Goal: Task Accomplishment & Management: Manage account settings

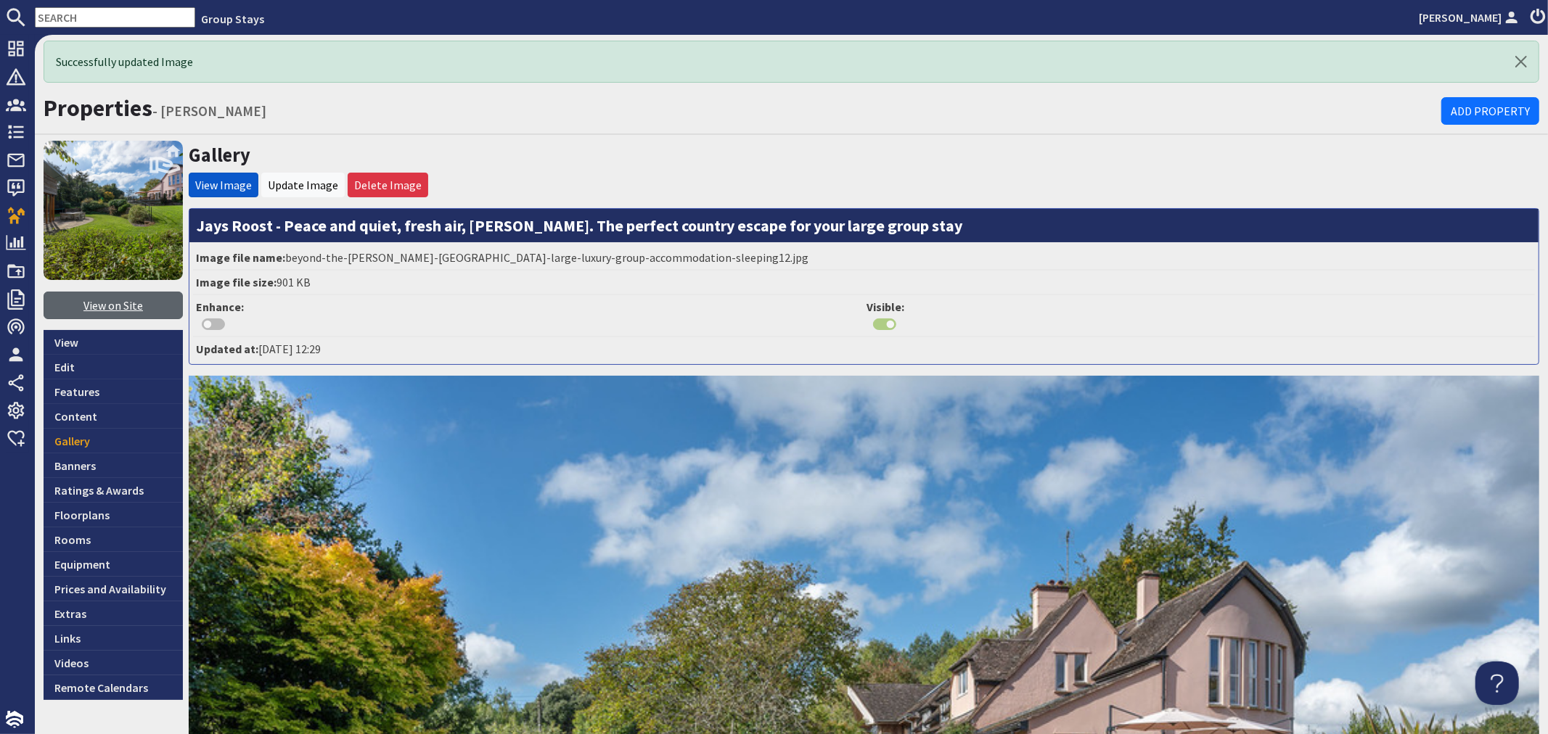
click at [104, 309] on link "View on Site" at bounding box center [113, 306] width 139 height 28
click at [109, 488] on link "Ratings & Awards" at bounding box center [113, 490] width 139 height 25
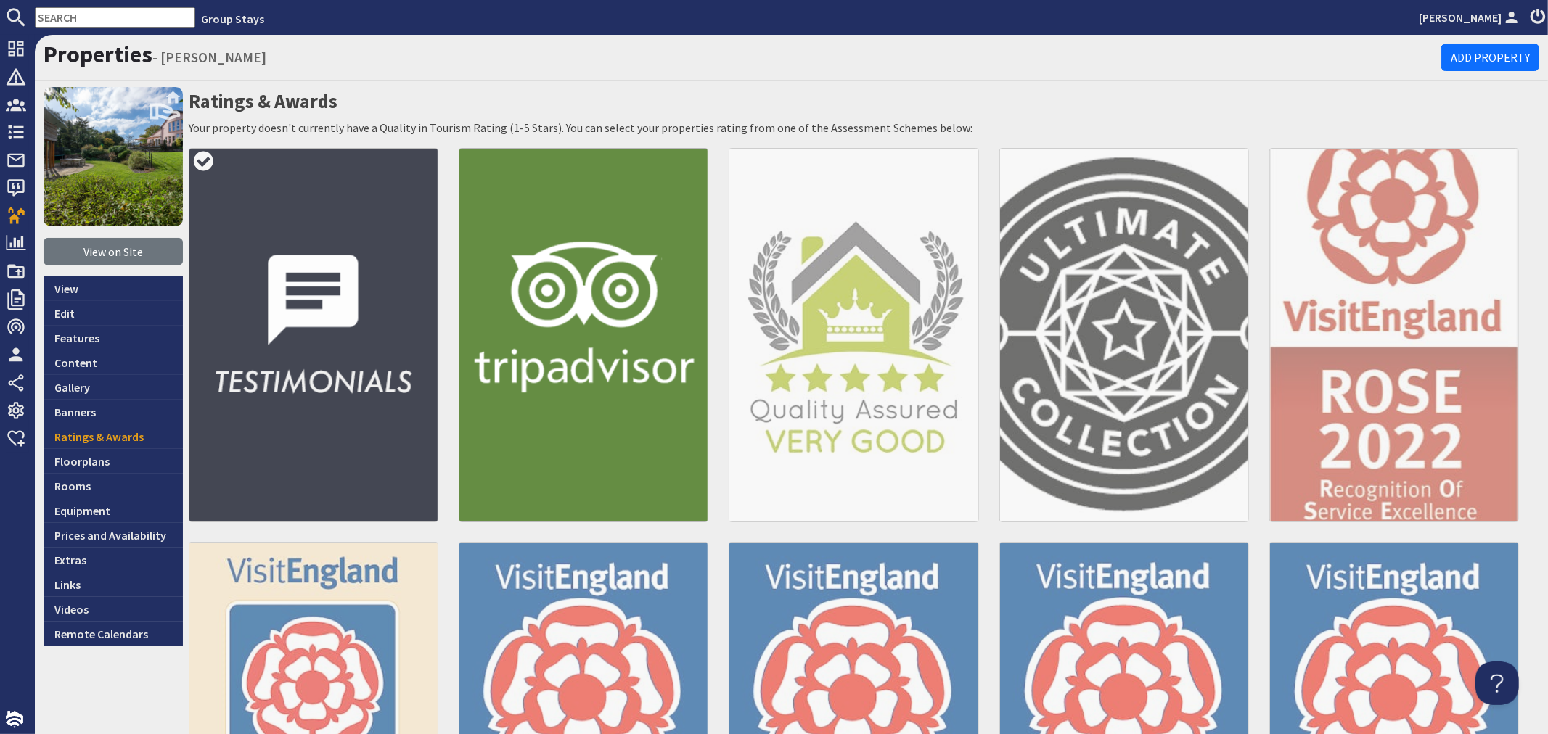
click at [288, 399] on img at bounding box center [314, 335] width 250 height 374
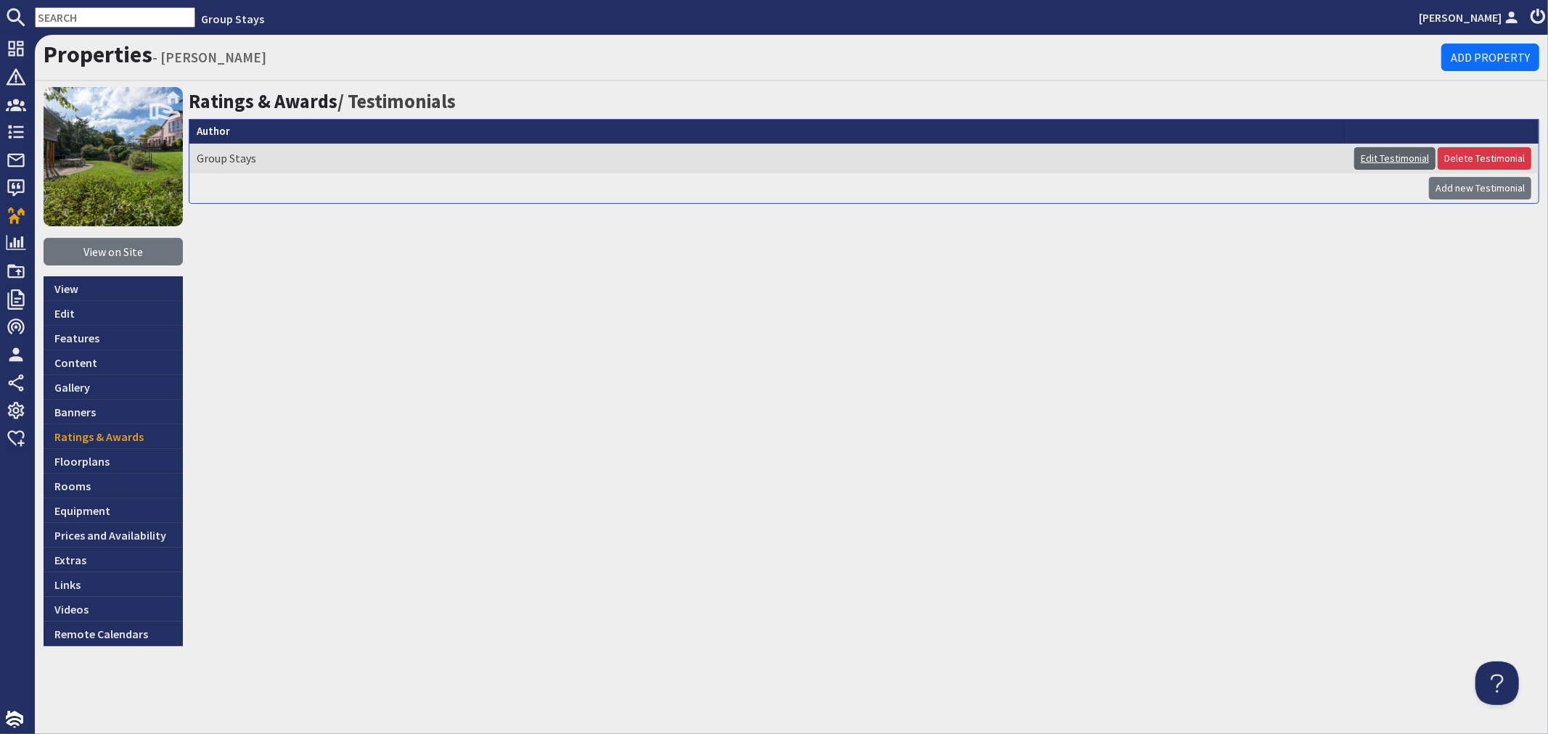
click at [1384, 151] on link "Edit Testimonial" at bounding box center [1394, 158] width 81 height 22
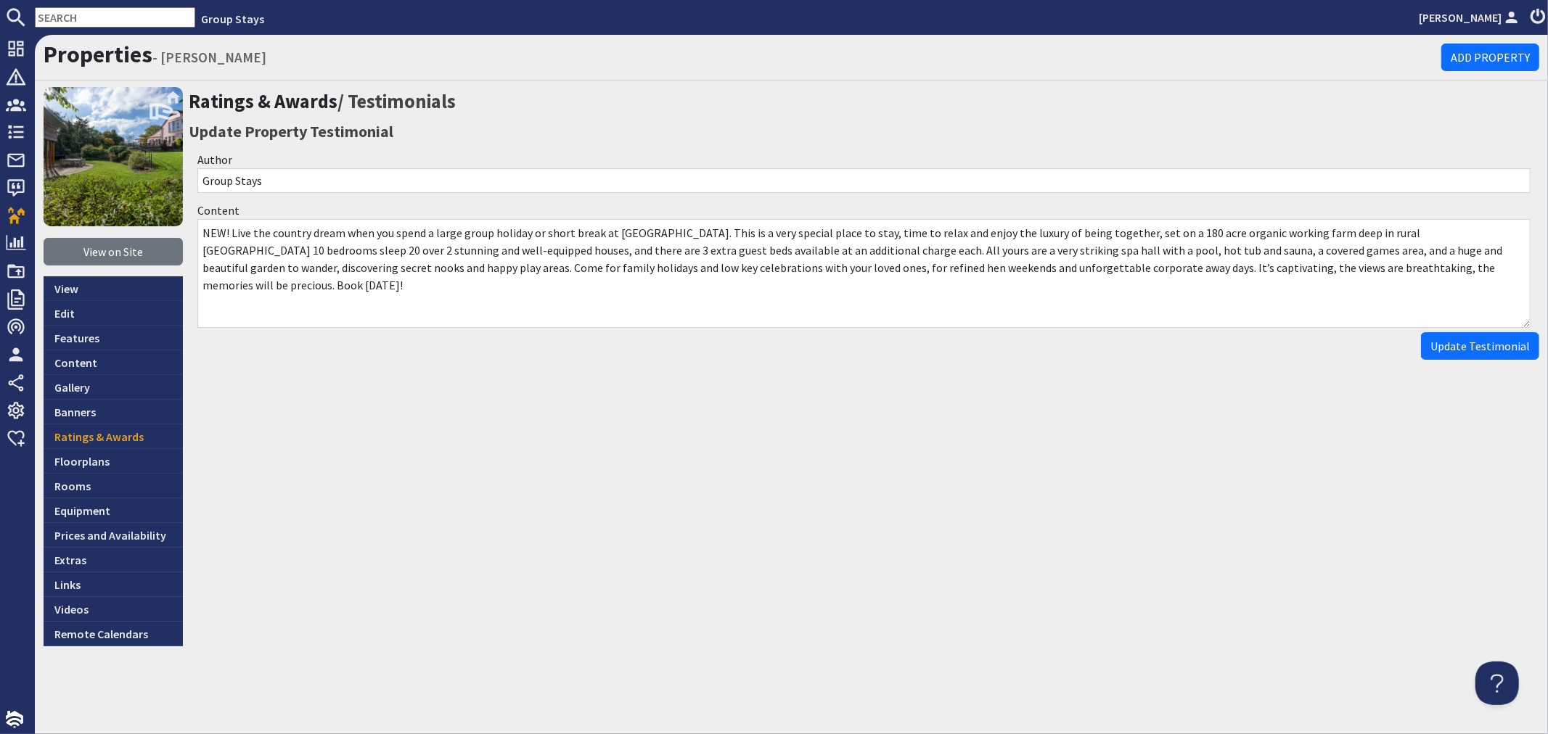
click at [651, 234] on textarea "NEW! Live the country dream when you spend a large group holiday or short break…" at bounding box center [863, 273] width 1333 height 109
type textarea "NEW! Live the country dream when you spend a large group holiday or short break…"
click at [1462, 351] on span "Update Testimonial" at bounding box center [1479, 346] width 99 height 15
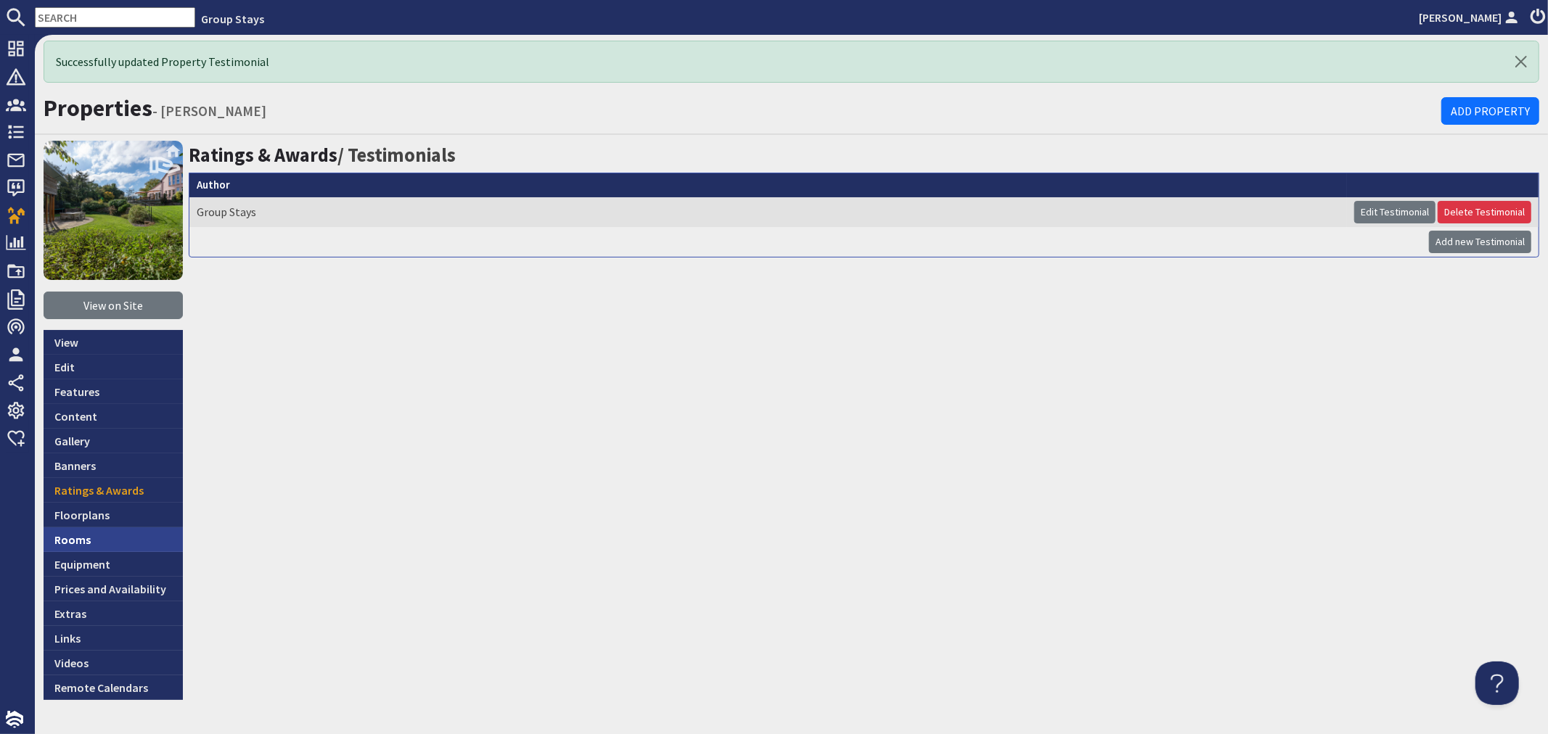
drag, startPoint x: 121, startPoint y: 540, endPoint x: 231, endPoint y: 480, distance: 125.1
click at [121, 539] on link "Rooms" at bounding box center [113, 540] width 139 height 25
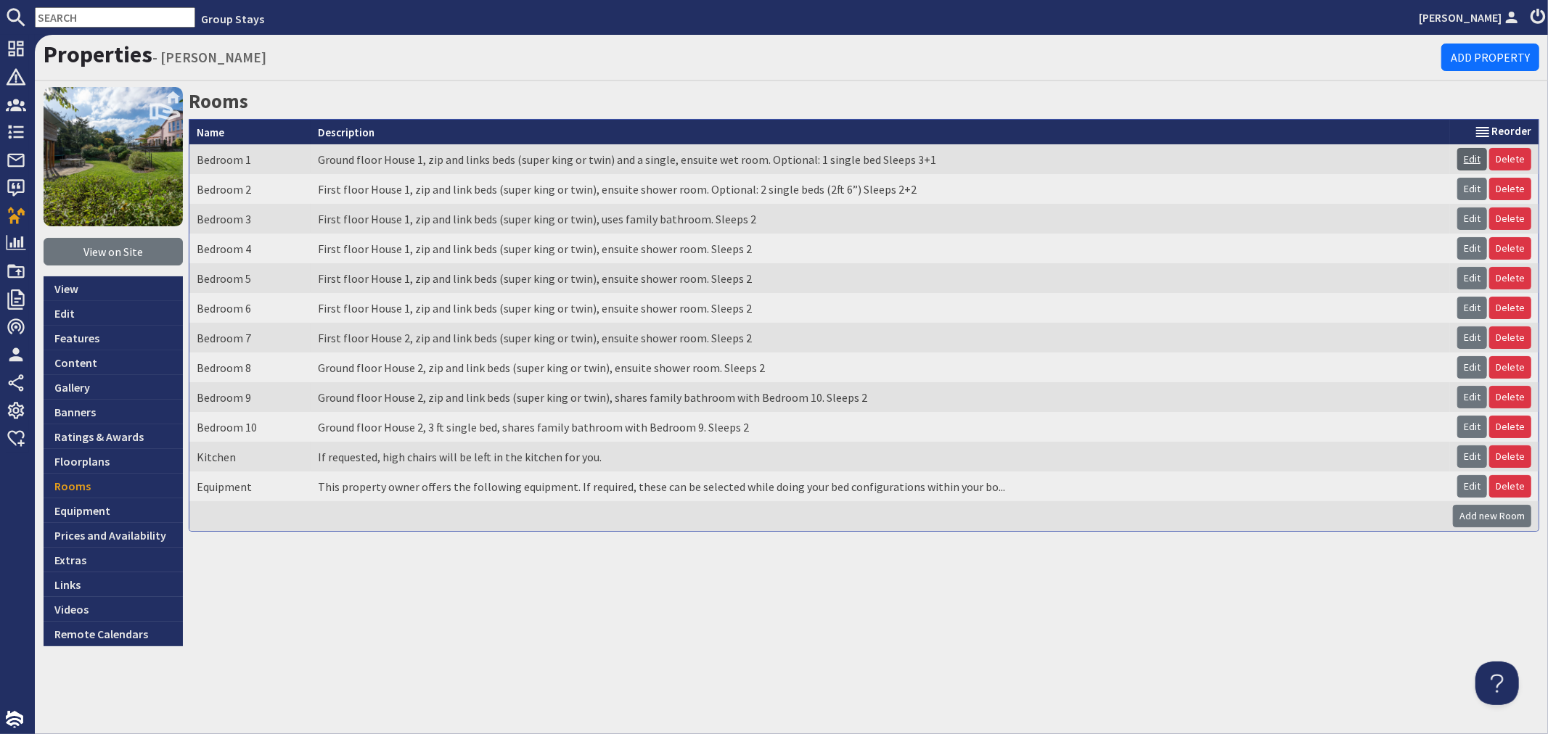
click at [1467, 155] on link "Edit" at bounding box center [1472, 159] width 30 height 22
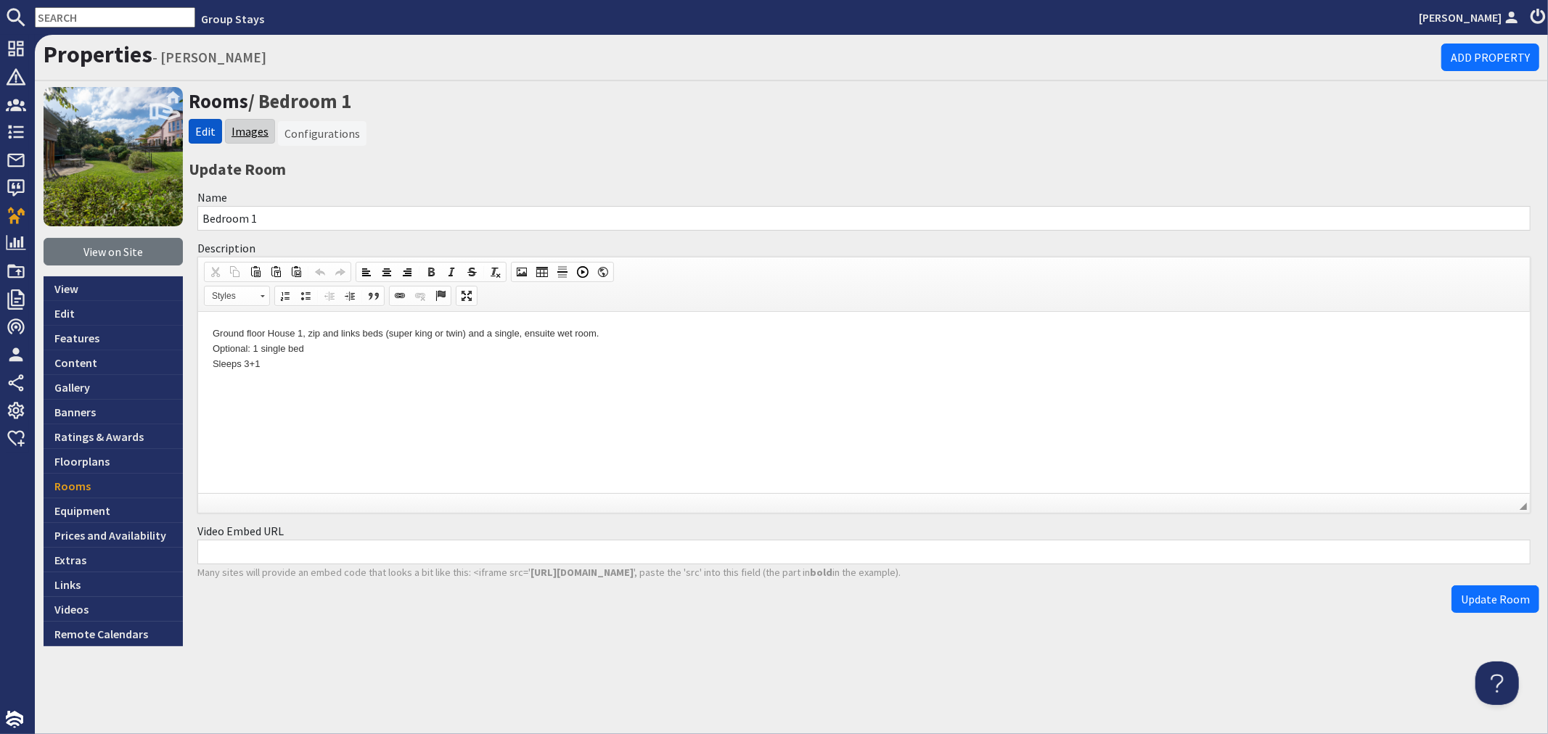
click at [263, 136] on link "Images" at bounding box center [250, 131] width 37 height 15
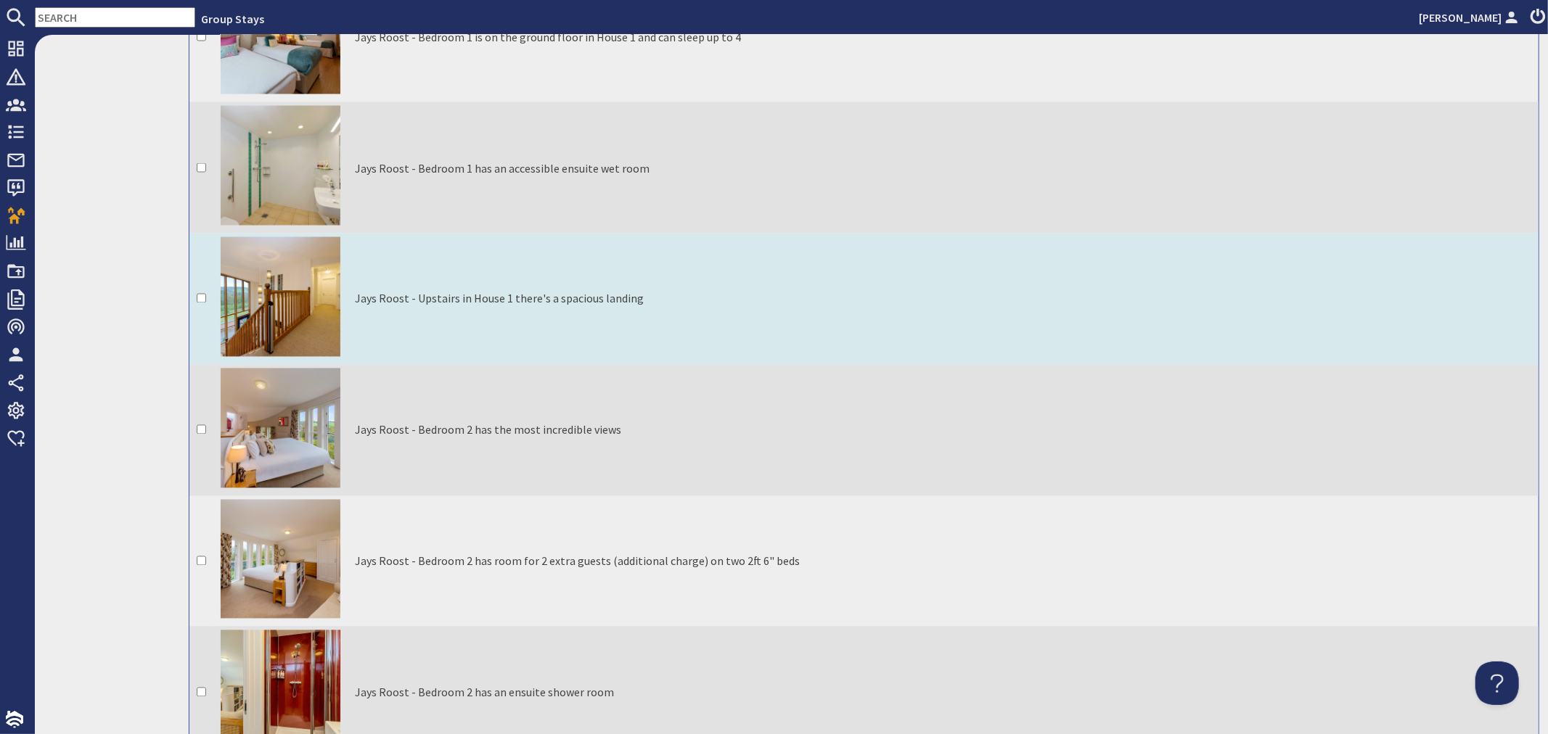
scroll to position [2096, 0]
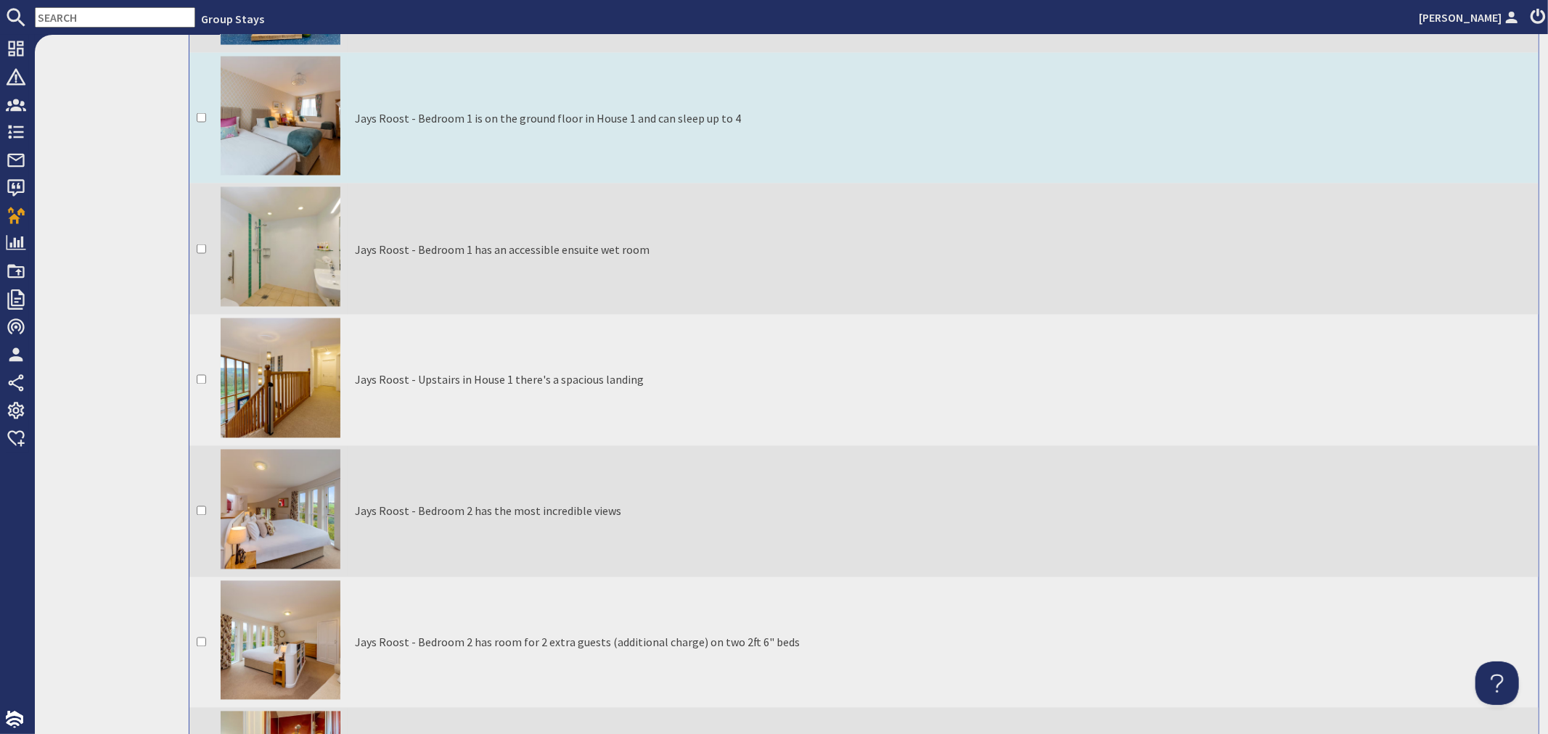
click at [200, 113] on input "checkbox" at bounding box center [201, 117] width 9 height 9
checkbox input "true"
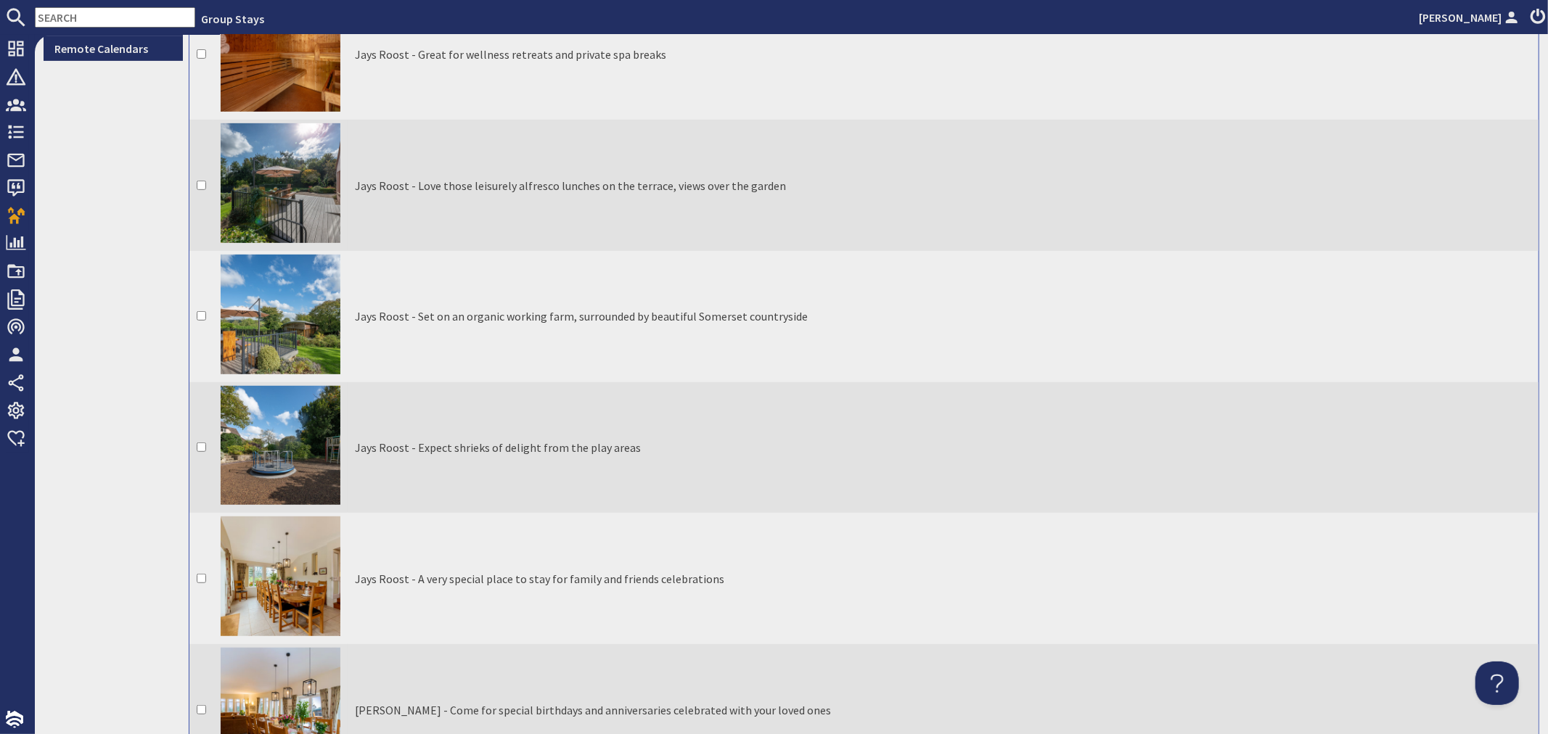
scroll to position [322, 0]
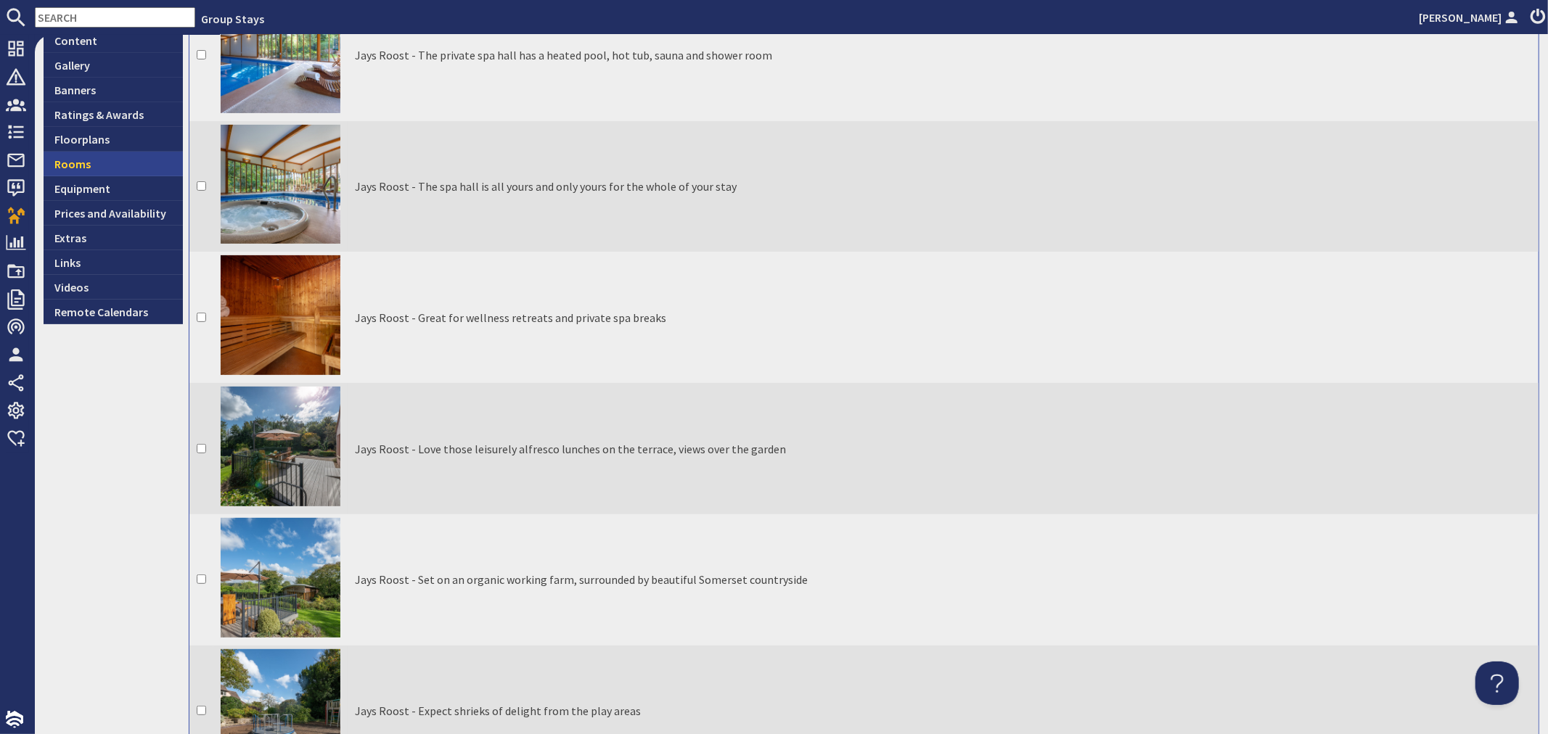
click at [75, 169] on link "Rooms" at bounding box center [113, 164] width 139 height 25
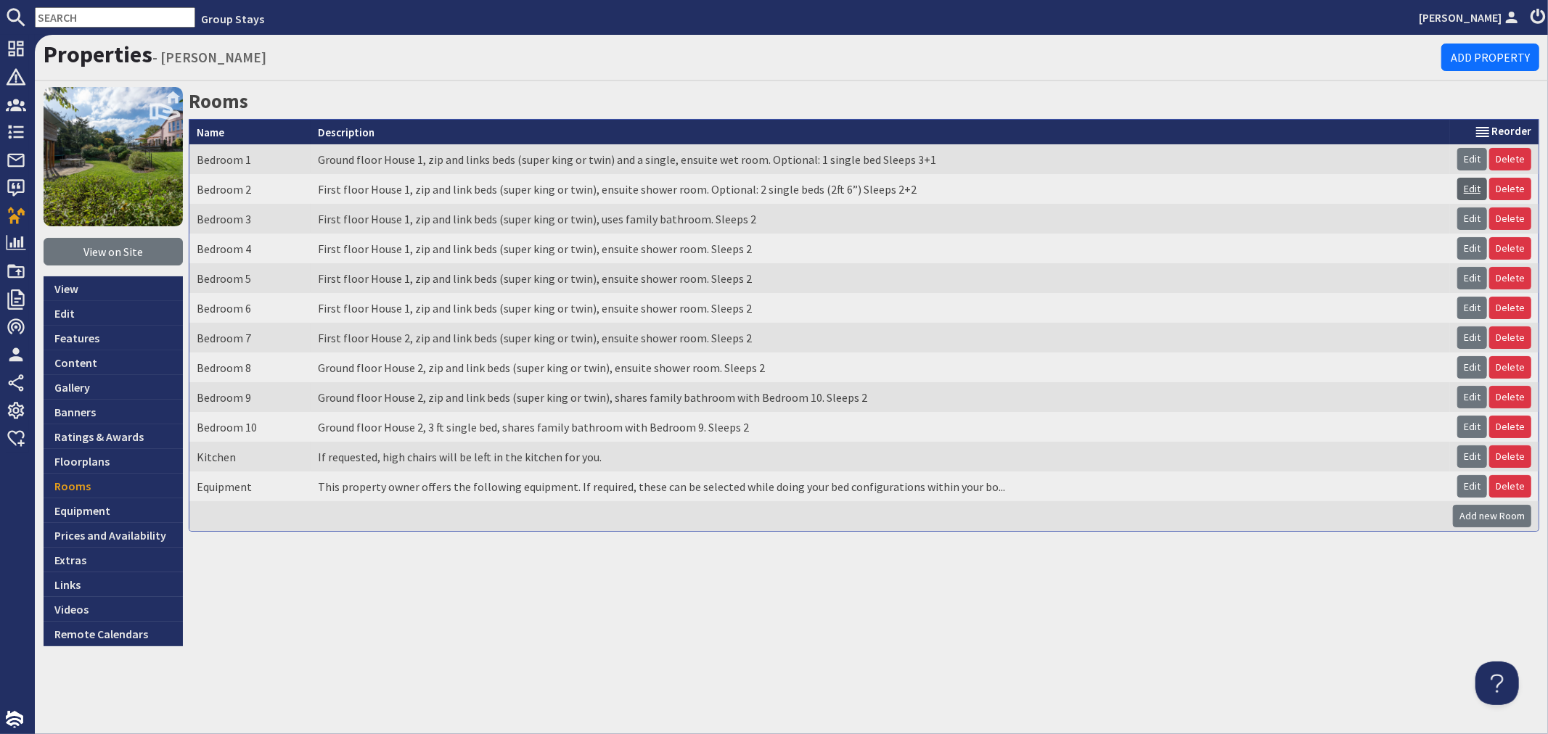
click at [1467, 184] on link "Edit" at bounding box center [1472, 189] width 30 height 22
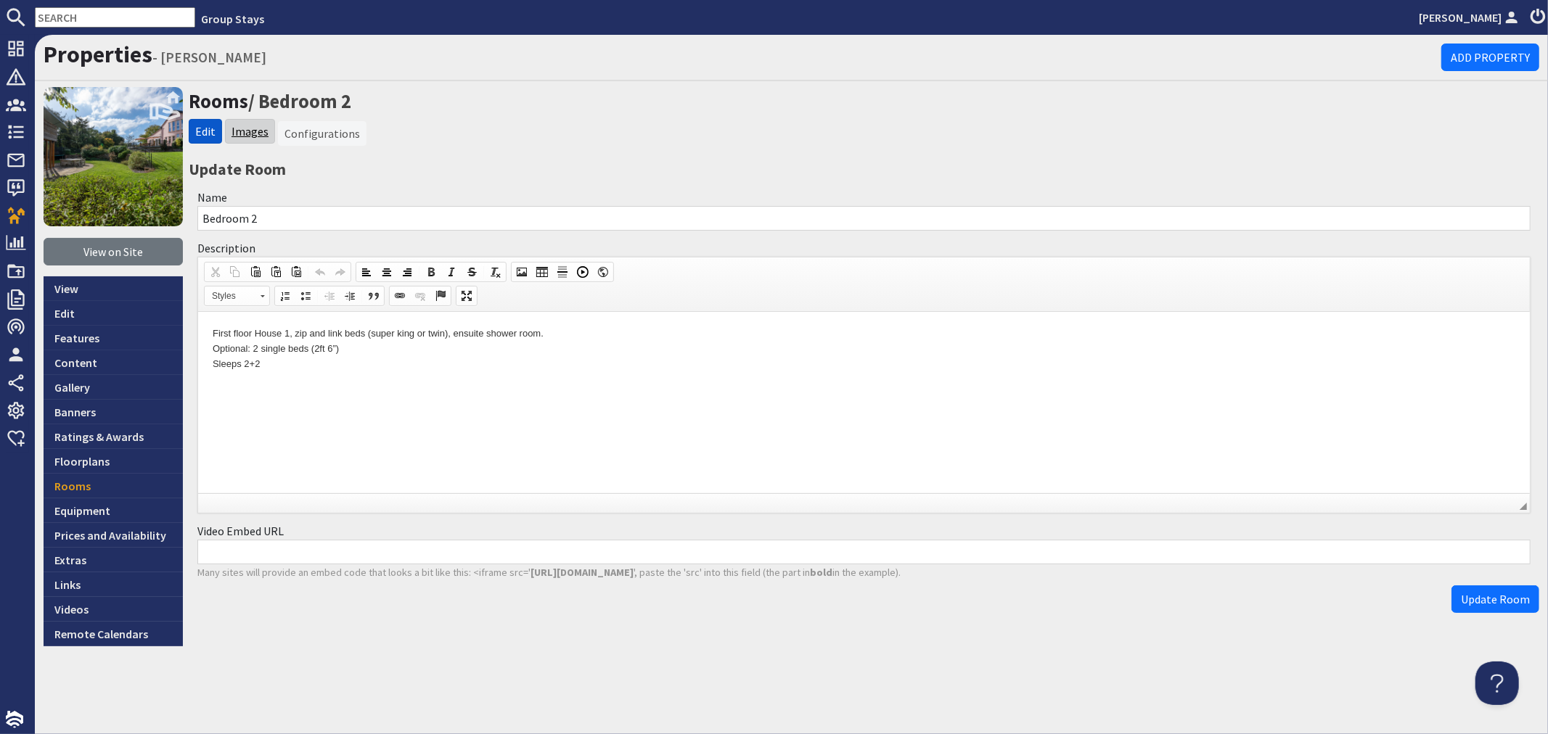
click at [263, 132] on link "Images" at bounding box center [250, 131] width 37 height 15
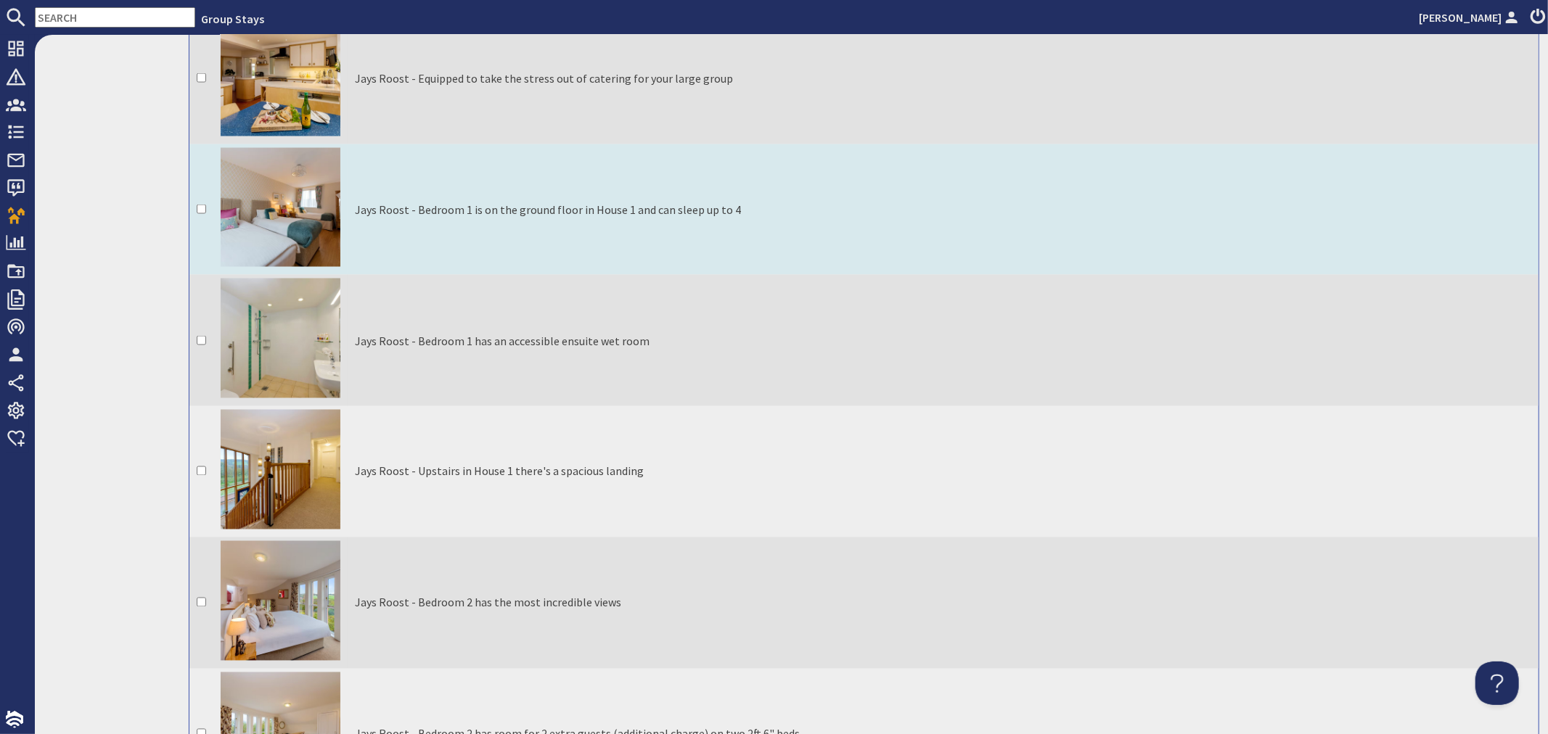
scroll to position [2096, 0]
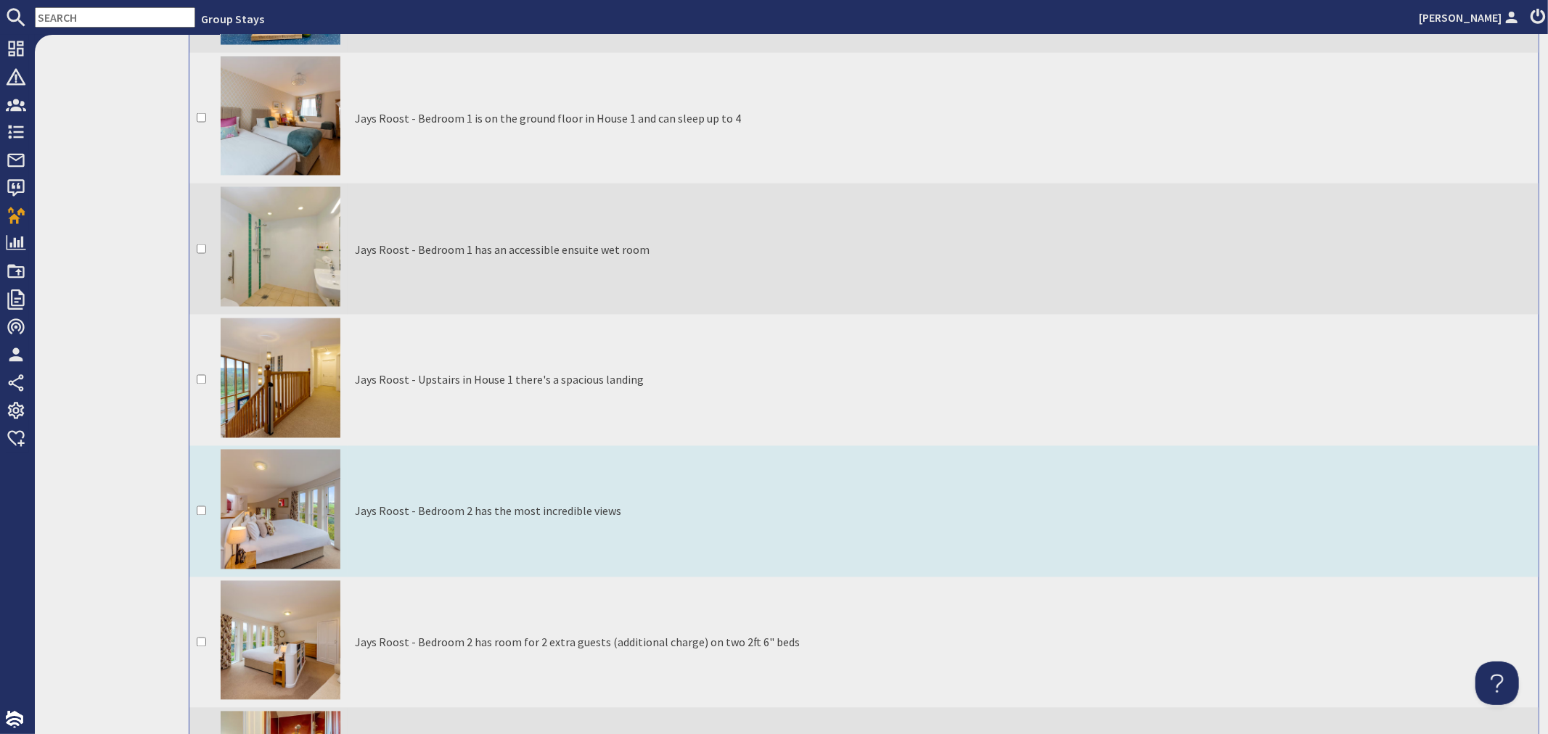
click at [197, 507] on input "checkbox" at bounding box center [201, 511] width 9 height 9
checkbox input "true"
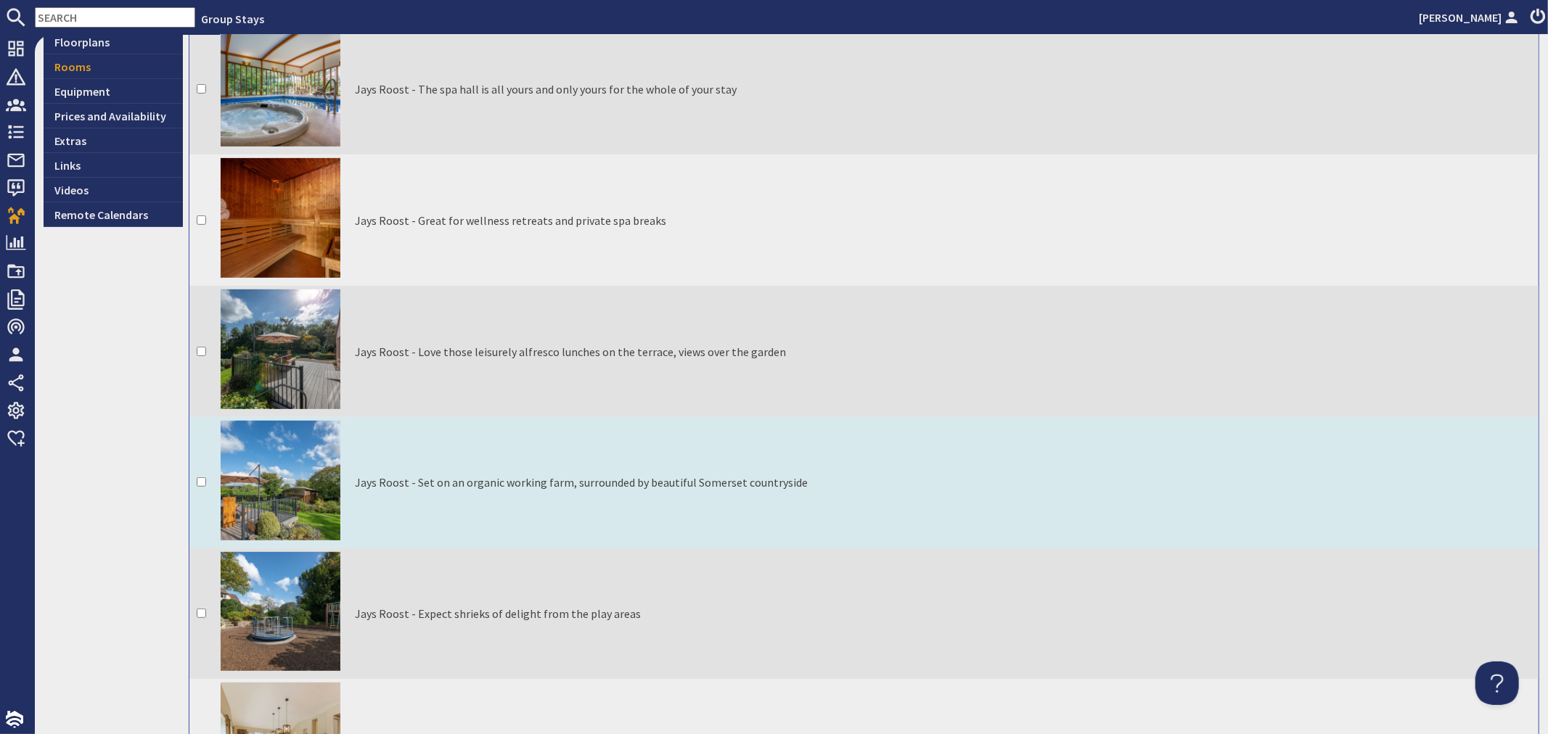
scroll to position [322, 0]
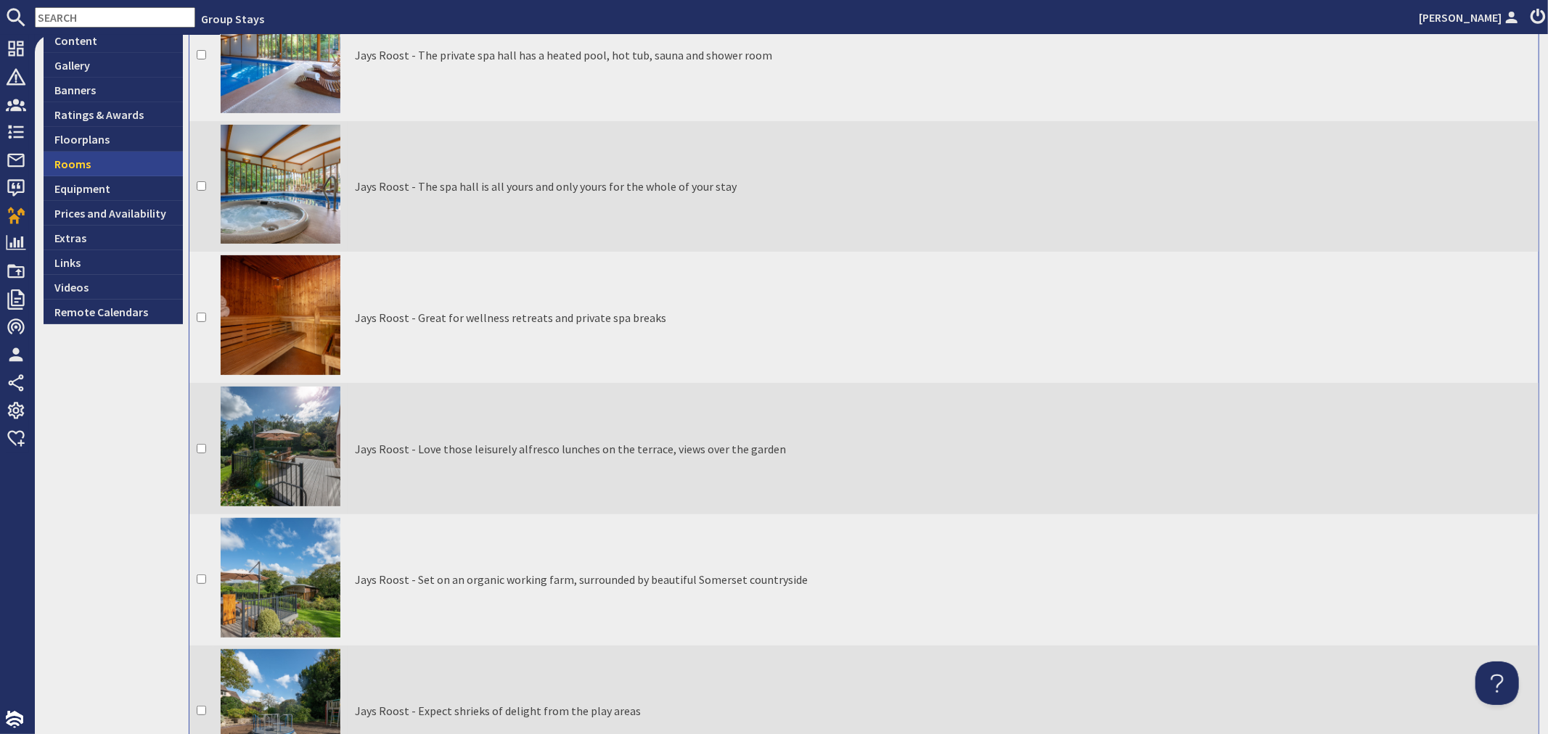
drag, startPoint x: 124, startPoint y: 157, endPoint x: 131, endPoint y: 162, distance: 8.5
click at [126, 158] on link "Rooms" at bounding box center [113, 164] width 139 height 25
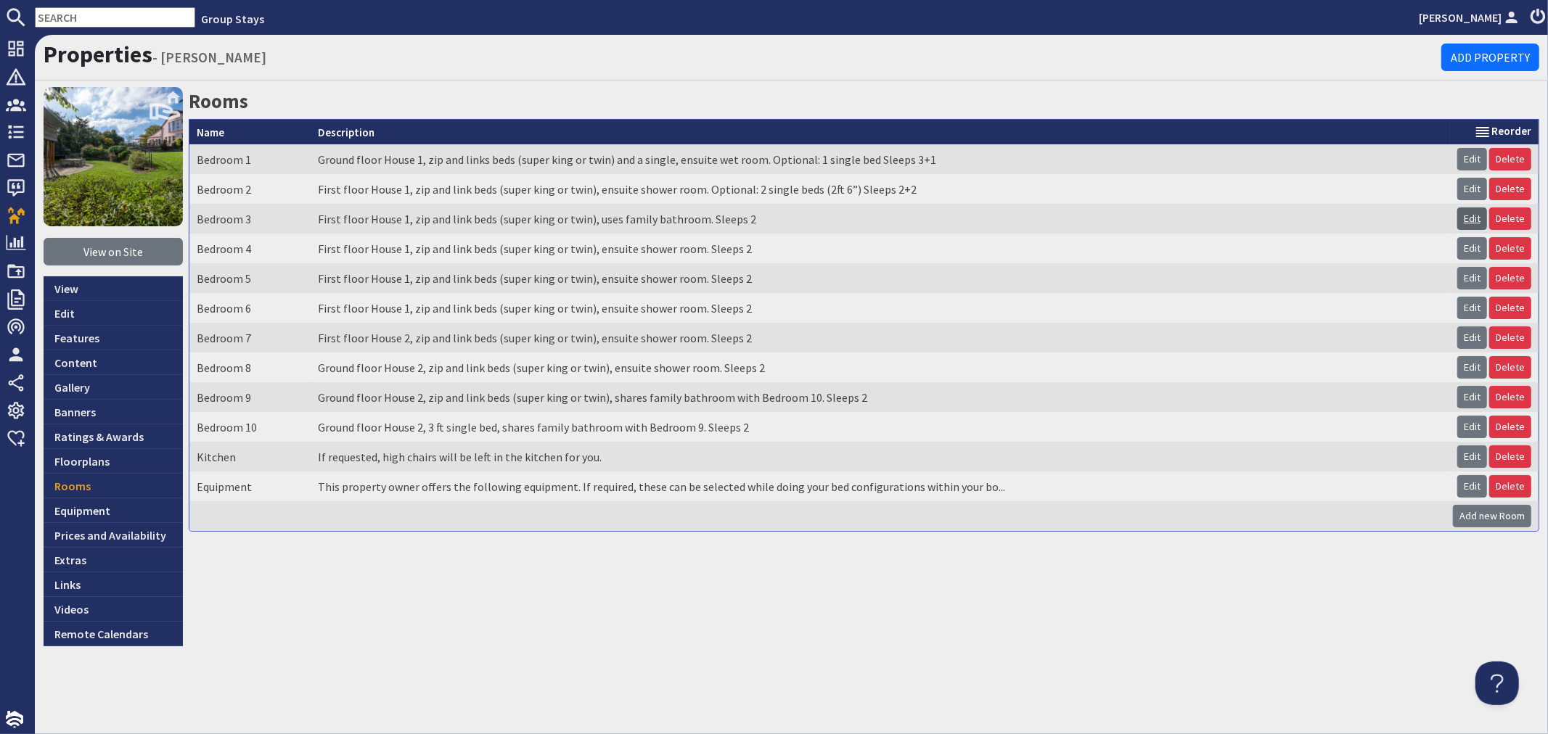
click at [1477, 226] on link "Edit" at bounding box center [1472, 219] width 30 height 22
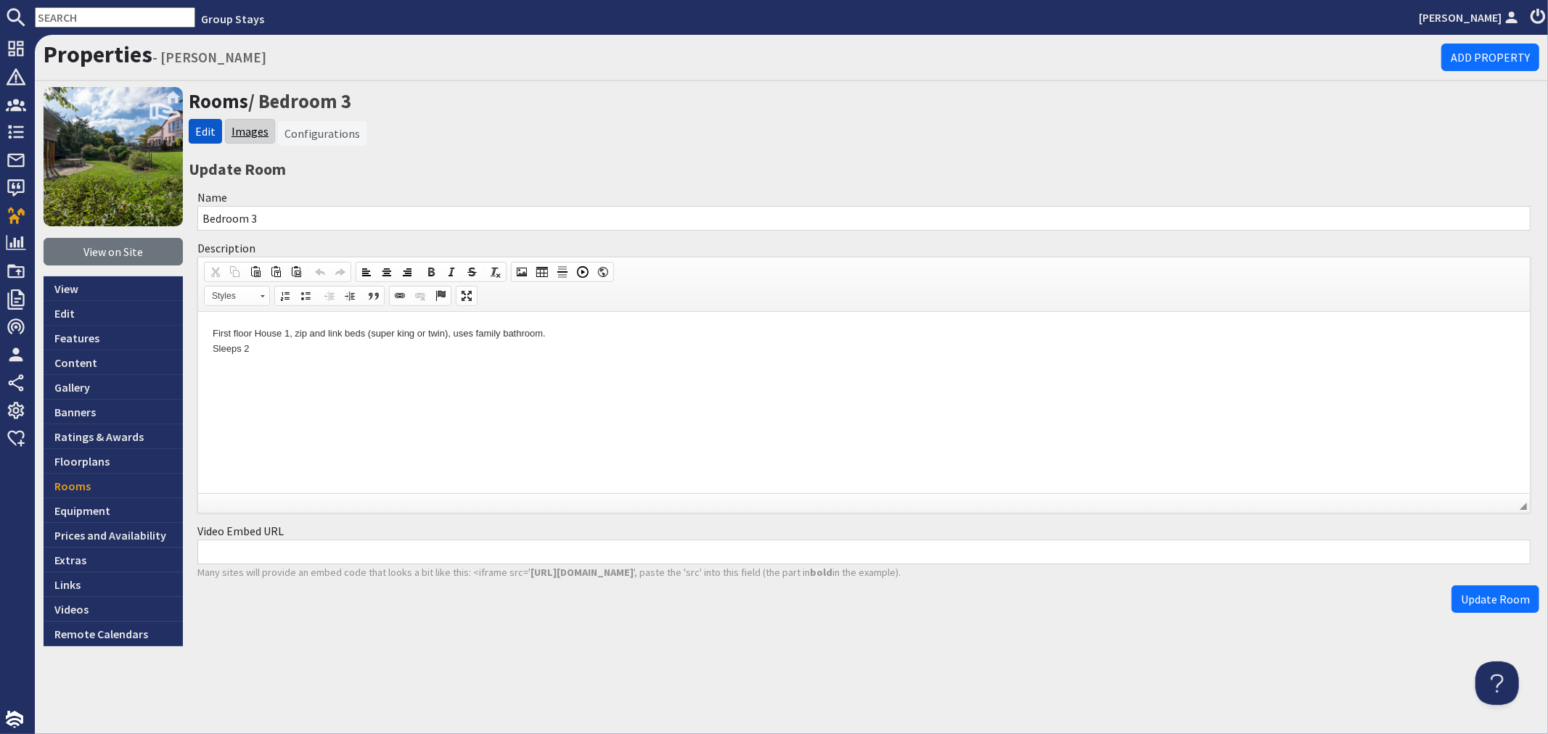
click at [250, 132] on link "Images" at bounding box center [250, 131] width 37 height 15
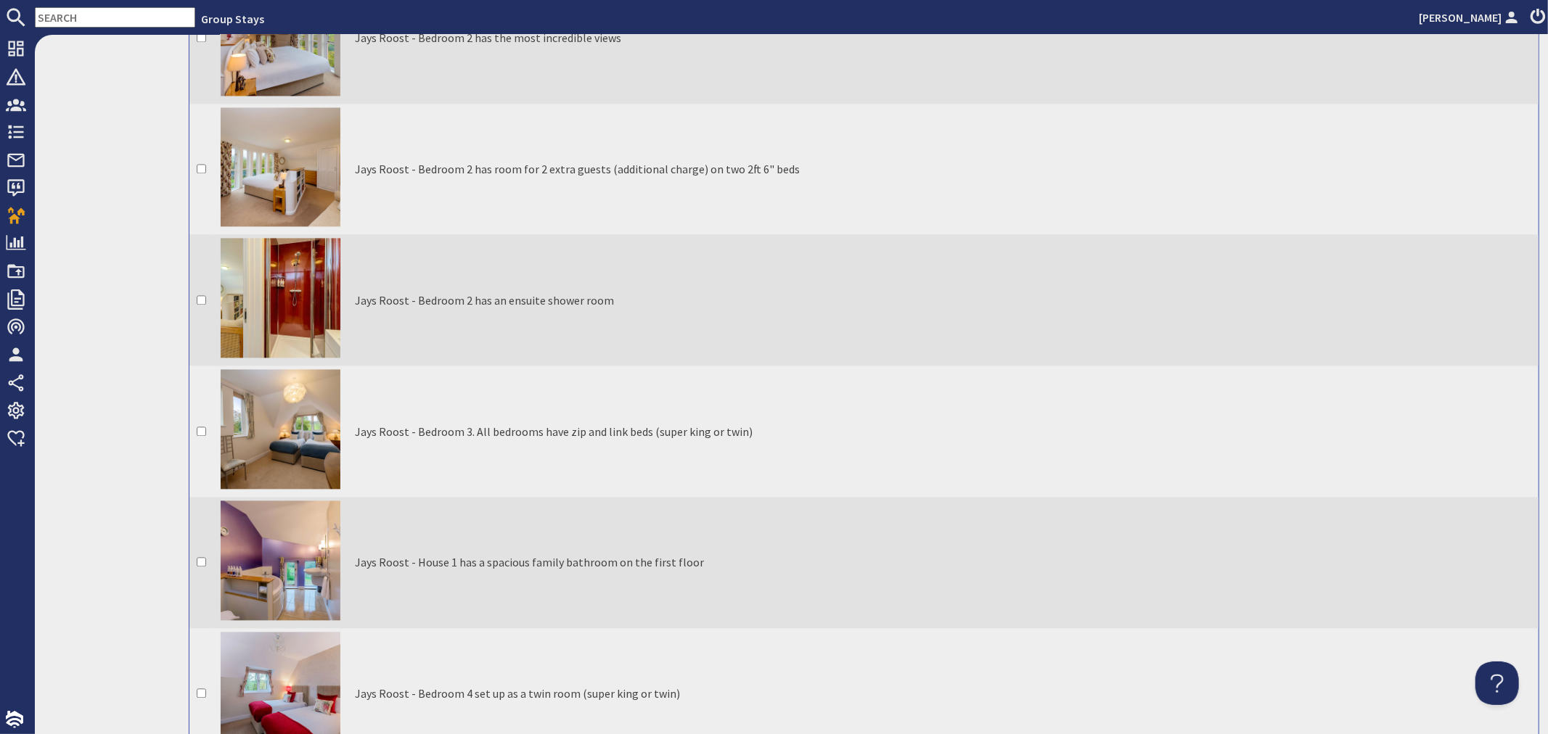
scroll to position [2580, 0]
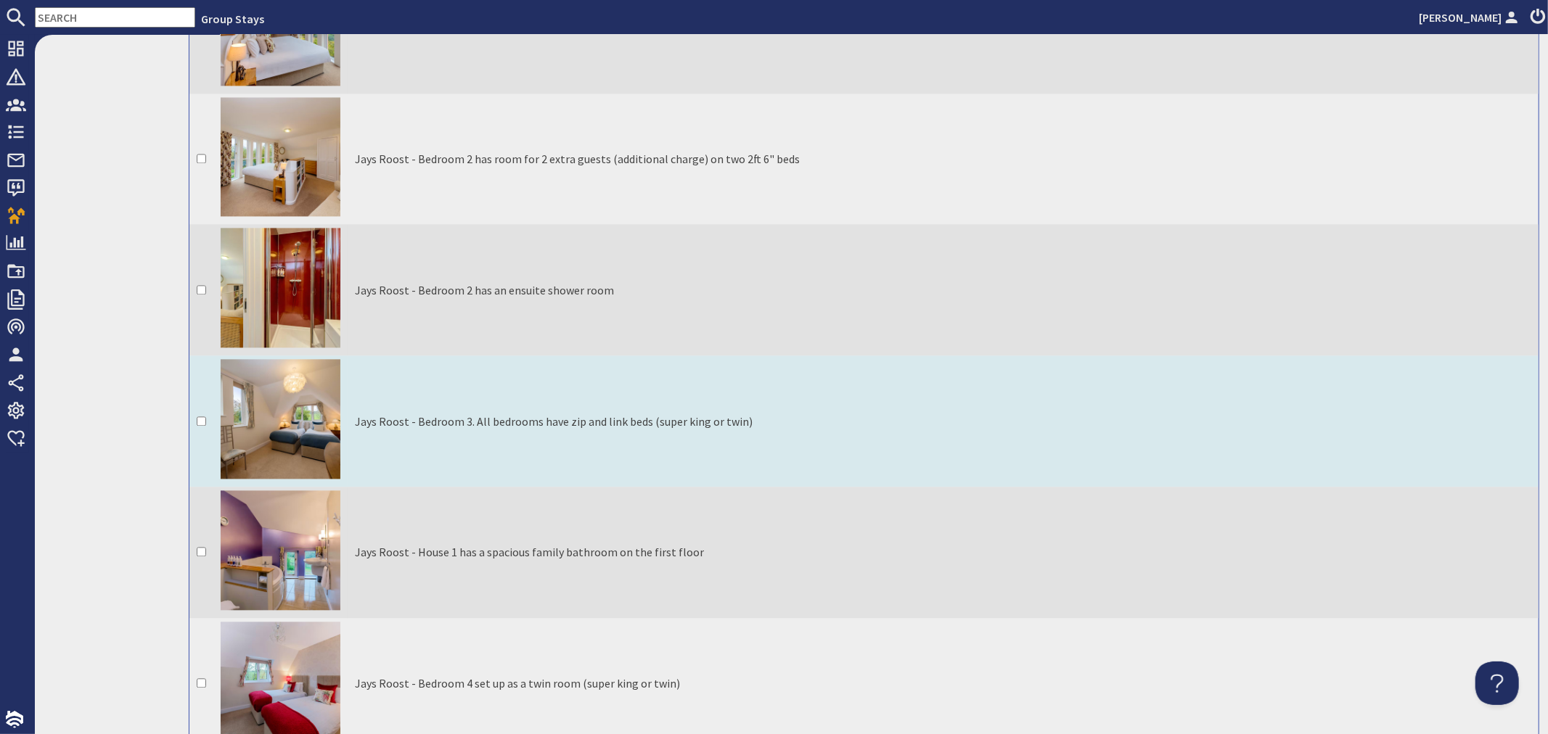
click at [198, 417] on input "checkbox" at bounding box center [201, 421] width 9 height 9
checkbox input "true"
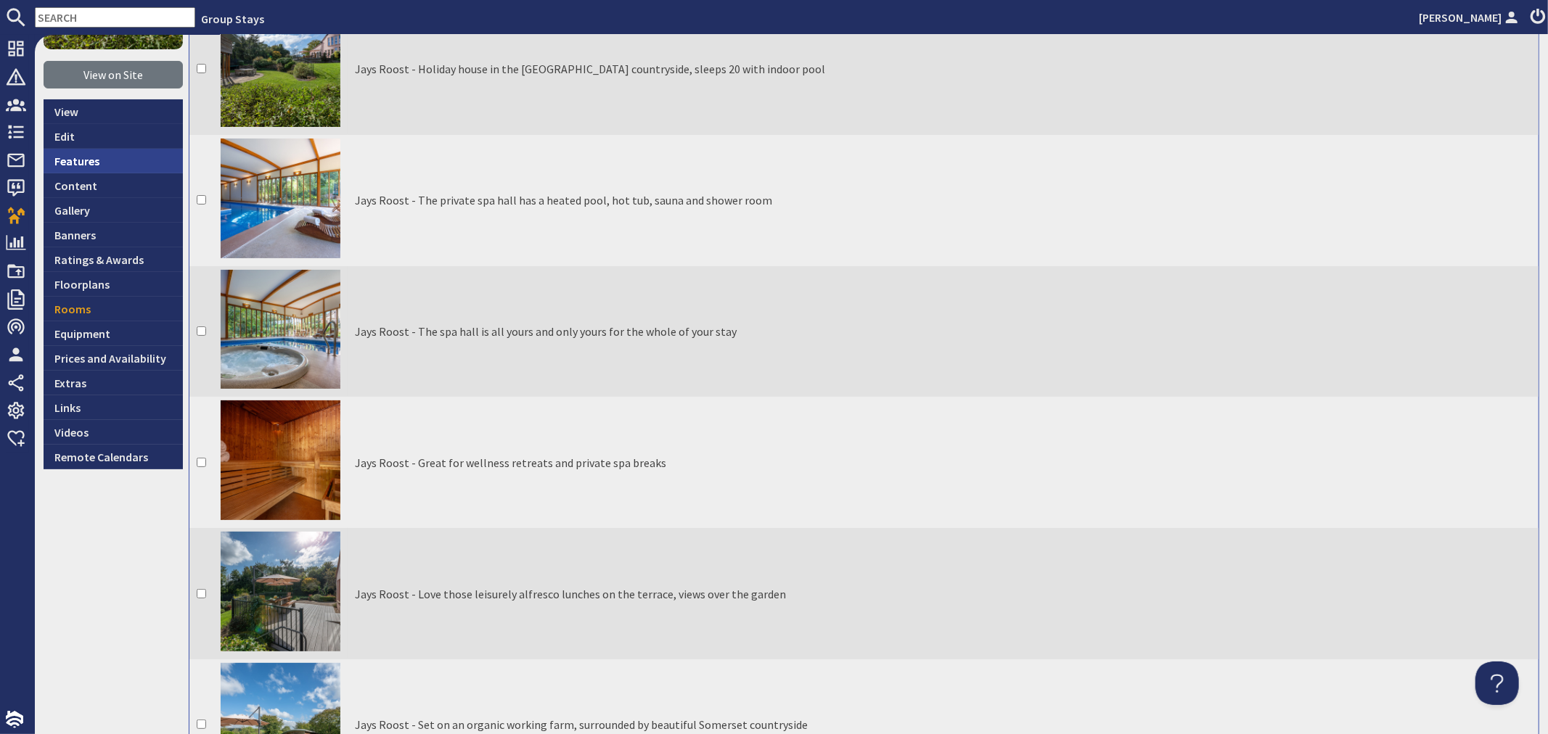
scroll to position [161, 0]
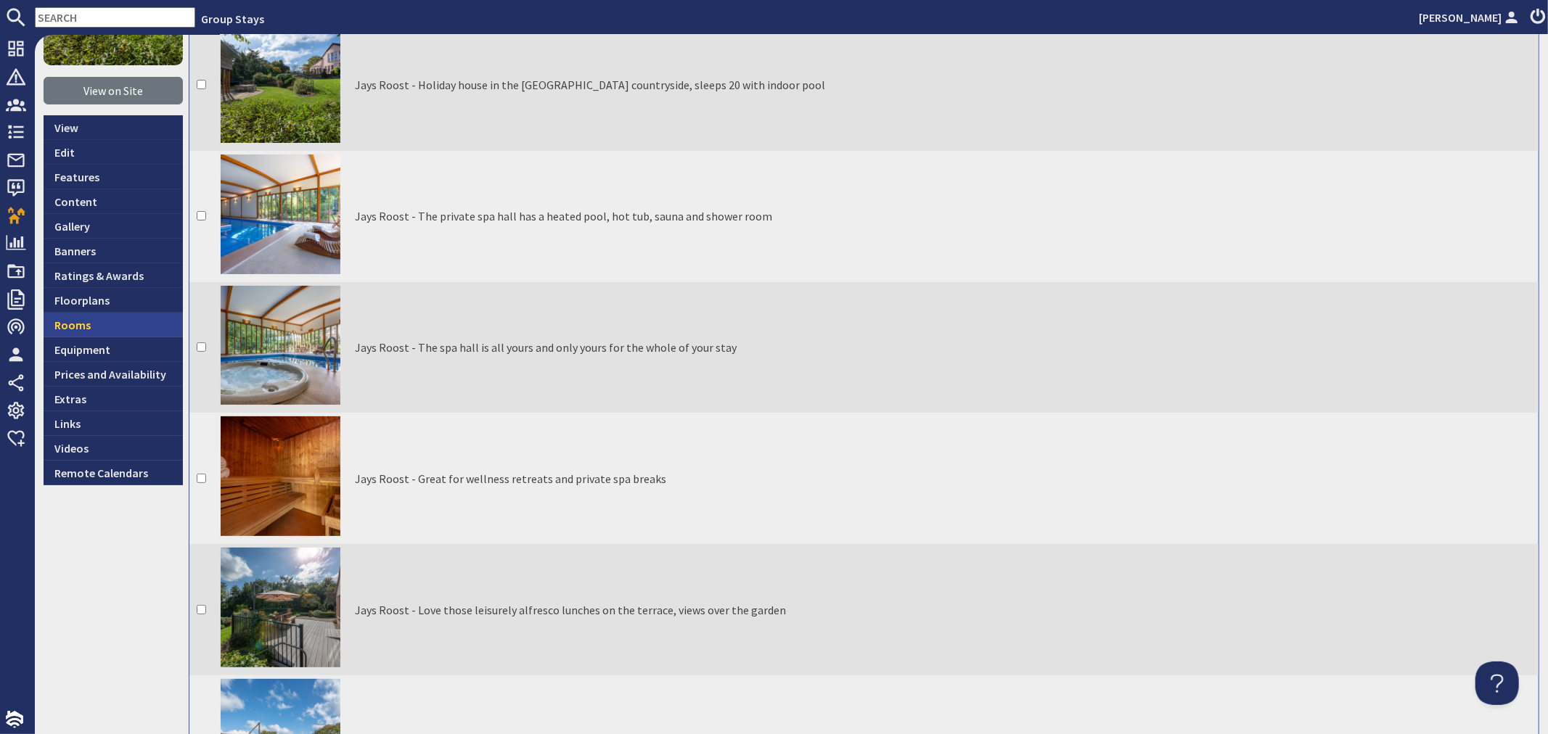
click at [83, 331] on link "Rooms" at bounding box center [113, 325] width 139 height 25
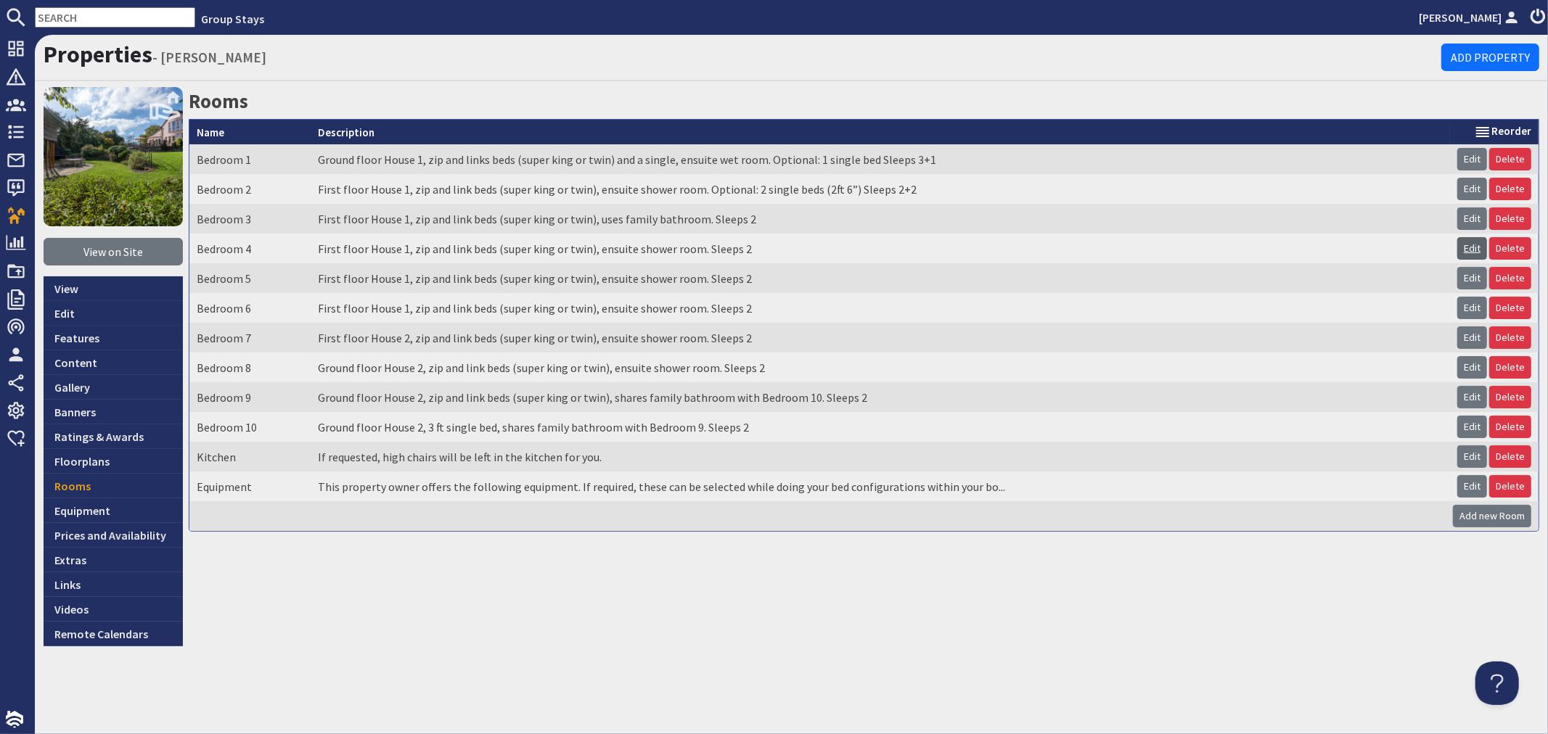
click at [1471, 245] on link "Edit" at bounding box center [1472, 248] width 30 height 22
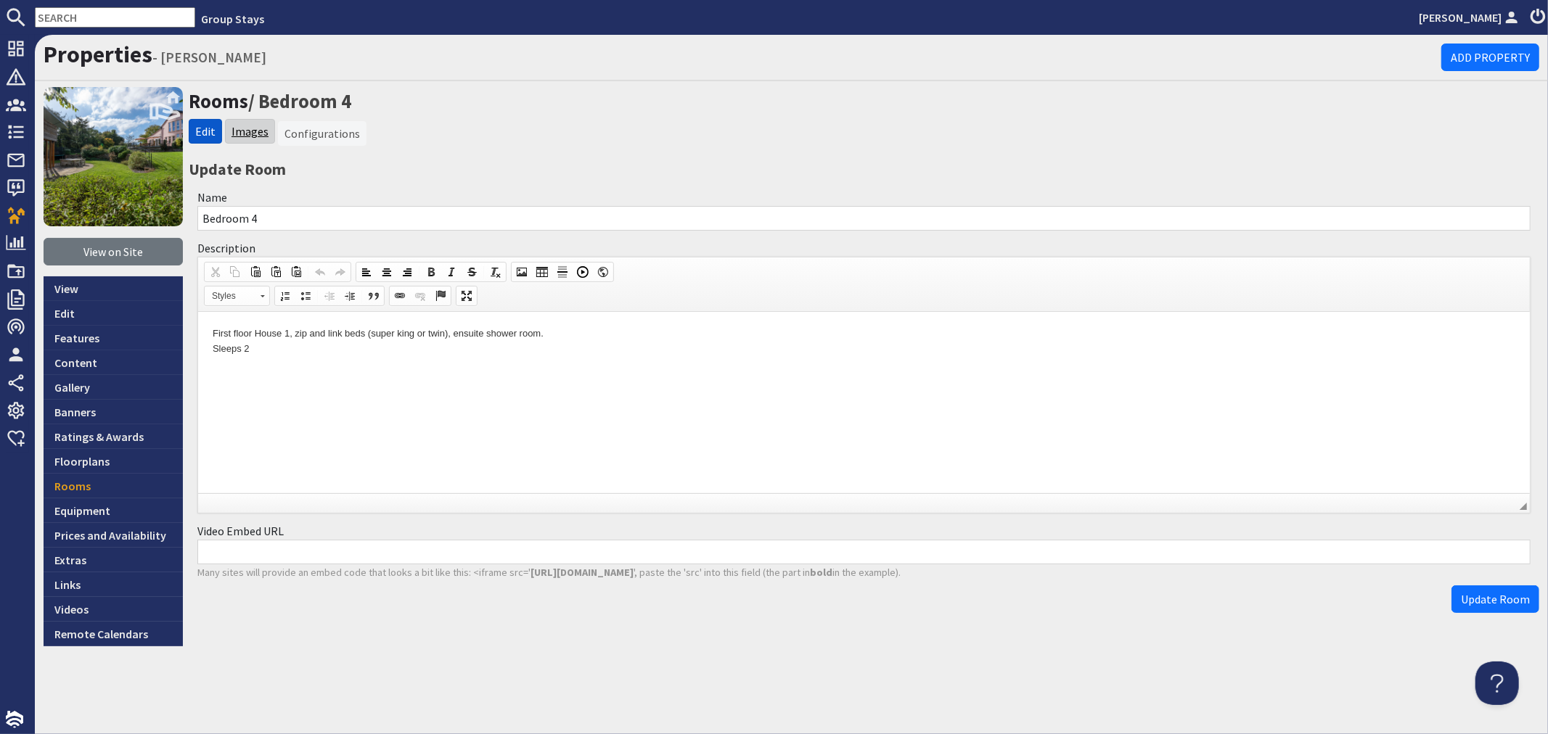
click at [244, 126] on link "Images" at bounding box center [250, 131] width 37 height 15
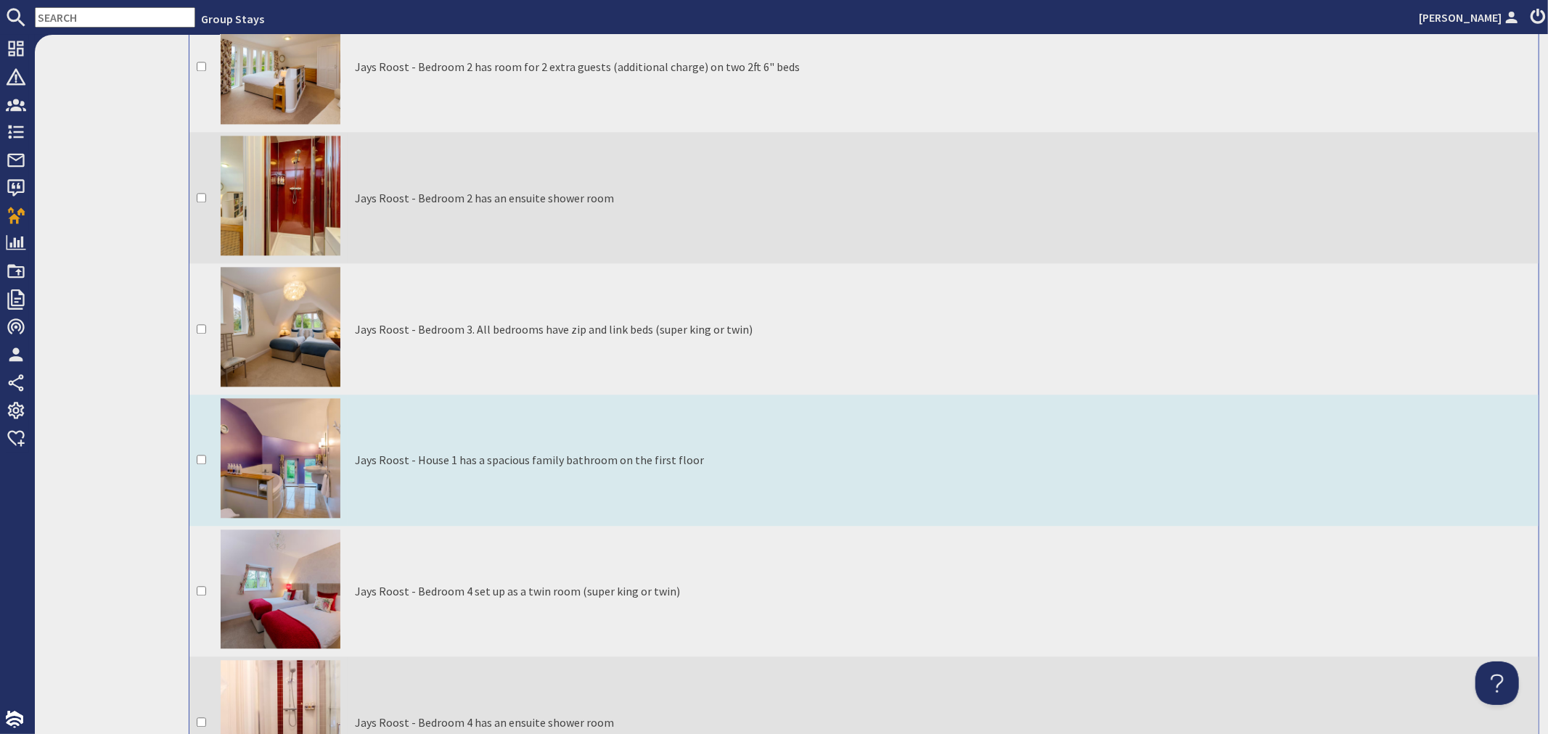
scroll to position [2903, 0]
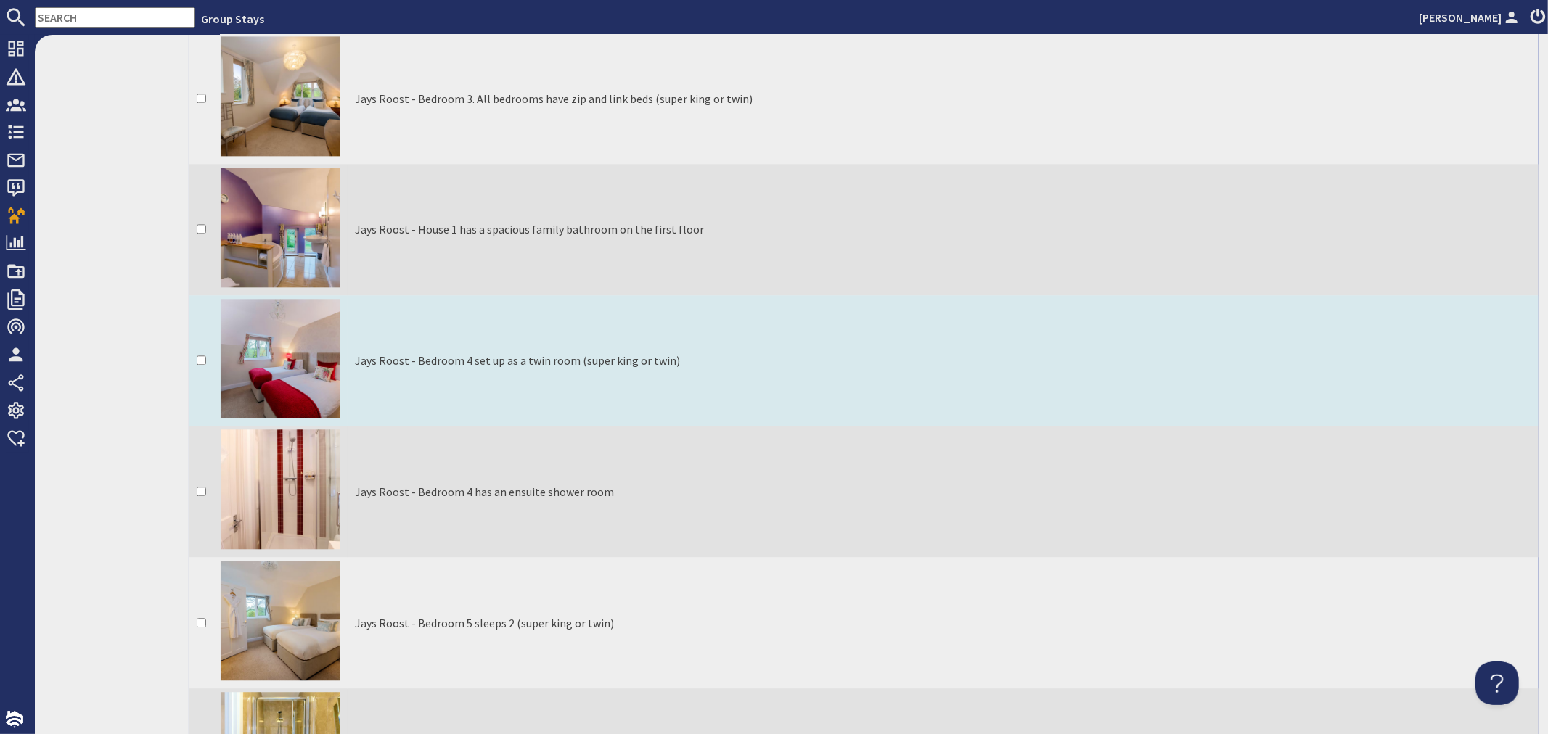
click at [200, 356] on input "checkbox" at bounding box center [201, 360] width 9 height 9
checkbox input "true"
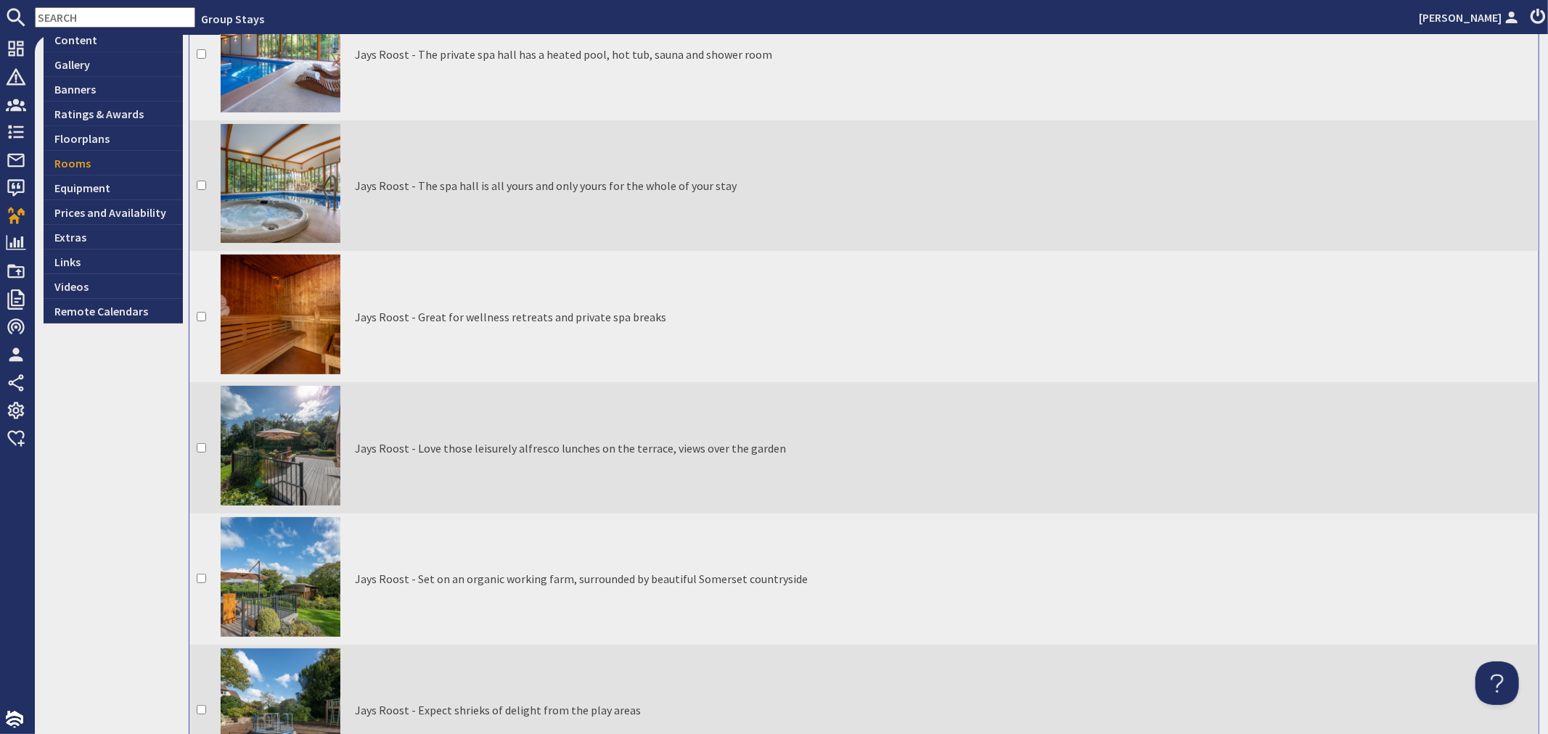
scroll to position [322, 0]
click at [140, 165] on link "Rooms" at bounding box center [113, 164] width 139 height 25
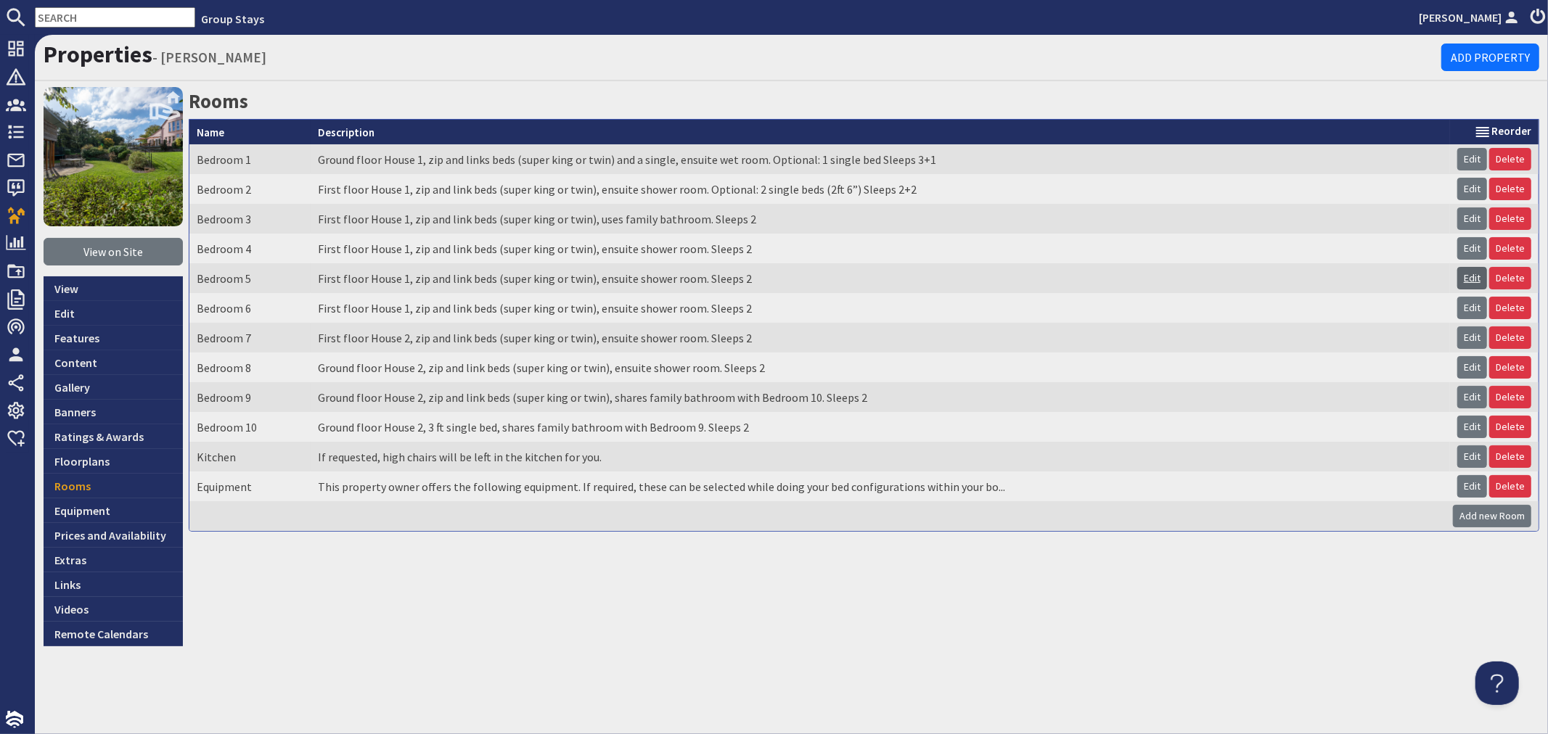
click at [1467, 277] on link "Edit" at bounding box center [1472, 278] width 30 height 22
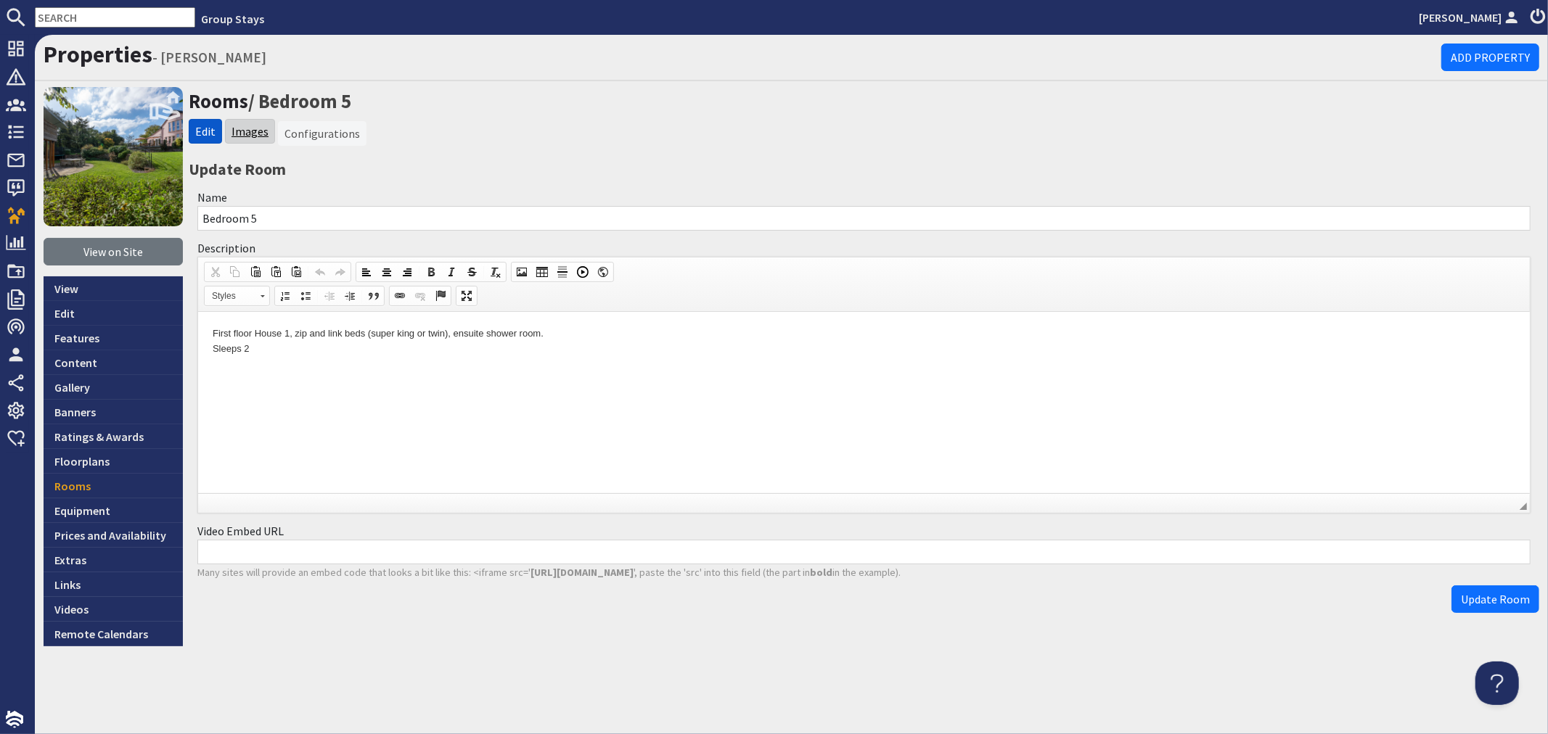
drag, startPoint x: 251, startPoint y: 127, endPoint x: 254, endPoint y: 167, distance: 40.0
click at [252, 127] on link "Images" at bounding box center [250, 131] width 37 height 15
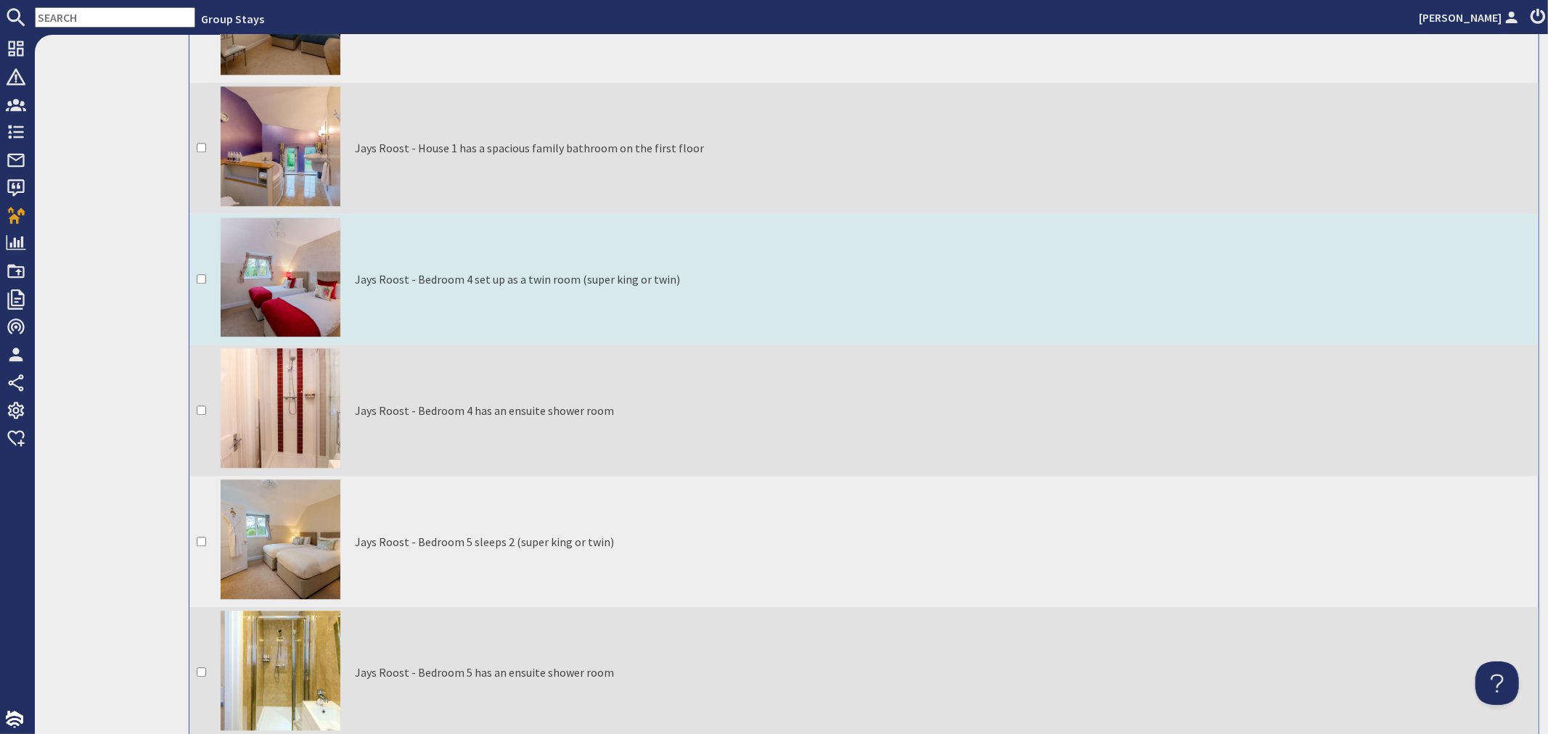
scroll to position [3064, 0]
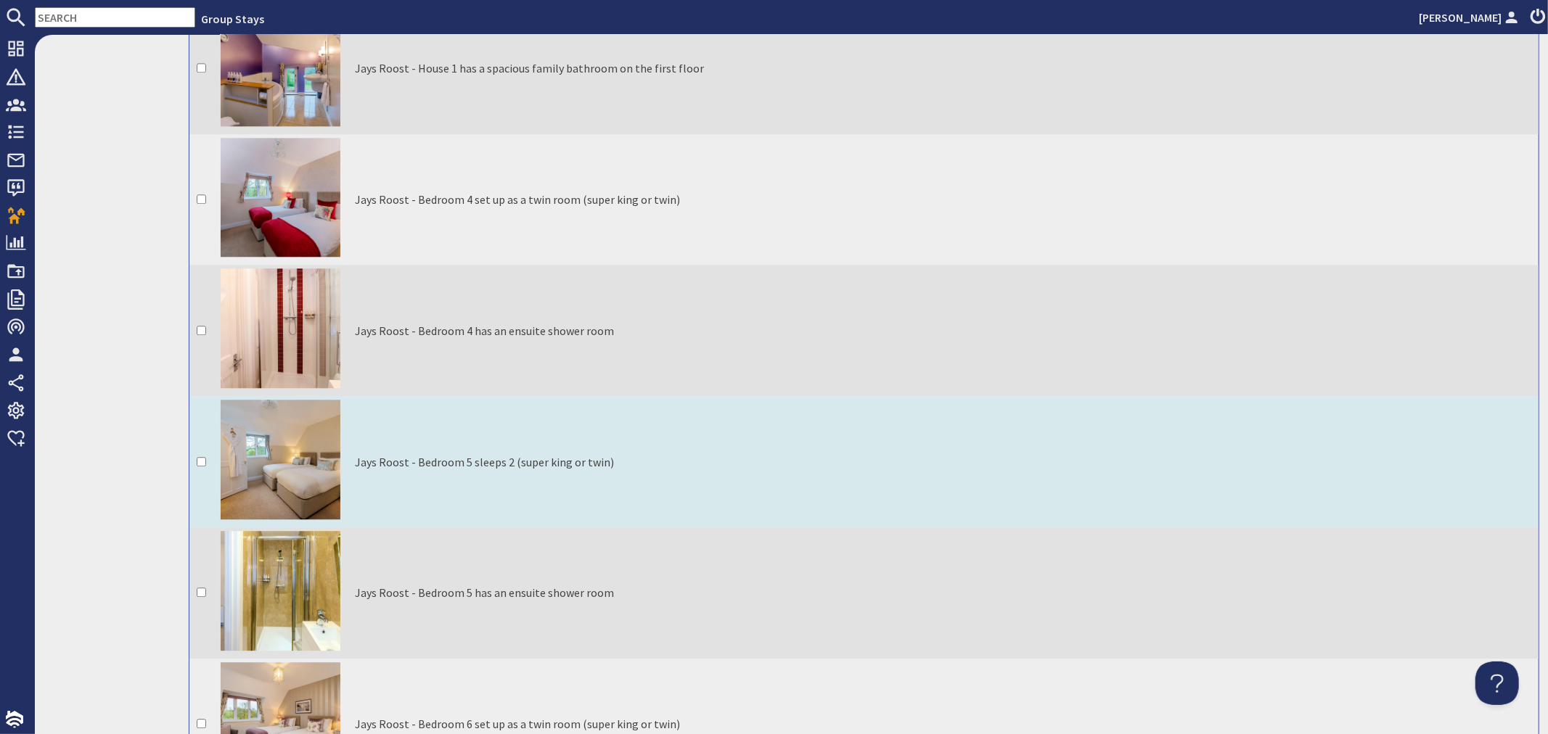
click at [202, 457] on input "checkbox" at bounding box center [201, 461] width 9 height 9
checkbox input "true"
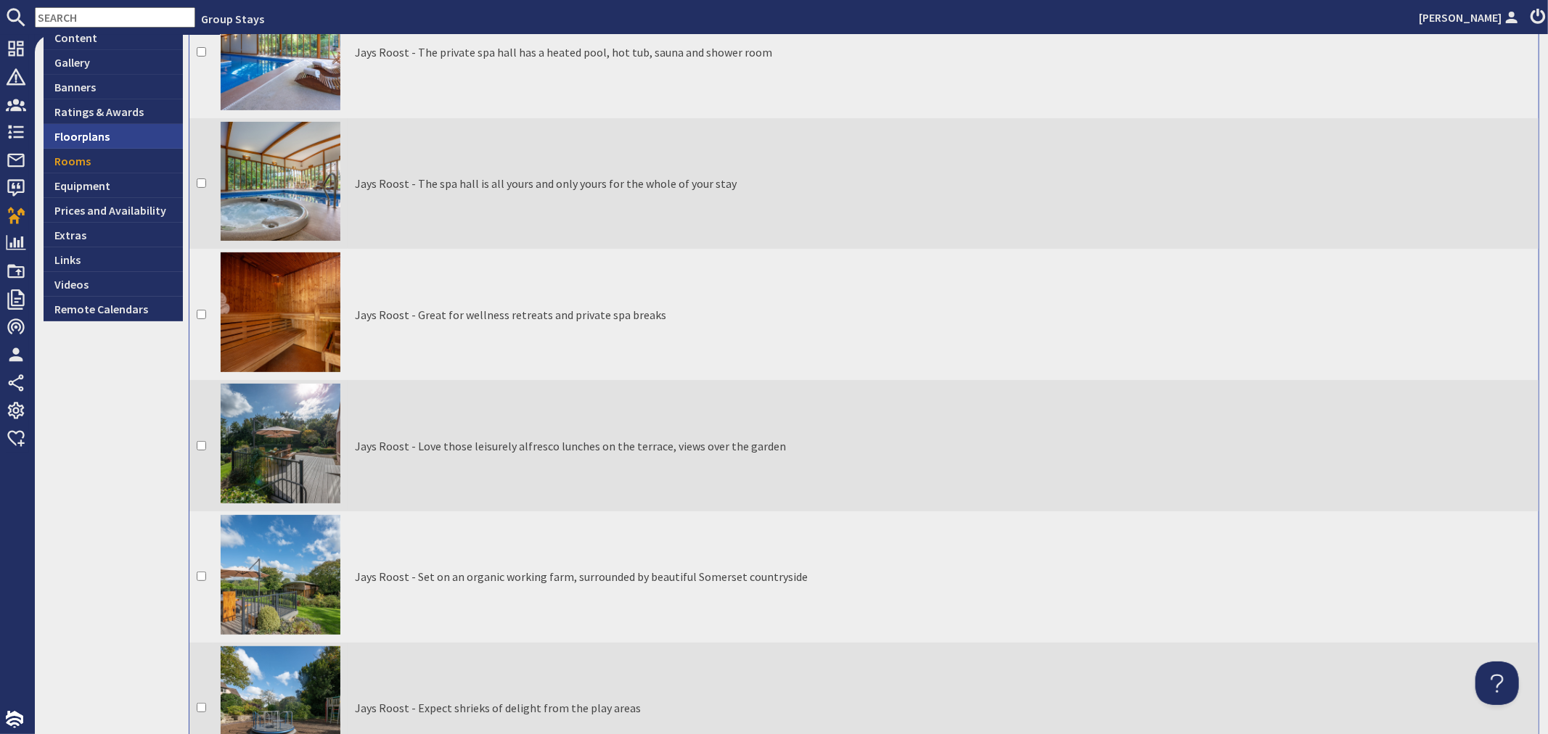
scroll to position [322, 0]
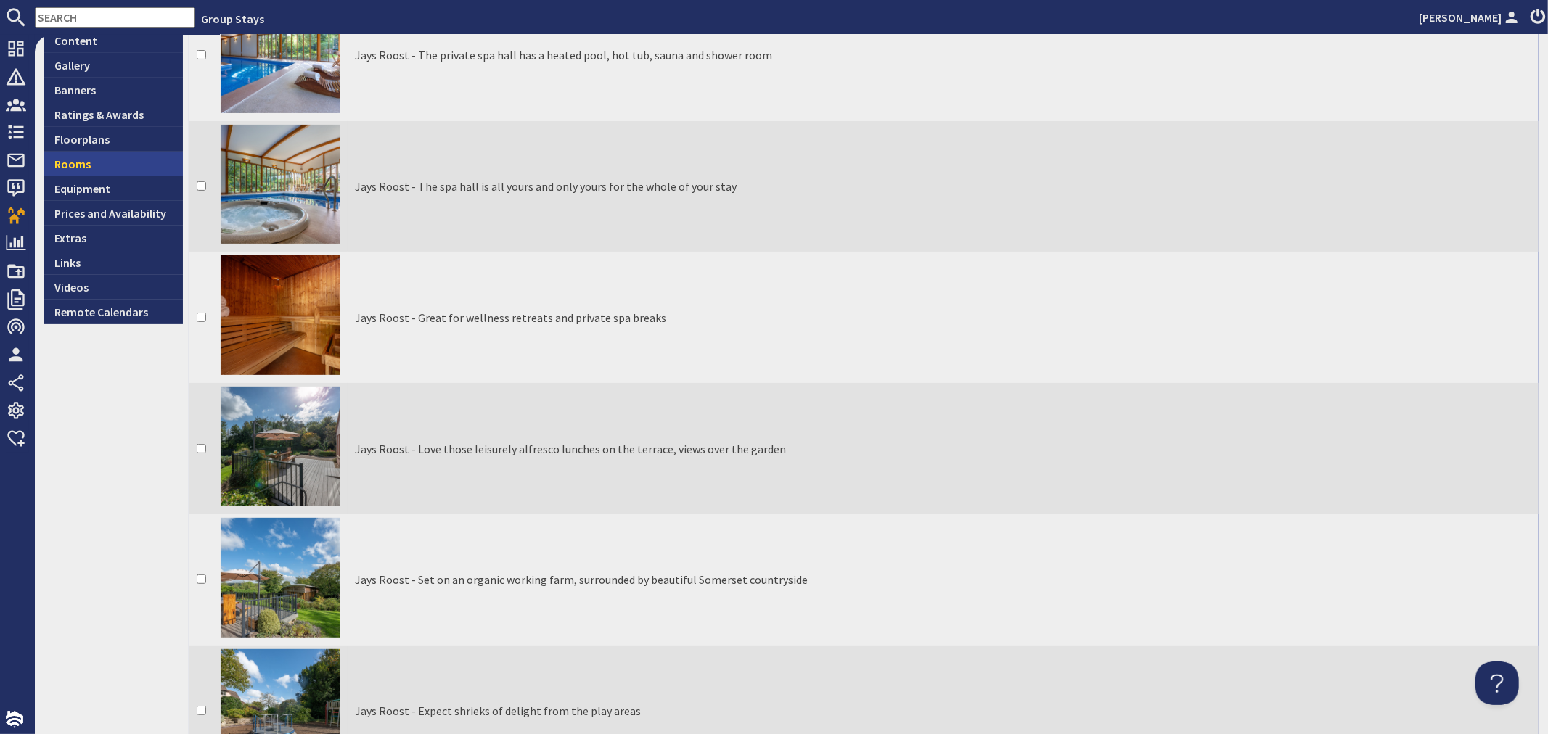
click at [85, 160] on link "Rooms" at bounding box center [113, 164] width 139 height 25
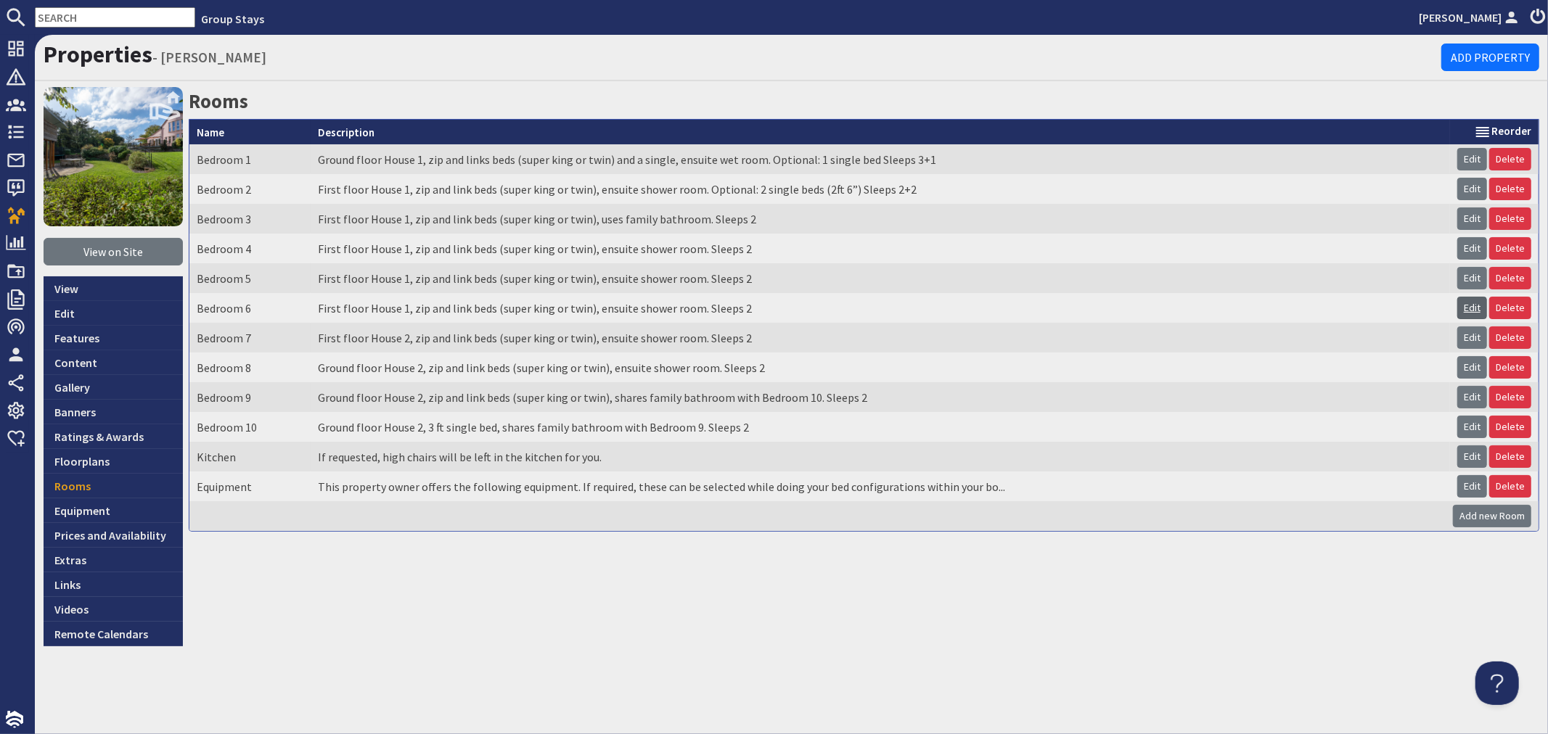
click at [1472, 313] on link "Edit" at bounding box center [1472, 308] width 30 height 22
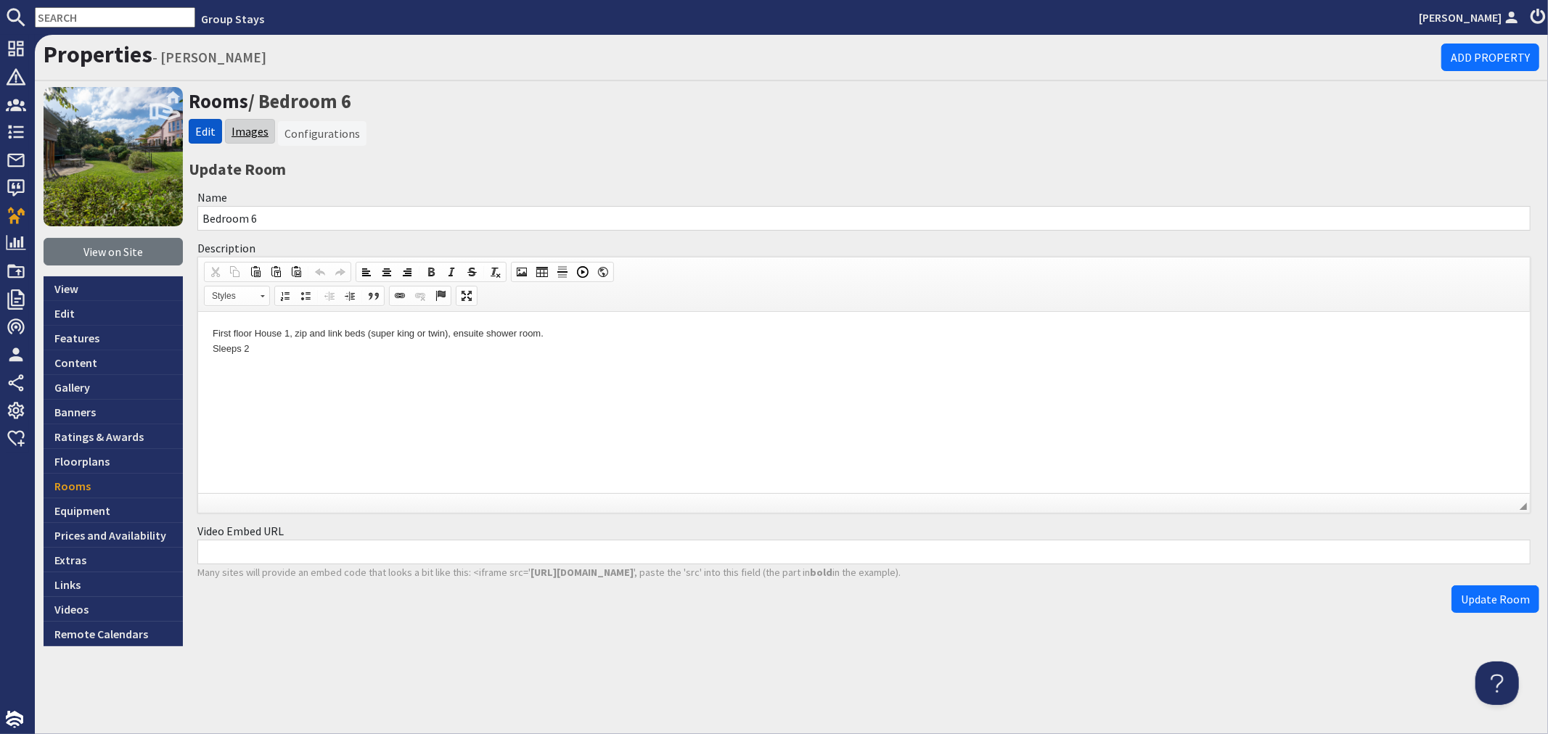
click at [255, 131] on link "Images" at bounding box center [250, 131] width 37 height 15
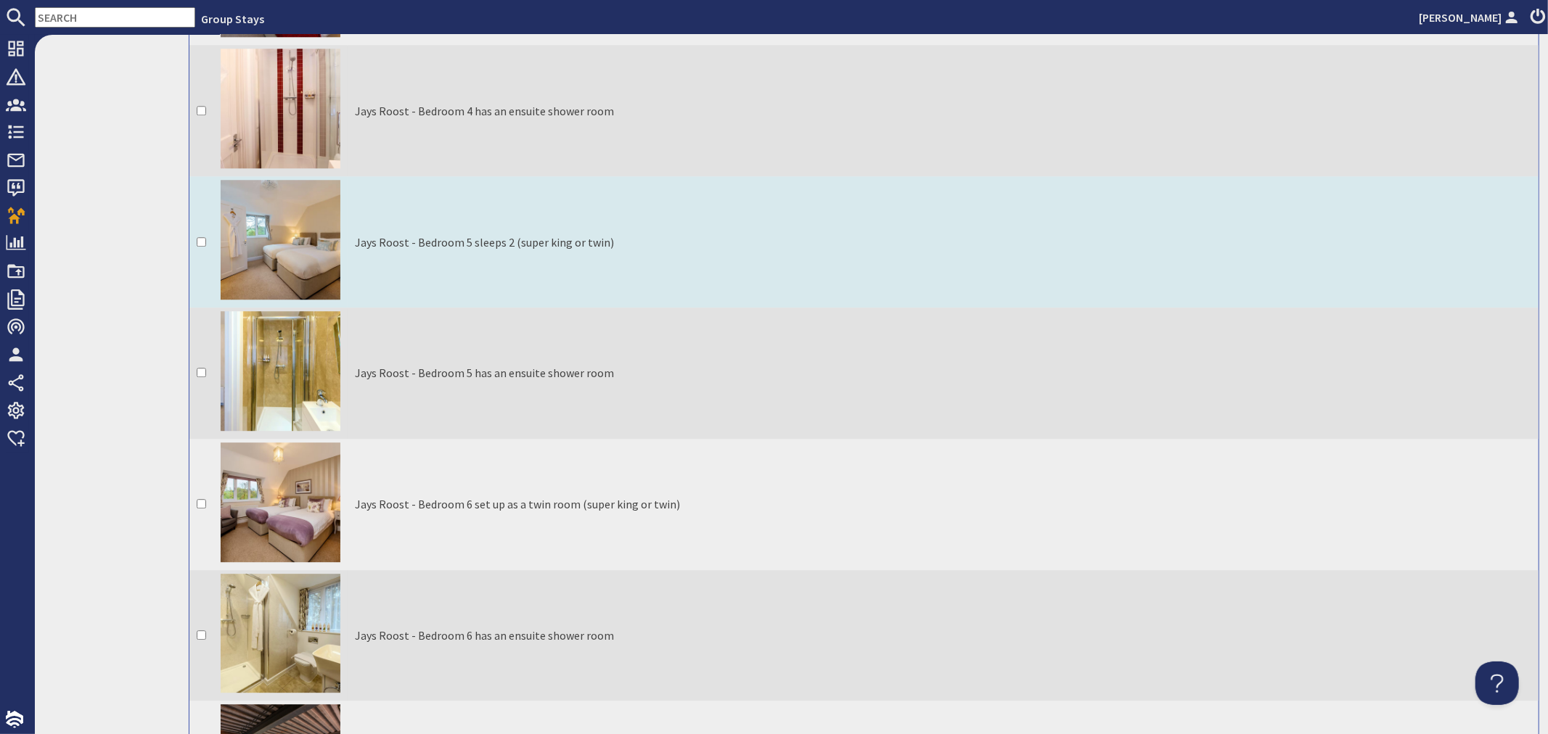
scroll to position [3306, 0]
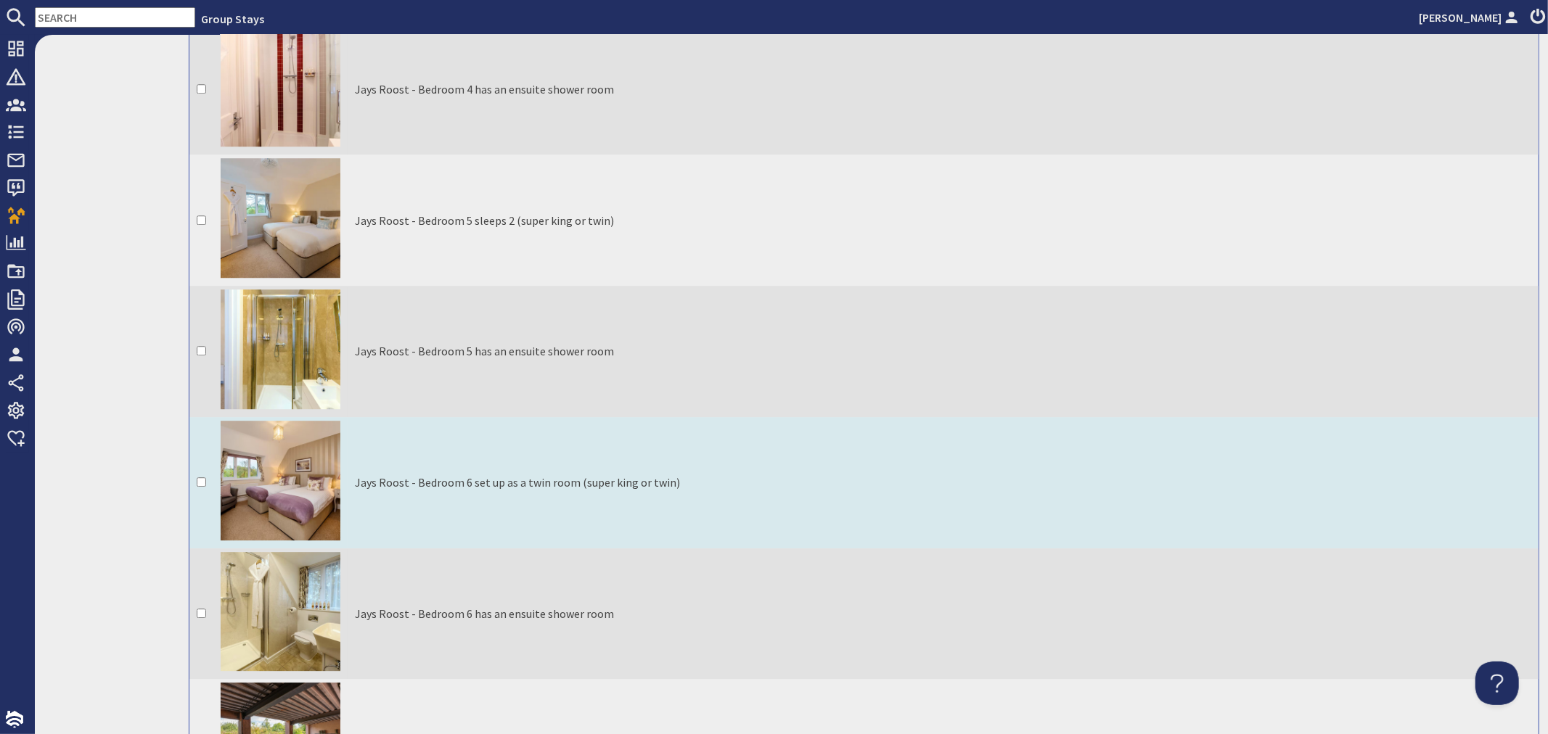
click at [199, 478] on input "checkbox" at bounding box center [201, 482] width 9 height 9
checkbox input "true"
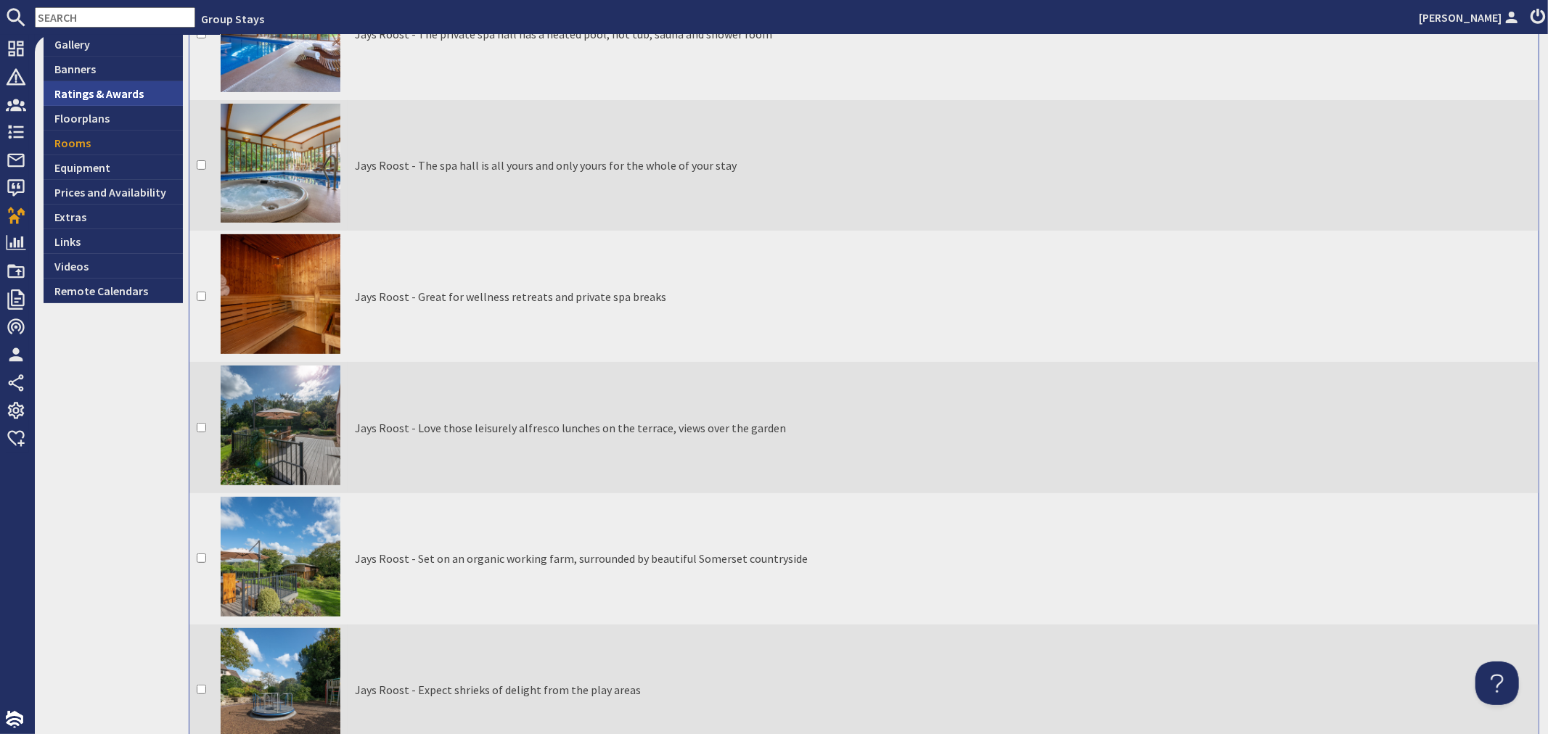
scroll to position [322, 0]
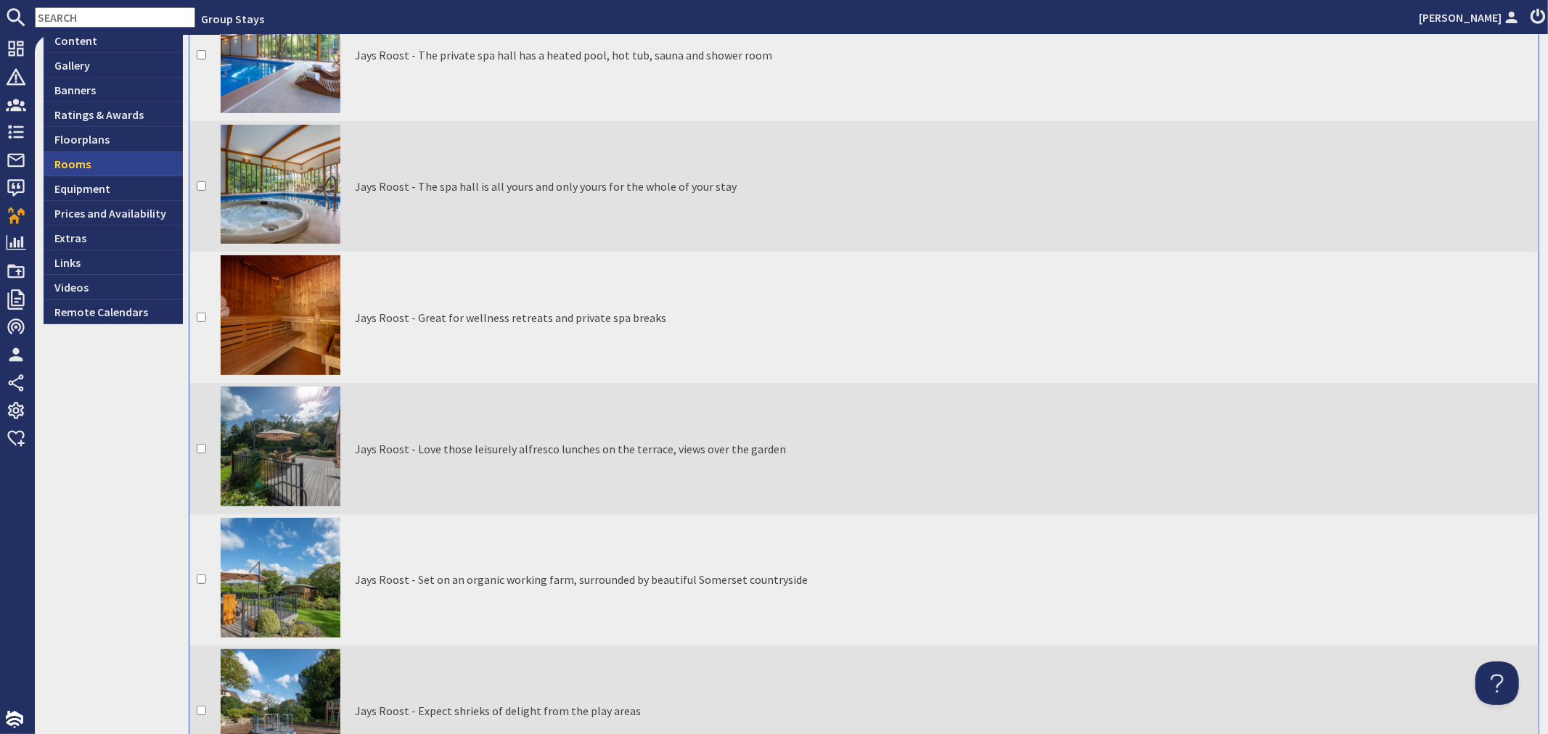
click at [100, 165] on link "Rooms" at bounding box center [113, 164] width 139 height 25
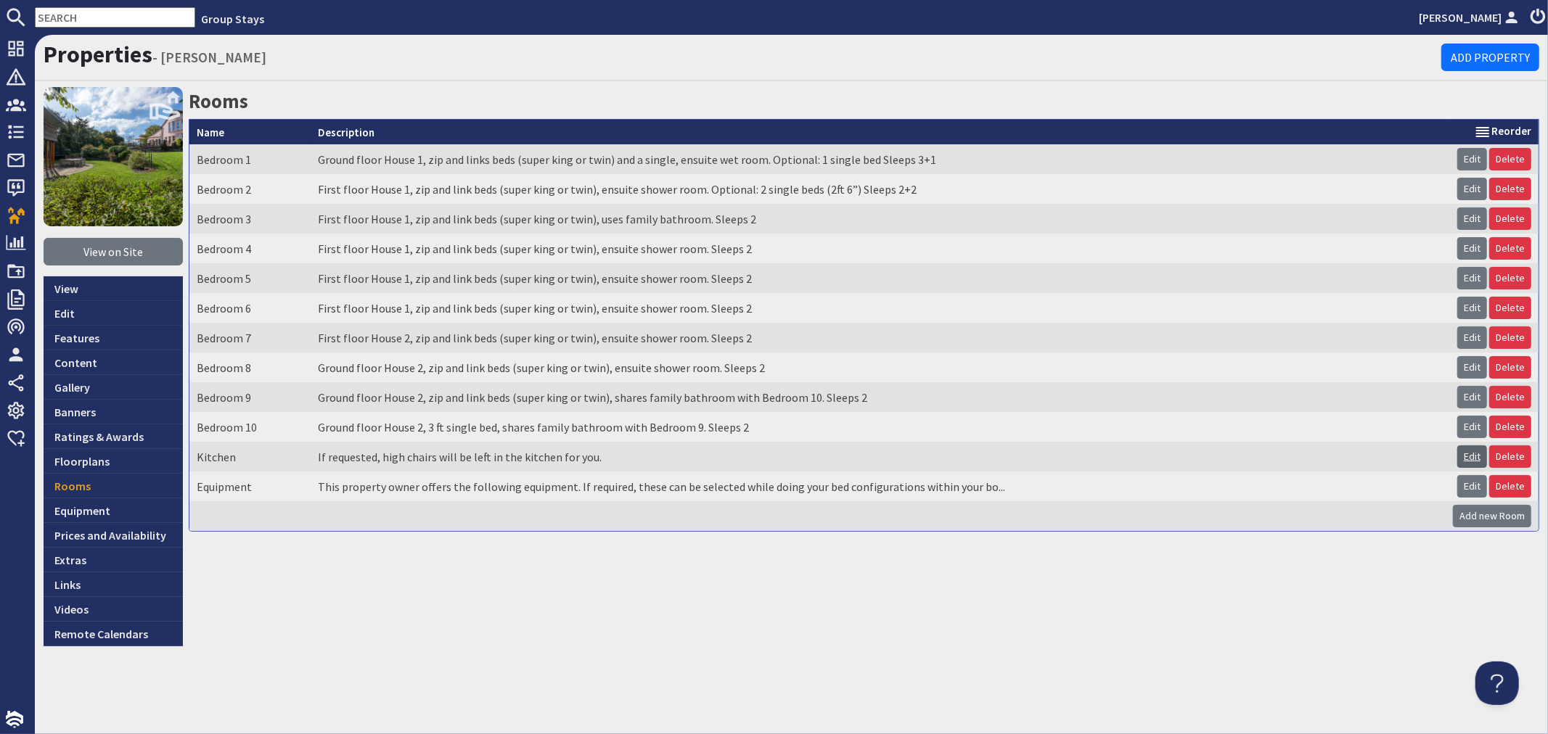
click at [1478, 458] on link "Edit" at bounding box center [1472, 457] width 30 height 22
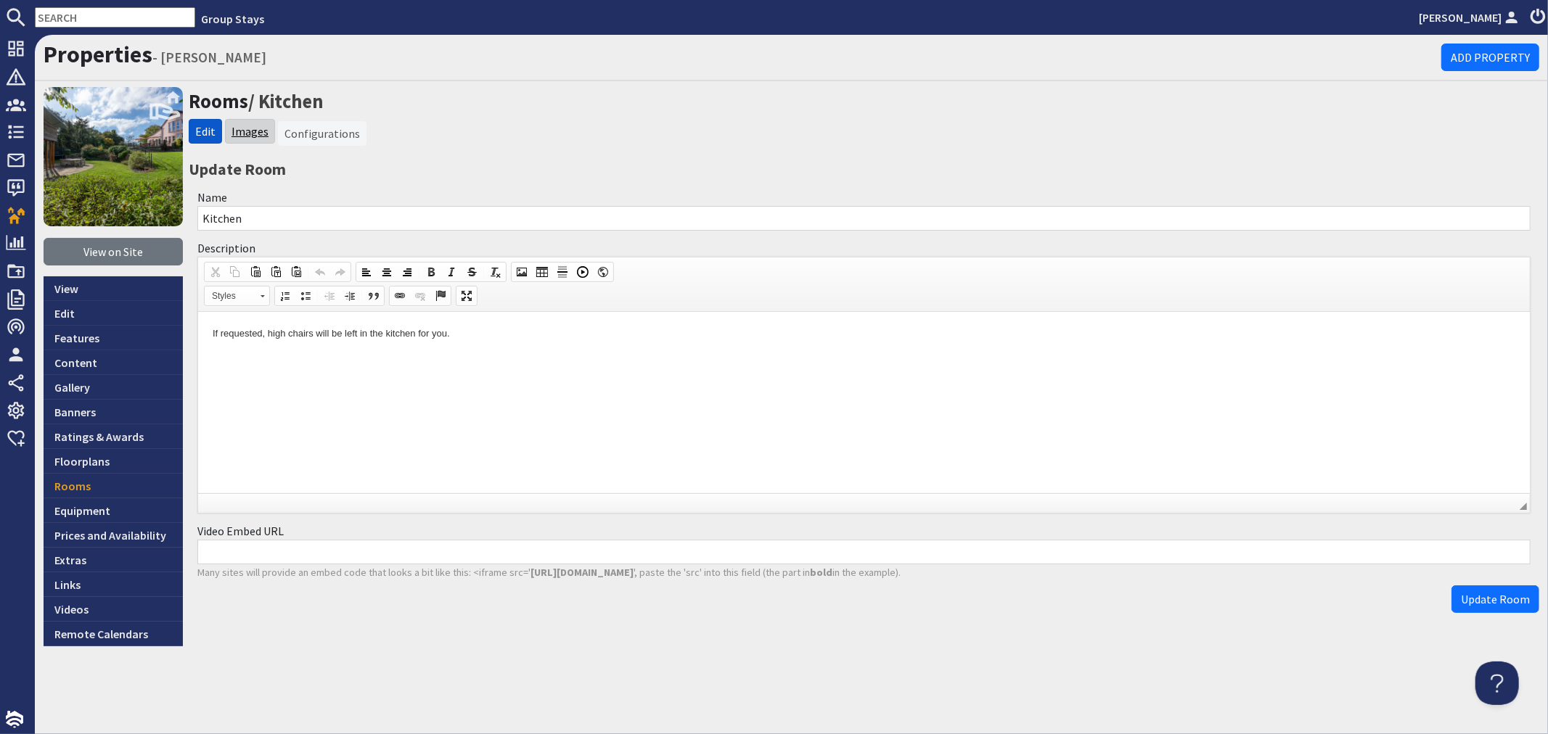
click at [252, 132] on link "Images" at bounding box center [250, 131] width 37 height 15
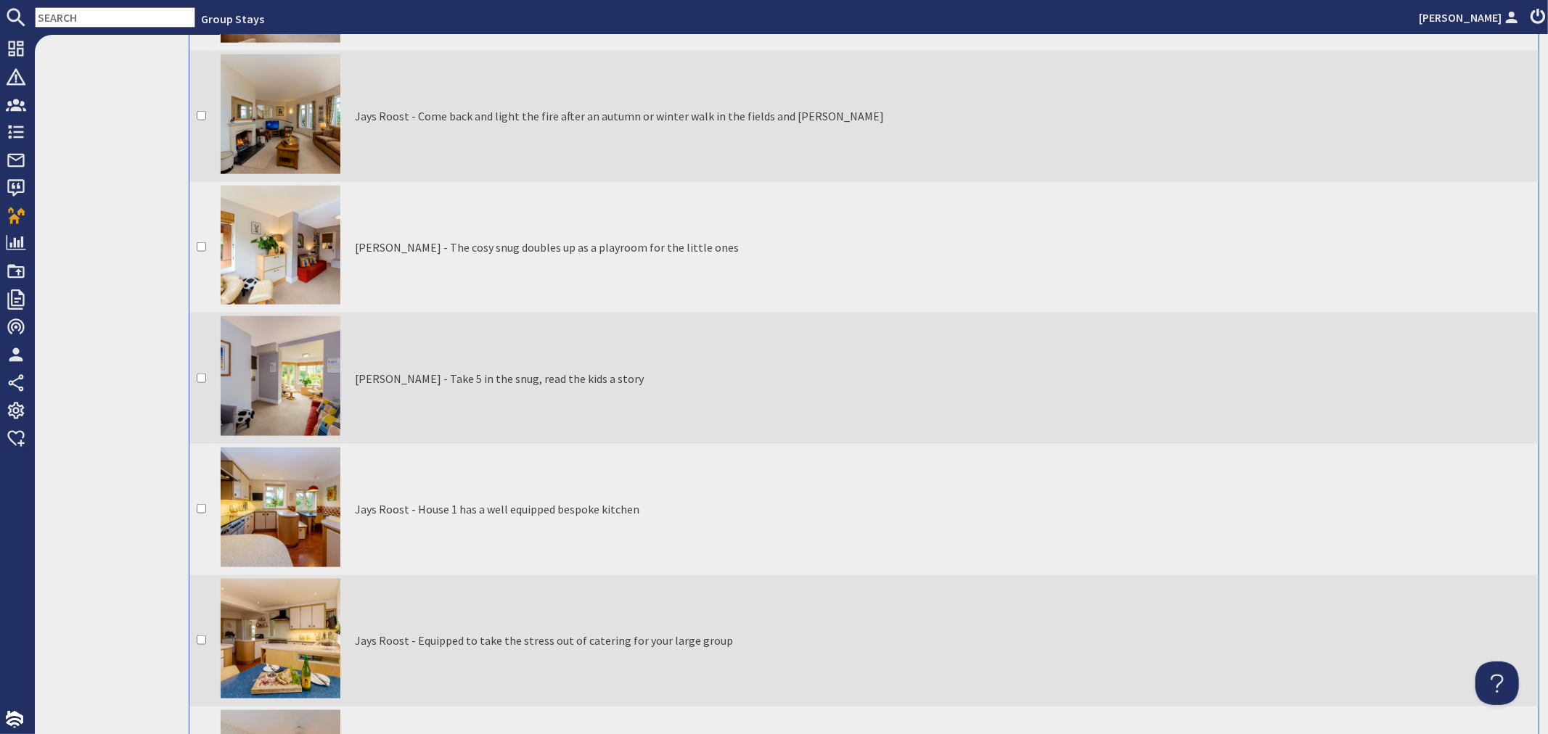
scroll to position [1532, 0]
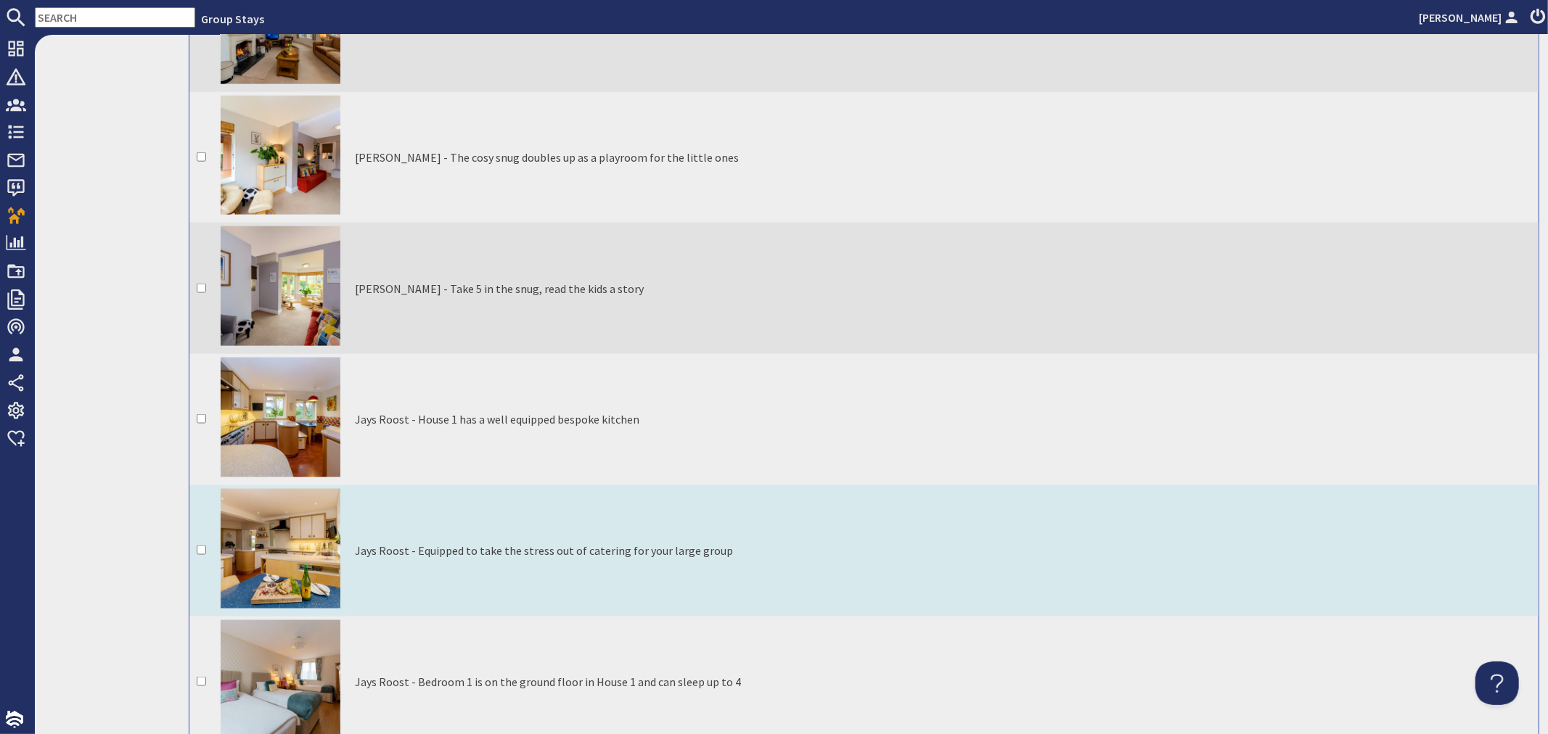
click at [201, 546] on input "checkbox" at bounding box center [201, 550] width 9 height 9
checkbox input "true"
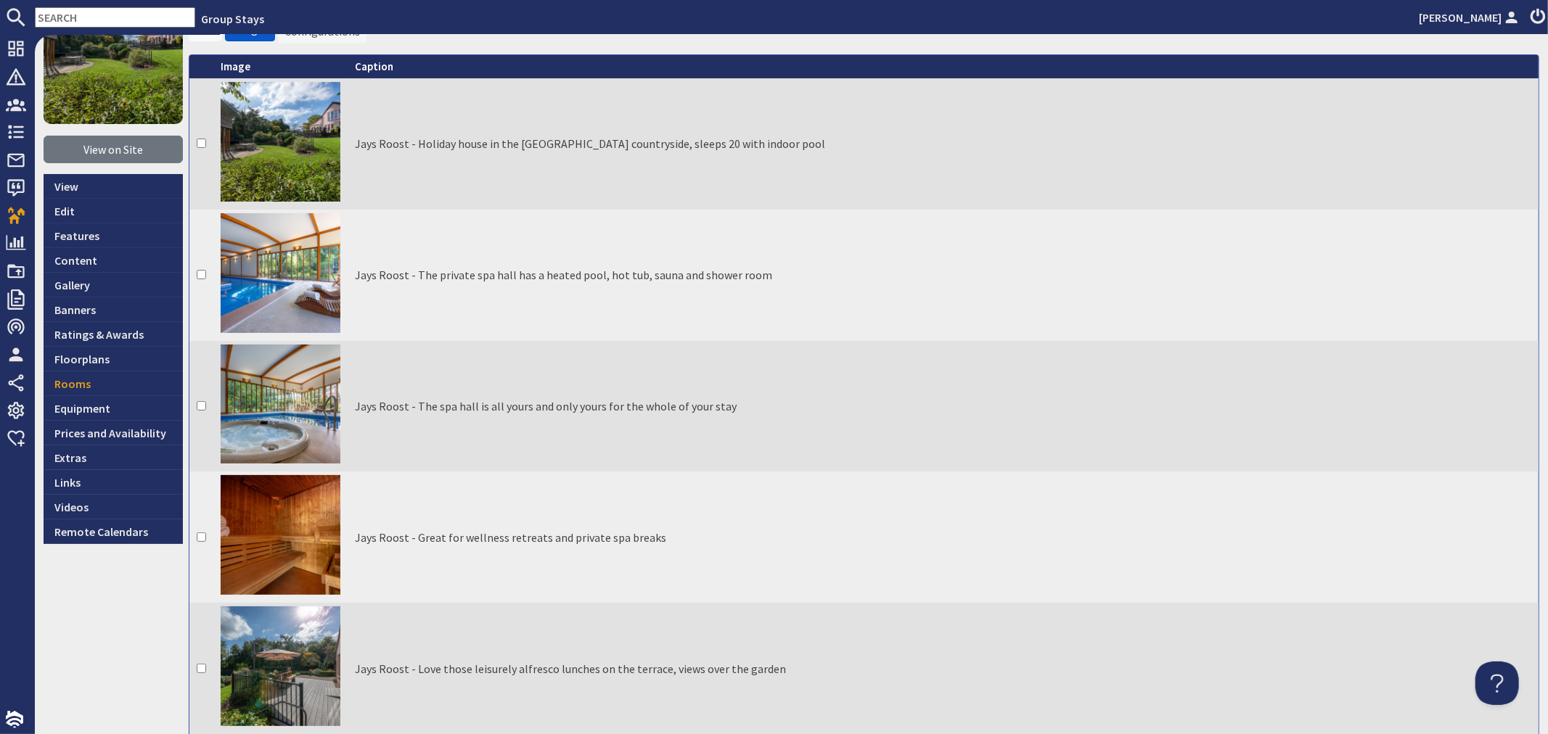
scroll to position [81, 0]
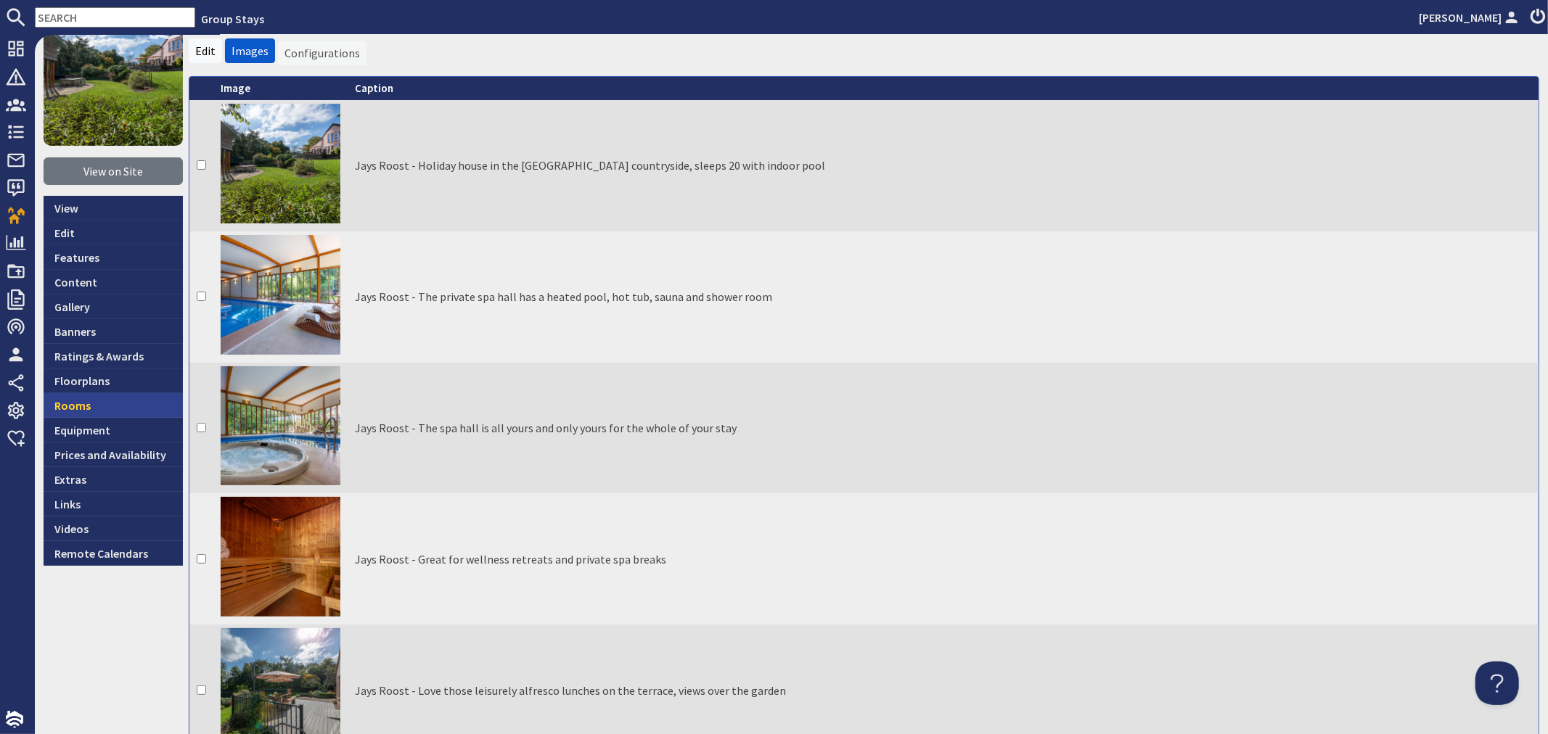
click at [118, 403] on link "Rooms" at bounding box center [113, 405] width 139 height 25
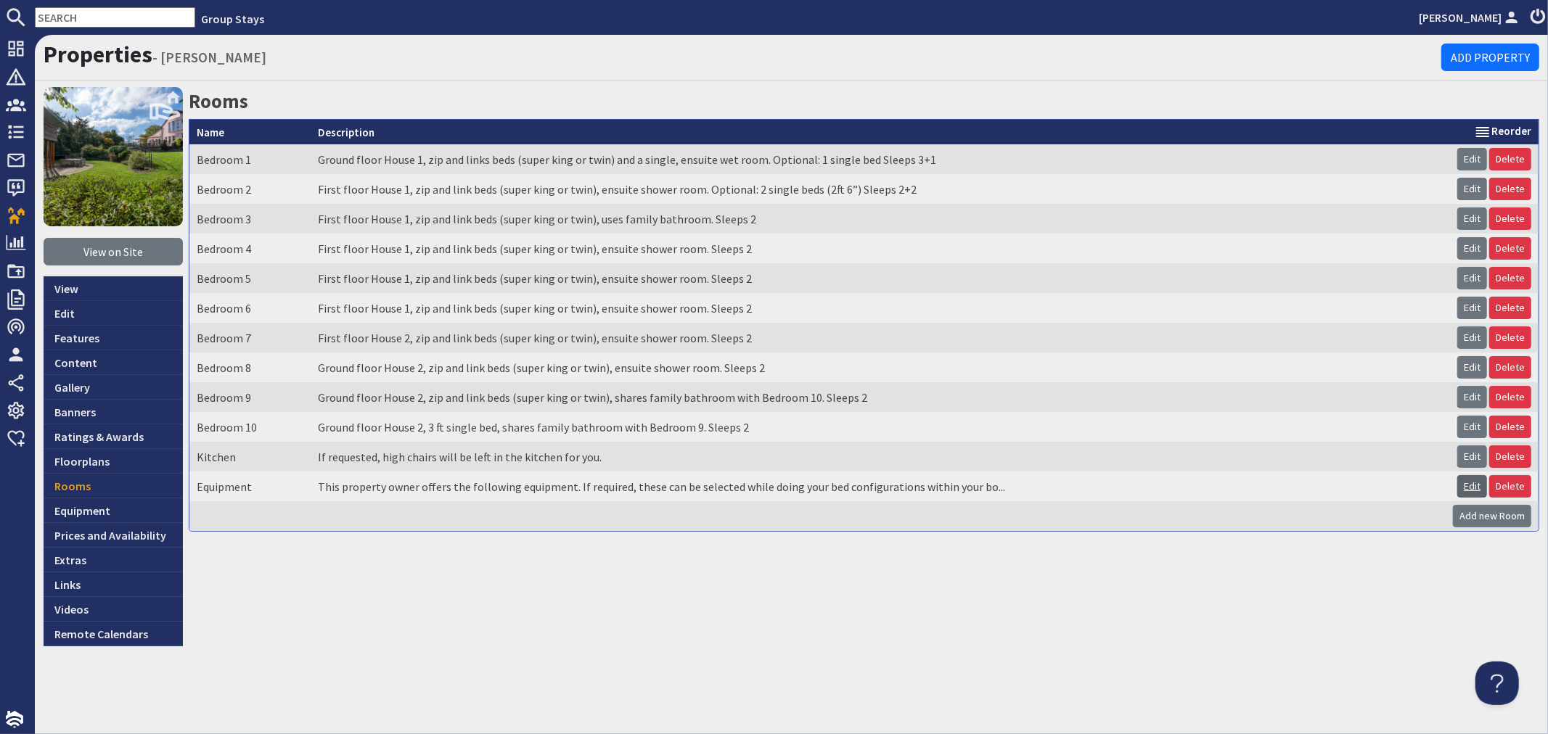
click at [1465, 480] on link "Edit" at bounding box center [1472, 486] width 30 height 22
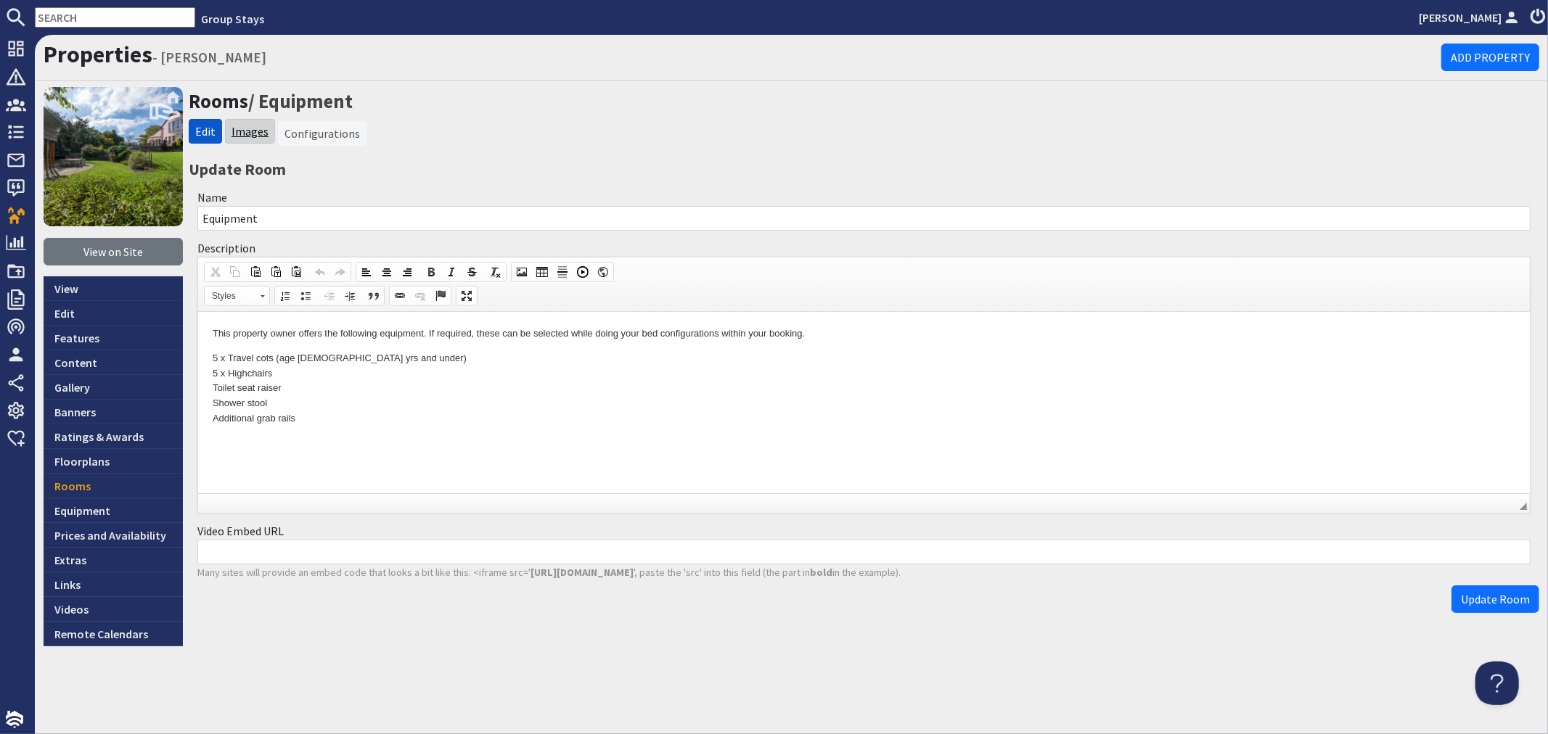
click at [245, 131] on link "Images" at bounding box center [250, 131] width 37 height 15
type textarea "<p data-end="1761" data-start="1653">This property owner offers the following e…"
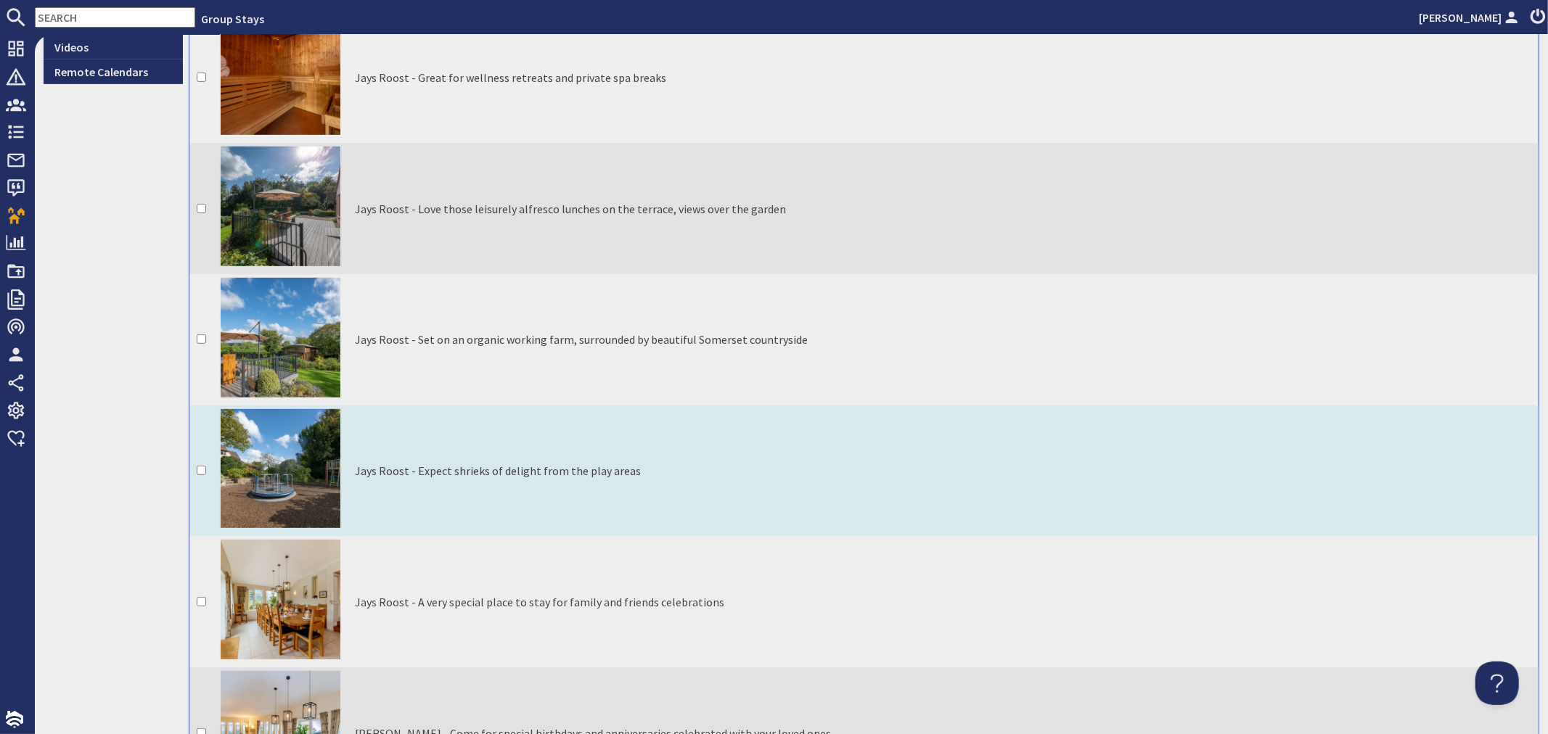
scroll to position [564, 0]
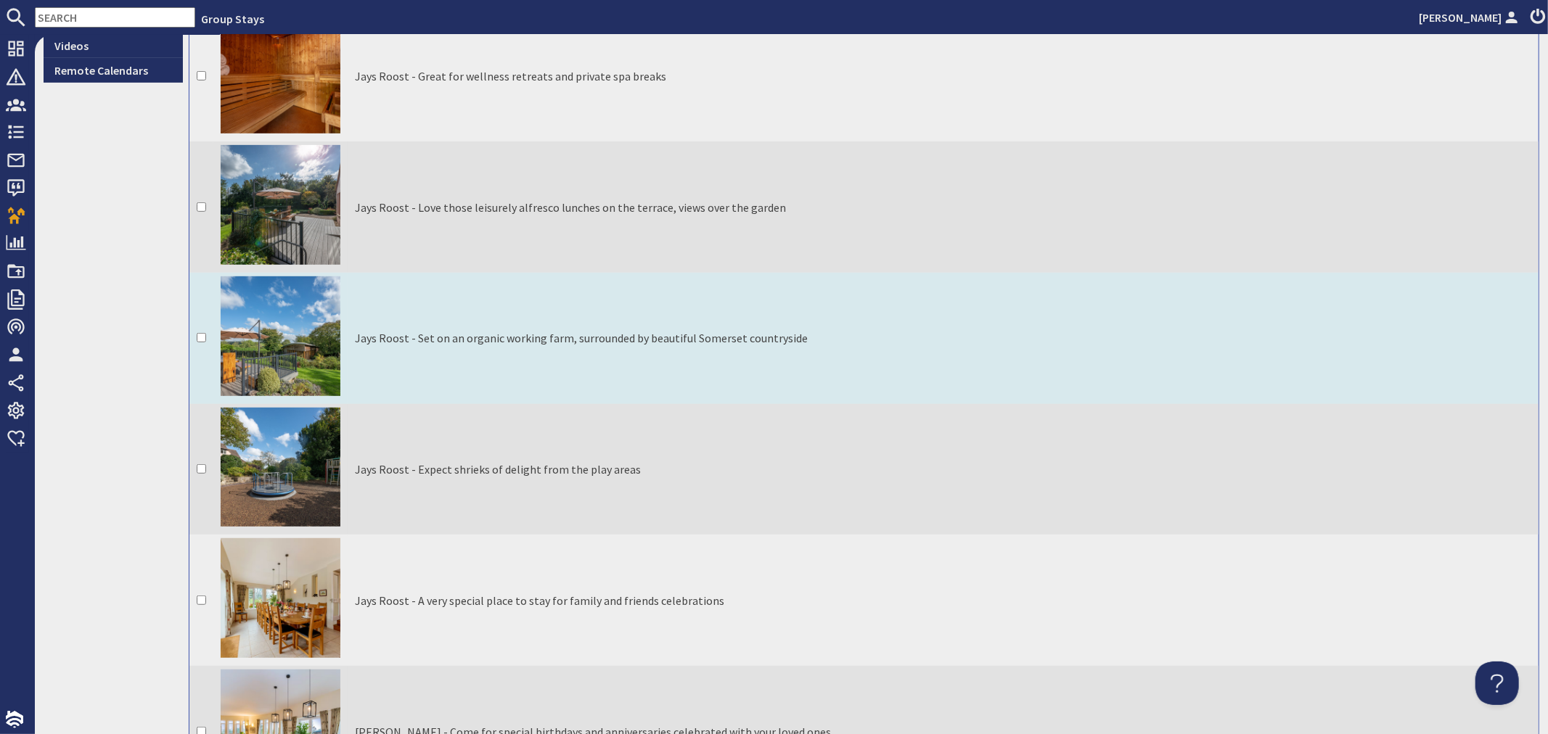
click at [201, 335] on input "checkbox" at bounding box center [201, 337] width 9 height 9
checkbox input "true"
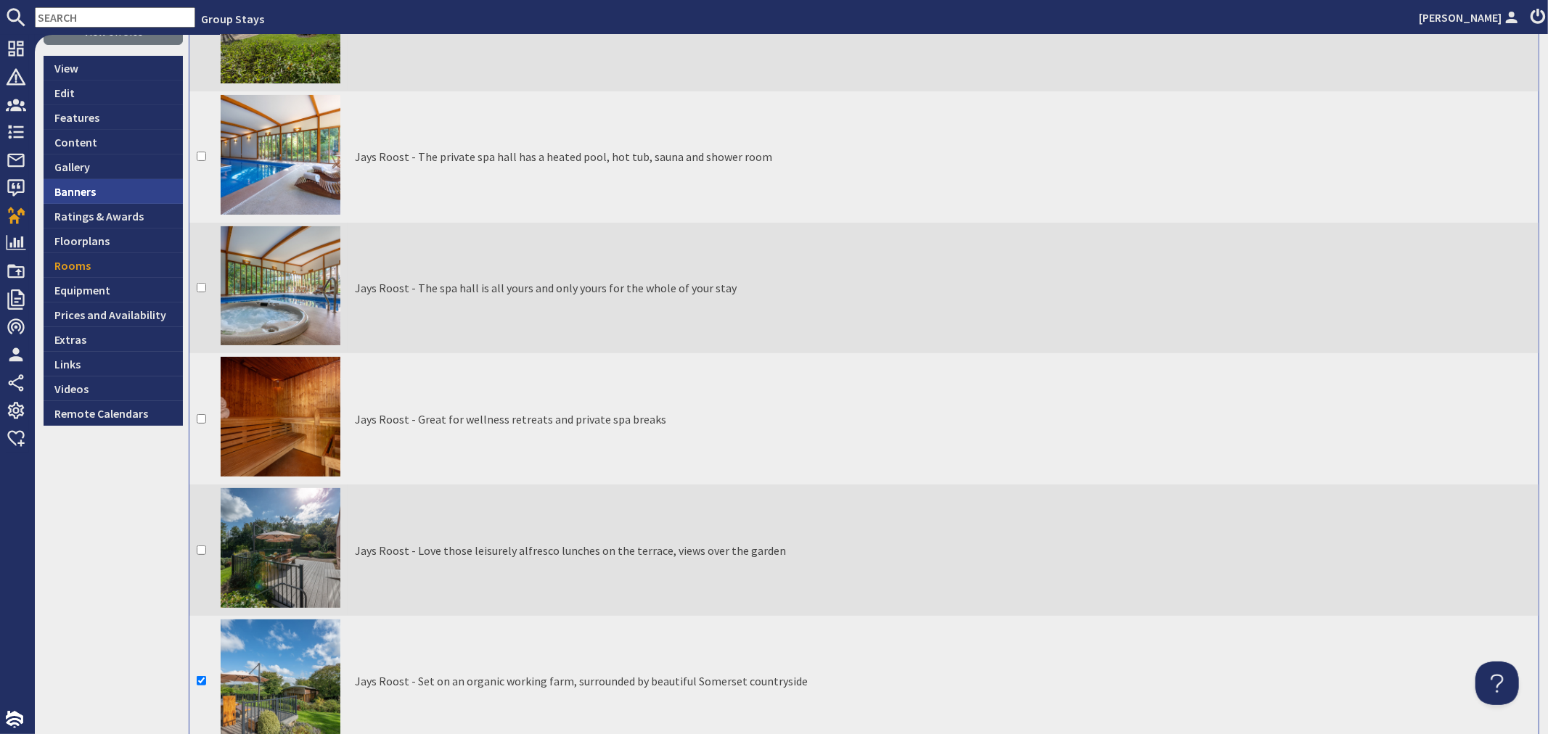
scroll to position [161, 0]
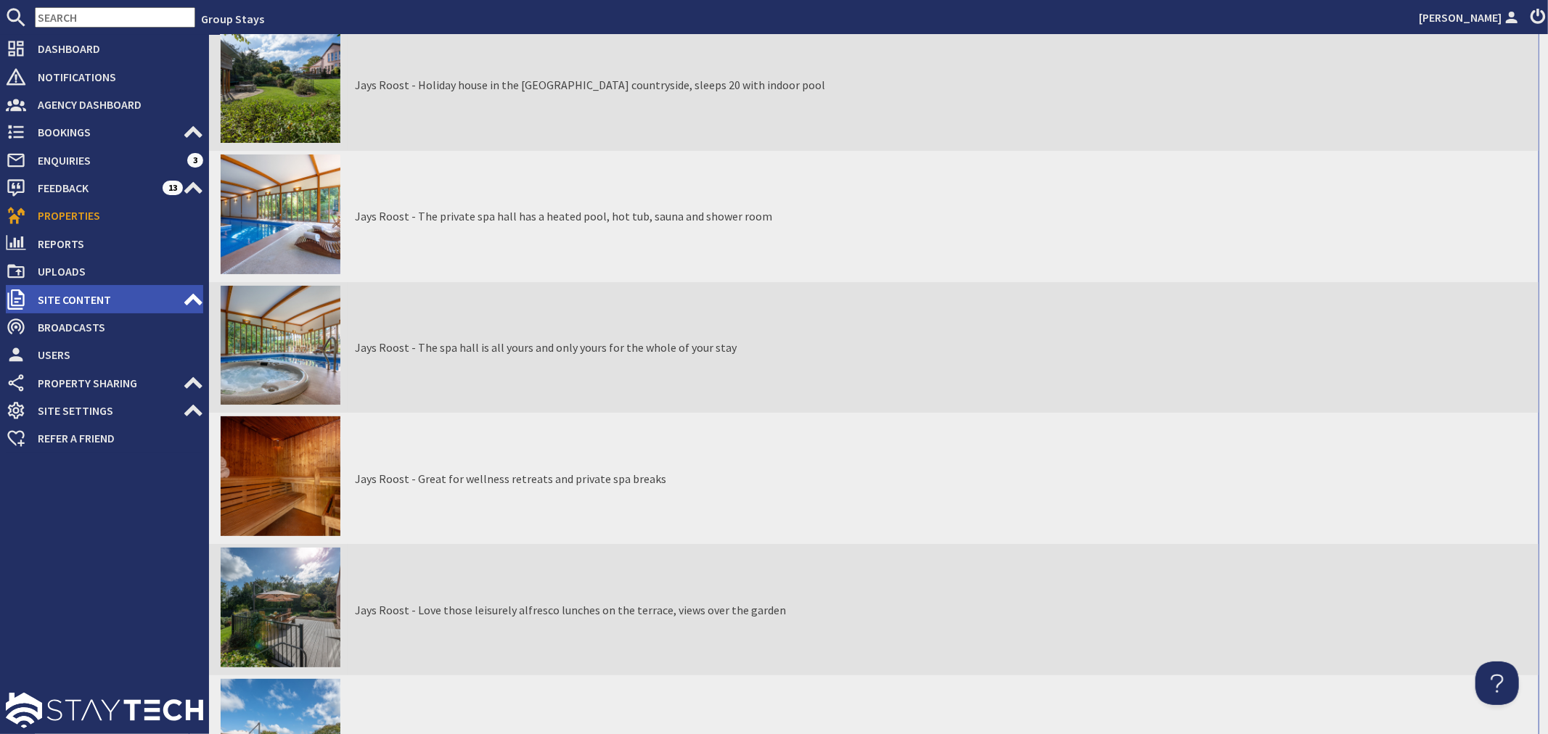
click at [91, 294] on span "Site Content" at bounding box center [104, 299] width 157 height 23
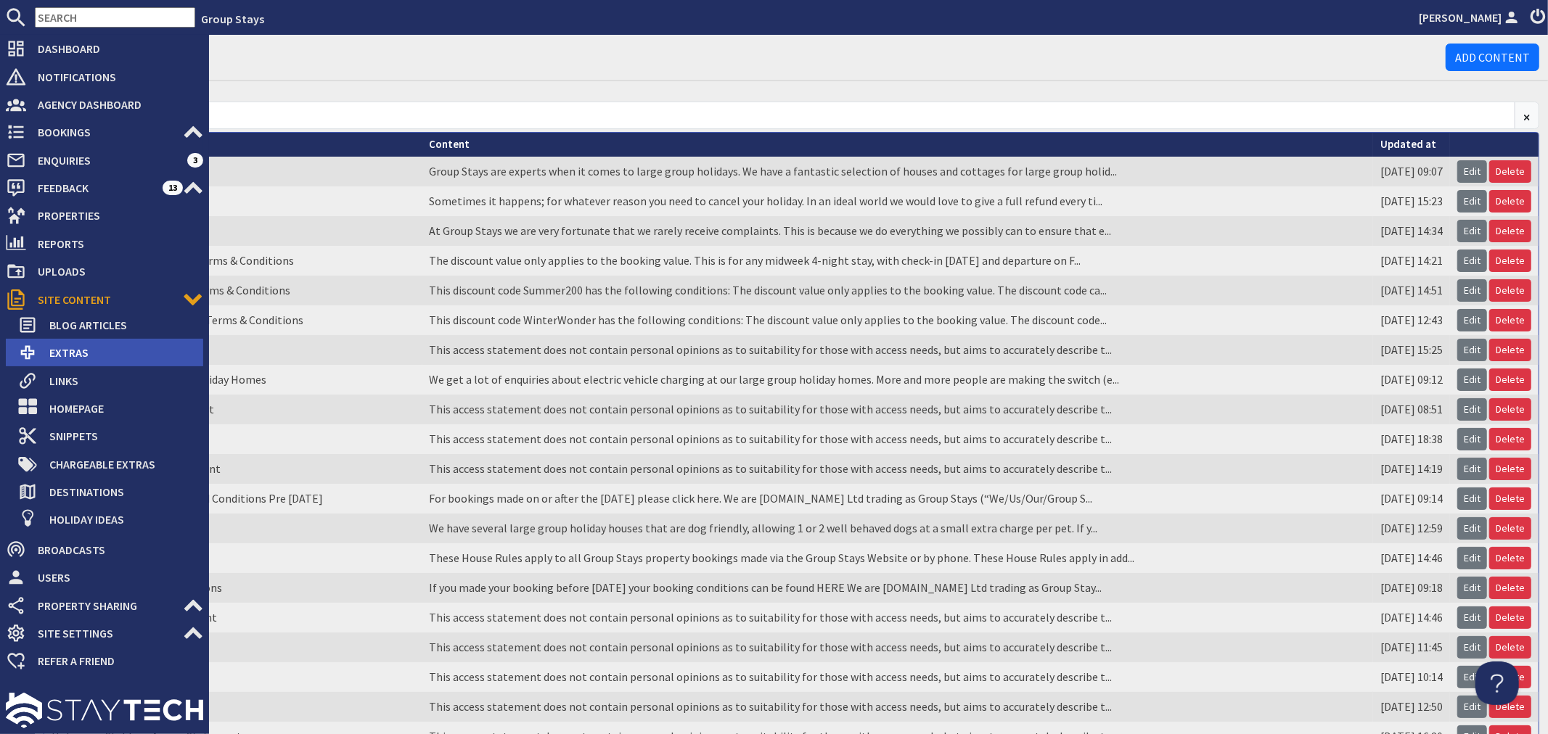
click at [67, 346] on span "Extras" at bounding box center [120, 352] width 165 height 23
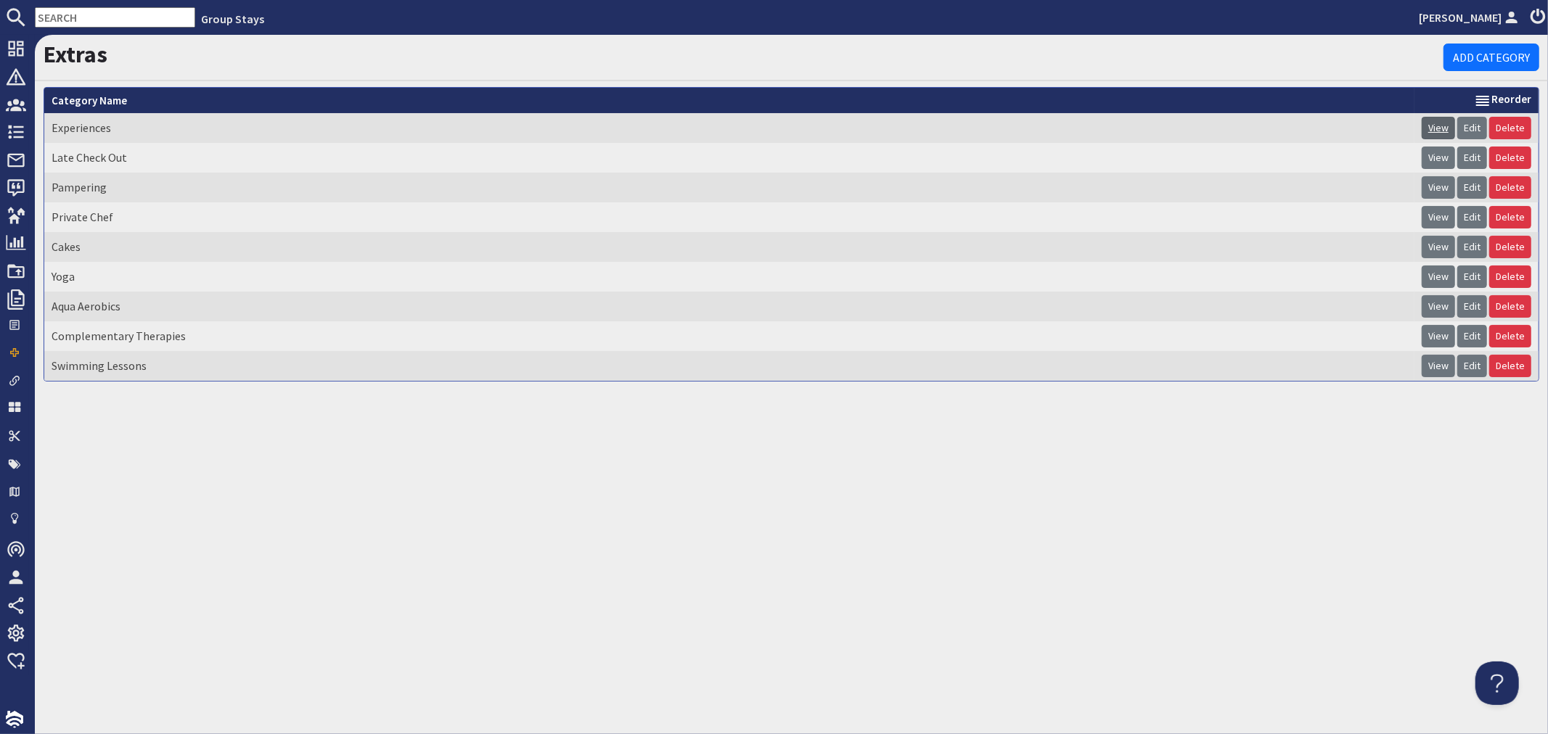
click at [1430, 118] on link "View" at bounding box center [1438, 128] width 33 height 22
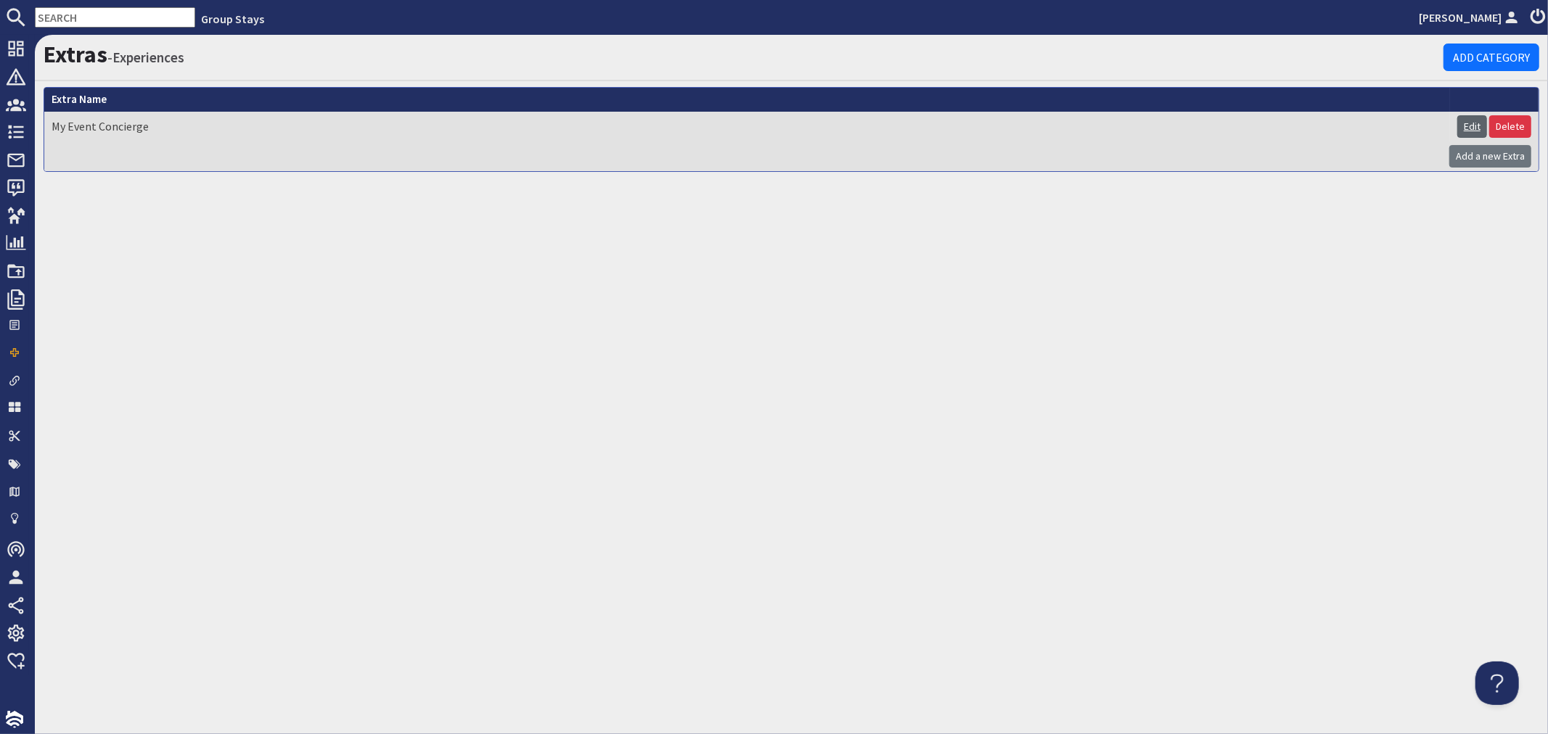
click at [1475, 124] on link "Edit" at bounding box center [1472, 126] width 30 height 22
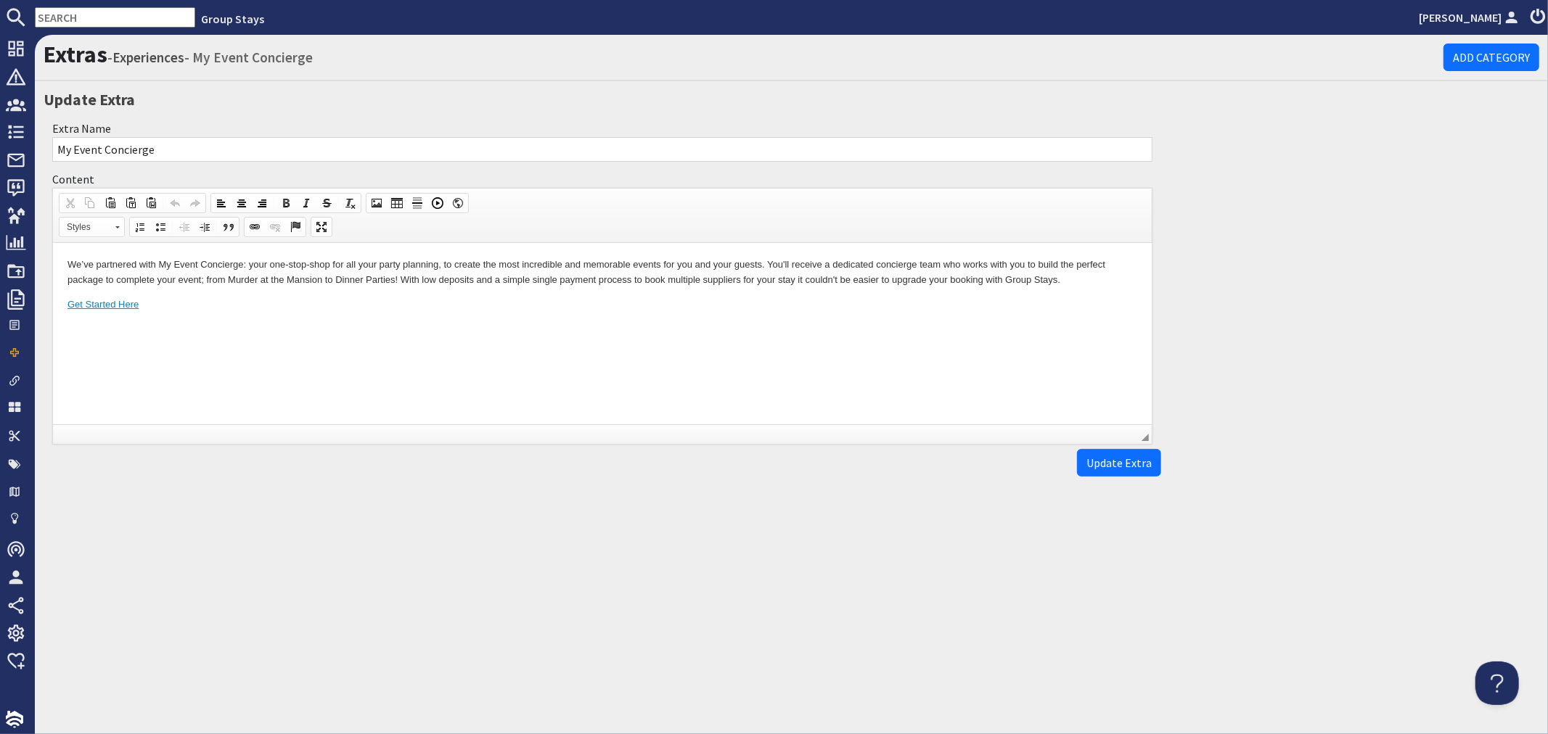
click at [102, 277] on p "We’ve partnered with My Event Concierge: your one-stop-shop for all your party …" at bounding box center [602, 272] width 1070 height 30
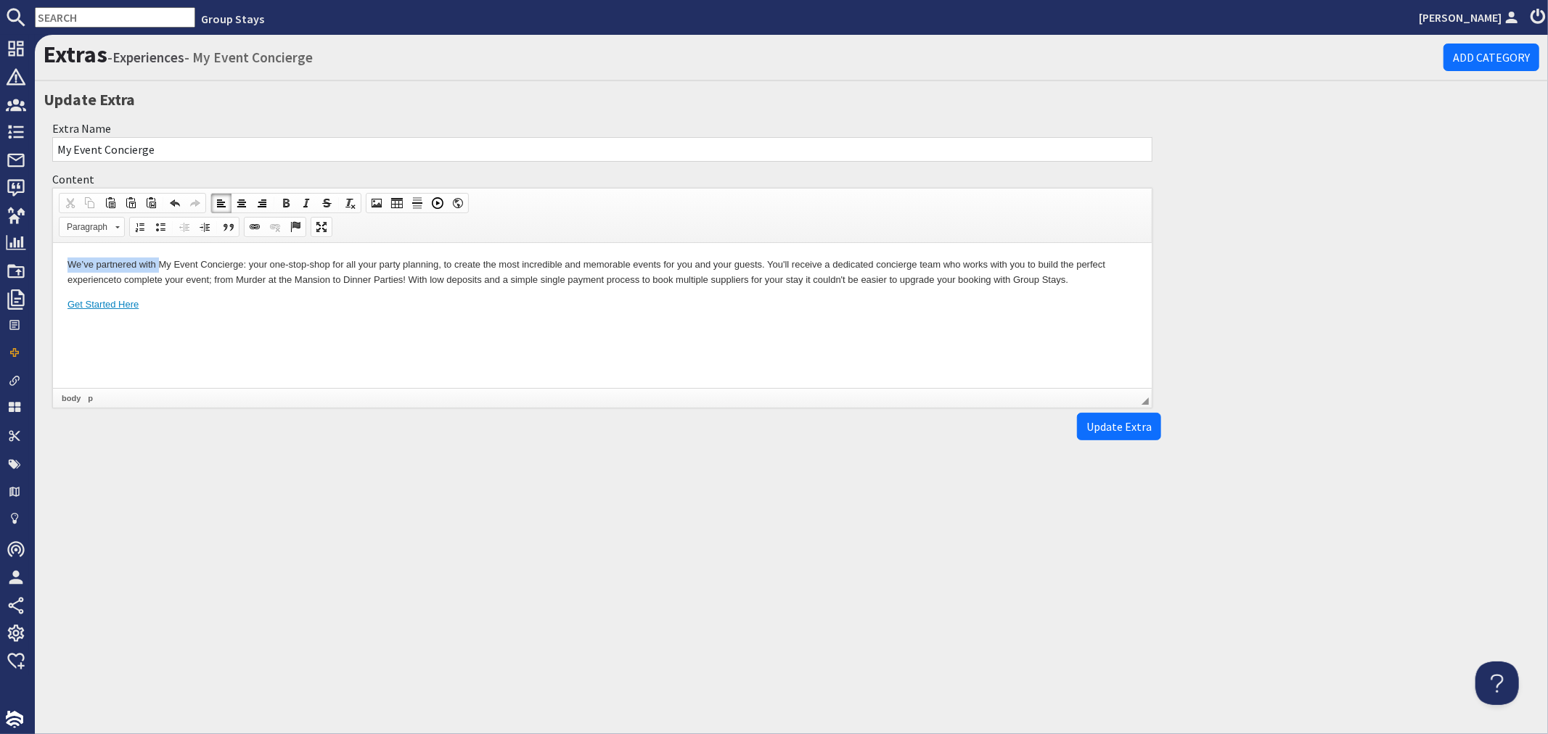
drag, startPoint x: 157, startPoint y: 262, endPoint x: 58, endPoint y: 256, distance: 98.9
click at [58, 256] on html "We’ve partnered with My Event Concierge: your one-stop-shop for all your party …" at bounding box center [601, 283] width 1099 height 83
click at [154, 263] on p "My Event Concierge: your one-stop-shop for all your party planning, to create t…" at bounding box center [602, 272] width 1070 height 30
click at [1115, 430] on span "Update Extra" at bounding box center [1118, 426] width 65 height 15
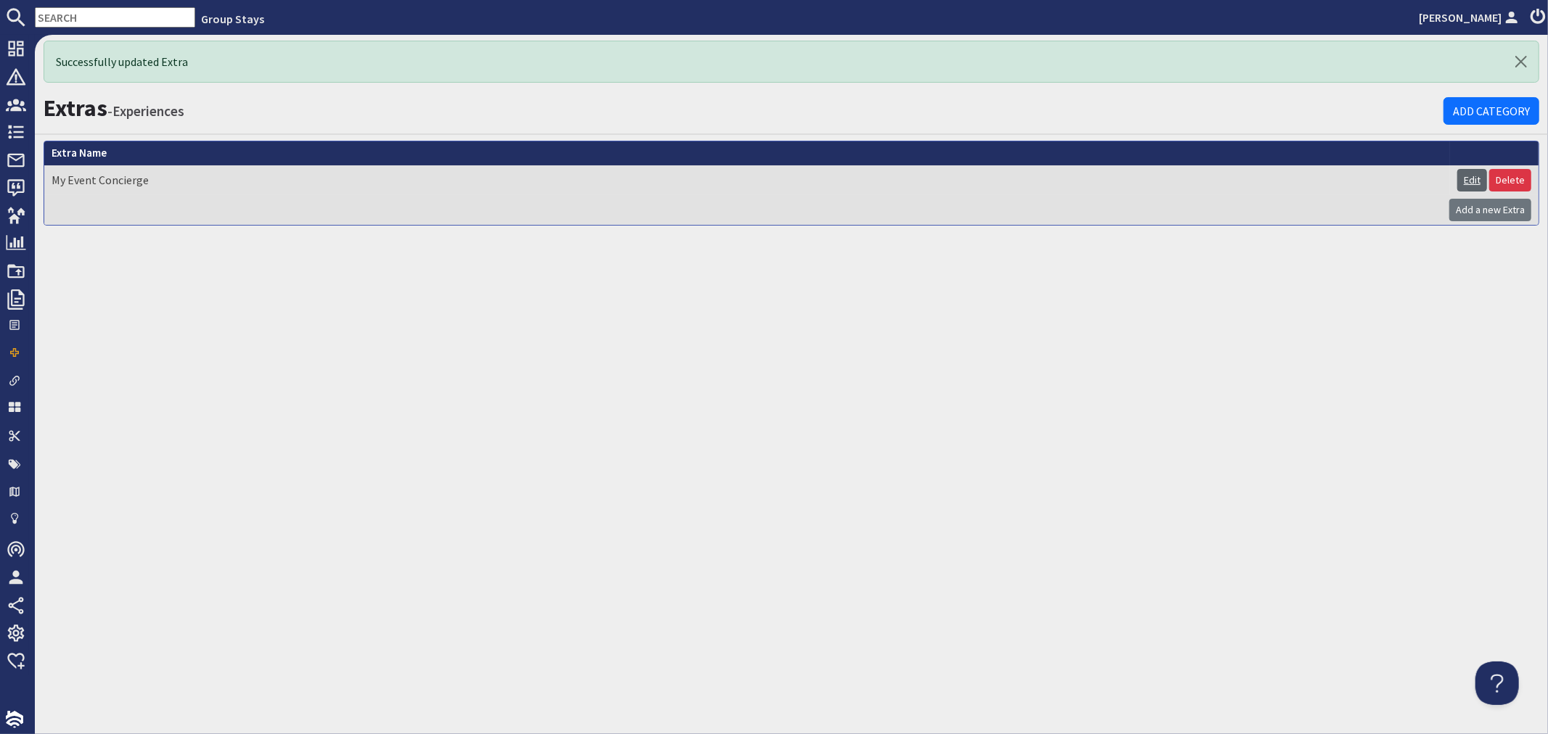
click at [1472, 174] on link "Edit" at bounding box center [1472, 180] width 30 height 22
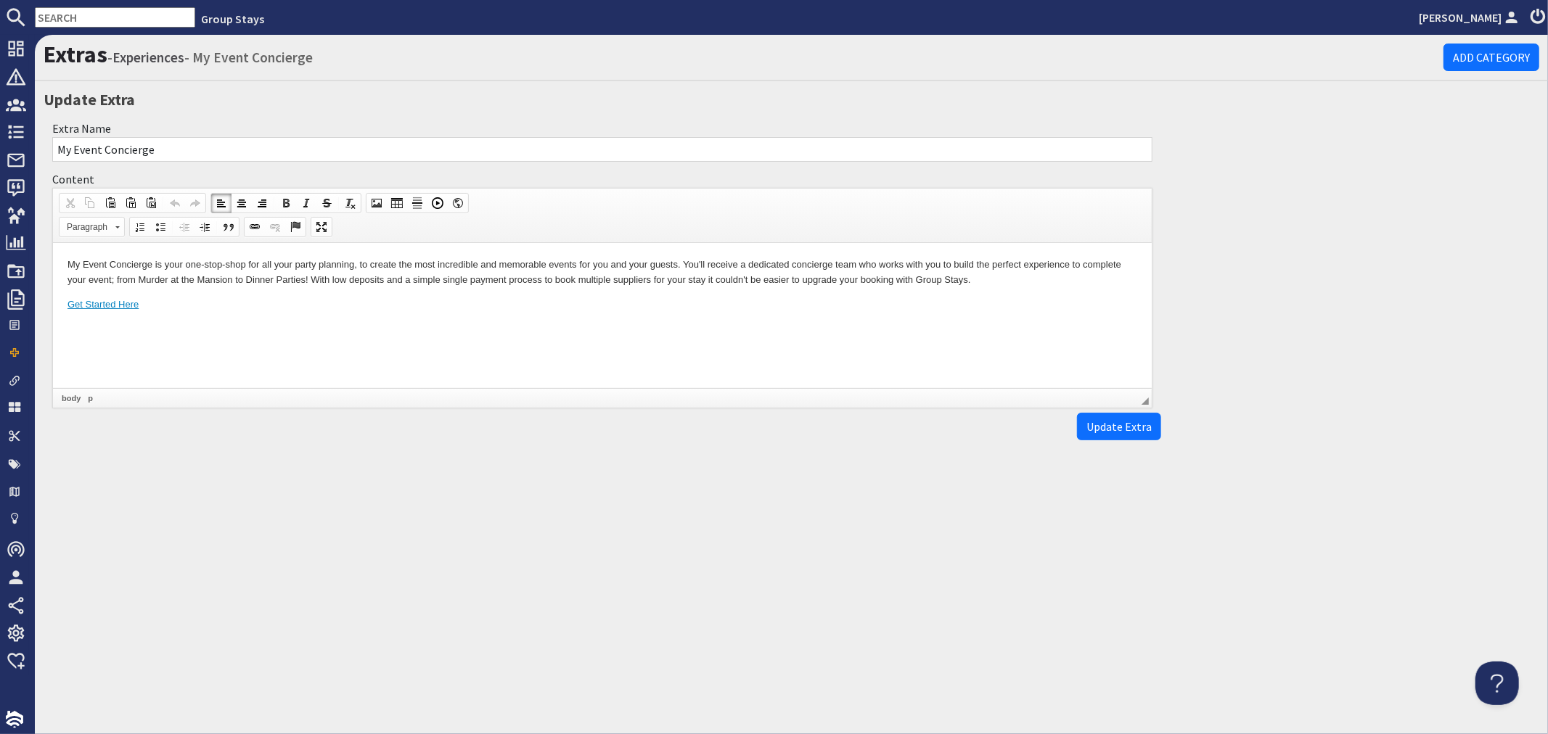
click at [893, 277] on p "My Event Concierge is your one-stop-shop for all your party planning, to create…" at bounding box center [602, 272] width 1070 height 30
click at [1118, 432] on span "Update Extra" at bounding box center [1118, 426] width 65 height 15
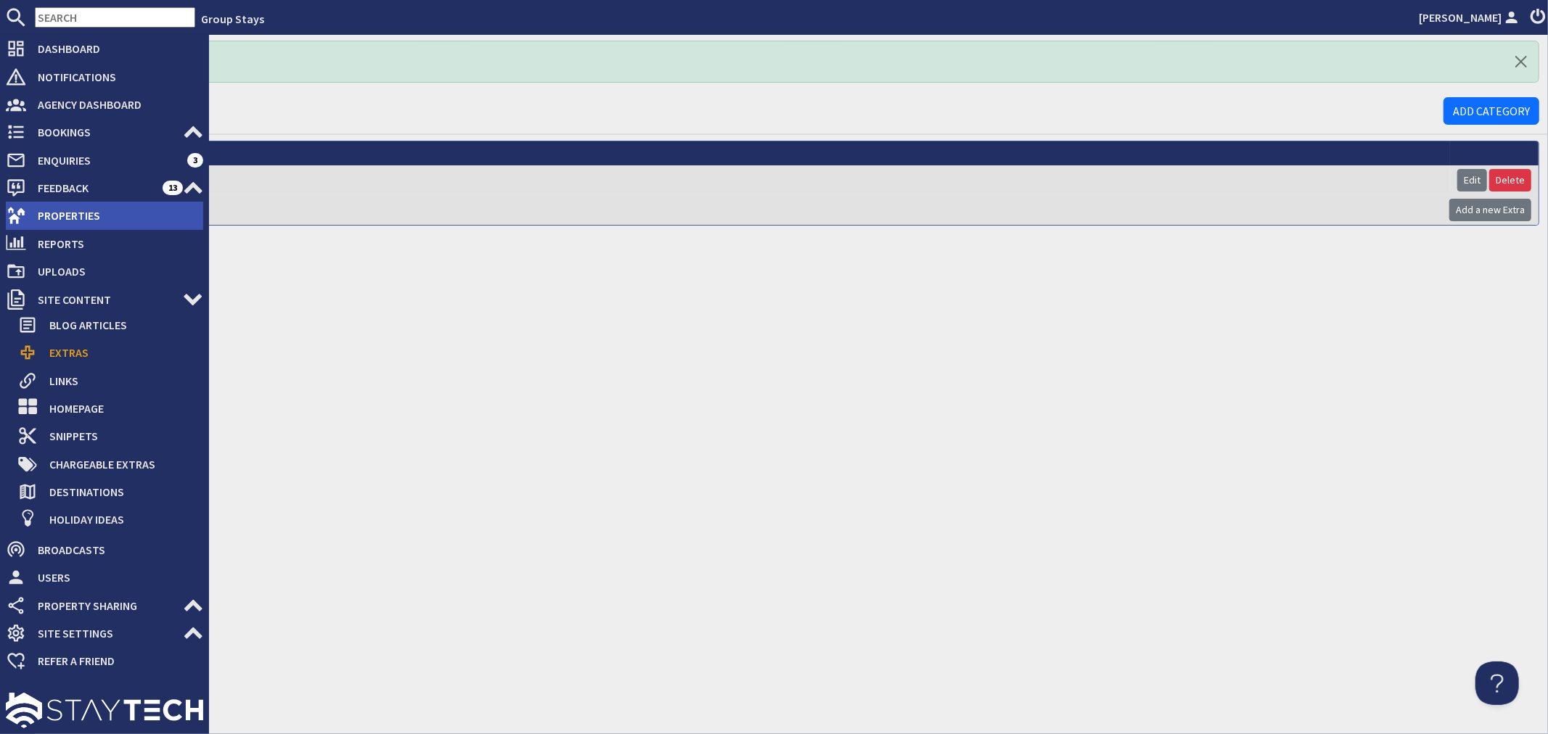
click at [45, 226] on span "Properties" at bounding box center [114, 215] width 177 height 23
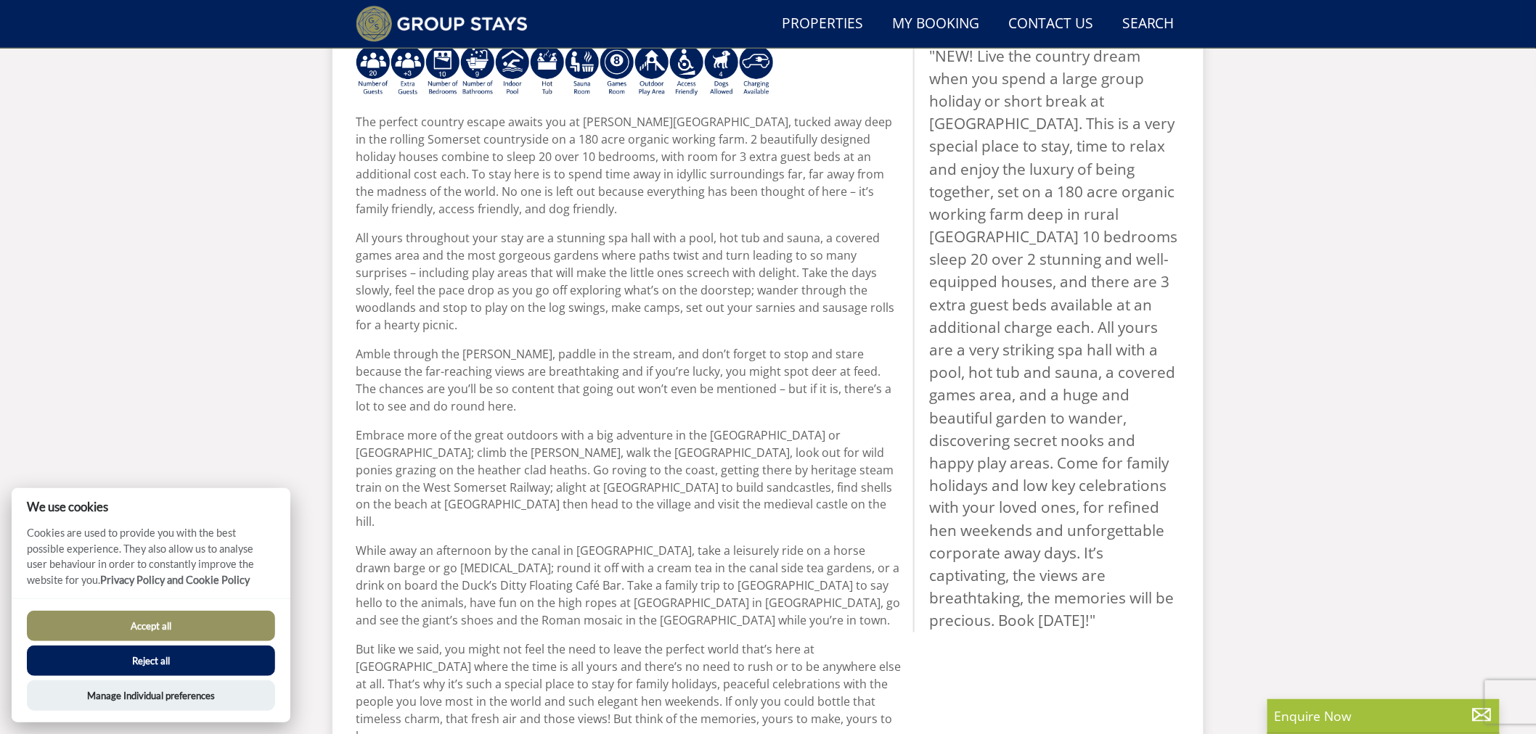
scroll to position [452, 0]
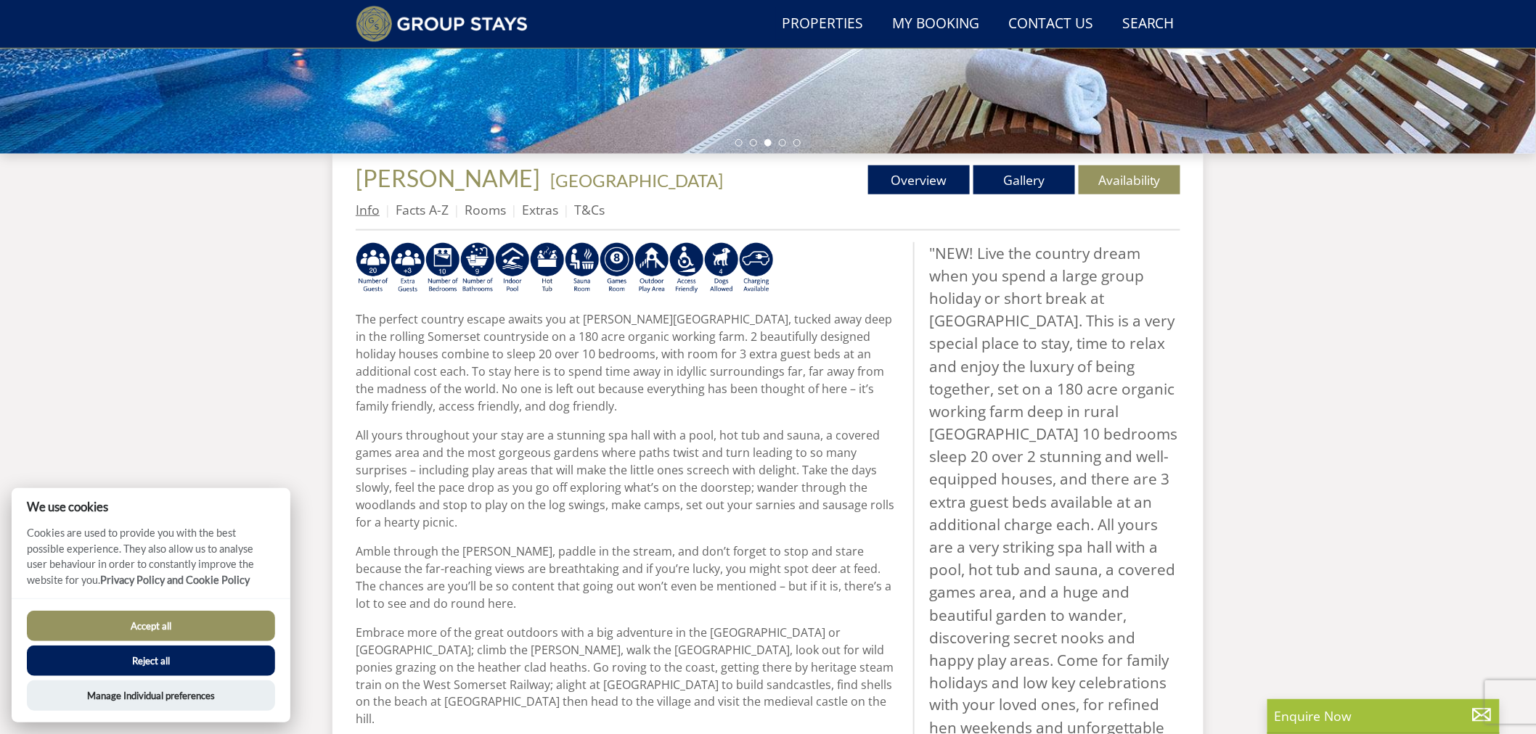
click at [363, 208] on link "Info" at bounding box center [368, 209] width 24 height 17
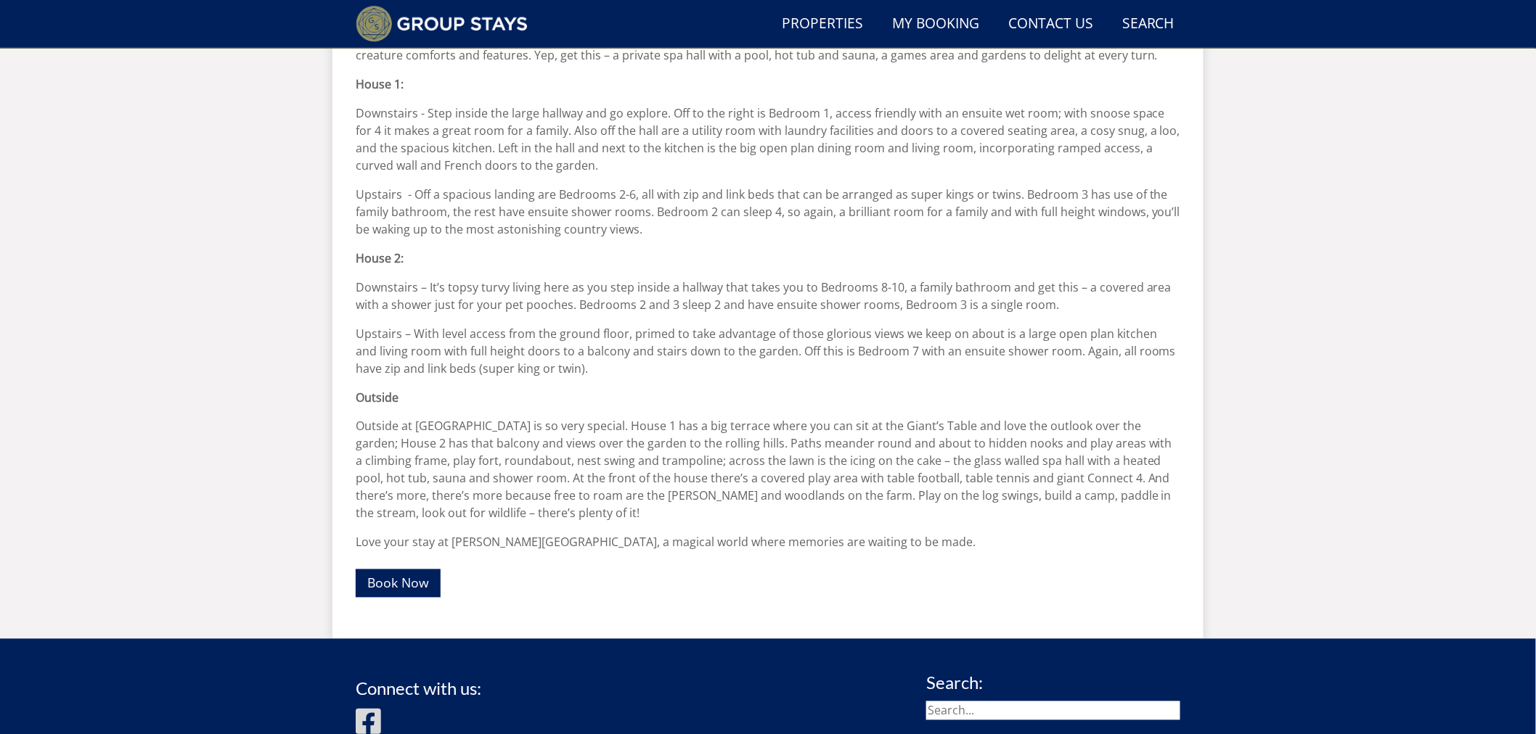
scroll to position [347, 0]
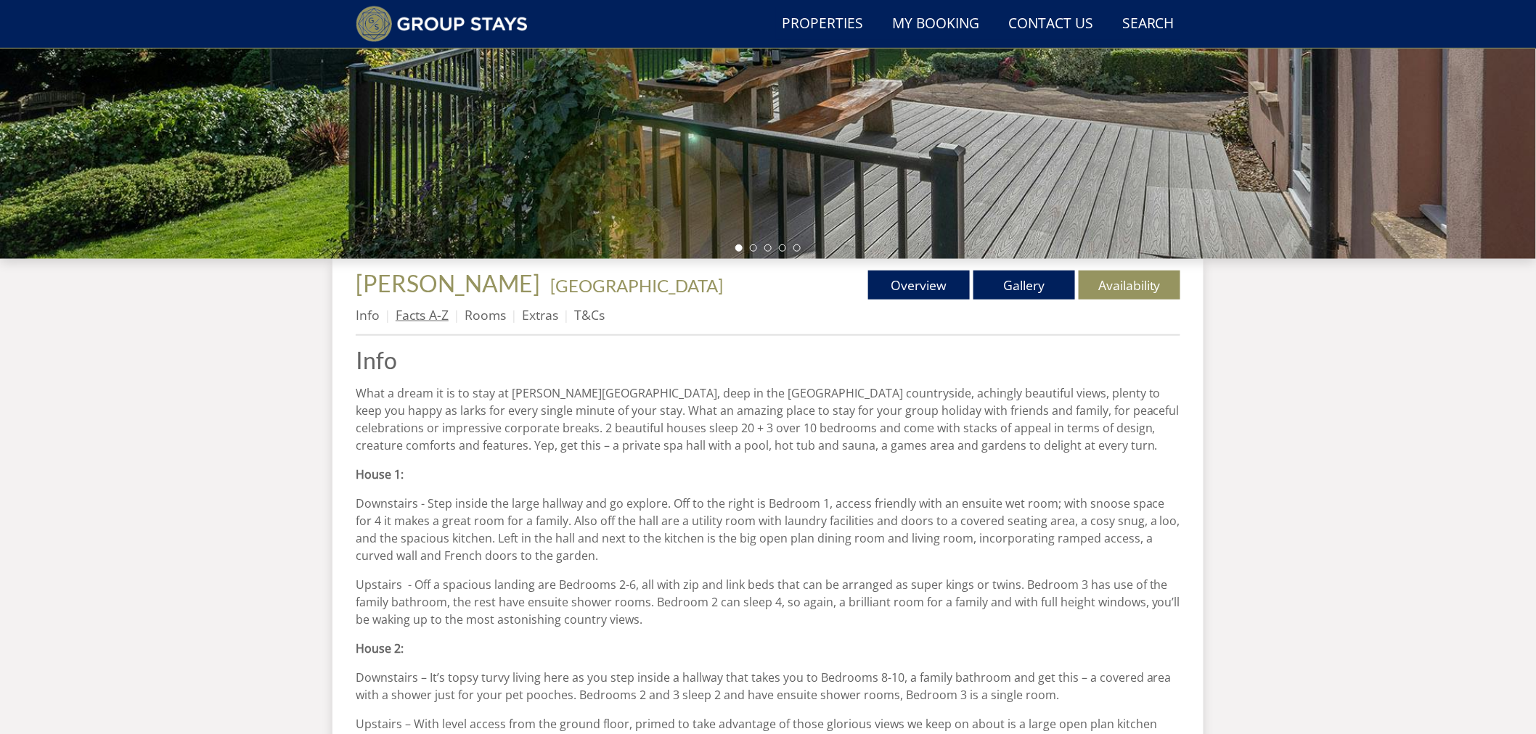
click at [429, 318] on link "Facts A-Z" at bounding box center [422, 314] width 53 height 17
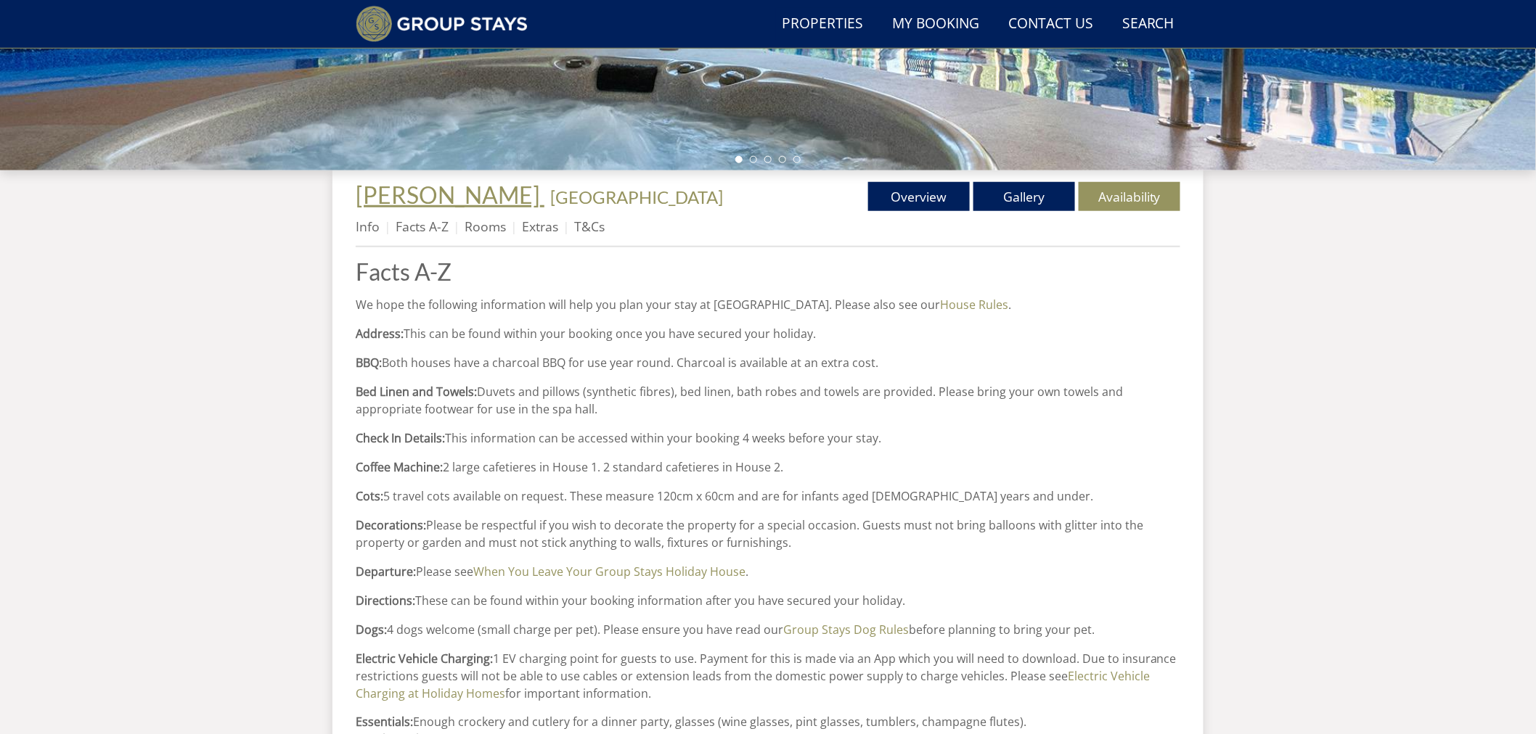
scroll to position [417, 0]
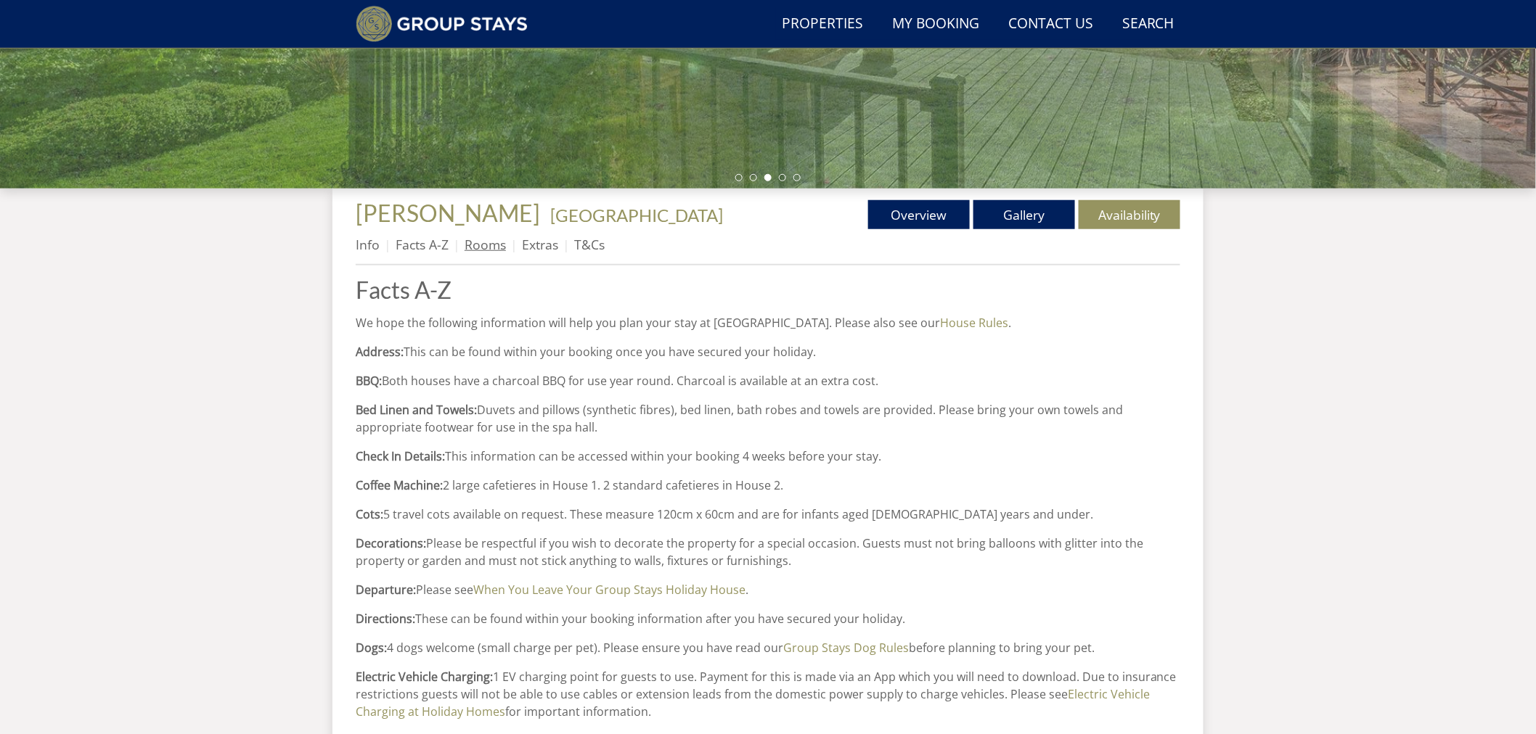
click at [485, 244] on link "Rooms" at bounding box center [484, 244] width 41 height 17
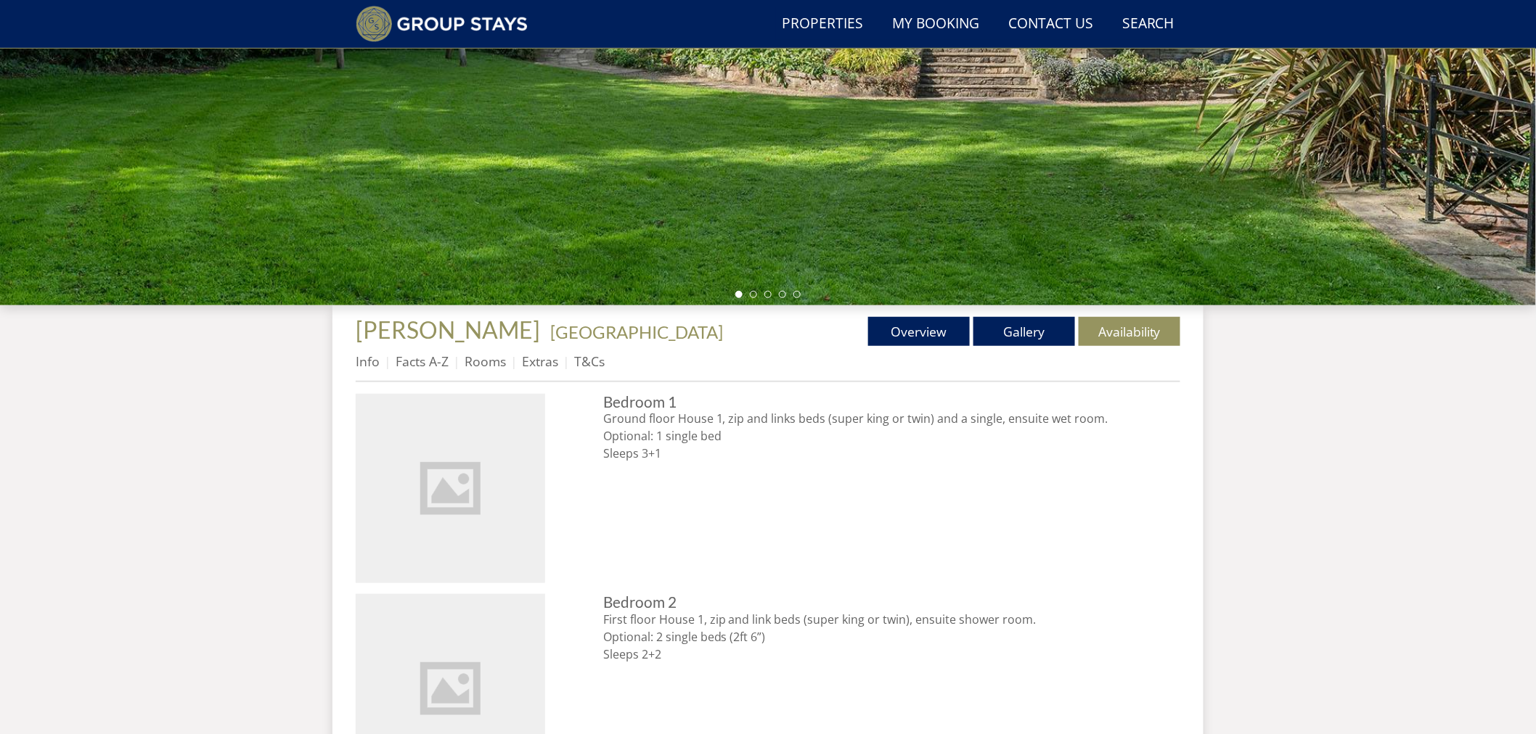
scroll to position [305, 0]
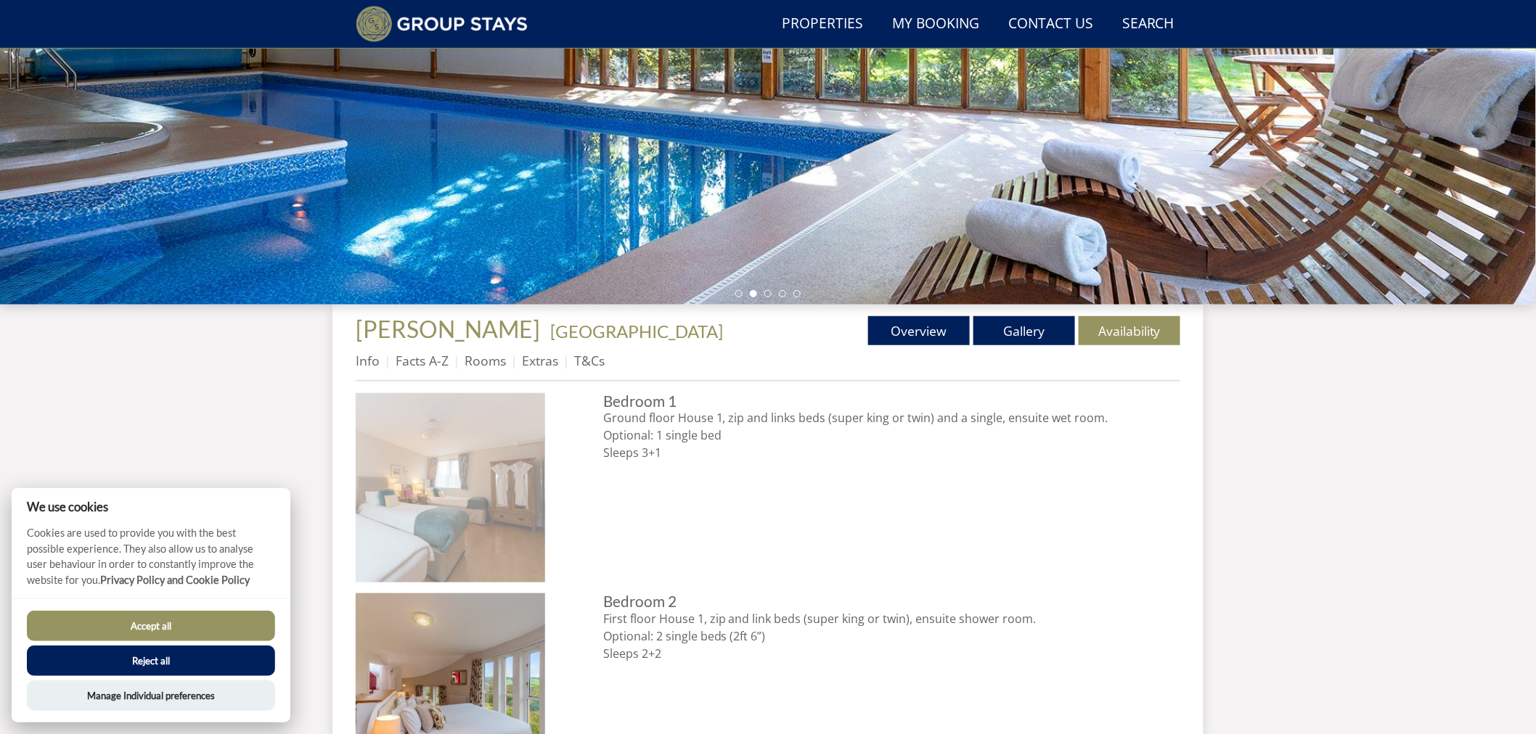
scroll to position [289, 0]
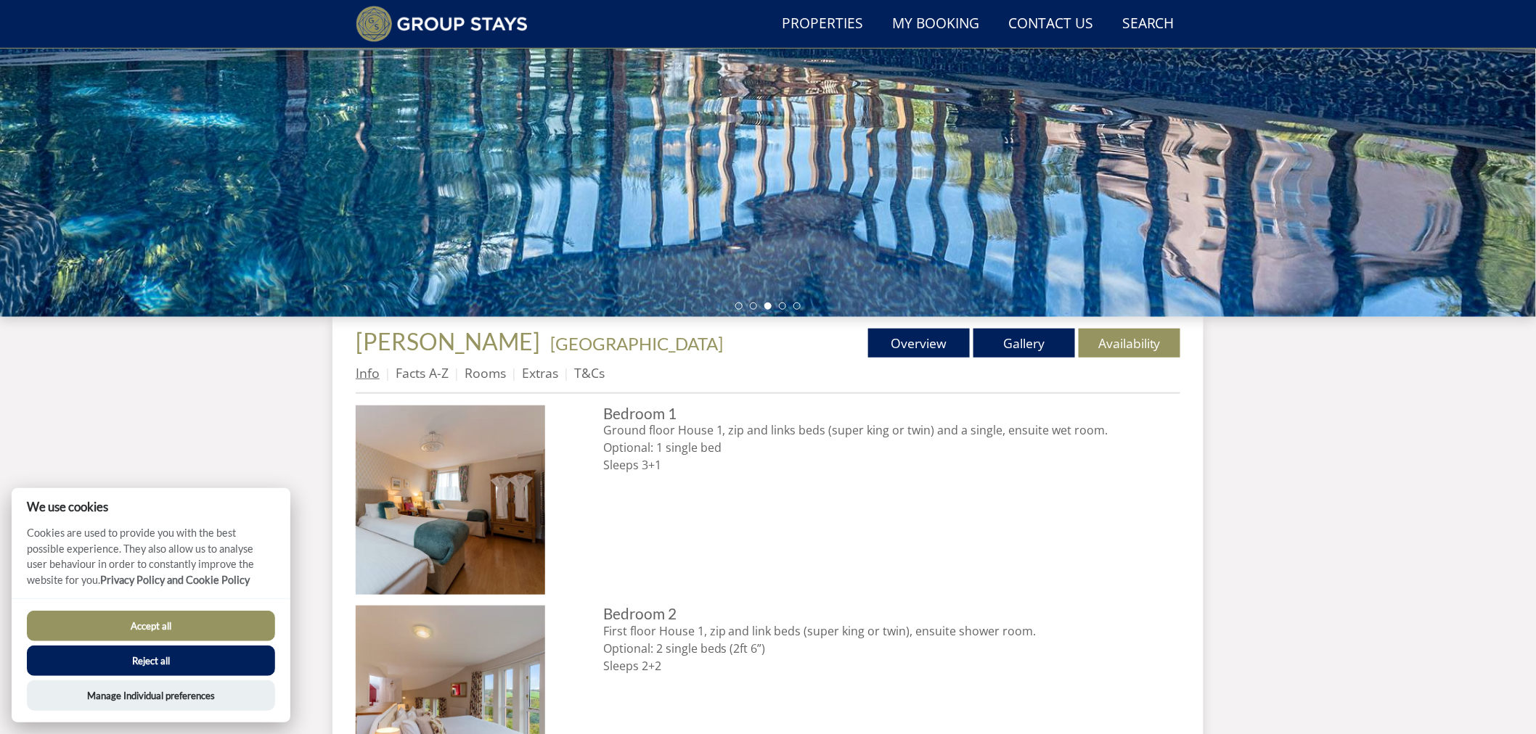
click at [367, 367] on link "Info" at bounding box center [368, 372] width 24 height 17
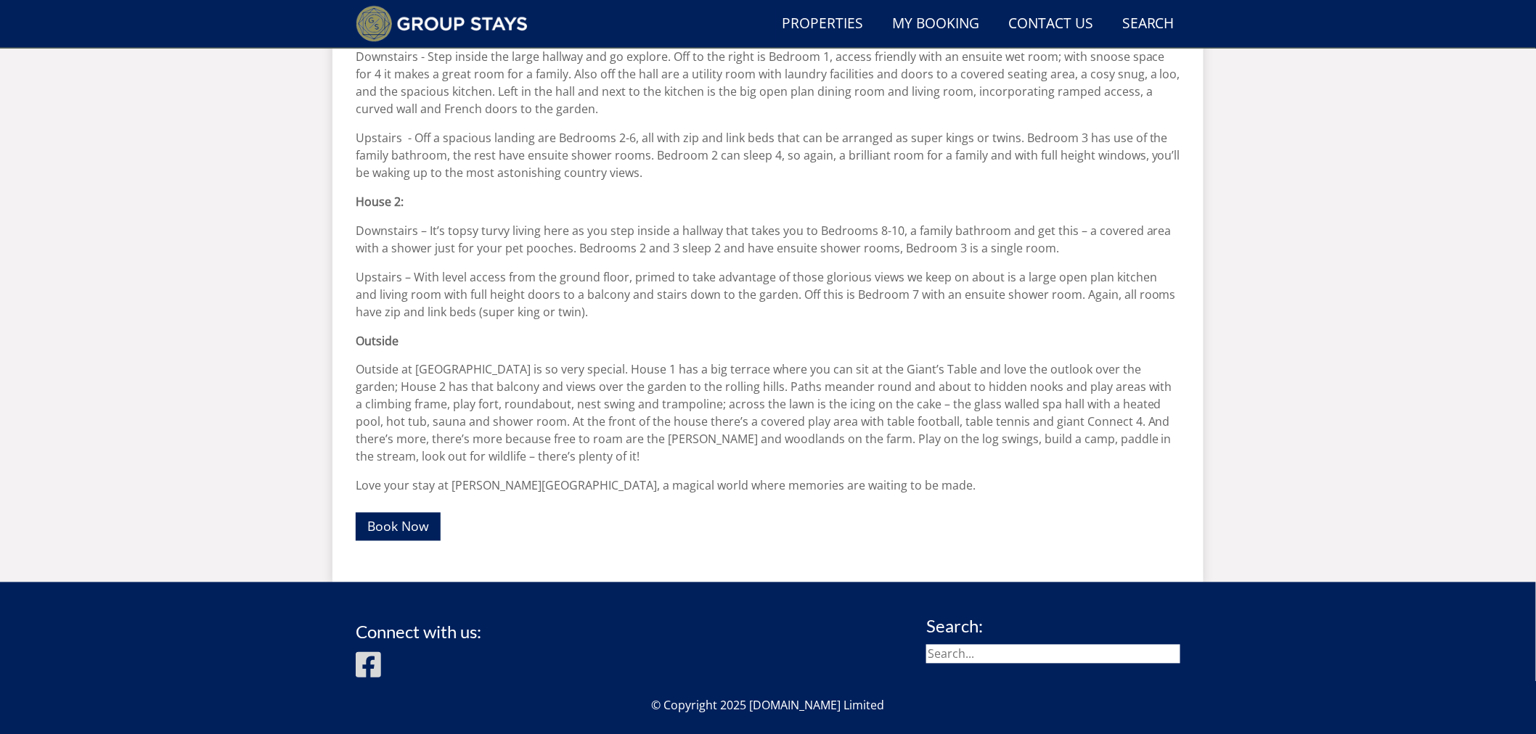
scroll to position [795, 0]
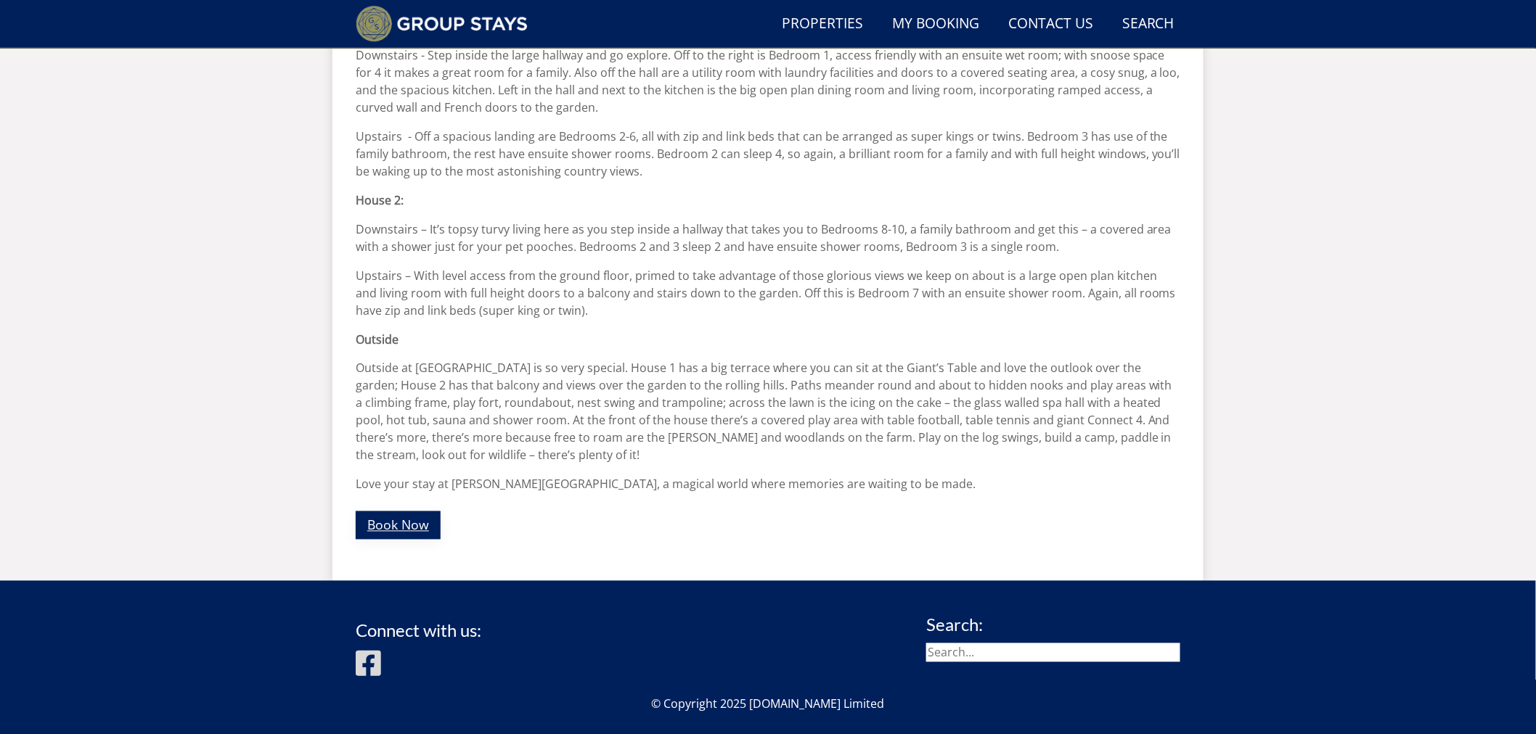
click at [360, 519] on link "Book Now" at bounding box center [398, 526] width 85 height 28
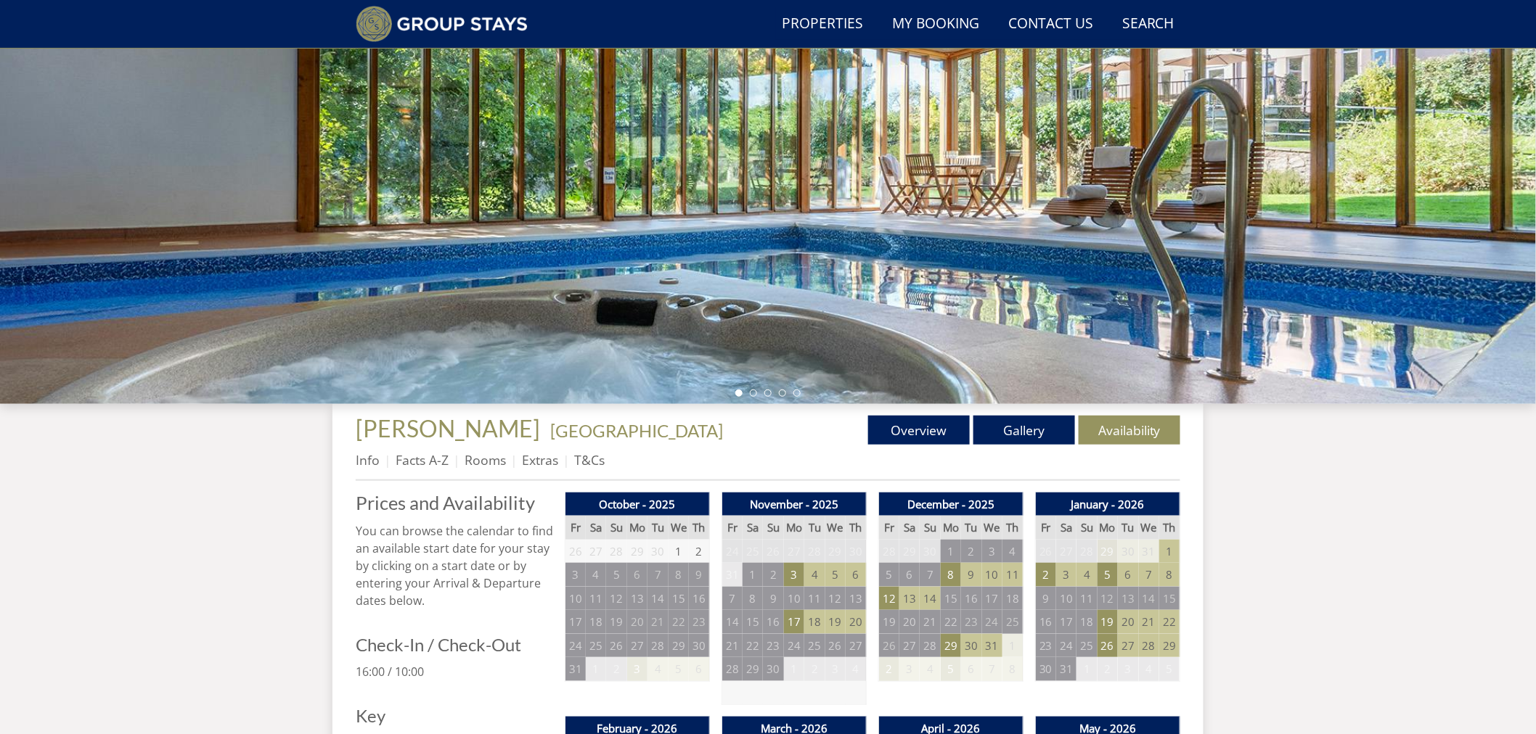
scroll to position [307, 0]
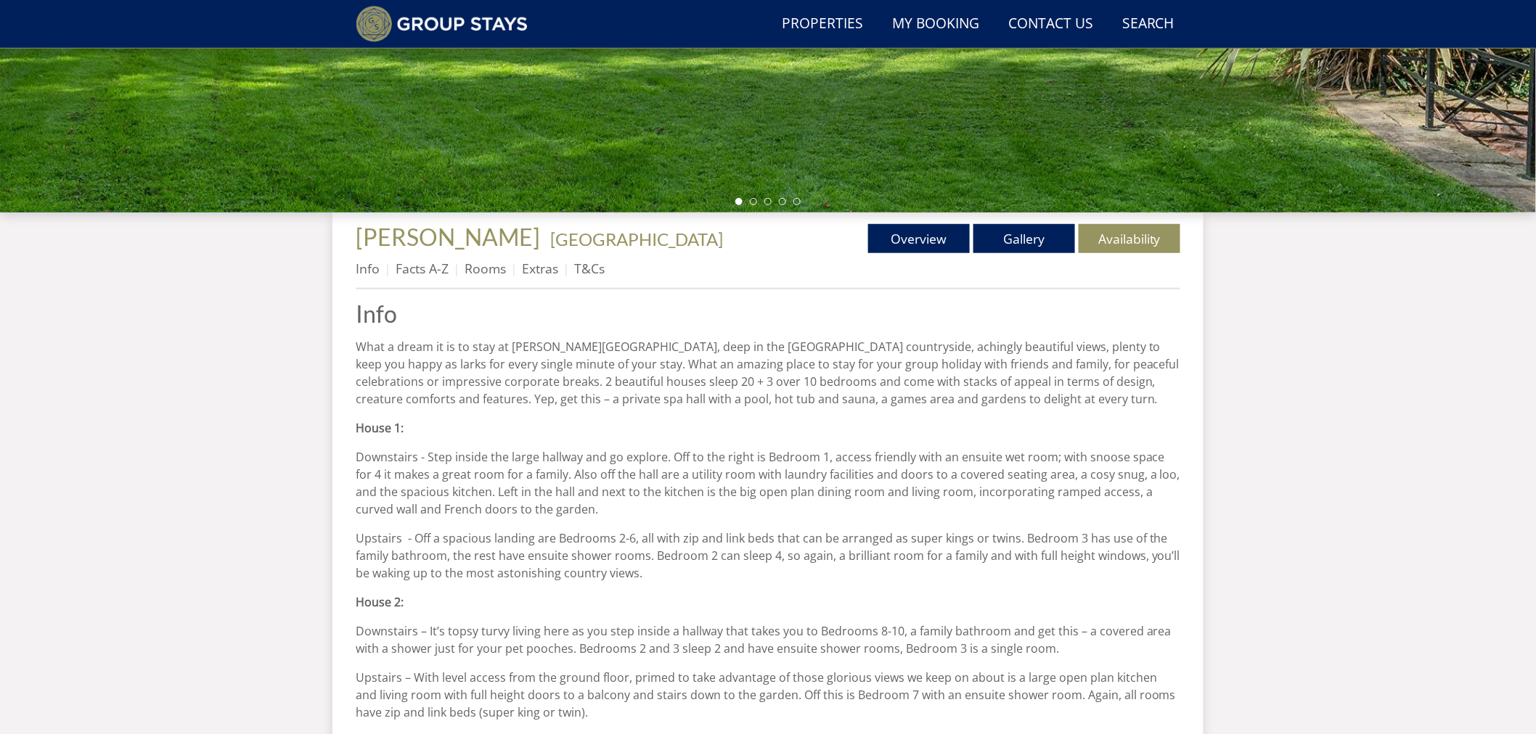
scroll to position [393, 0]
click at [941, 251] on link "Overview" at bounding box center [919, 239] width 102 height 29
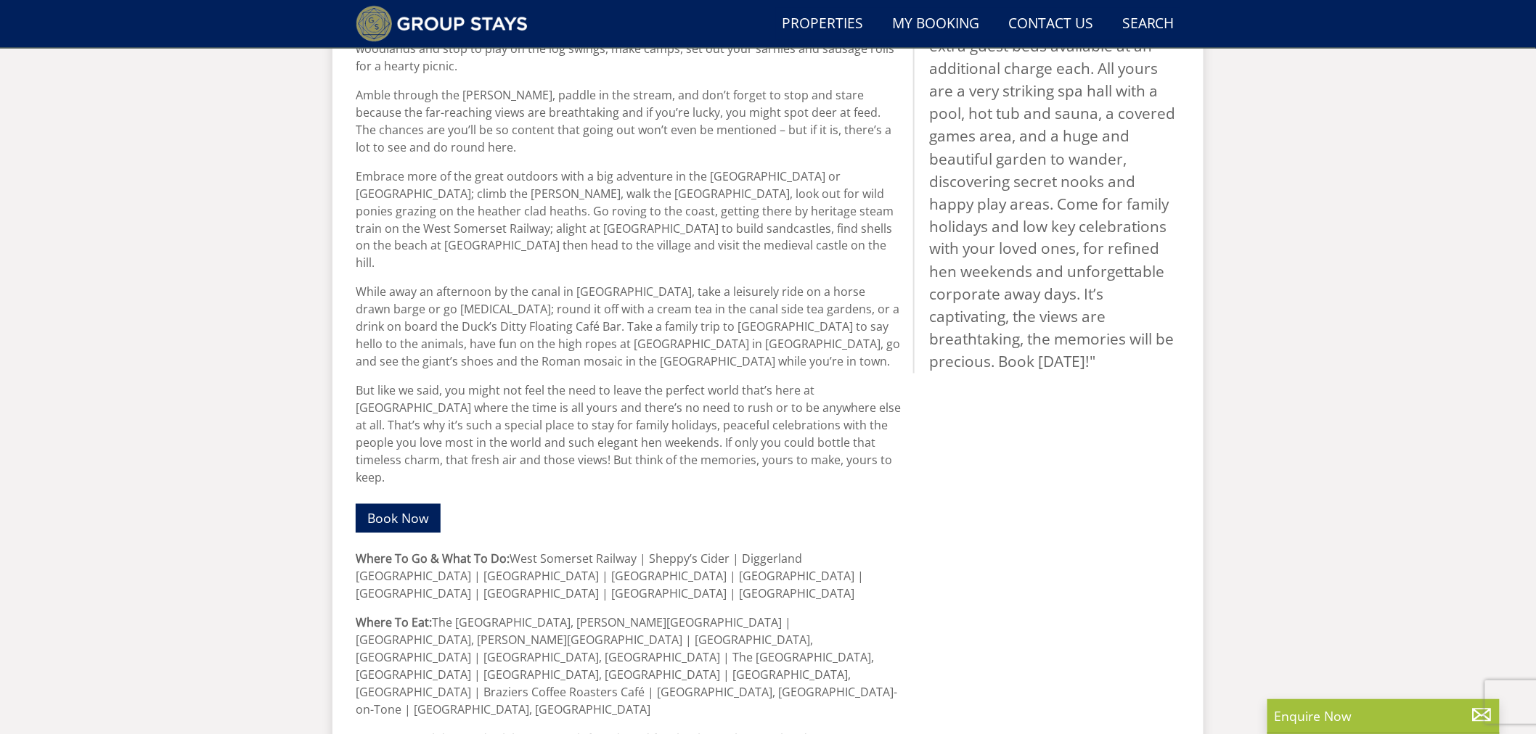
scroll to position [957, 0]
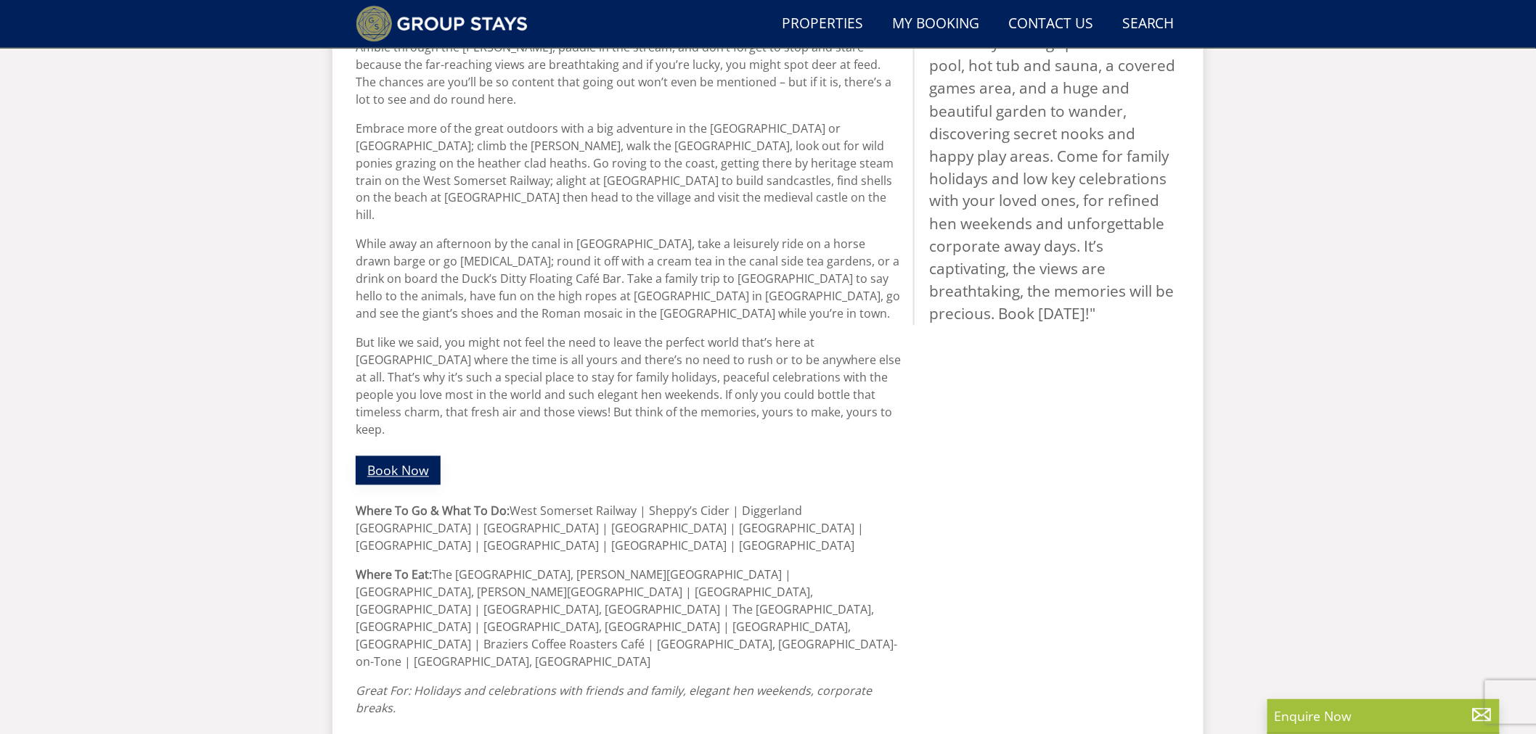
click at [412, 456] on link "Book Now" at bounding box center [398, 470] width 85 height 28
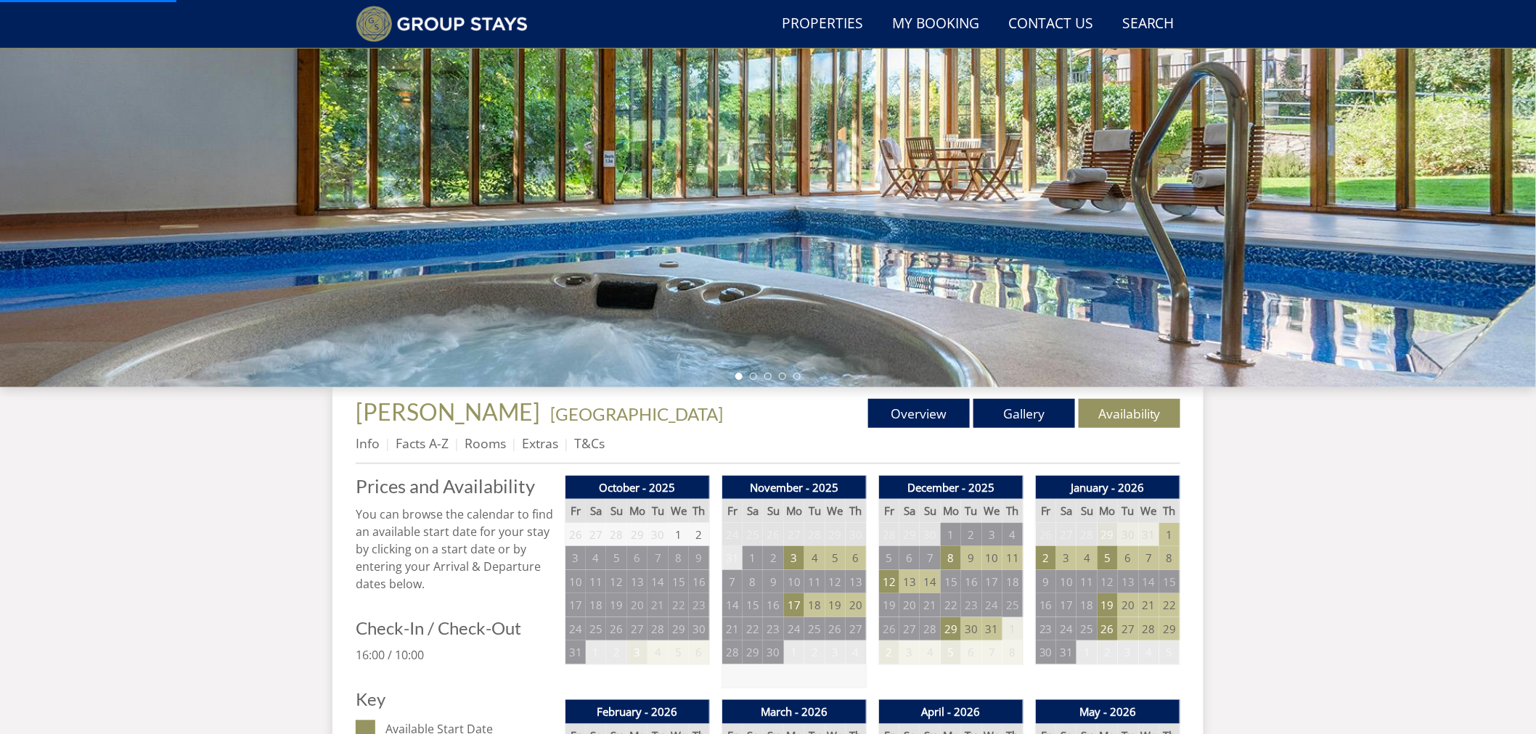
scroll to position [208, 0]
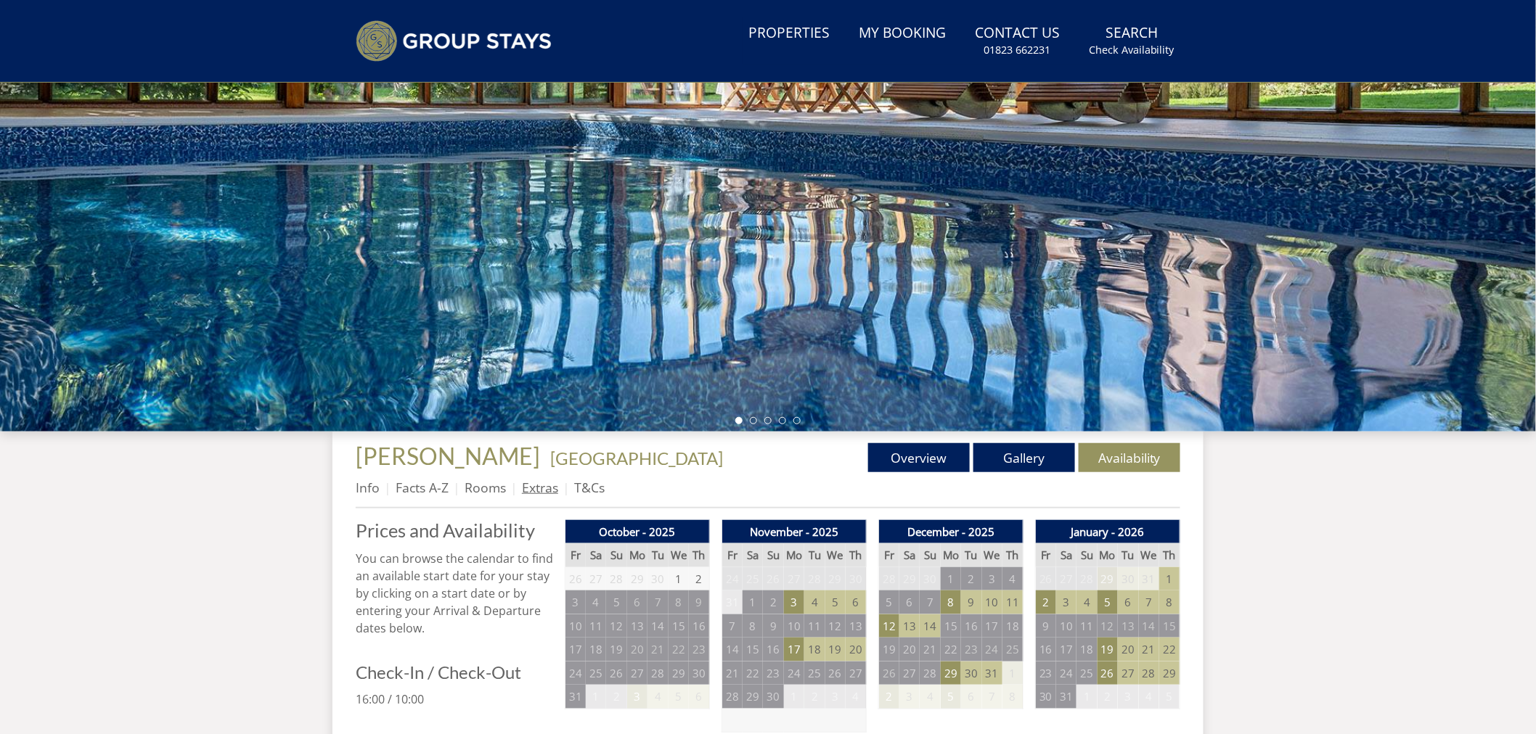
click at [535, 485] on link "Extras" at bounding box center [540, 487] width 36 height 17
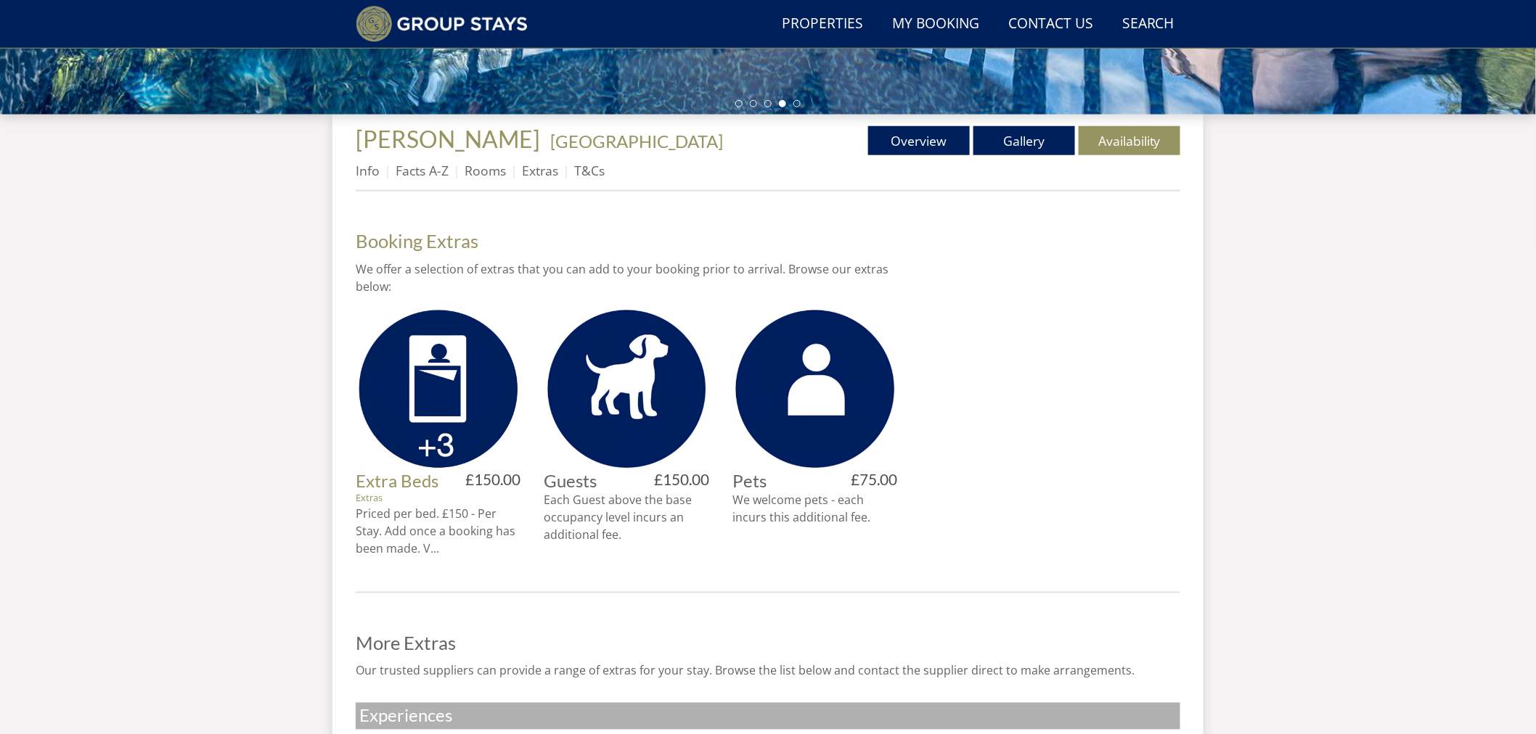
scroll to position [470, 0]
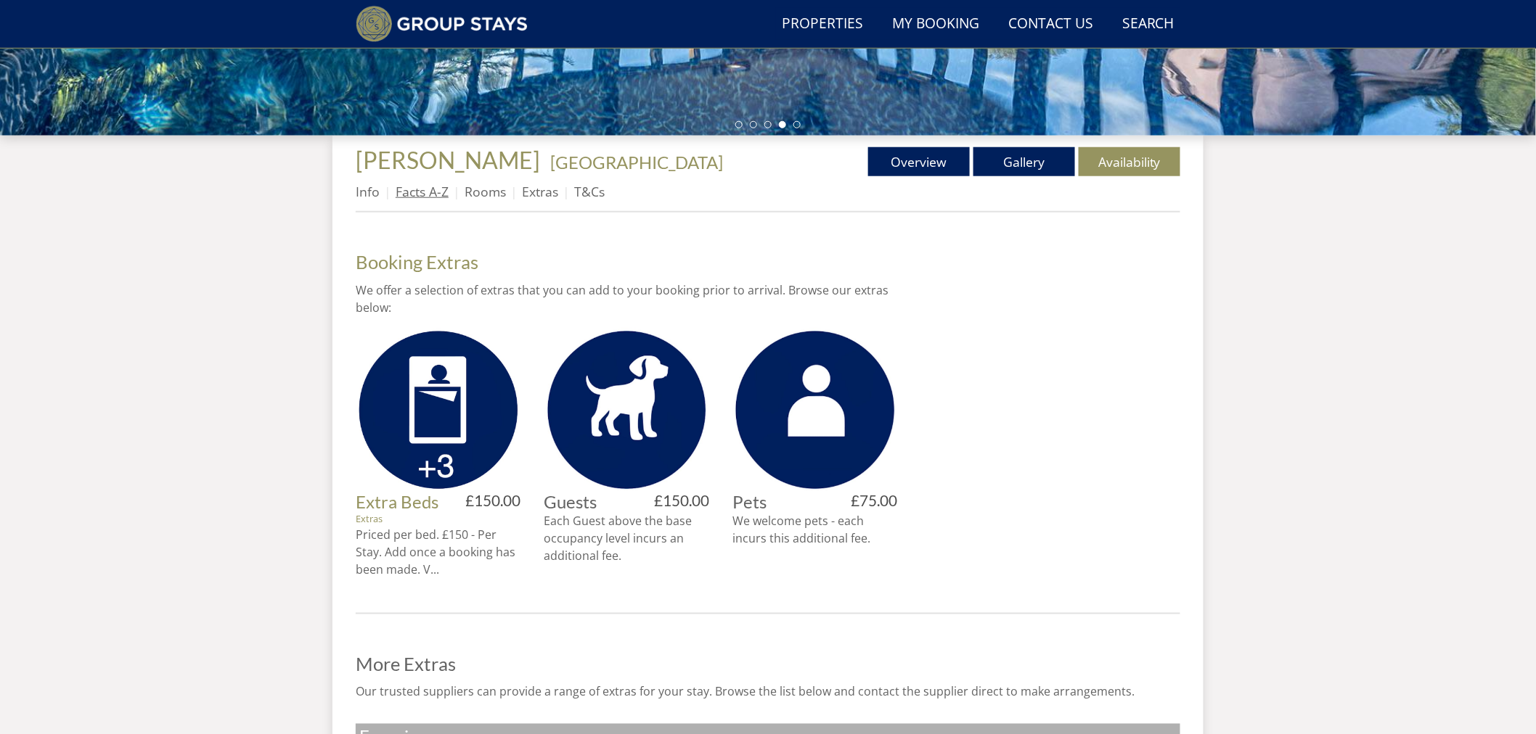
click at [410, 190] on link "Facts A-Z" at bounding box center [422, 191] width 53 height 17
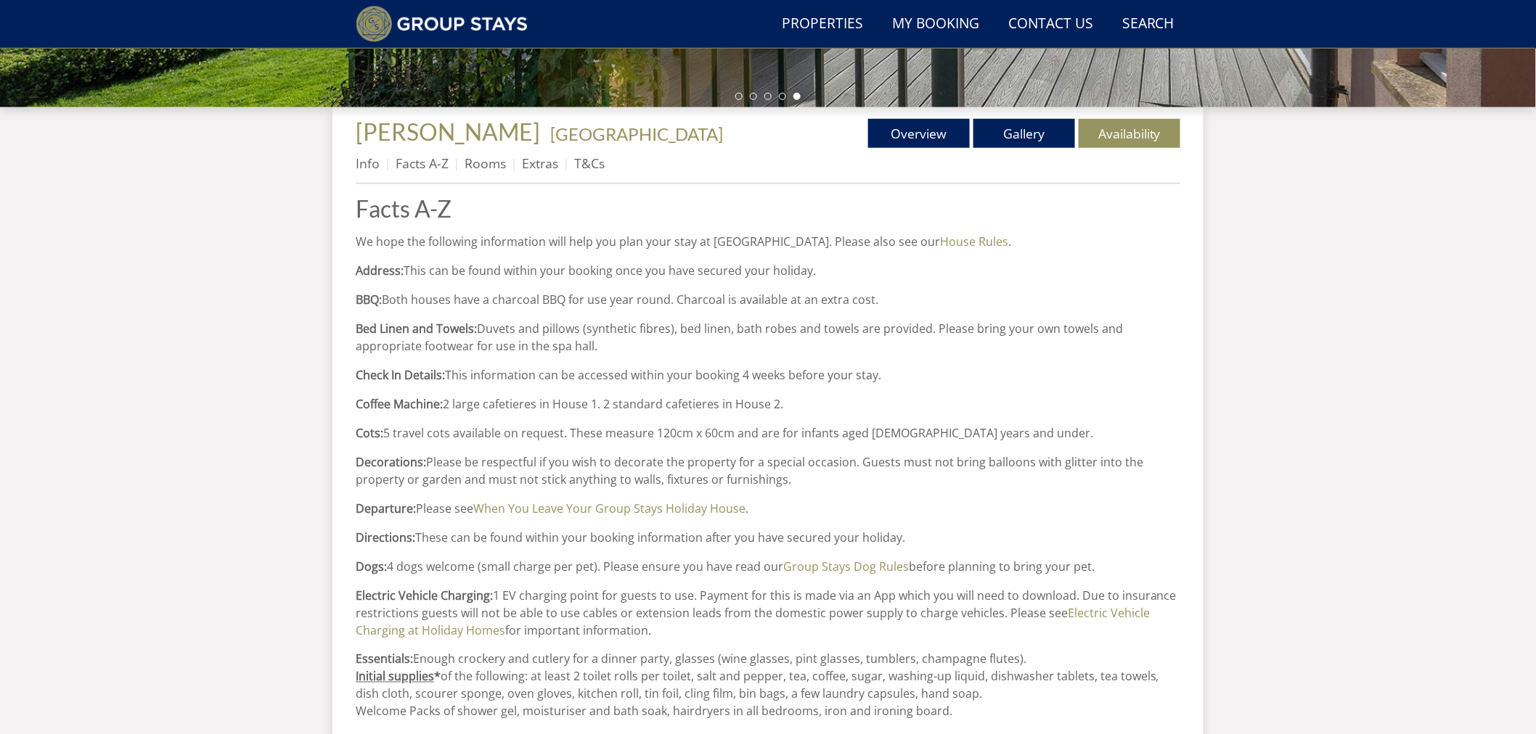
scroll to position [470, 0]
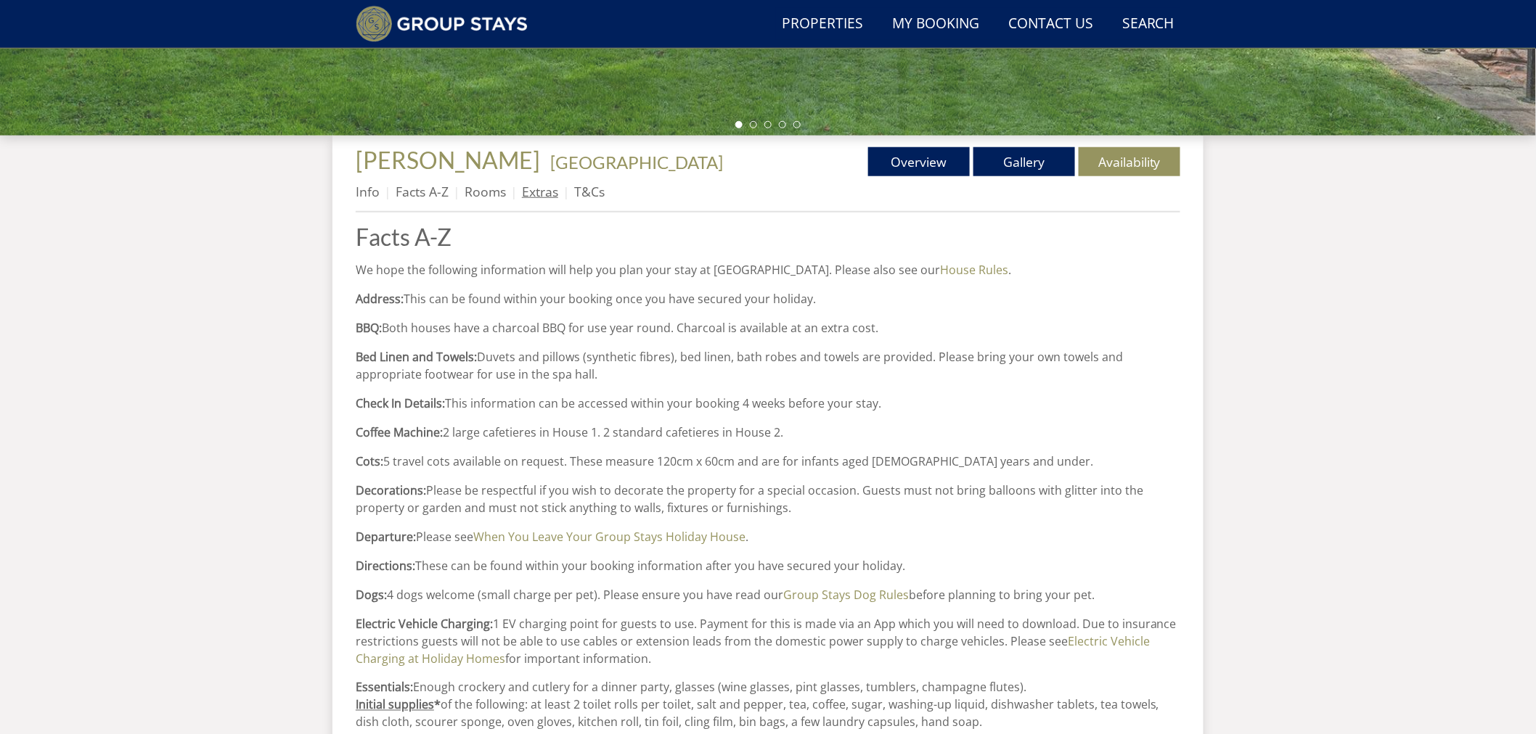
click at [533, 193] on link "Extras" at bounding box center [540, 191] width 36 height 17
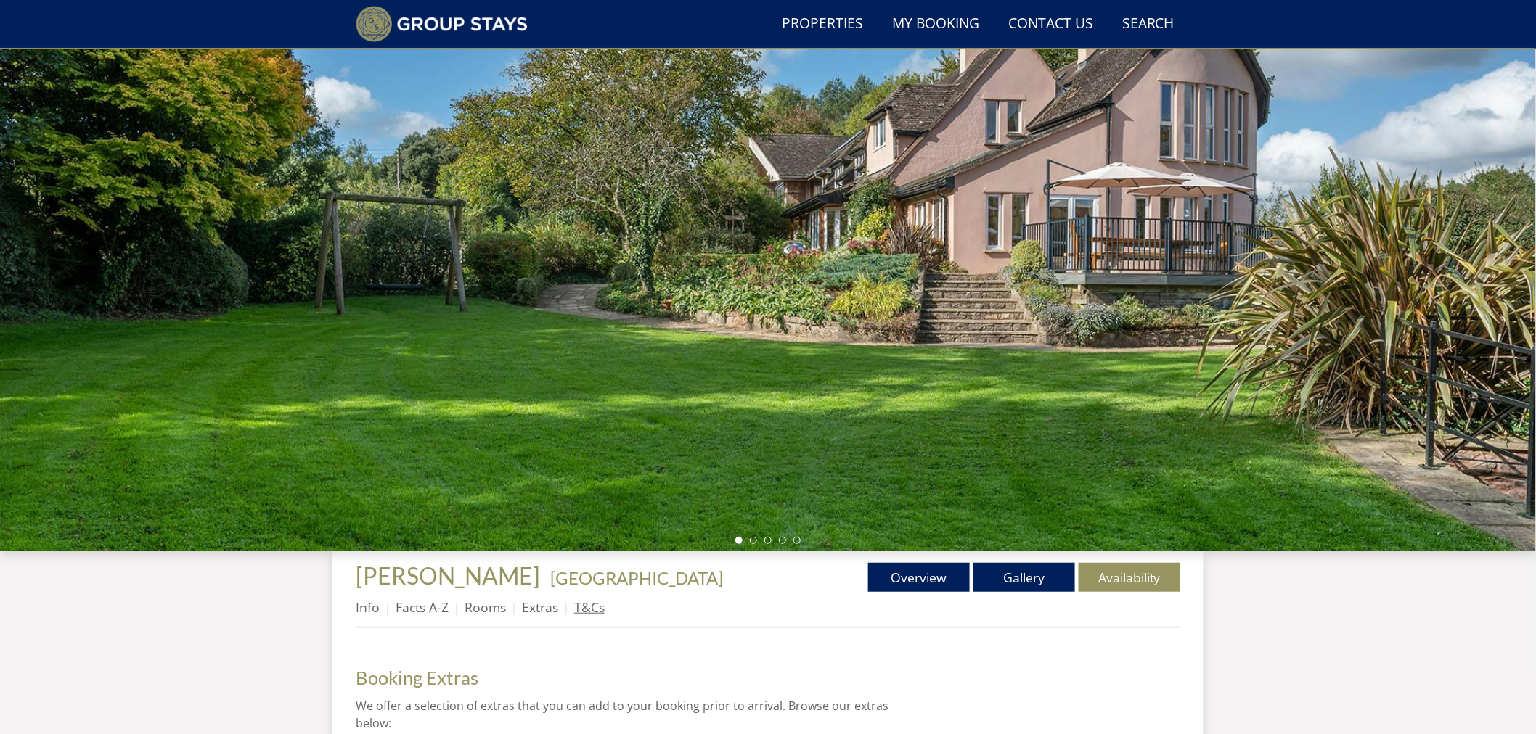
scroll to position [390, 0]
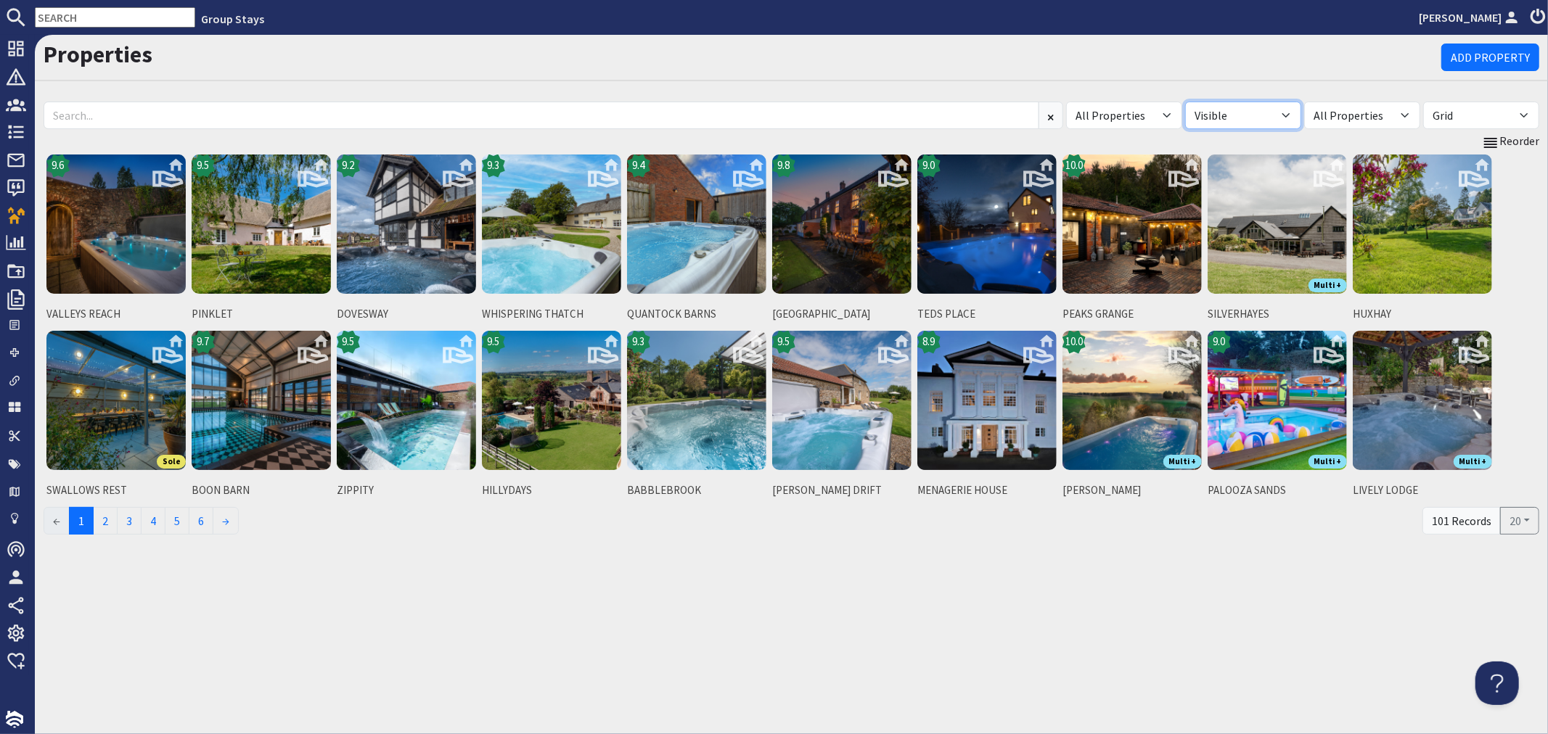
drag, startPoint x: 1288, startPoint y: 112, endPoint x: 1276, endPoint y: 127, distance: 19.6
click at [1289, 112] on select "All Visible Not Visible" at bounding box center [1243, 116] width 116 height 28
select select "false"
click at [1185, 102] on select "All Visible Not Visible" at bounding box center [1243, 116] width 116 height 28
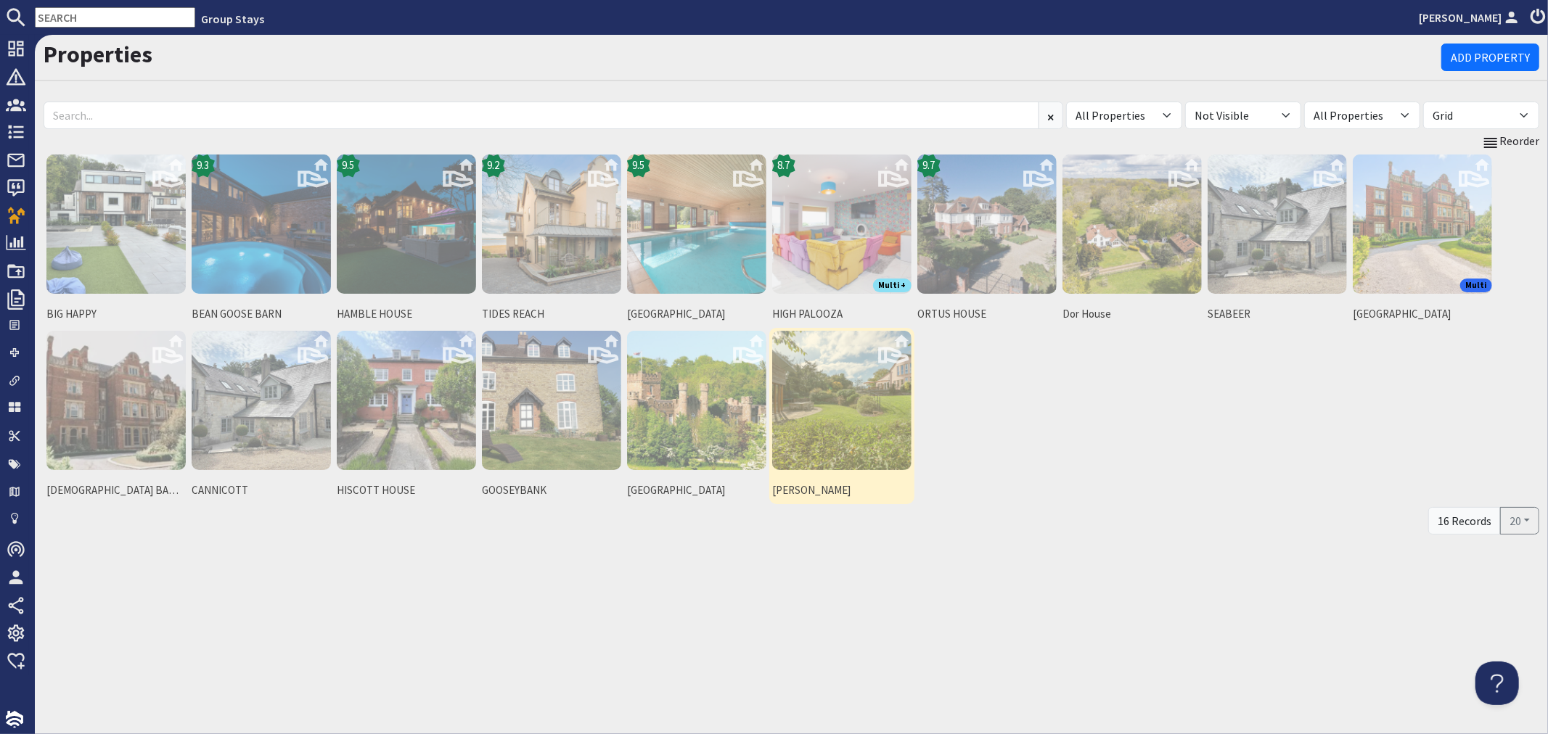
click at [859, 439] on img at bounding box center [841, 400] width 139 height 139
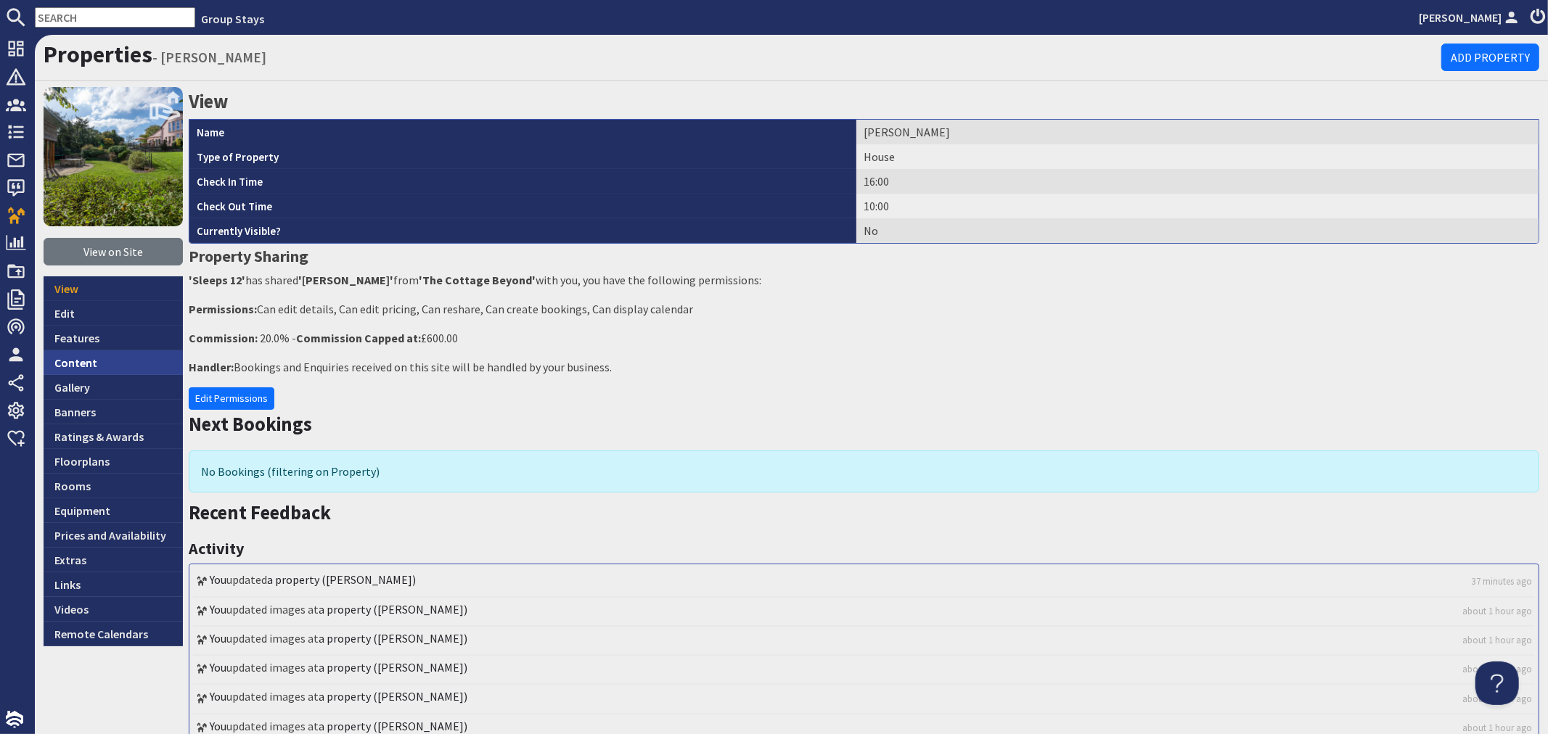
click at [99, 353] on link "Content" at bounding box center [113, 363] width 139 height 25
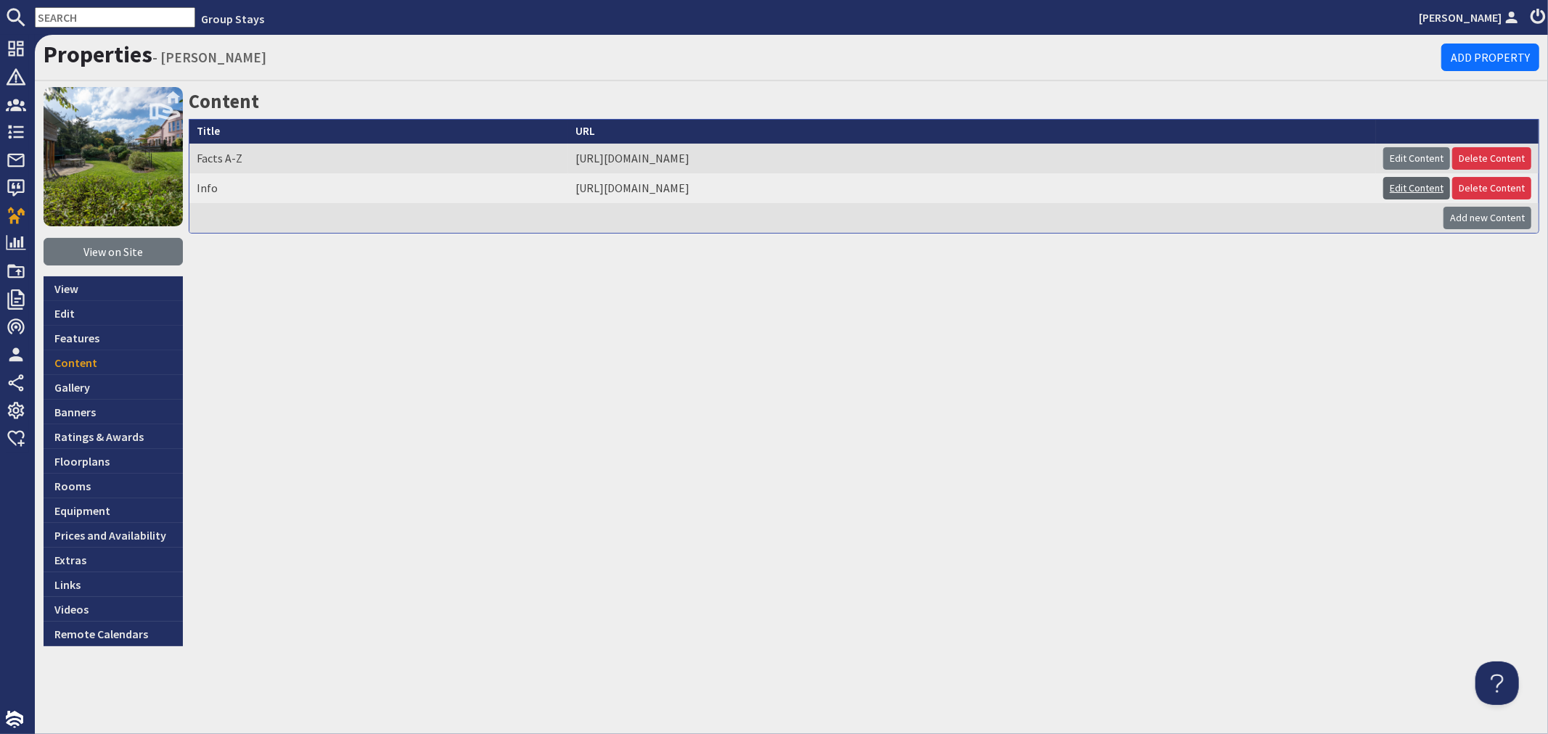
click at [1421, 179] on link "Edit Content" at bounding box center [1416, 188] width 67 height 22
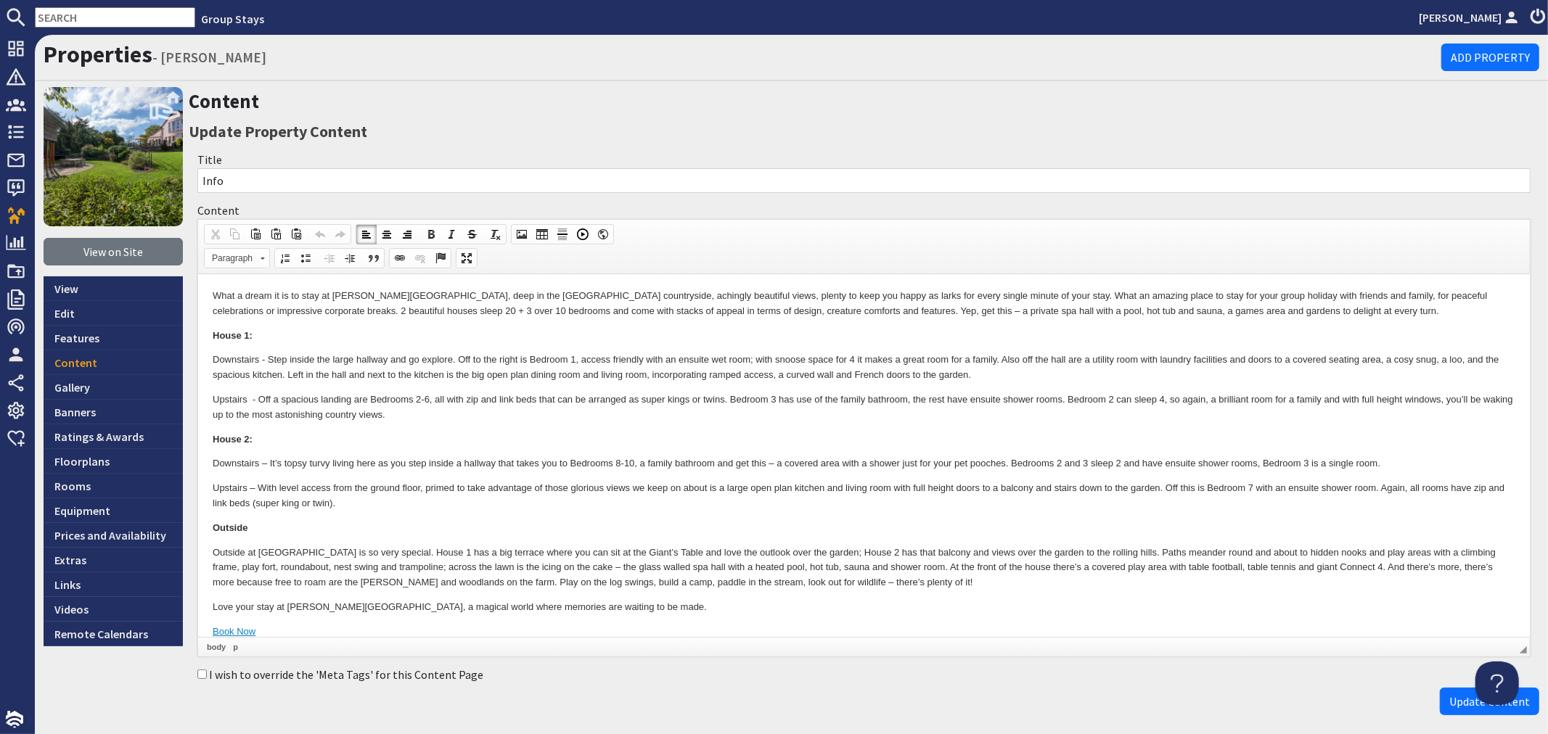
click at [586, 332] on p "House 1:" at bounding box center [863, 336] width 1303 height 15
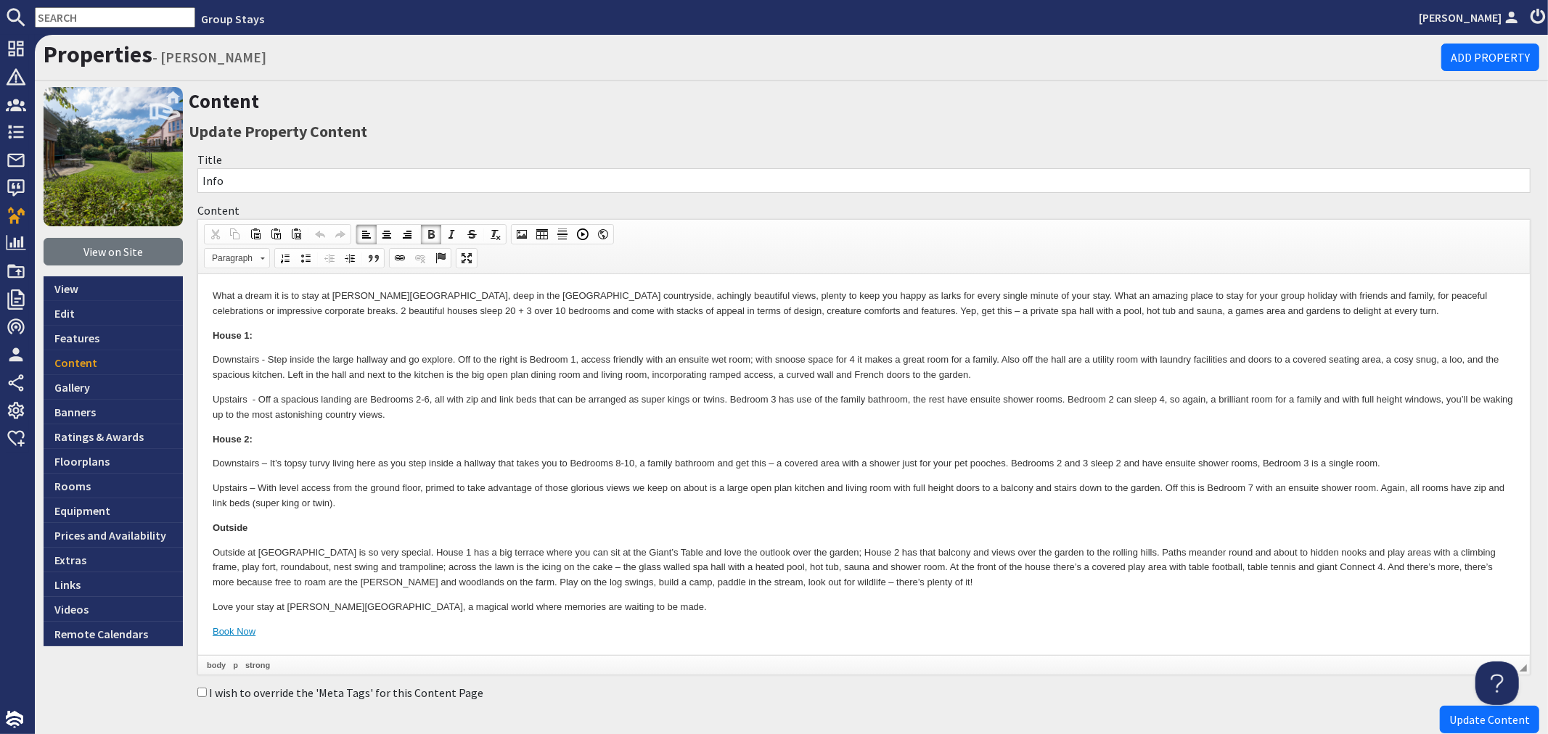
click at [801, 356] on p "Downstairs - Step inside the large hallway and go explore. Off to the right is …" at bounding box center [863, 368] width 1303 height 30
click at [1163, 431] on body "What a dream it is to stay at Jay’s Roost, deep in the Somerset countryside, ac…" at bounding box center [863, 464] width 1303 height 351
click at [1452, 468] on p "Downstairs – It’s topsy turvy living here as you step inside a hallway that tak…" at bounding box center [863, 463] width 1303 height 15
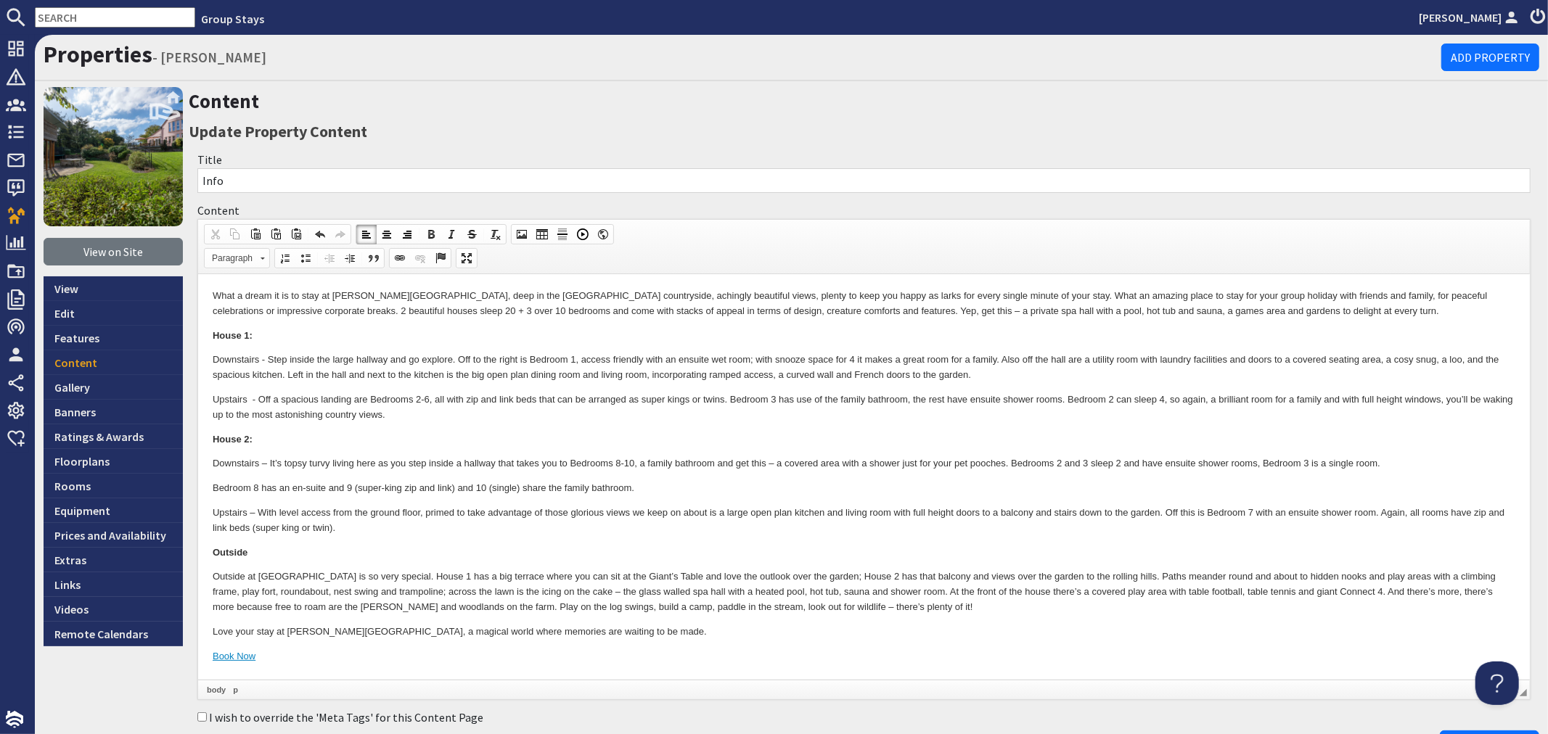
click at [1063, 462] on p "Downstairs – It’s topsy turvy living here as you step inside a hallway that tak…" at bounding box center [863, 463] width 1303 height 15
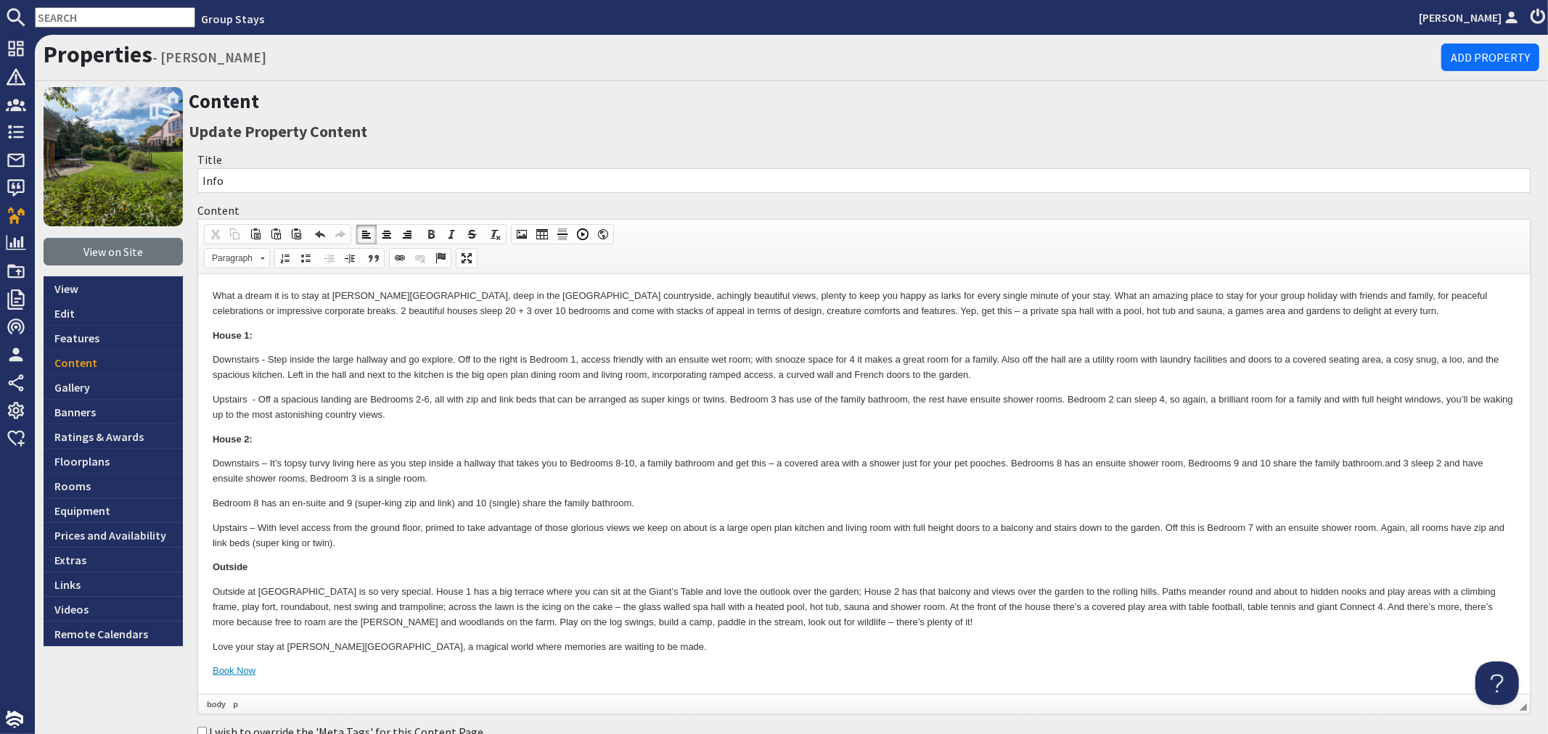
click at [1392, 462] on p "Downstairs – It’s topsy turvy living here as you step inside a hallway that tak…" at bounding box center [863, 471] width 1303 height 30
click at [1390, 464] on p "Downstairs – It’s topsy turvy living here as you step inside a hallway that tak…" at bounding box center [863, 471] width 1303 height 30
drag, startPoint x: 1392, startPoint y: 465, endPoint x: 1393, endPoint y: 483, distance: 18.2
click at [1393, 483] on p "Downstairs – It’s topsy turvy living here as you step inside a hallway that tak…" at bounding box center [863, 471] width 1303 height 30
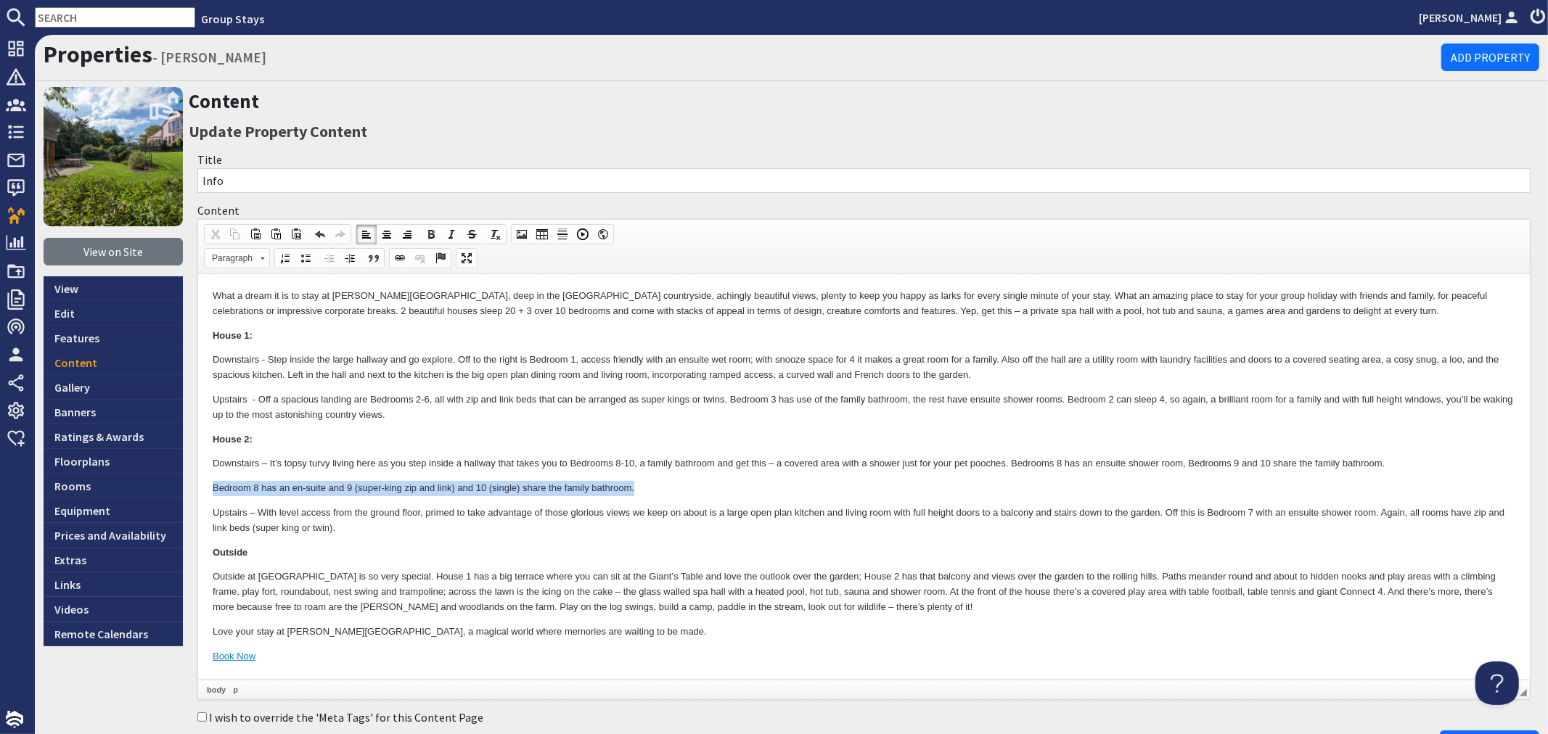
drag, startPoint x: 208, startPoint y: 490, endPoint x: 644, endPoint y: 478, distance: 435.6
click at [644, 478] on html "What a dream it is to stay at Jay’s Roost, deep in the Somerset countryside, ac…" at bounding box center [863, 476] width 1332 height 404
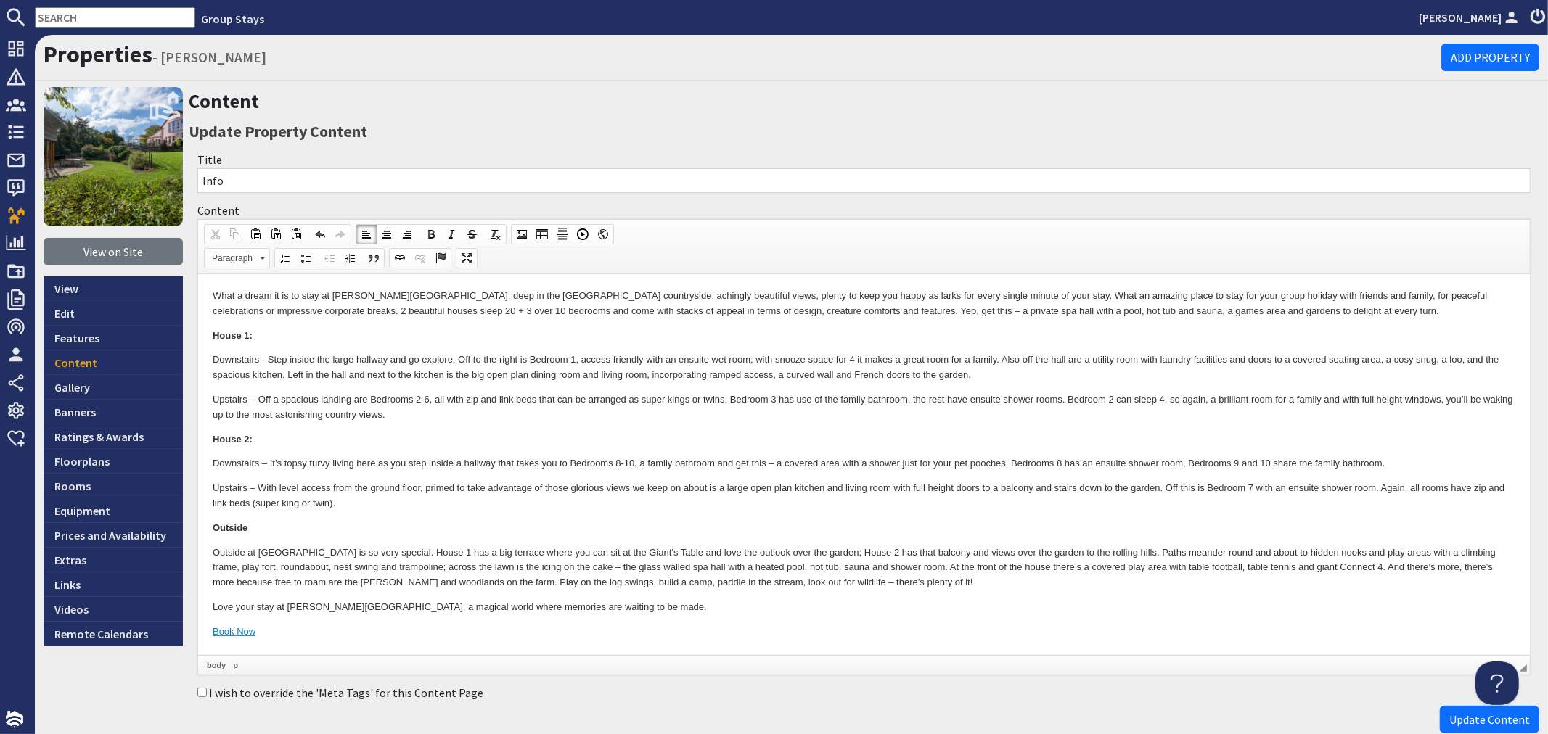
click at [1051, 461] on p "Downstairs – It’s topsy turvy living here as you step inside a hallway that tak…" at bounding box center [863, 463] width 1303 height 15
click at [1290, 463] on p "Downstairs – It’s topsy turvy living here as you step inside a hallway that tak…" at bounding box center [863, 463] width 1303 height 15
click at [1454, 721] on span "Update Content" at bounding box center [1489, 720] width 81 height 15
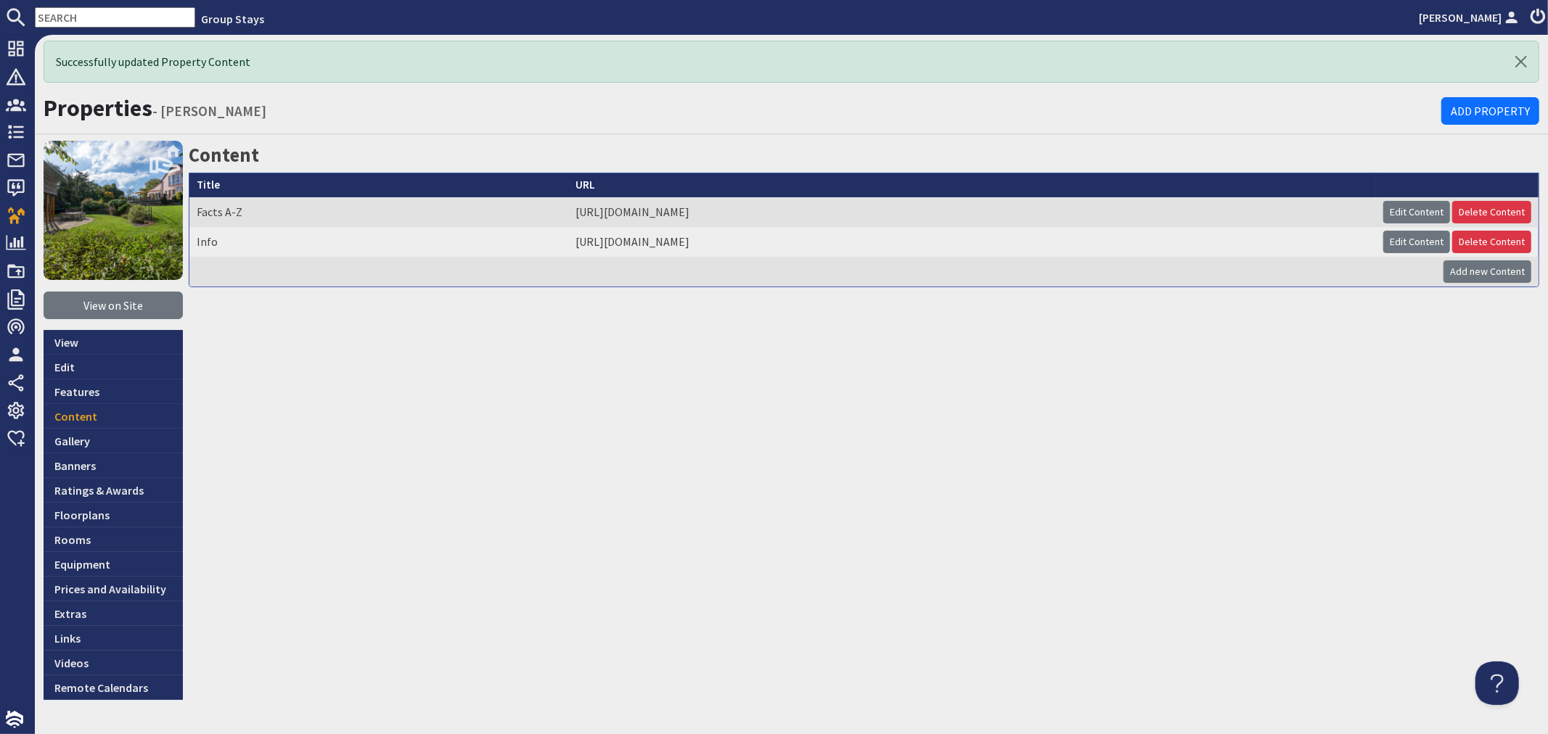
drag, startPoint x: 1408, startPoint y: 210, endPoint x: 1370, endPoint y: 234, distance: 44.3
click at [1409, 210] on link "Edit Content" at bounding box center [1416, 212] width 67 height 22
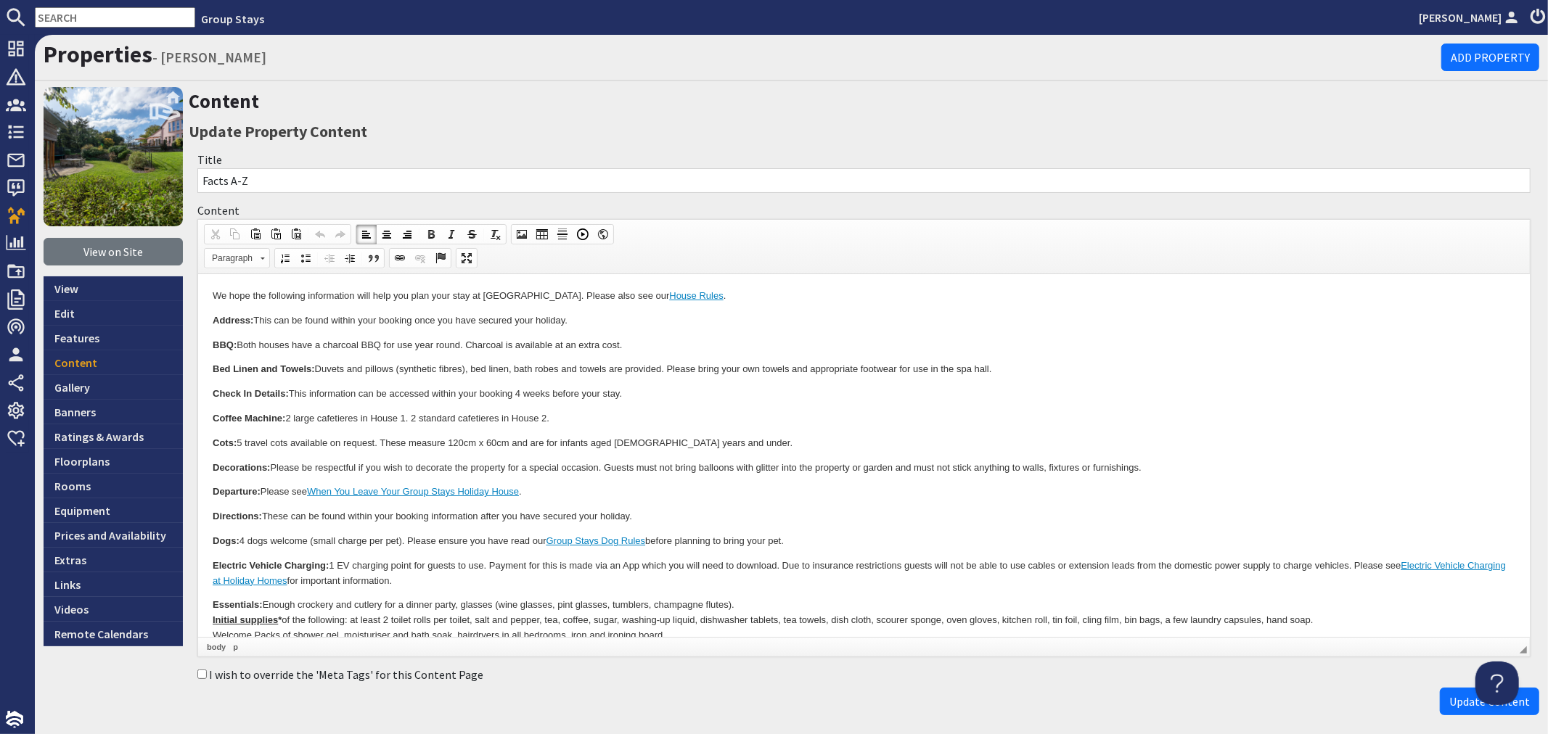
click at [677, 487] on p "Departure: Please see When You Leave Your Group Stays Holiday House ." at bounding box center [863, 492] width 1303 height 15
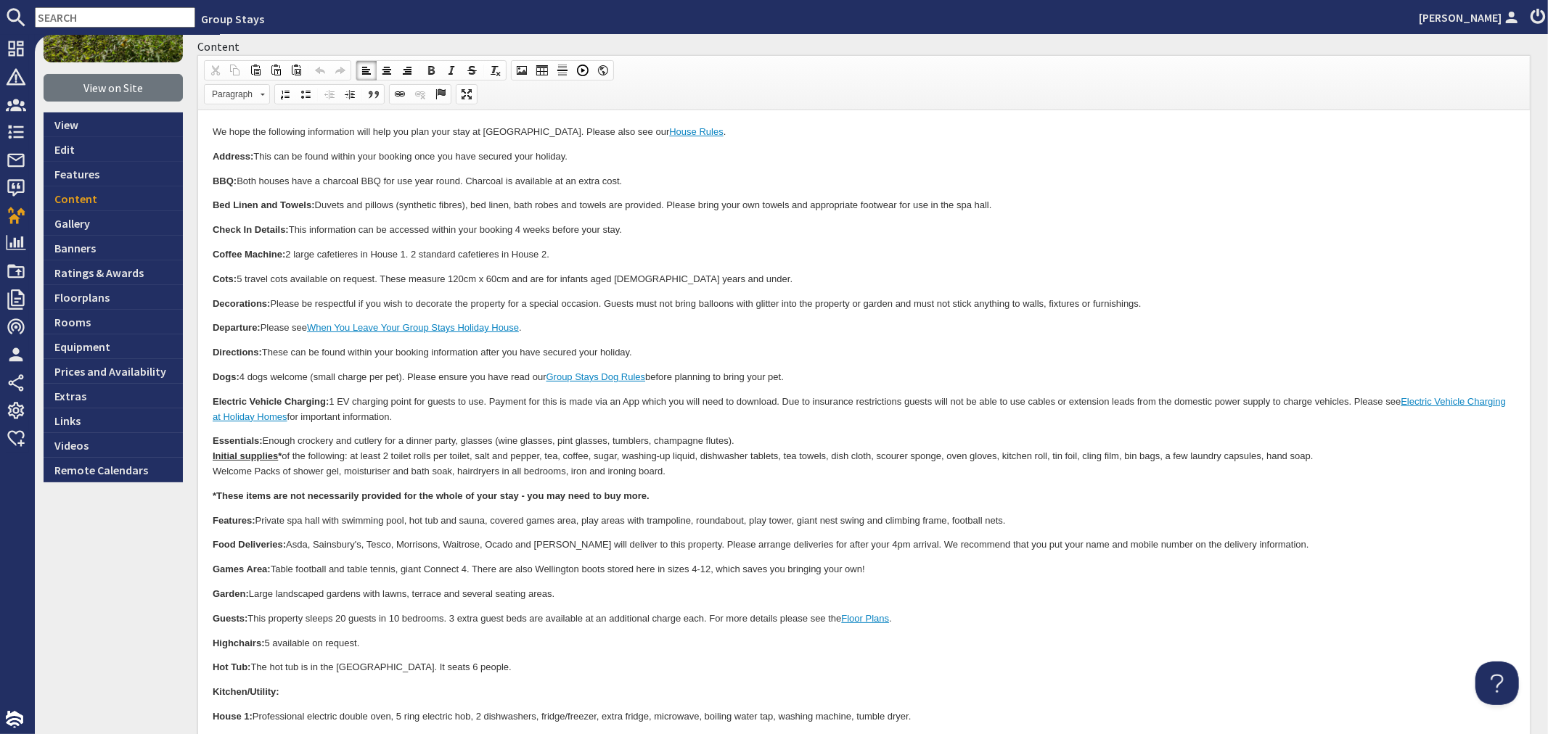
scroll to position [242, 0]
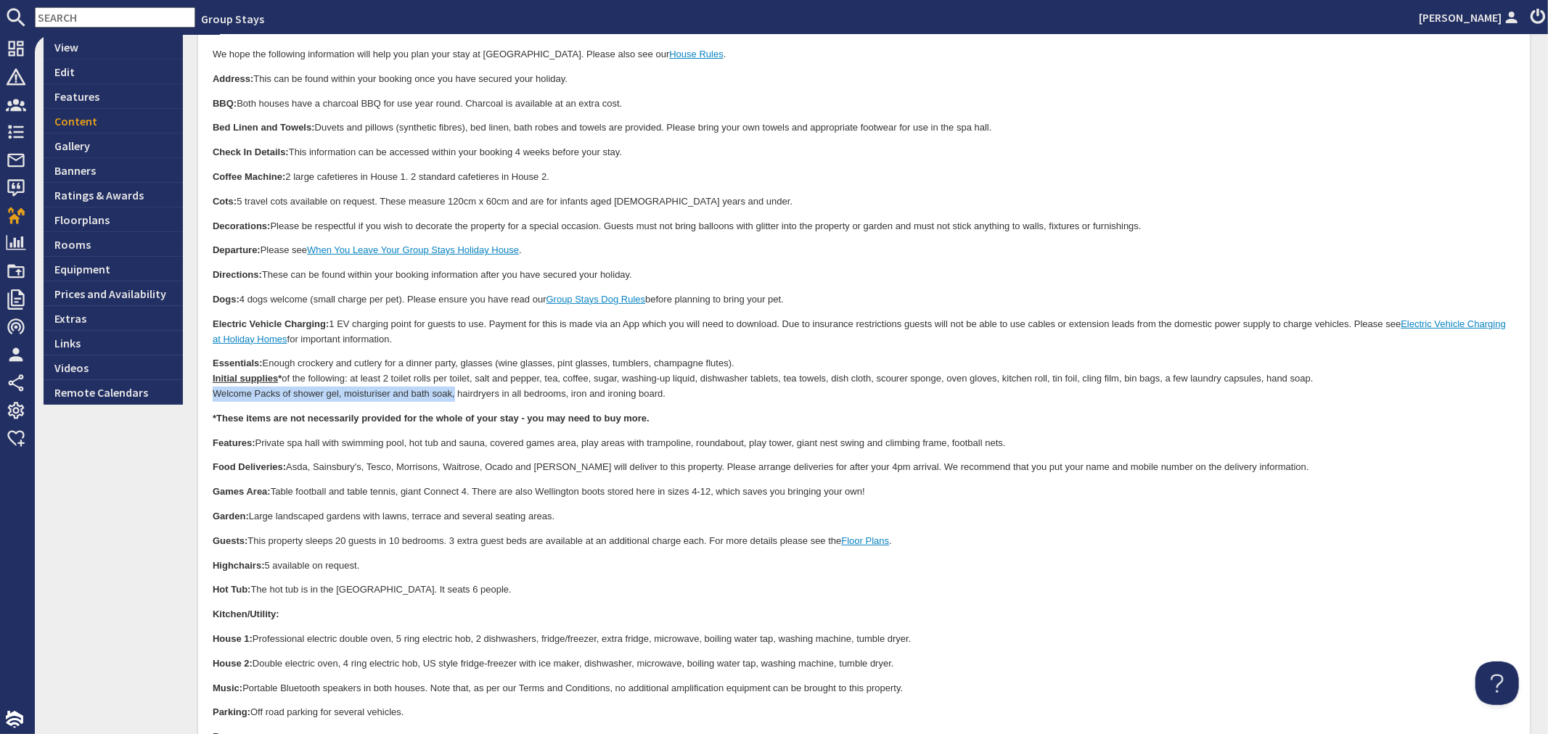
drag, startPoint x: 453, startPoint y: 394, endPoint x: 214, endPoint y: 399, distance: 238.8
click at [214, 399] on p "Essentials: Enough crockery and cutlery for a dinner party, glasses (wine glass…" at bounding box center [863, 378] width 1303 height 45
click at [216, 398] on p "Essentials: Enough crockery and cutlery for a dinner party, glasses (wine glass…" at bounding box center [863, 378] width 1303 height 45
click at [475, 393] on p "Essentials: Enough crockery and cutlery for a dinner party, glasses (wine glass…" at bounding box center [863, 378] width 1303 height 45
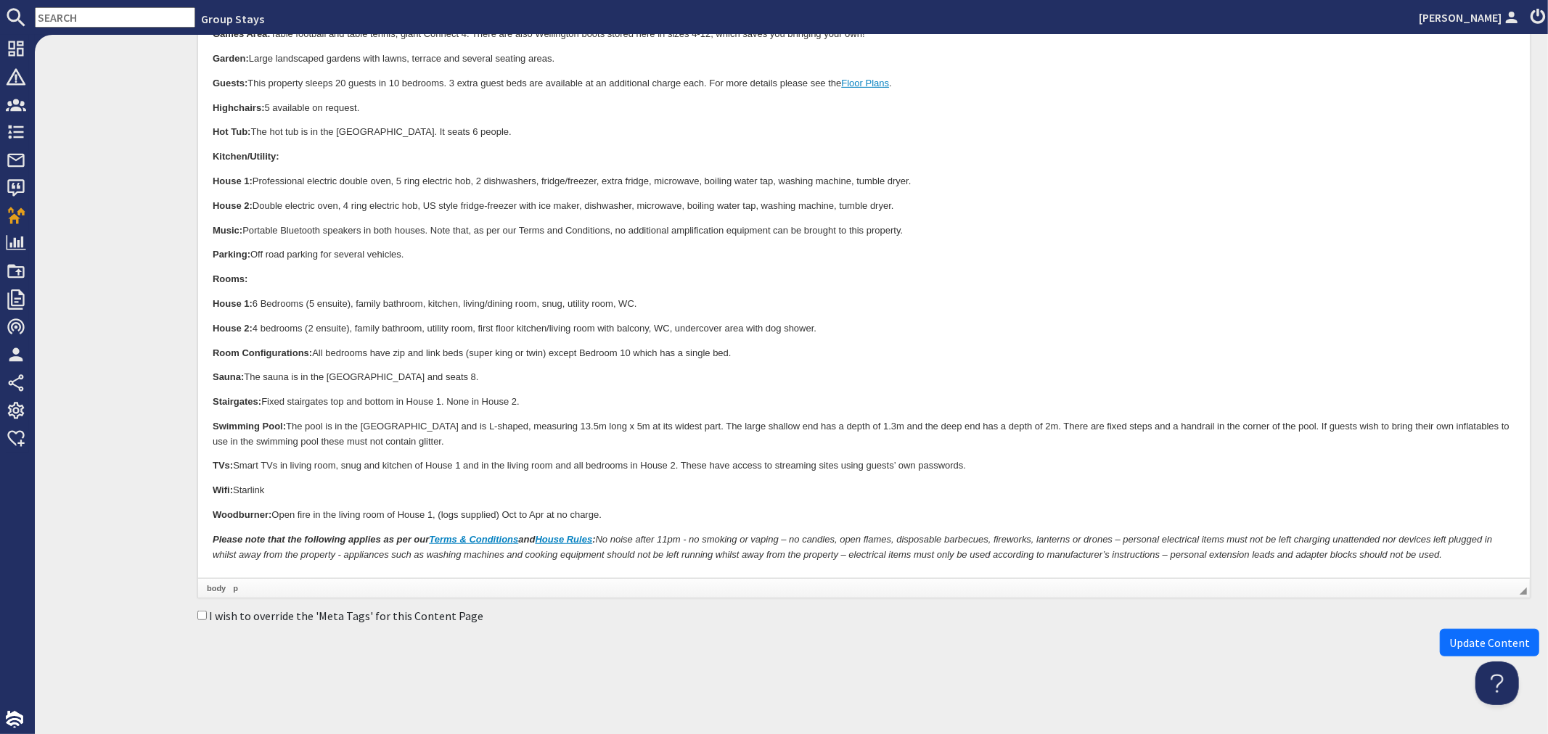
scroll to position [701, 0]
click at [1454, 640] on span "Update Content" at bounding box center [1489, 641] width 81 height 15
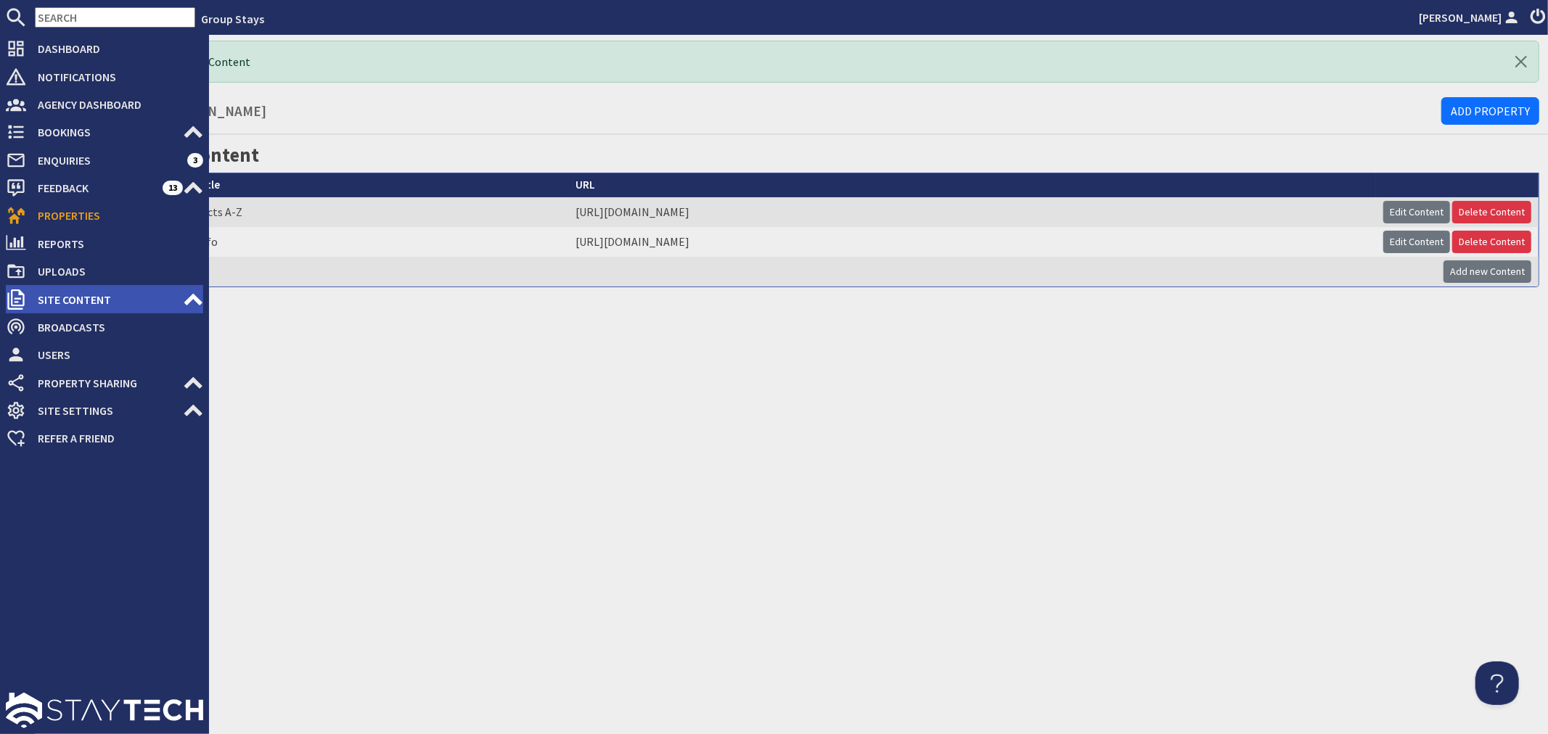
click at [184, 296] on icon at bounding box center [193, 300] width 20 height 20
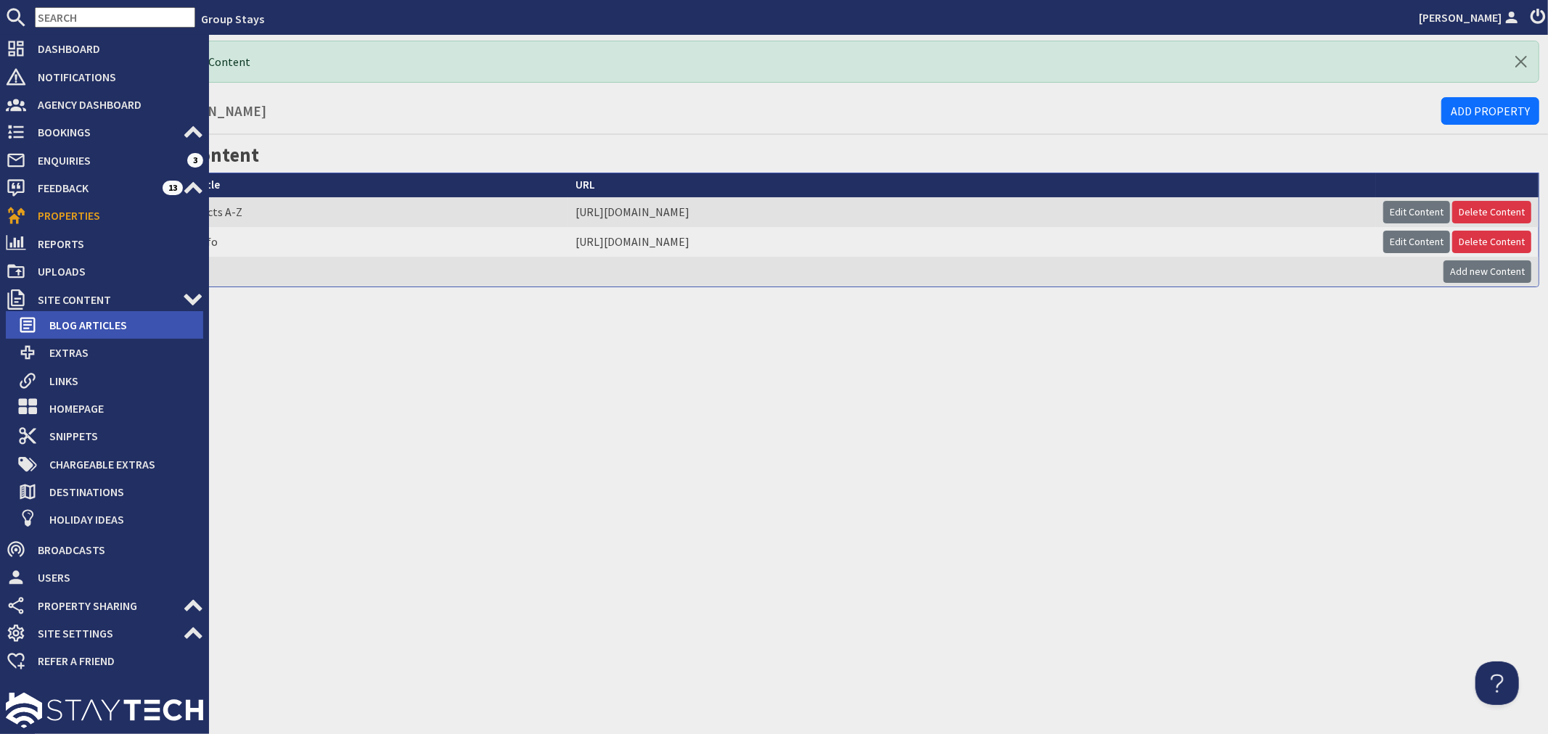
click at [142, 327] on span "Blog Articles" at bounding box center [120, 325] width 165 height 23
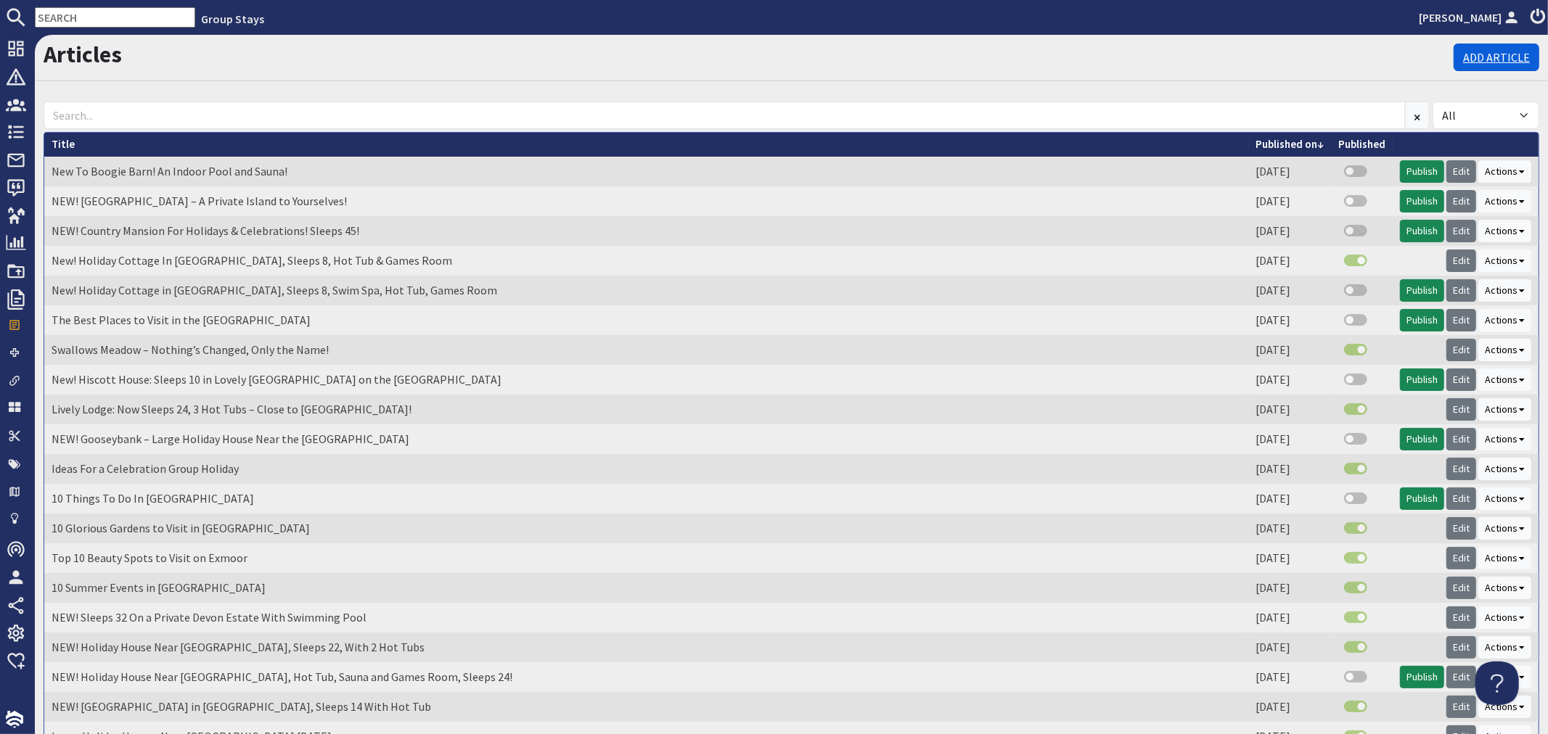
click at [1477, 52] on link "Add Article" at bounding box center [1497, 58] width 86 height 28
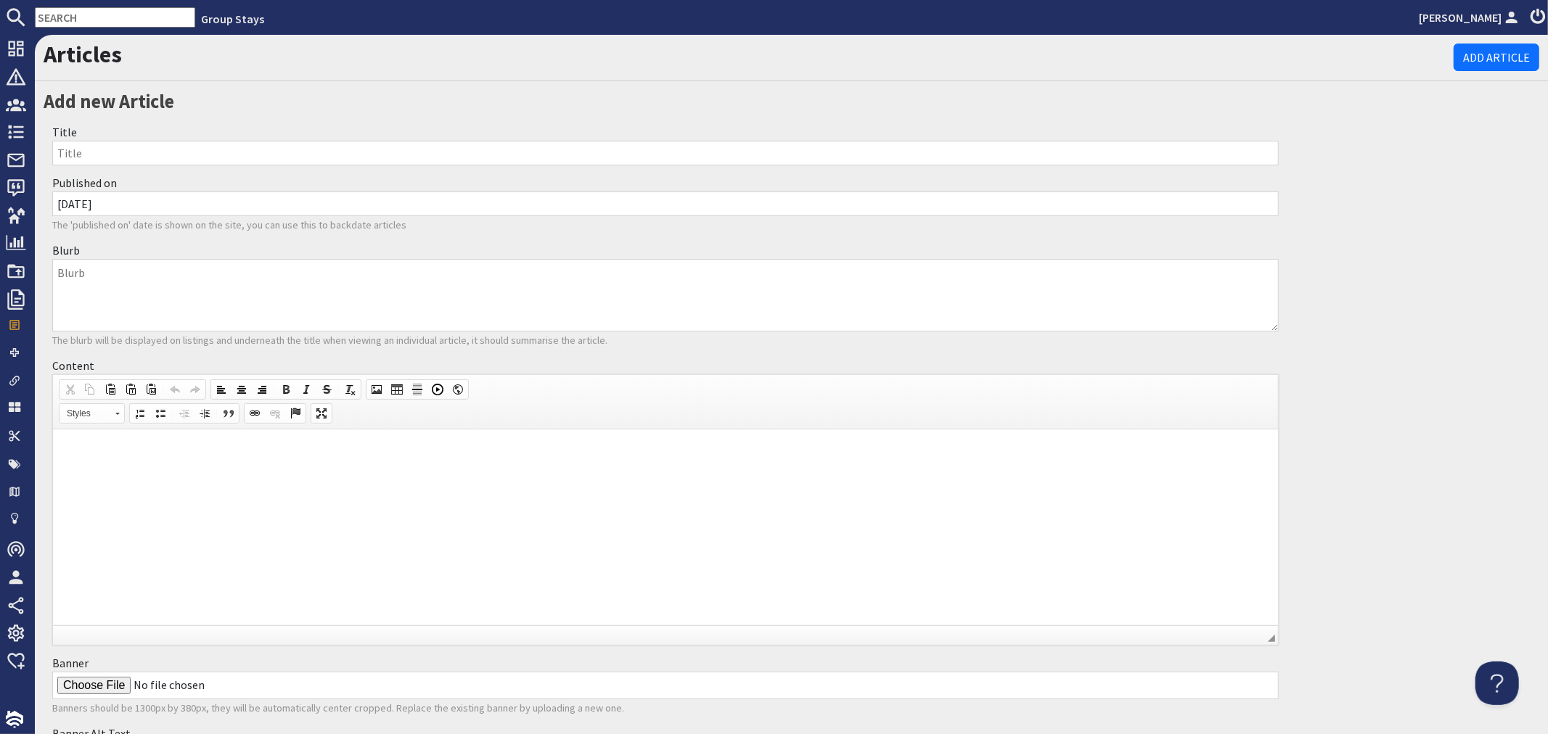
click at [298, 155] on input "Title" at bounding box center [665, 153] width 1227 height 25
paste input "New! Jays Roost: Sleeps 20+3, Indoor Pool, Hot Tub, Games Area"
type input "New! Jays Roost: Sleeps 20+3, Indoor Pool, Hot Tub, Games Area"
click at [891, 290] on textarea "Blurb" at bounding box center [665, 295] width 1227 height 73
paste textarea "You should see us lot here in the office! We’ve been doing our happy dances eve…"
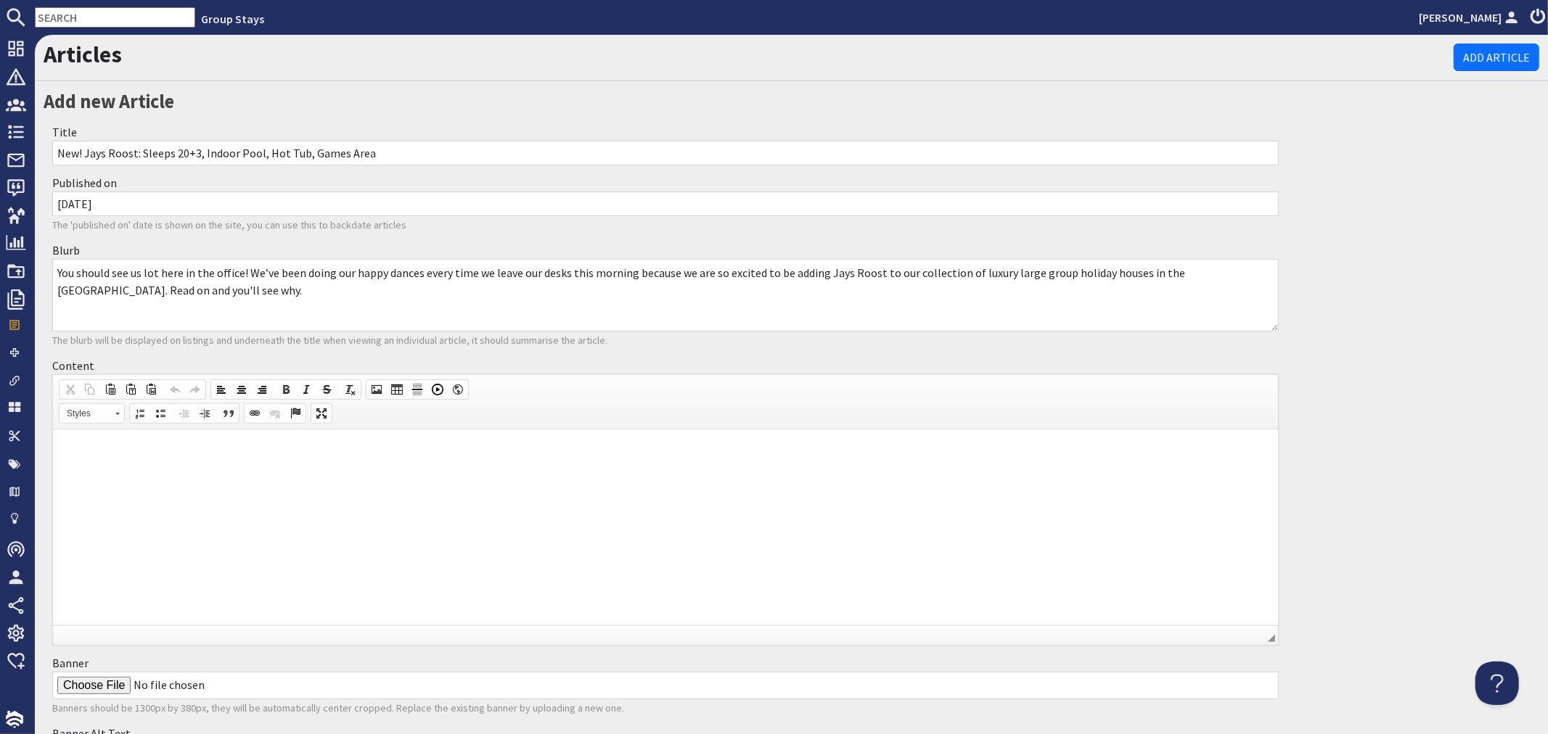
type textarea "You should see us lot here in the office! We’ve been doing our happy dances eve…"
click at [788, 474] on html at bounding box center [664, 452] width 1225 height 44
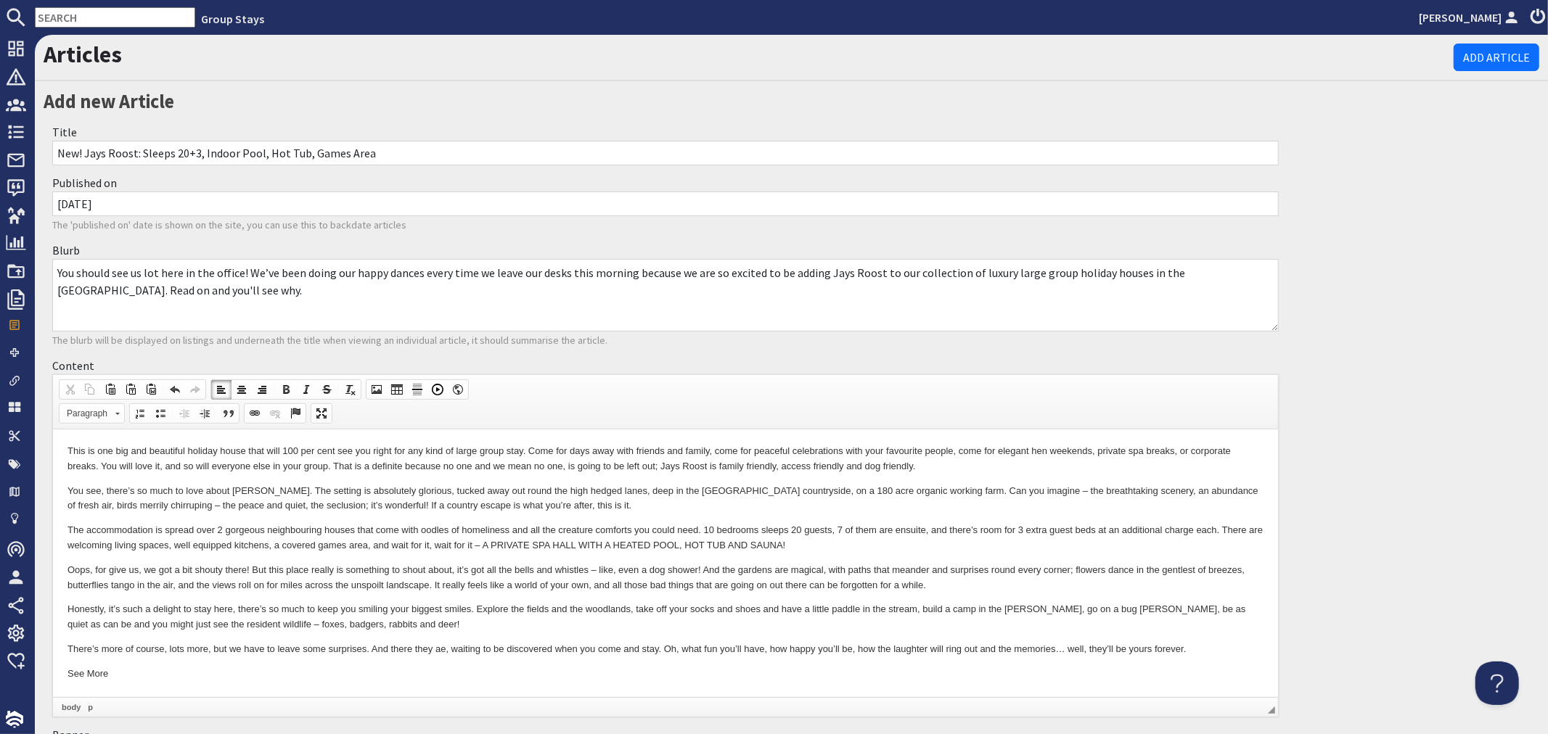
click at [475, 467] on p "This is one big and beautiful holiday house that will 100 per cent see you righ…" at bounding box center [665, 459] width 1196 height 30
click at [567, 468] on p "This is one big and beautiful holiday house that will 100 per cent see you righ…" at bounding box center [665, 459] width 1196 height 30
click at [1003, 490] on p "You see, there’s so much to love about Jays Roost. The setting is absolutely gl…" at bounding box center [665, 499] width 1196 height 30
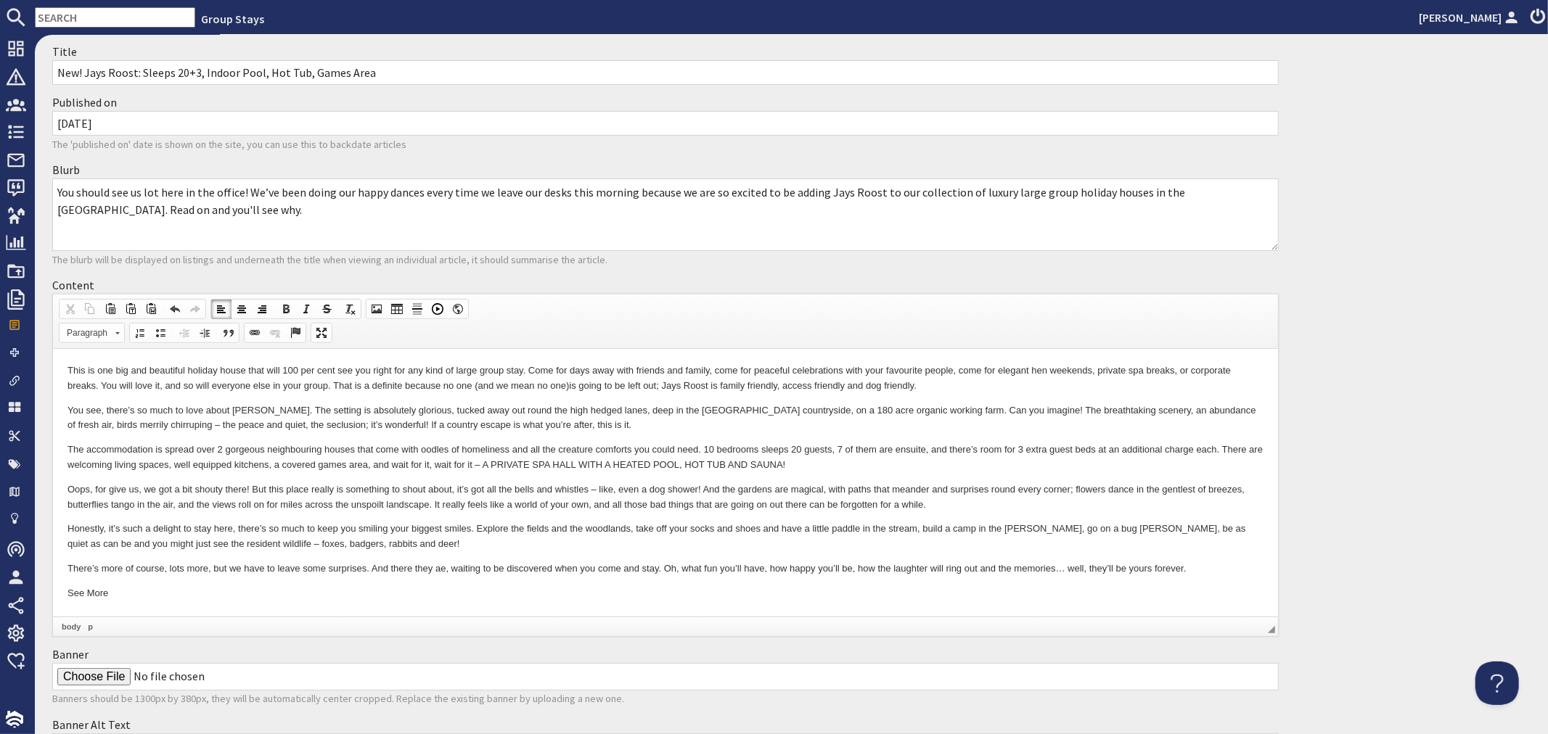
click at [787, 450] on p "The accommodation is spread over 2 gorgeous neighbouring houses that come with …" at bounding box center [665, 458] width 1196 height 30
click at [107, 487] on p "Oops, for give us, we got a bit shouty there! But this place really is somethin…" at bounding box center [665, 498] width 1196 height 30
click at [120, 489] on p "Oops, for give us, we got a bit shouty there! But this place really is somethin…" at bounding box center [665, 498] width 1196 height 30
click at [411, 533] on p "Honestly, it’s such a delight to stay here, there’s so much to keep you smiling…" at bounding box center [665, 537] width 1196 height 30
click at [438, 570] on p "There’s more of course, lots more, but we have to leave some surprises. And the…" at bounding box center [665, 569] width 1196 height 15
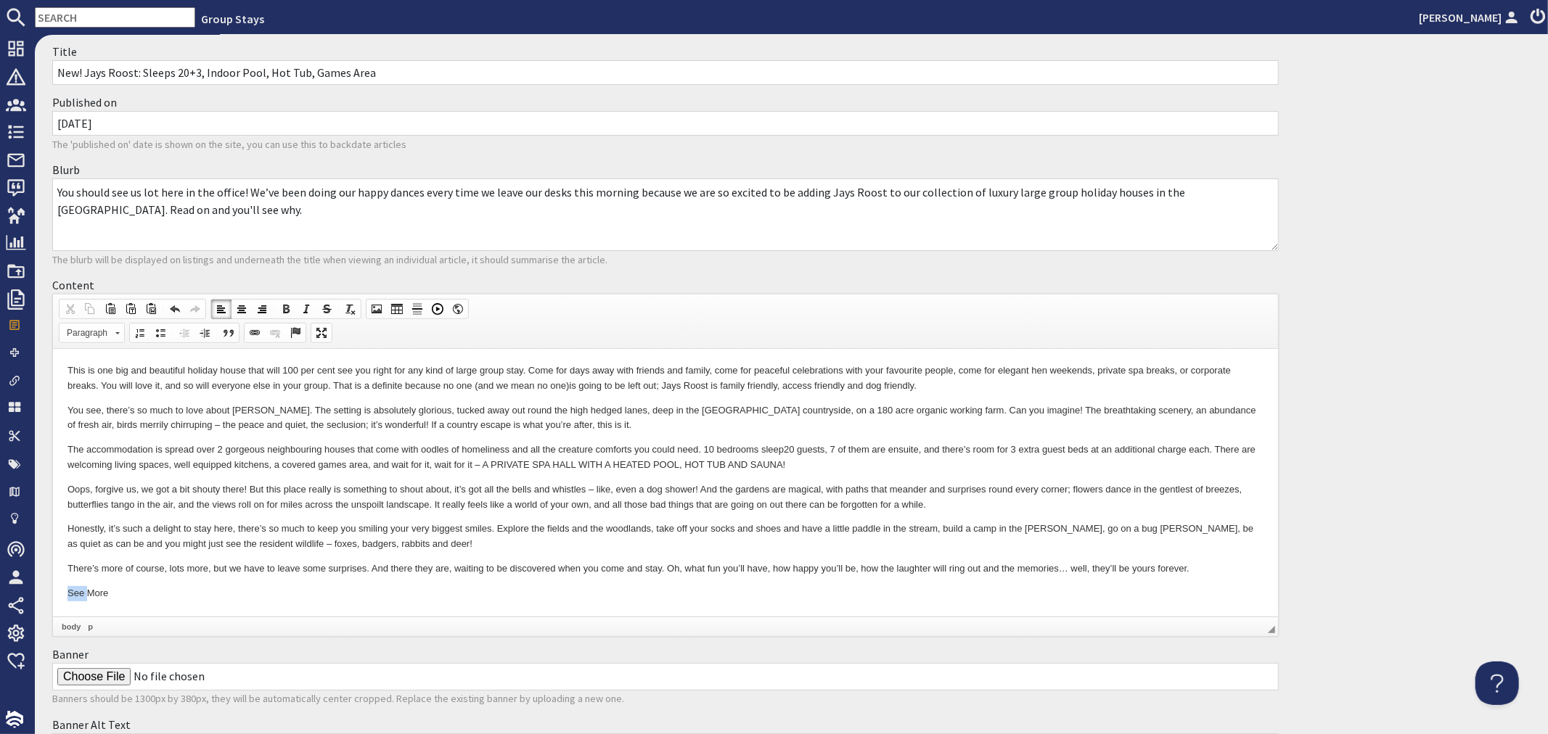
drag, startPoint x: 85, startPoint y: 592, endPoint x: 58, endPoint y: 586, distance: 27.5
click at [58, 586] on html "This is one big and beautiful holiday house that will 100 per cent see you righ…" at bounding box center [664, 482] width 1225 height 267
click at [160, 581] on body "This is one big and beautiful holiday house that will 100 per cent see you righ…" at bounding box center [665, 483] width 1196 height 238
drag, startPoint x: 63, startPoint y: 598, endPoint x: 176, endPoint y: 603, distance: 112.6
click at [176, 603] on html "This is one big and beautiful holiday house that will 100 per cent see you righ…" at bounding box center [664, 482] width 1225 height 267
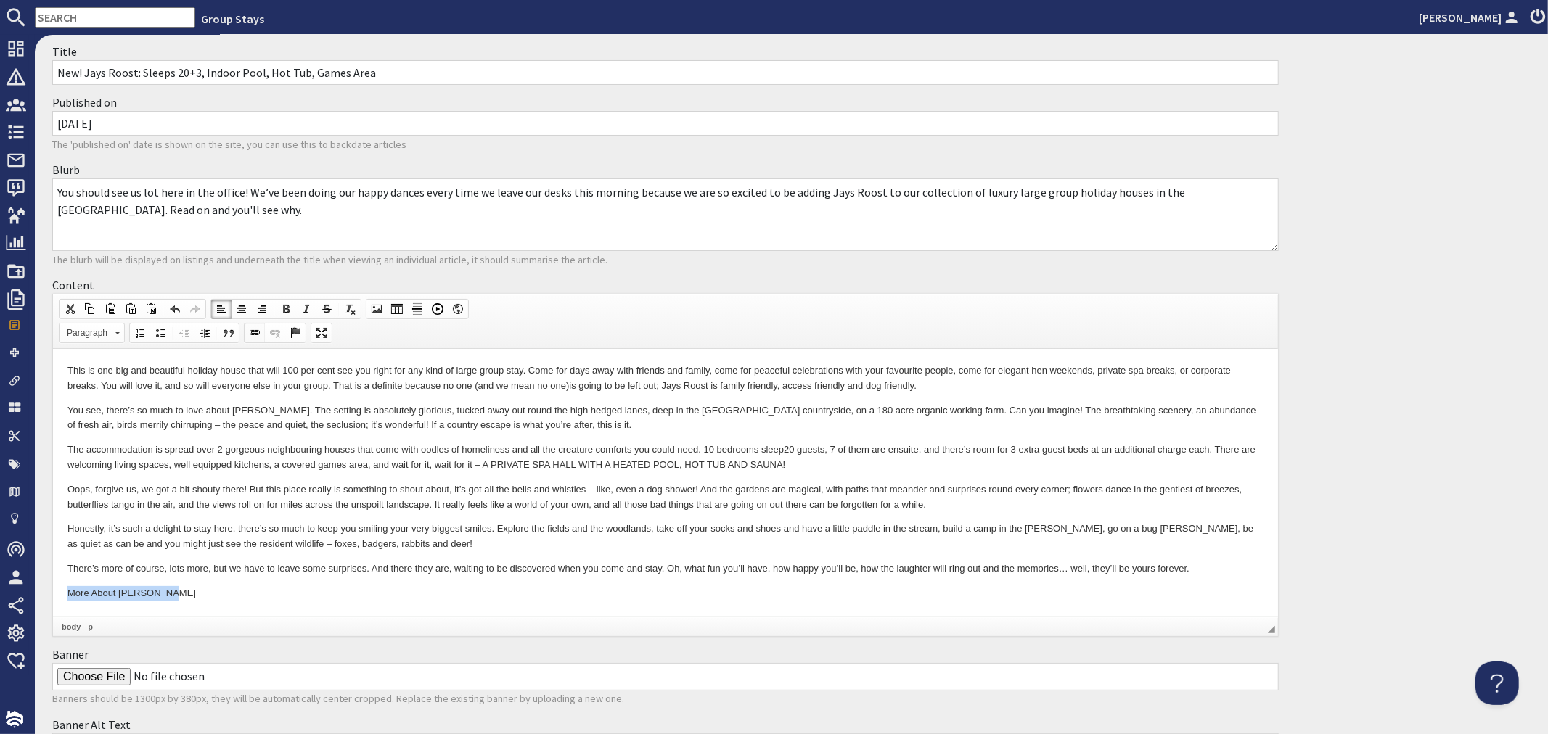
click at [255, 335] on span at bounding box center [255, 333] width 12 height 12
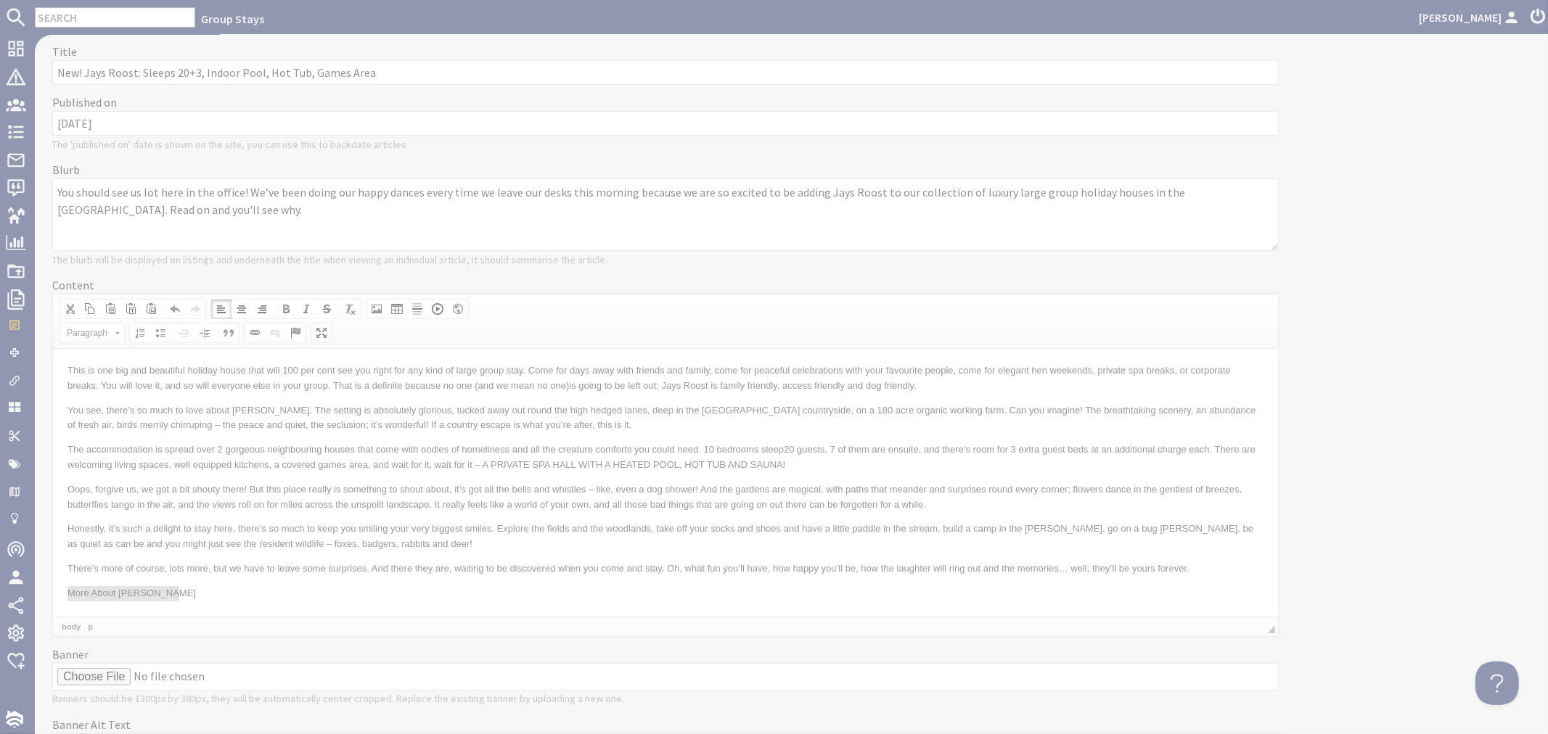
scroll to position [0, 0]
select select "zioncontentpage"
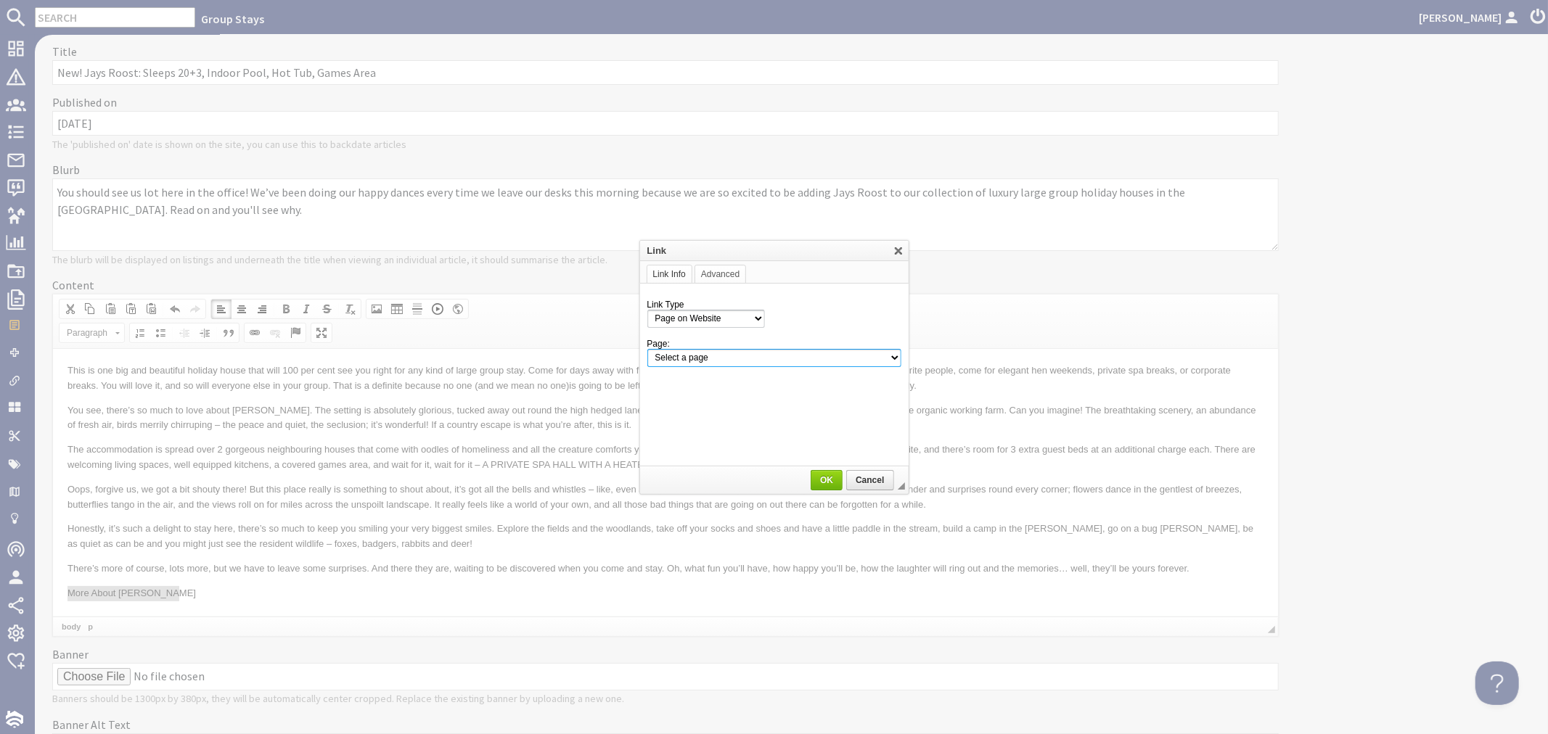
click at [823, 358] on select "Select a page Homepage Content Page · About Us · Cancellations and Charges · Co…" at bounding box center [774, 358] width 254 height 18
select select "property!jays-roost"
click at [647, 349] on select "Select a page Homepage Content Page · About Us · Cancellations and Charges · Co…" at bounding box center [774, 358] width 254 height 18
click at [819, 477] on span "OK" at bounding box center [826, 480] width 29 height 10
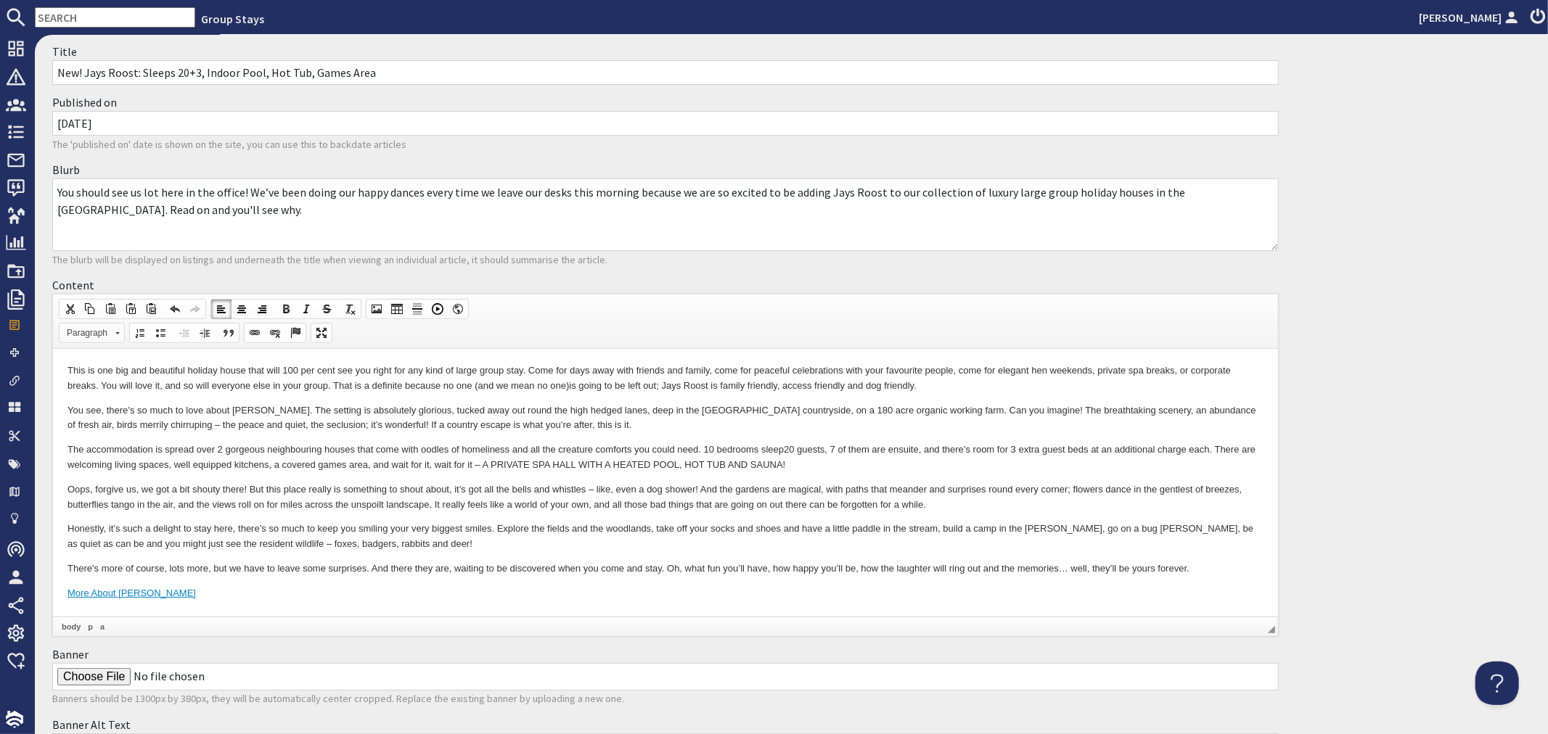
click at [118, 332] on span at bounding box center [117, 333] width 4 height 2
click at [97, 366] on link "Primary Button" at bounding box center [114, 369] width 105 height 16
click at [247, 597] on p "More About Jays Roost" at bounding box center [665, 593] width 1196 height 15
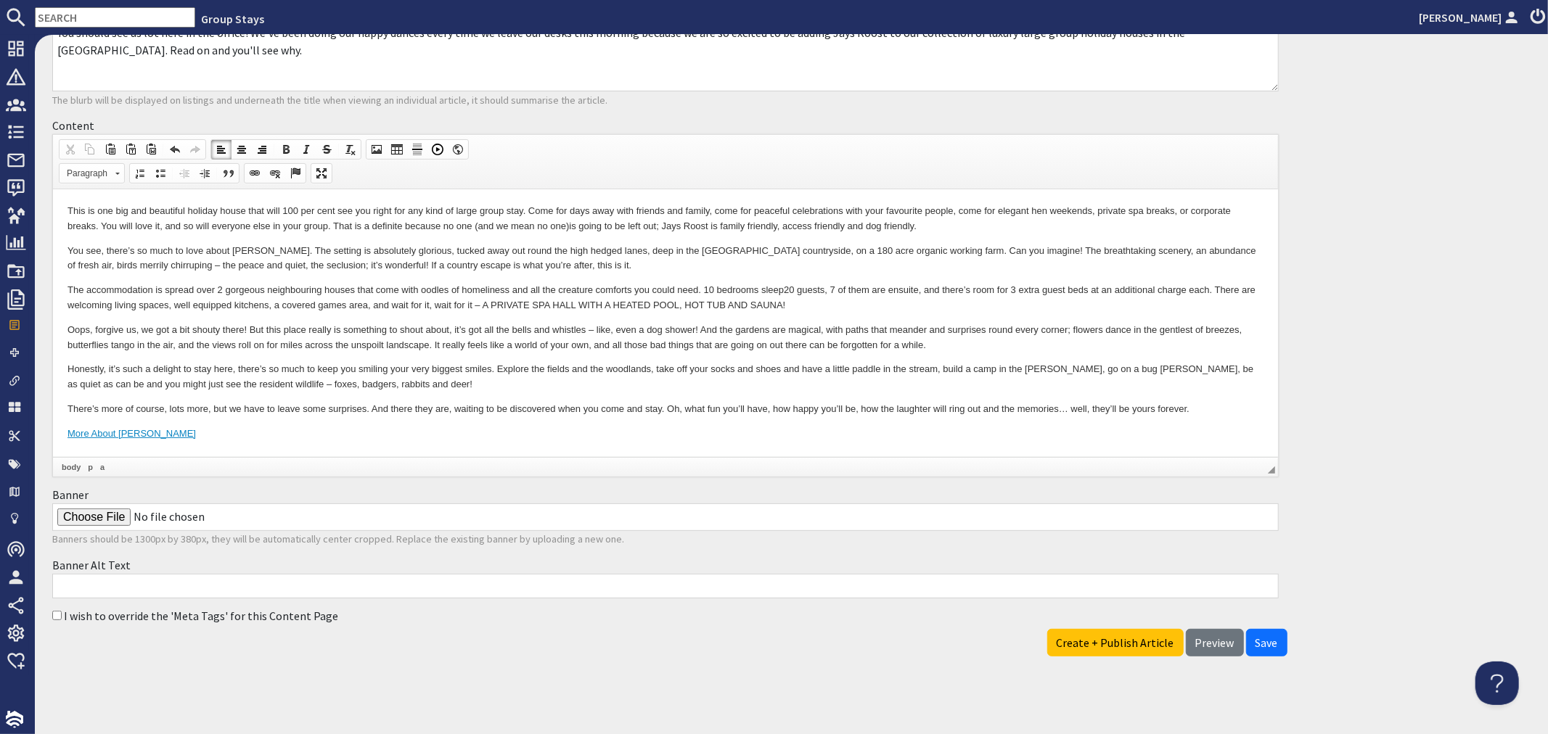
scroll to position [241, 0]
click at [54, 612] on input "I wish to override the 'Meta Tags' for this Content Page" at bounding box center [56, 614] width 9 height 9
checkbox input "true"
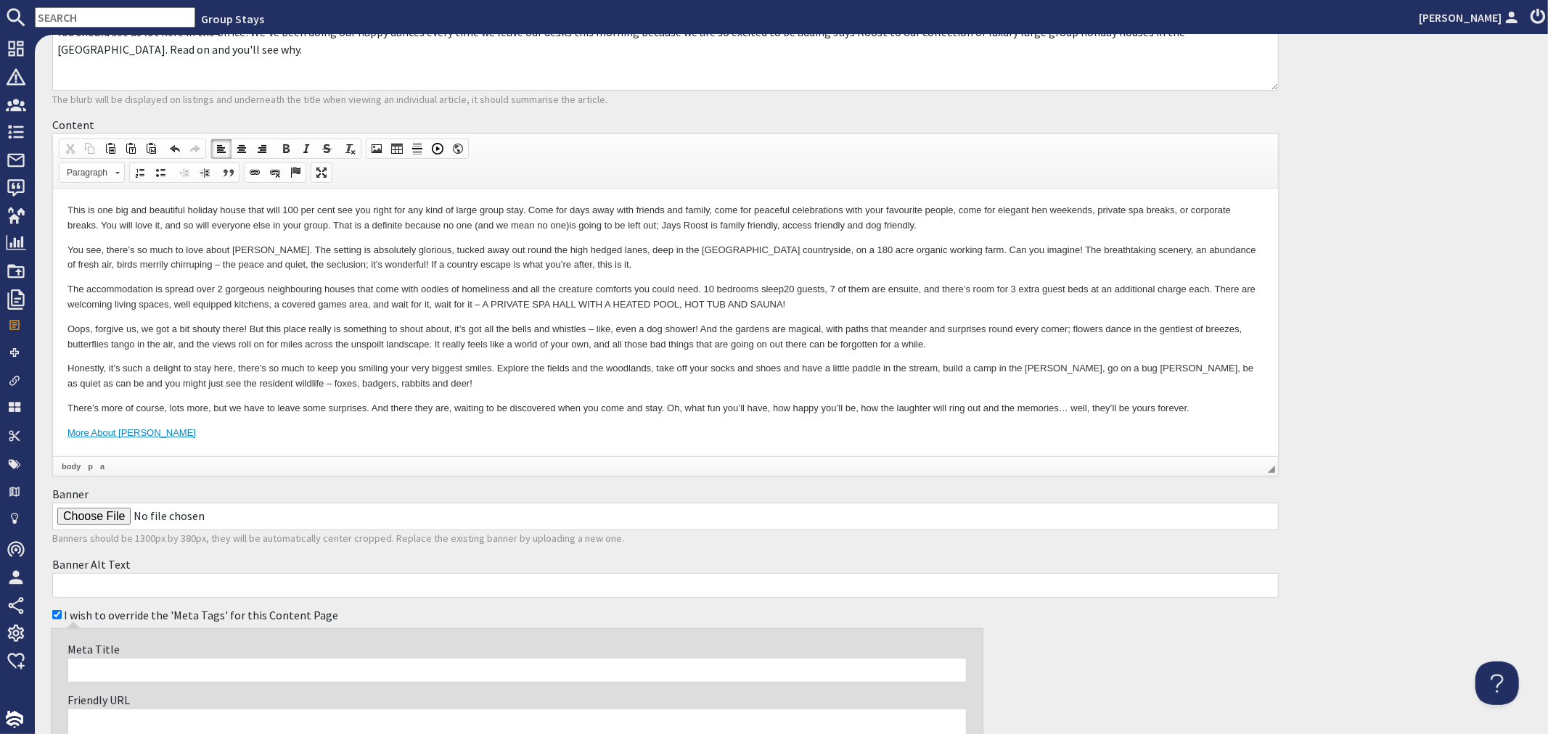
click at [127, 665] on input "Meta Title" at bounding box center [516, 670] width 899 height 25
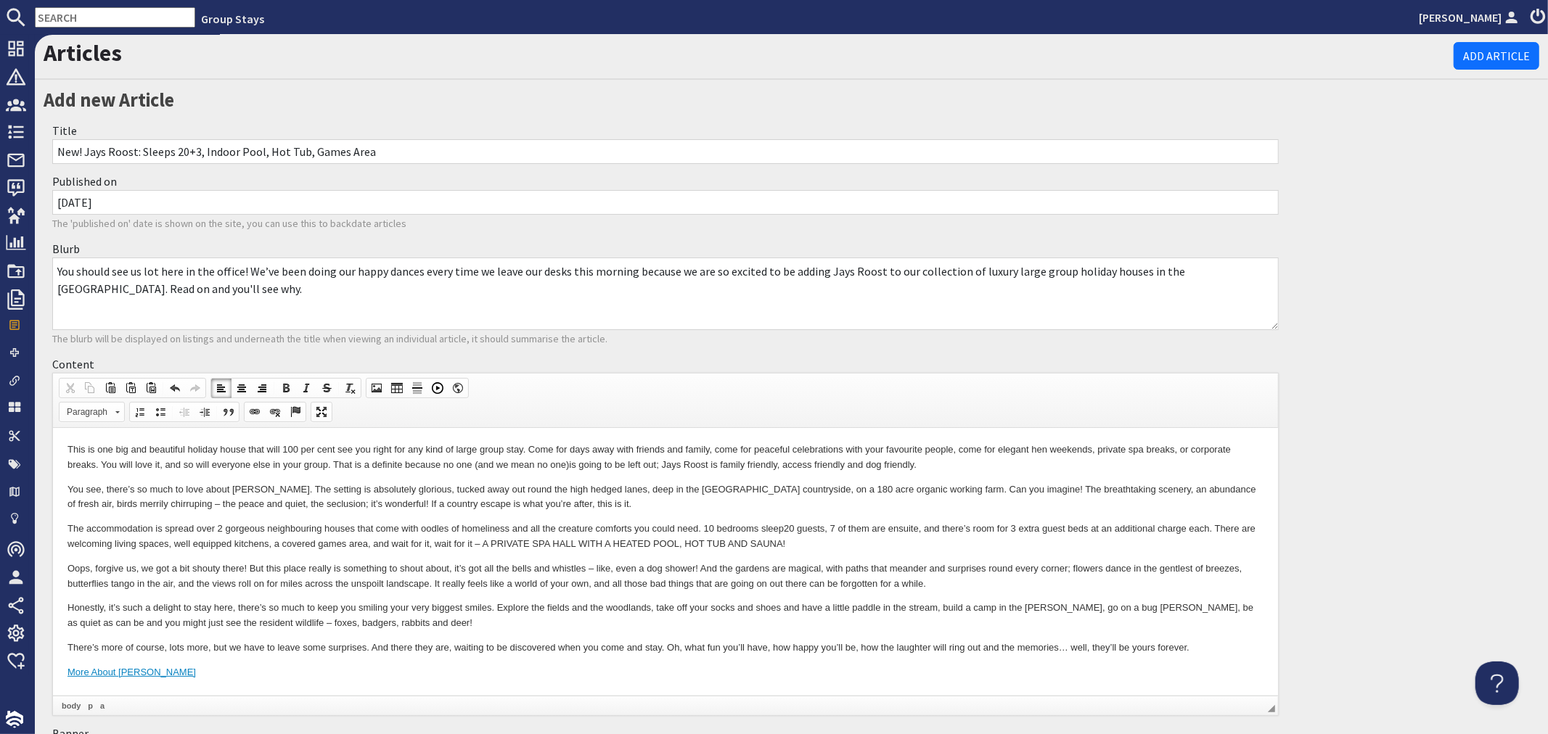
scroll to position [0, 0]
drag, startPoint x: 401, startPoint y: 158, endPoint x: 38, endPoint y: 150, distance: 363.0
click at [41, 150] on div "Add new Article Title New! Jays Roost: Sleeps 20+3, Indoor Pool, Hot Tub, Games…" at bounding box center [665, 703] width 1261 height 1233
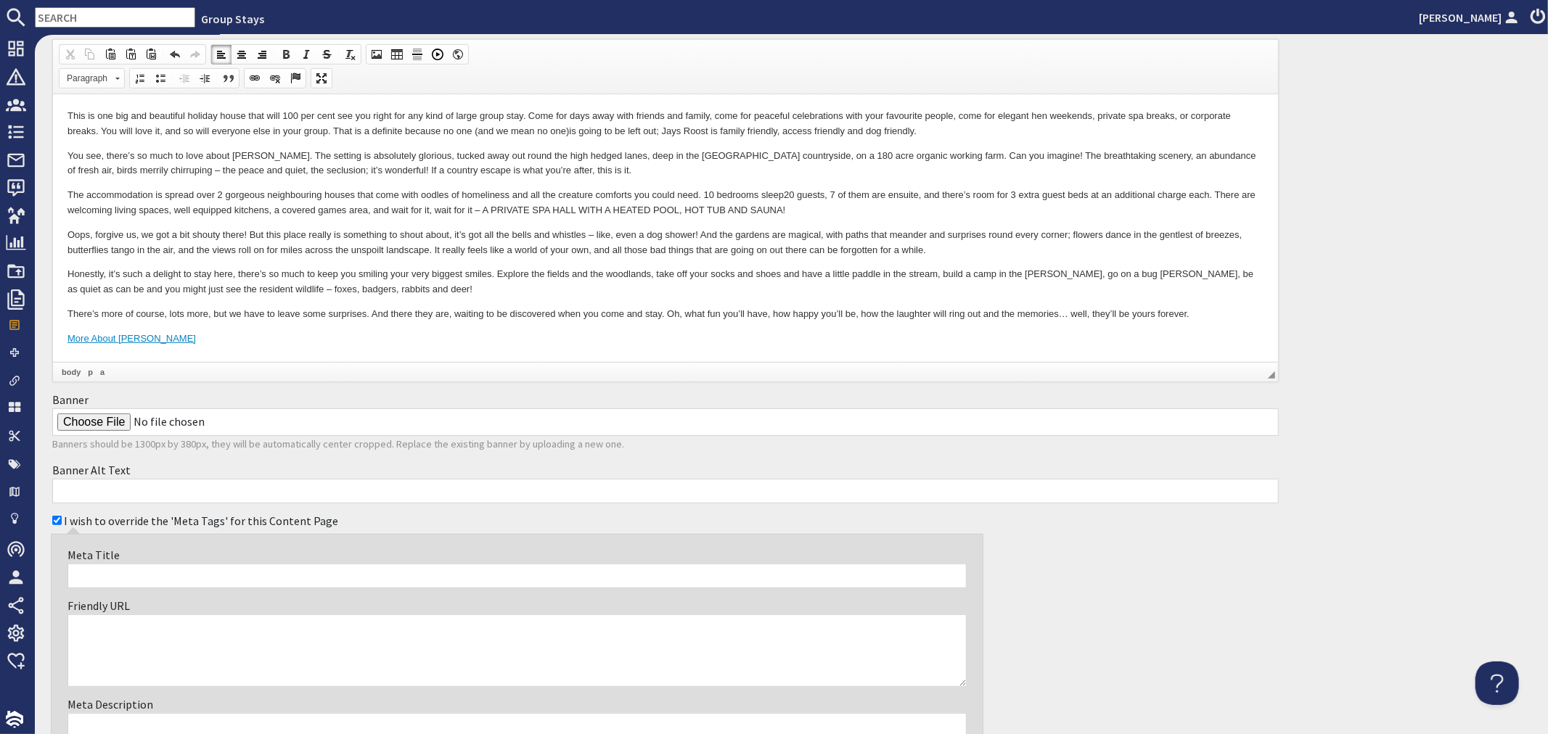
scroll to position [403, 0]
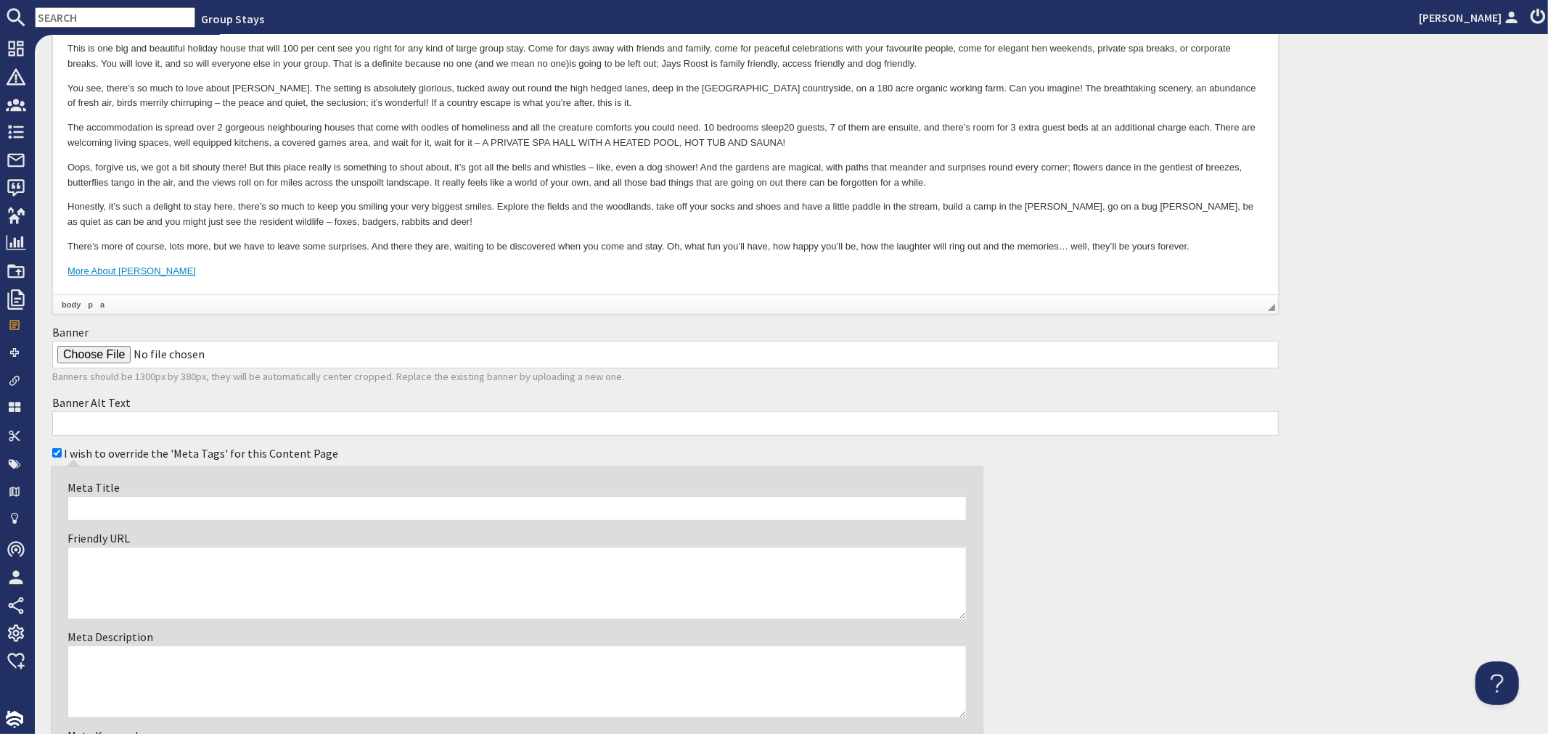
click at [242, 504] on input "Meta Title" at bounding box center [516, 508] width 899 height 25
paste input "New! Jays Roost: Sleeps 20+3, Indoor Pool, Hot Tub, Games Area"
type input "New! Jays Roost: Sleeps 20+3, Indoor Pool, Hot Tub, Games Area"
click at [345, 679] on textarea "Meta Description" at bounding box center [516, 682] width 899 height 73
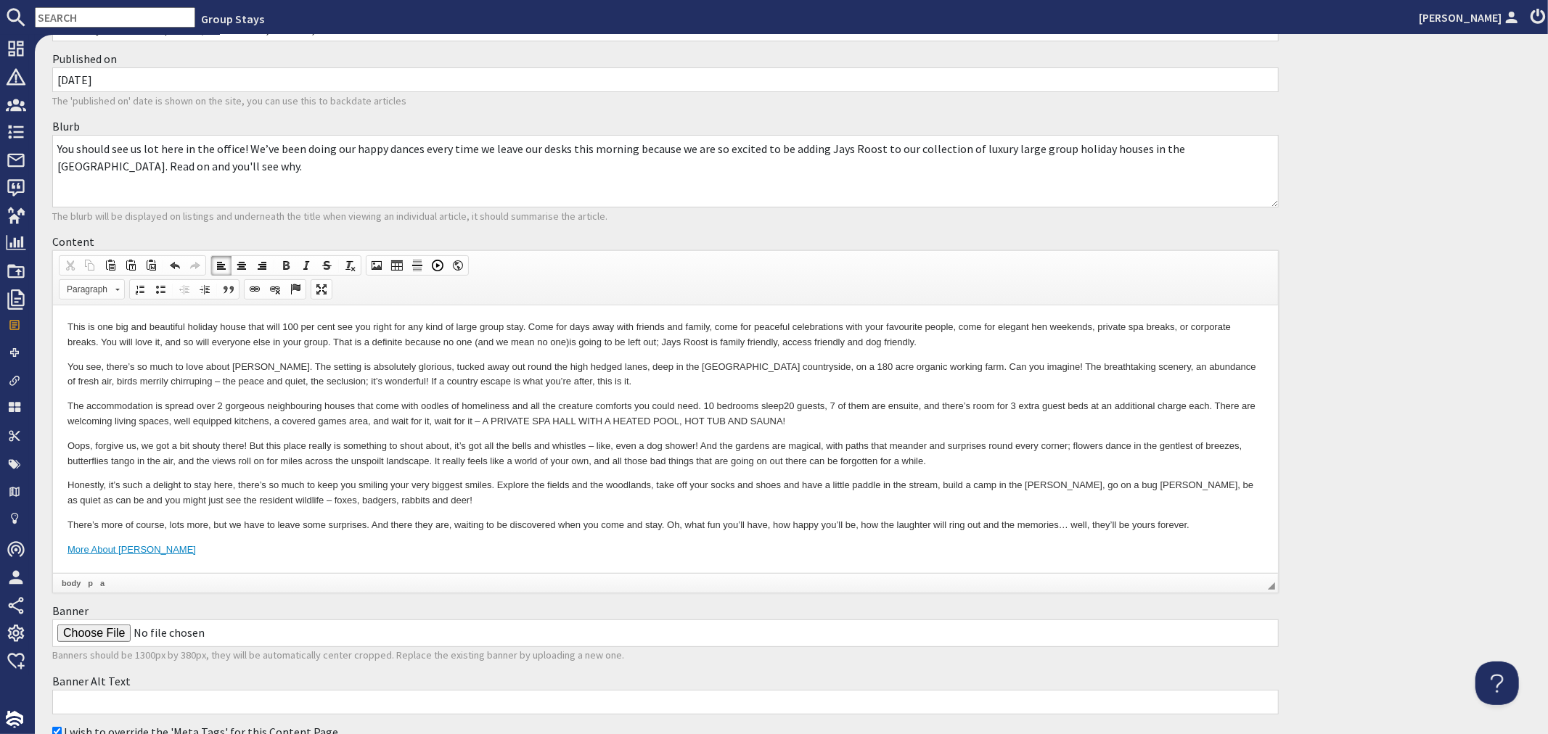
scroll to position [161, 0]
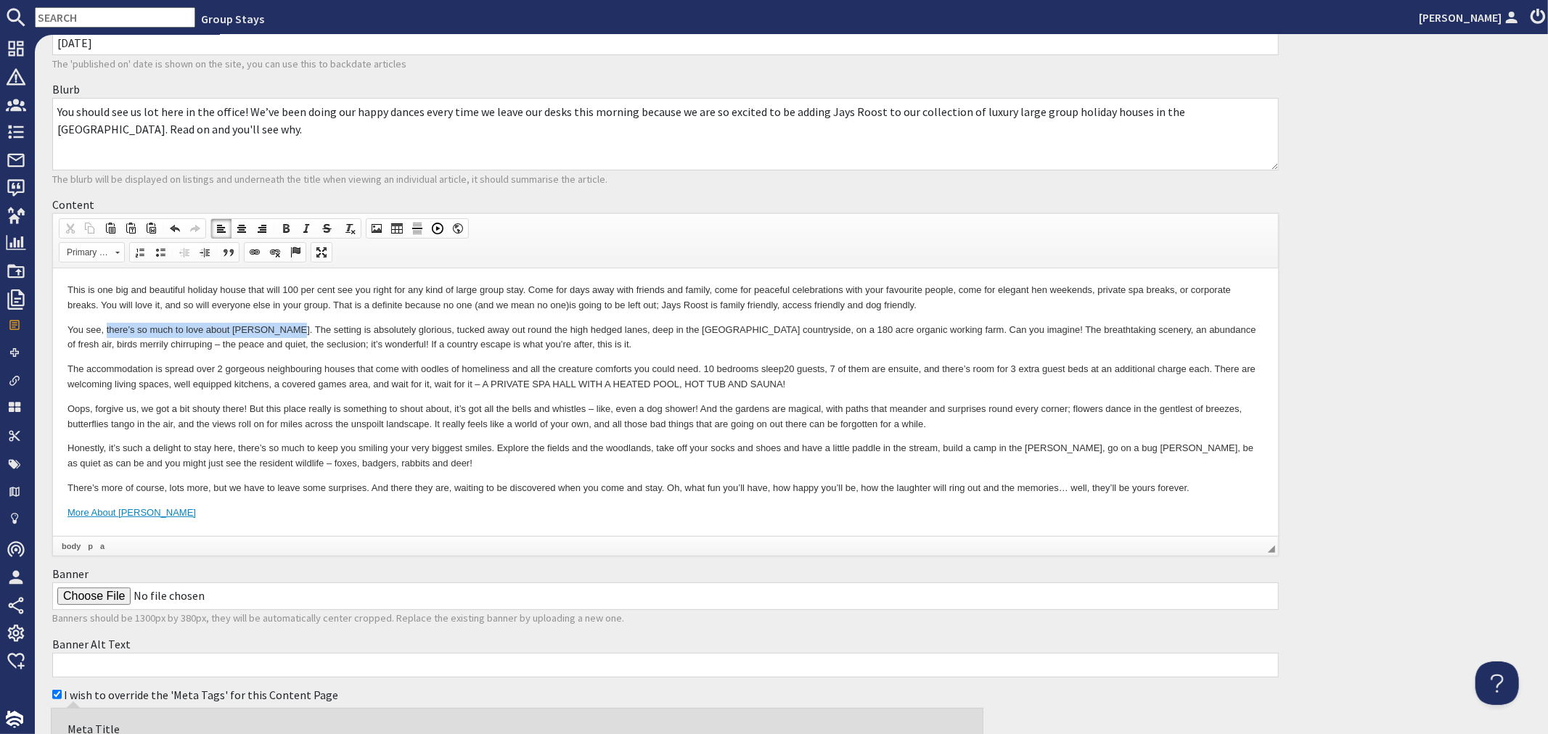
drag, startPoint x: 106, startPoint y: 327, endPoint x: 282, endPoint y: 320, distance: 175.8
click at [282, 320] on body "This is one big and beautiful holiday house that will 100 per cent see you righ…" at bounding box center [665, 402] width 1196 height 238
copy p "there’s so much to love about Jays Roost."
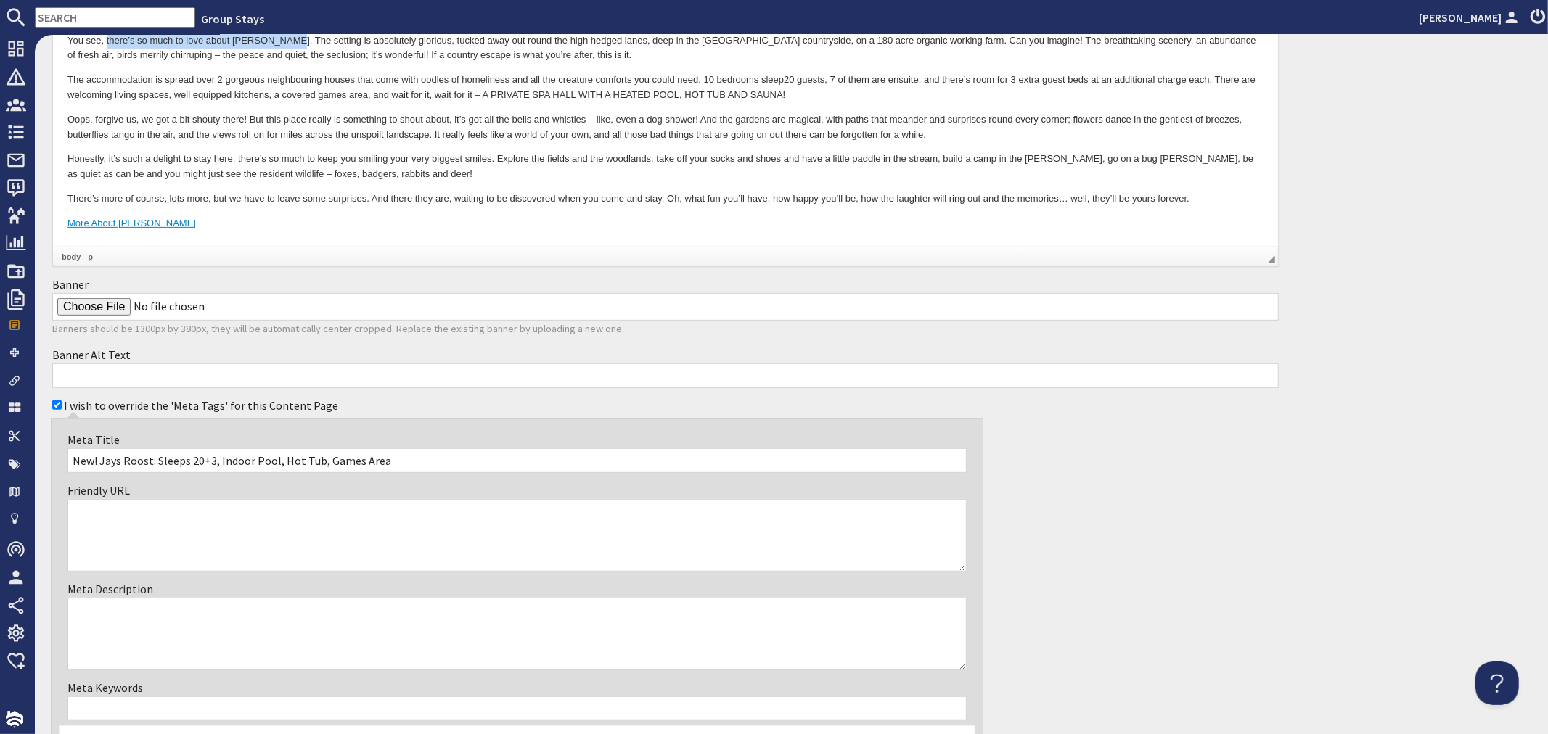
scroll to position [483, 0]
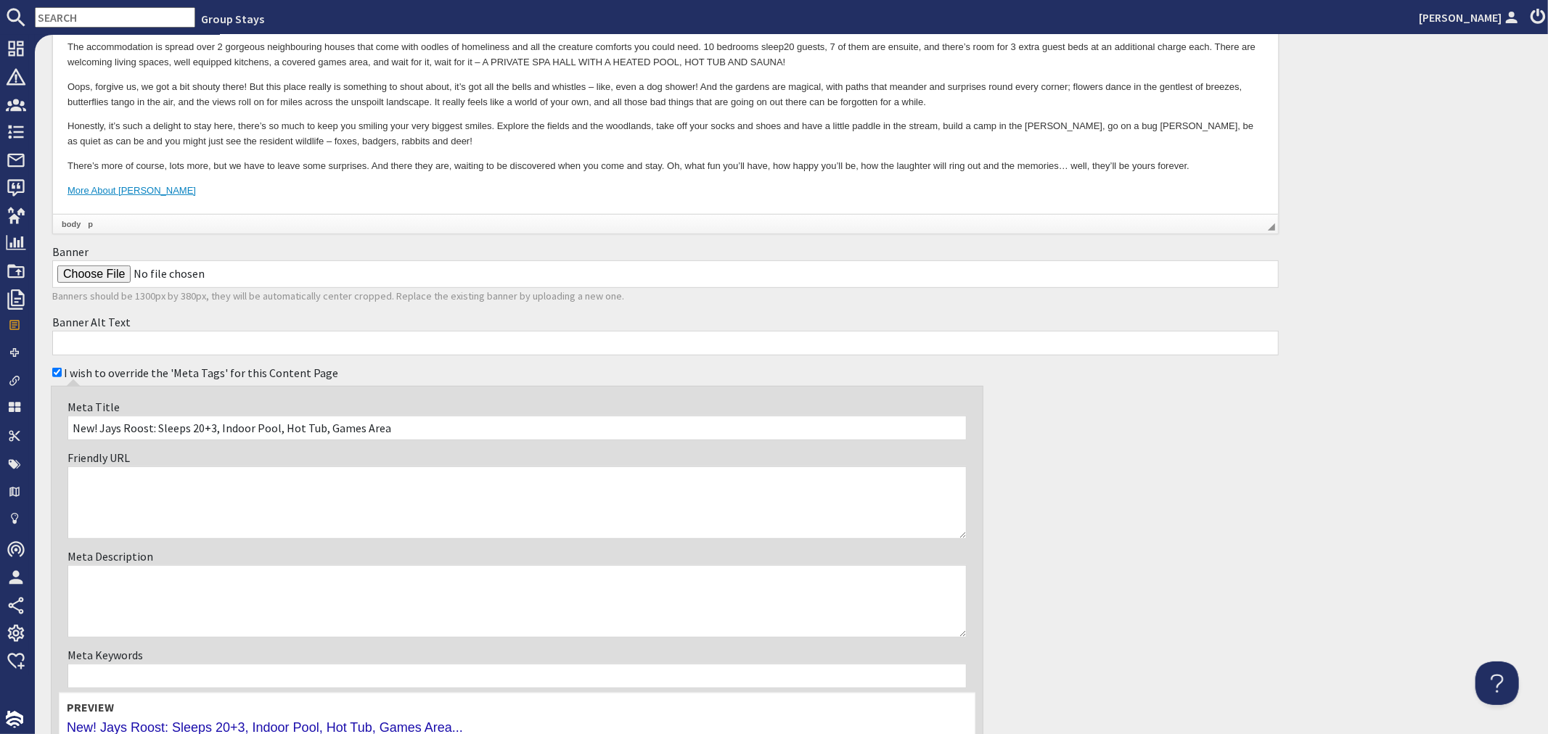
click at [234, 581] on textarea "Meta Description" at bounding box center [516, 601] width 899 height 73
paste textarea "there’s so much to love about Jays Roost."
click at [78, 579] on textarea "there’s so much to love about Jays Roost." at bounding box center [516, 601] width 899 height 73
click at [305, 585] on textarea "There’s so much to love about Jays Roost." at bounding box center [516, 601] width 899 height 73
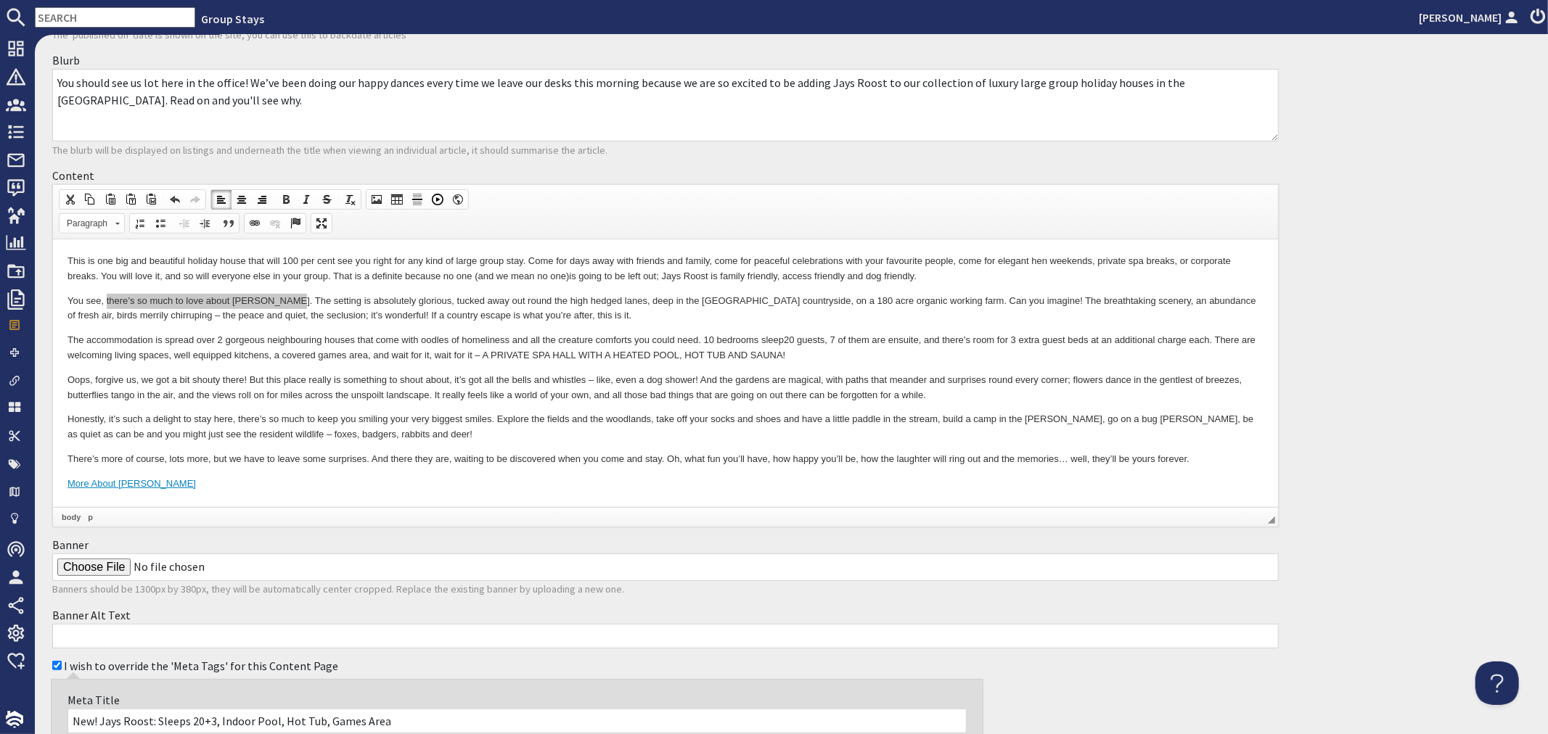
scroll to position [161, 0]
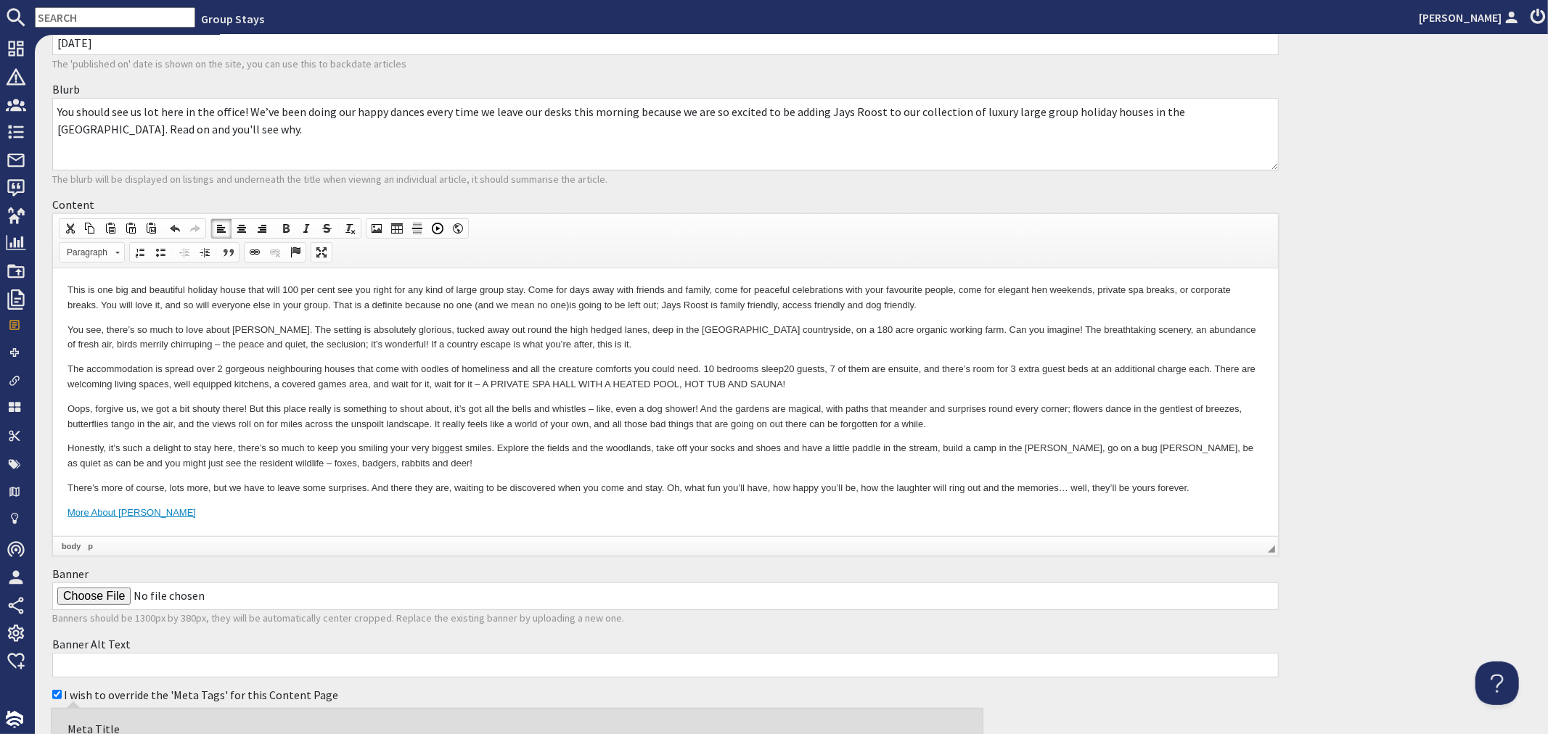
click at [356, 378] on p "The accommodation is spread over 2 gorgeous neighbouring houses that come with …" at bounding box center [665, 377] width 1196 height 30
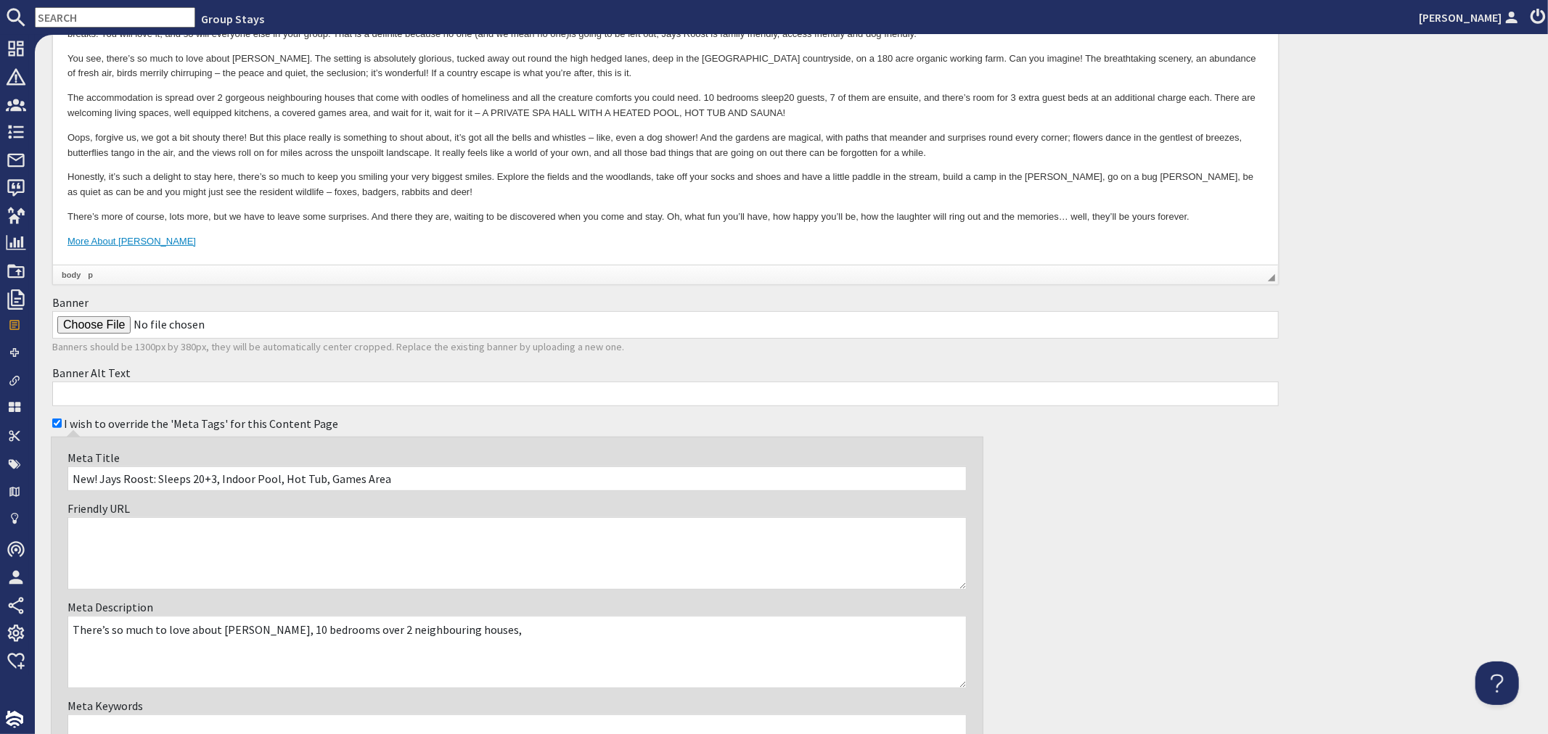
scroll to position [483, 0]
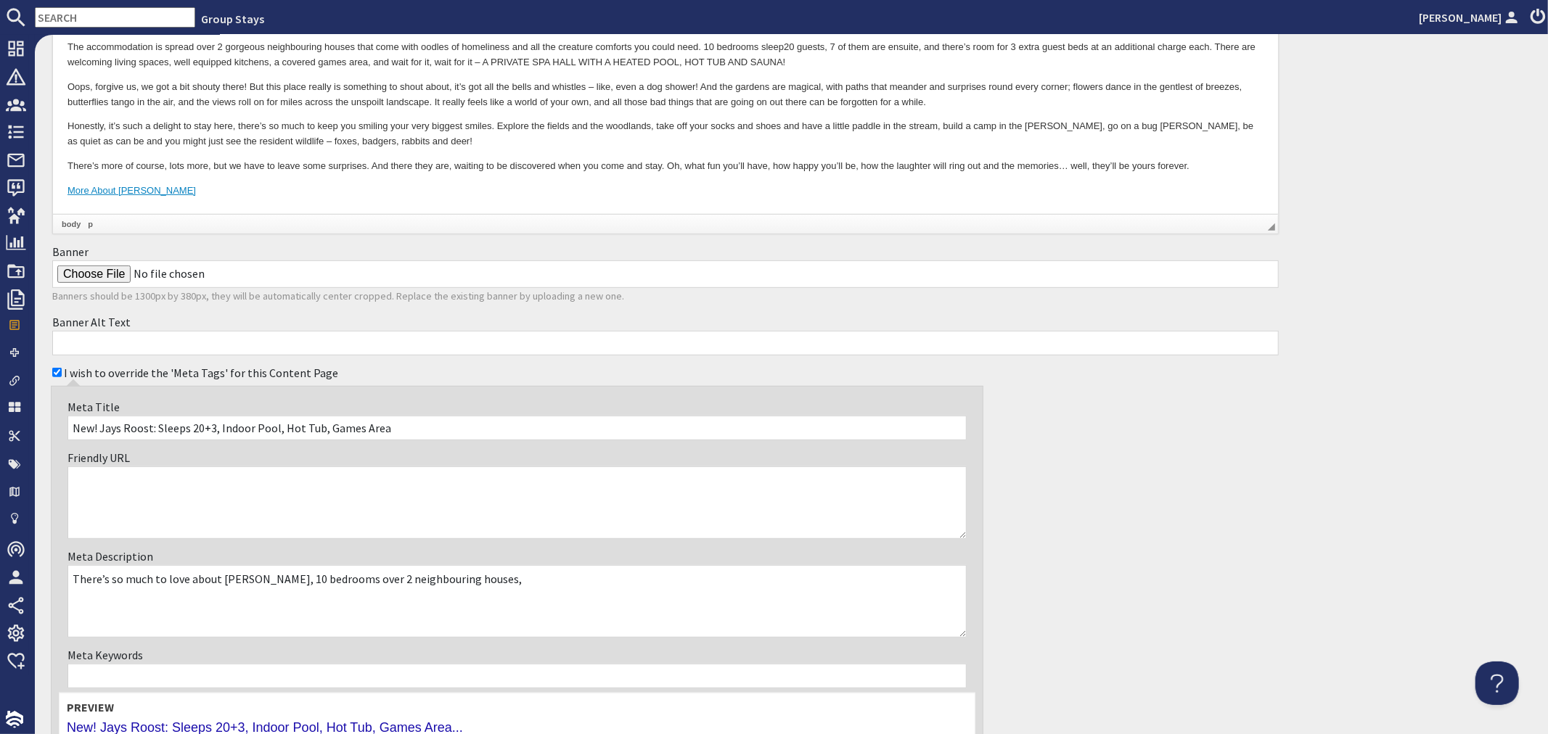
click at [512, 579] on textarea "There’s so much to love about Jays Roost, 10 bedrooms over 2 neighbouring house…" at bounding box center [516, 601] width 899 height 73
click at [661, 578] on textarea "There’s so much to love about Jays Roost, 10 bedrooms over 2 neighbouring house…" at bounding box center [516, 601] width 899 height 73
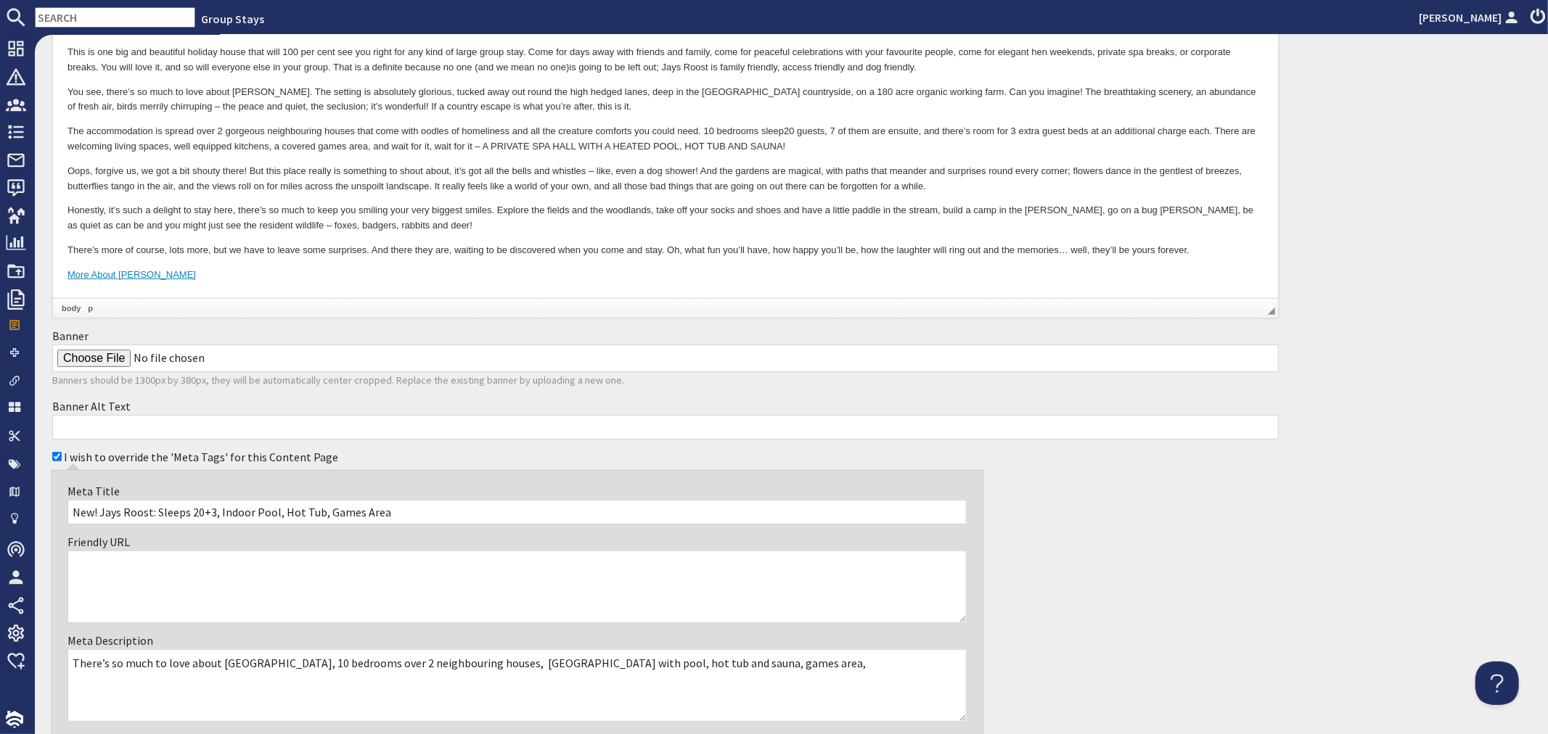
scroll to position [403, 0]
drag, startPoint x: 277, startPoint y: 658, endPoint x: 772, endPoint y: 668, distance: 495.1
click at [772, 668] on textarea "There’s so much to love about Jays Roost, 10 bedrooms over 2 neighbouring house…" at bounding box center [516, 682] width 899 height 73
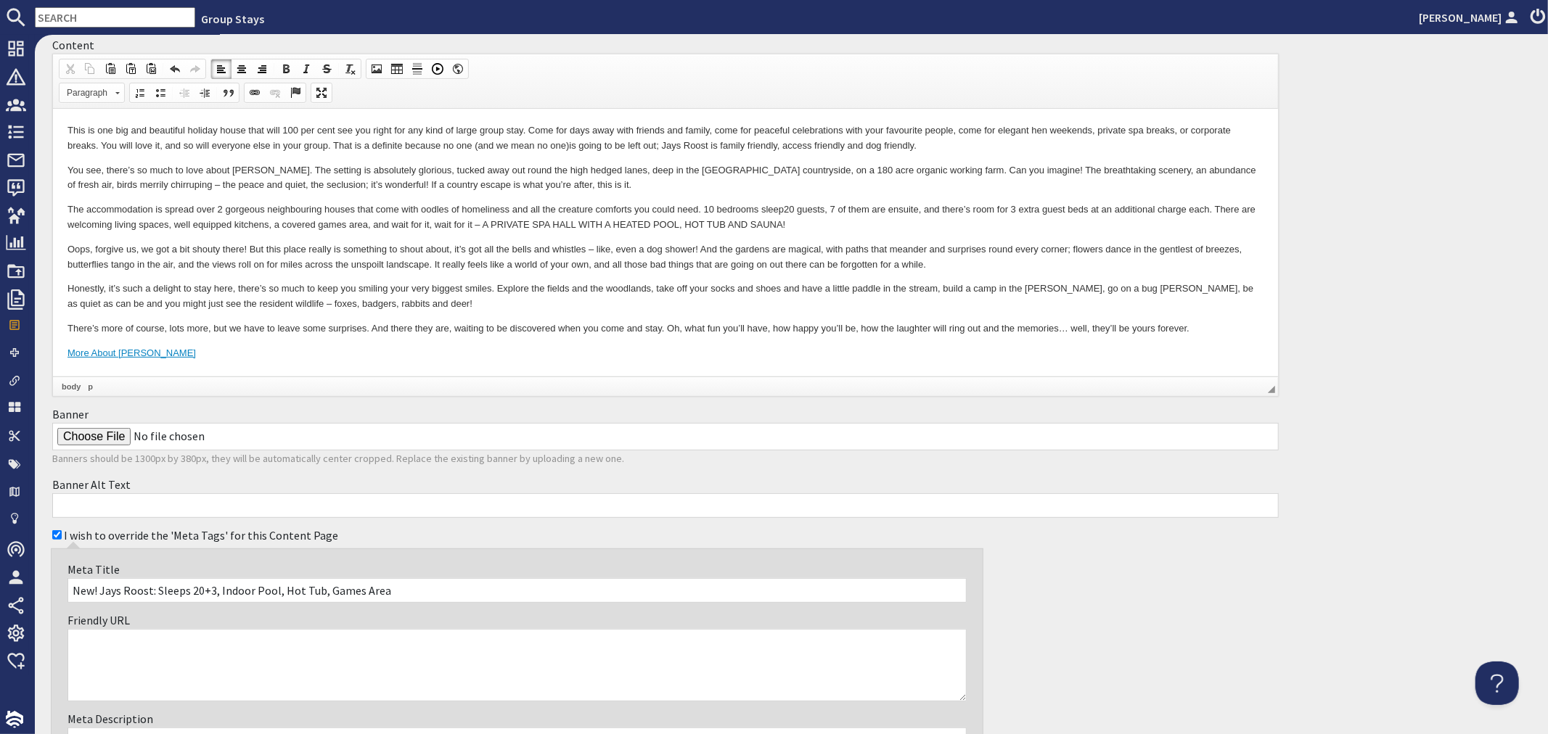
scroll to position [0, 0]
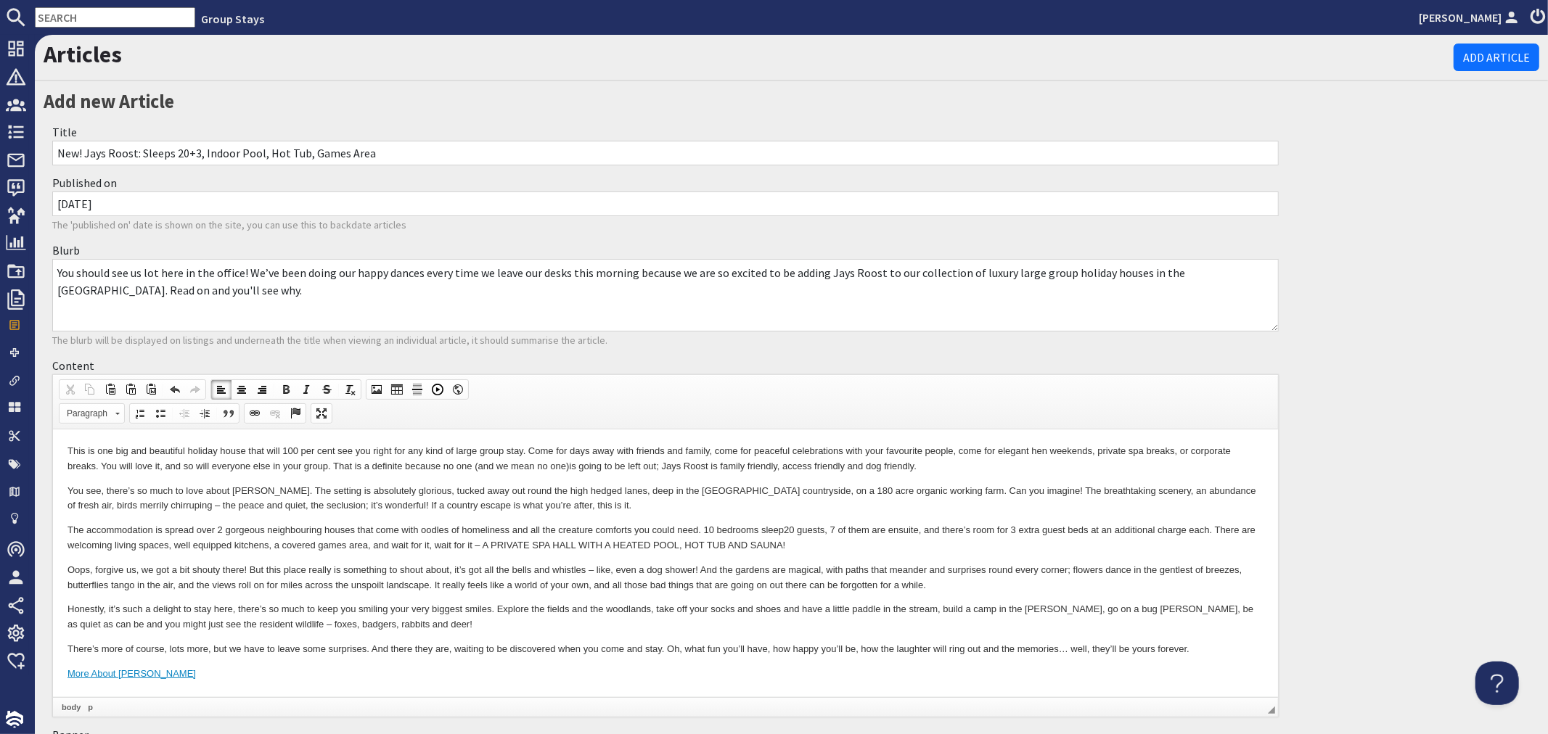
drag, startPoint x: 722, startPoint y: 468, endPoint x: 925, endPoint y: 463, distance: 203.3
click at [925, 463] on p "This is one big and beautiful holiday house that will 100 per cent see you righ…" at bounding box center [665, 459] width 1196 height 30
copy p "family friendly, access friendly and dog friendly."
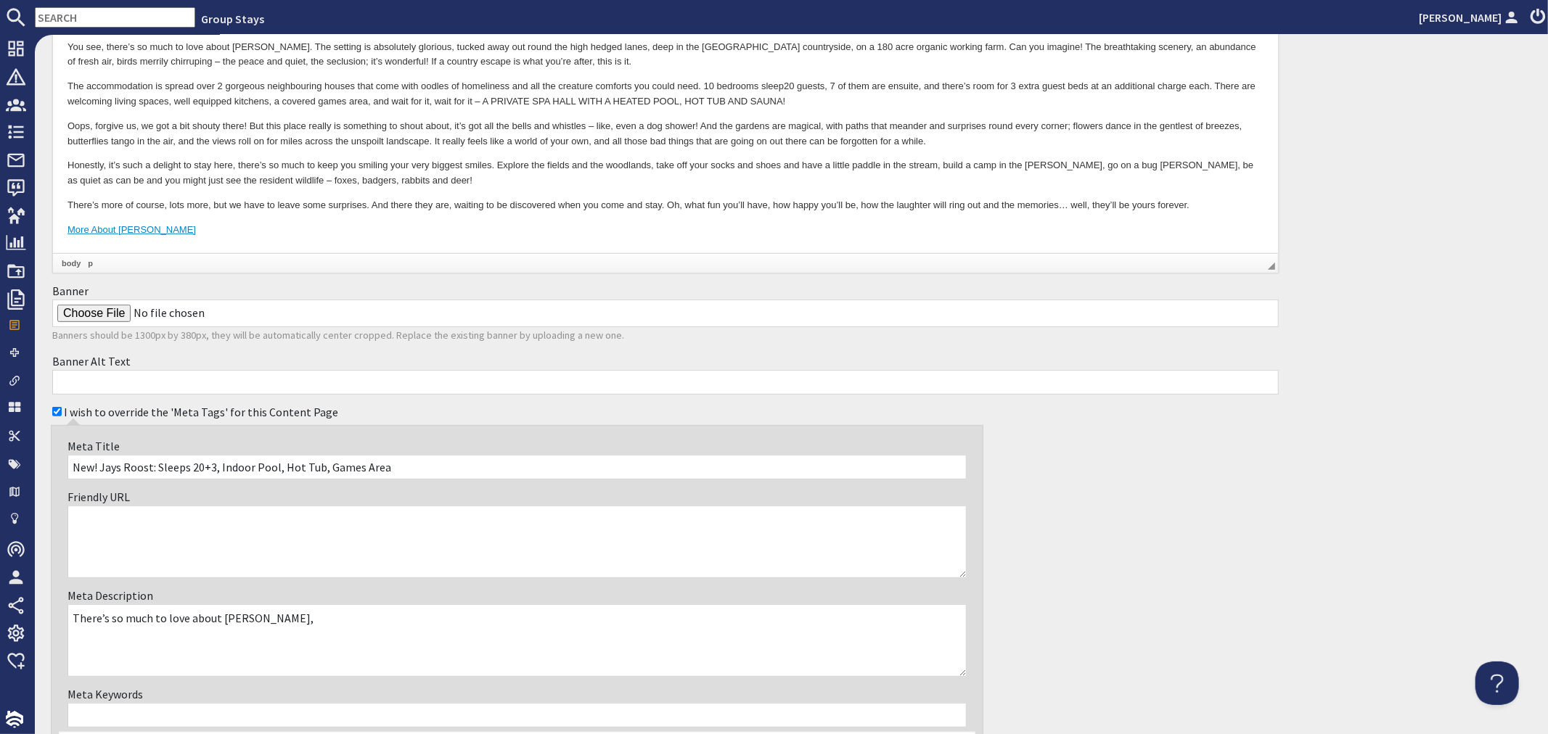
scroll to position [483, 0]
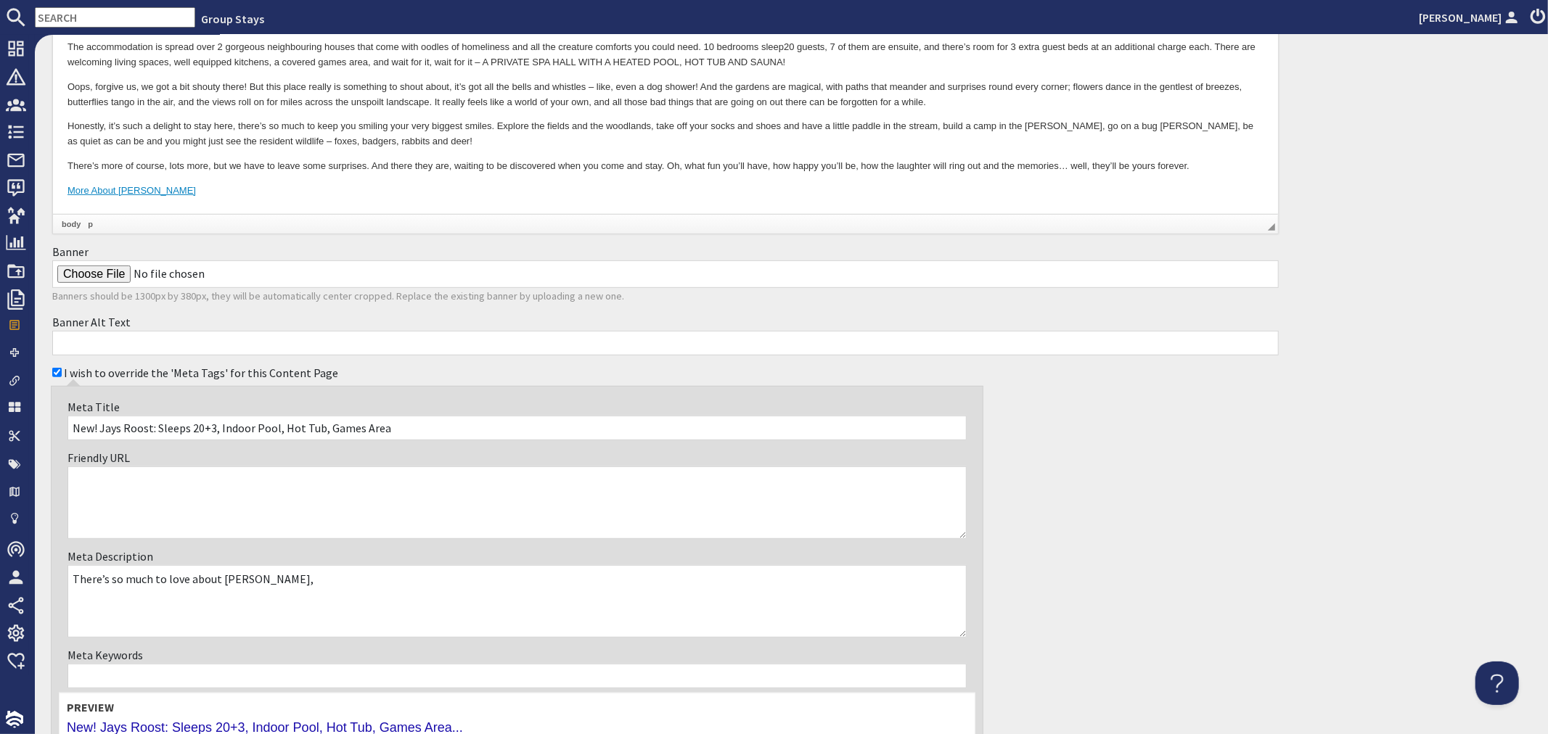
click at [343, 582] on textarea "There’s so much to love about Jays Roost," at bounding box center [516, 601] width 899 height 73
paste textarea "family friendly, access friendly and dog friendly."
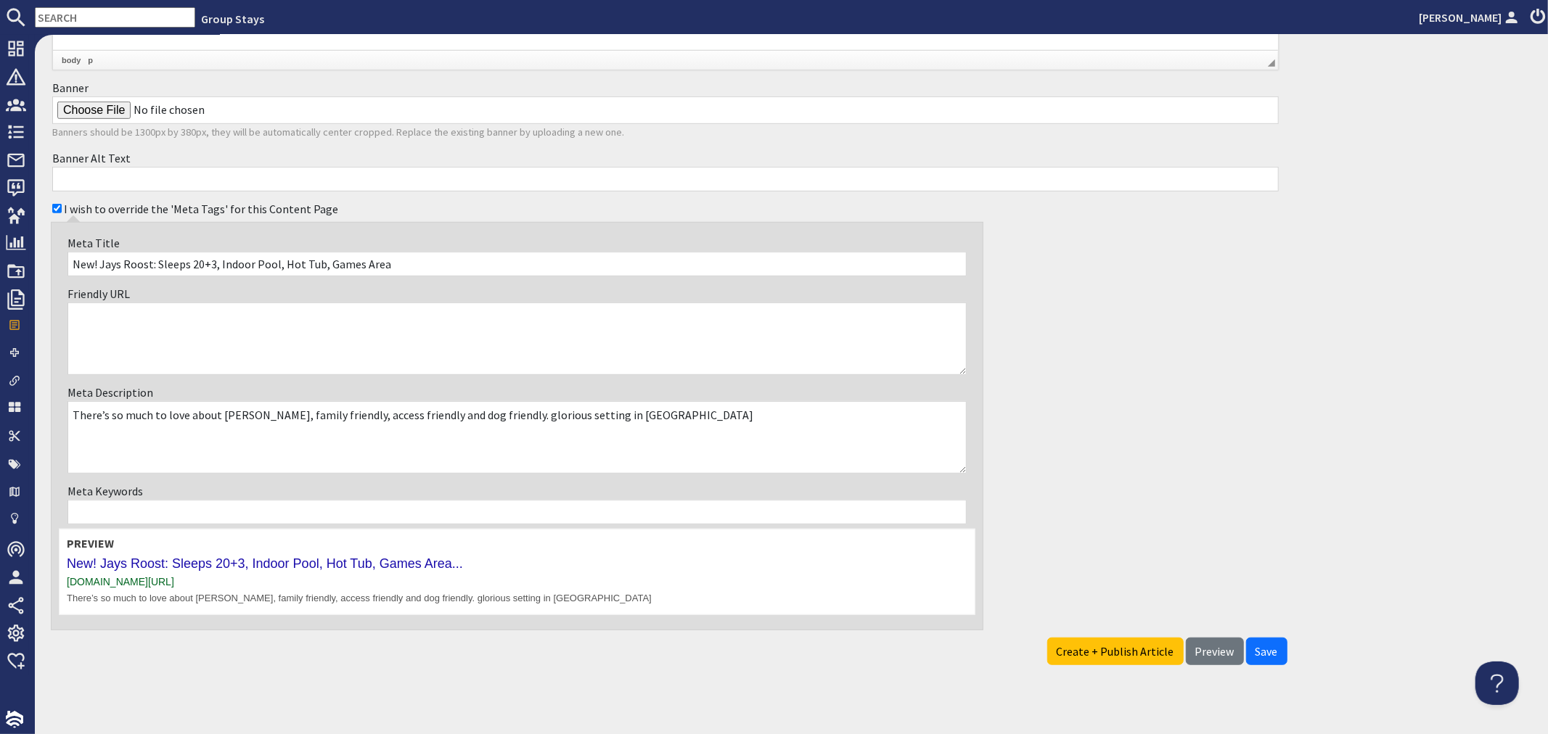
scroll to position [658, 0]
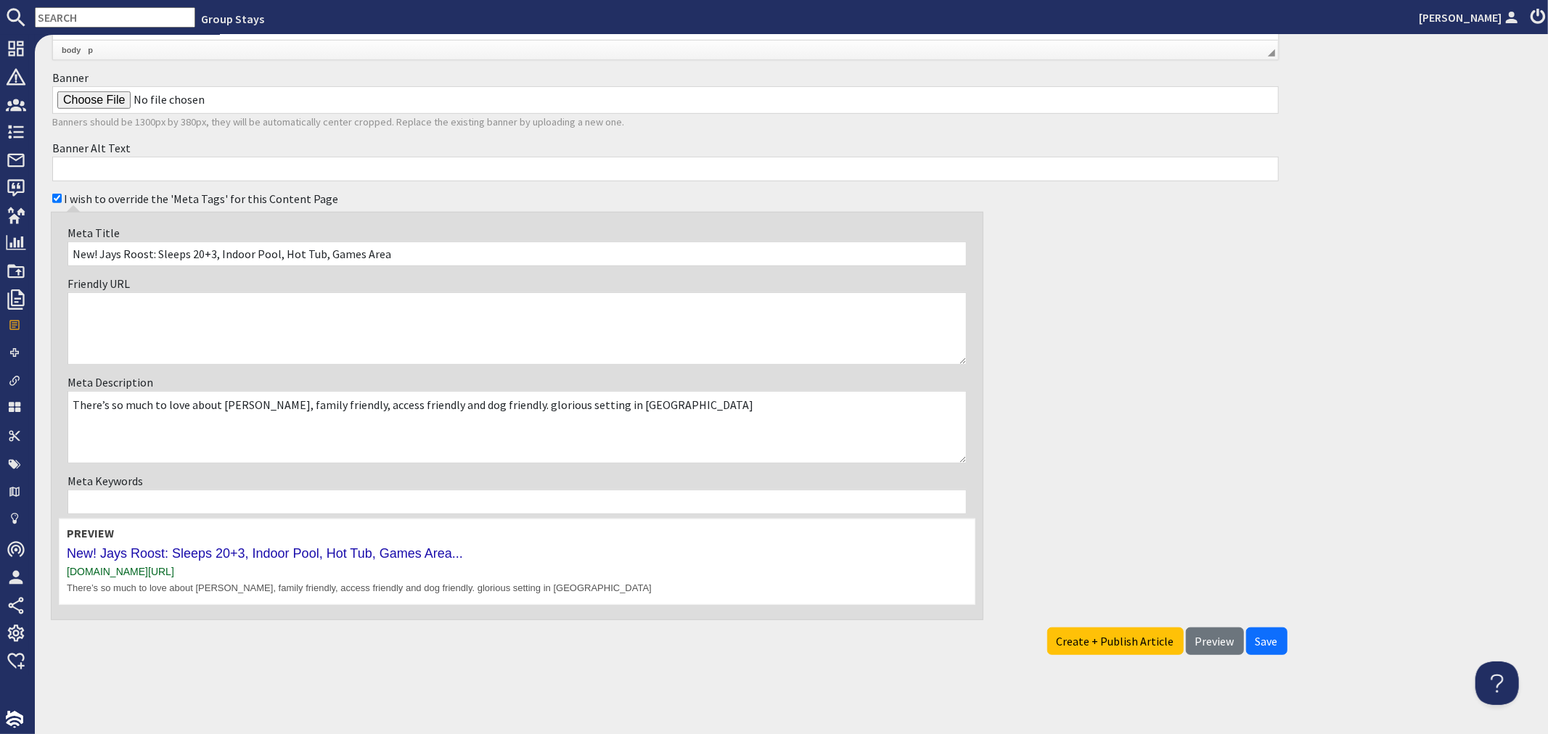
click at [597, 403] on textarea "There’s so much to love about Jays Roost, family friendly, access friendly and …" at bounding box center [516, 427] width 899 height 73
click at [726, 404] on textarea "There’s so much to love about Jays Roost, family friendly, access friendly and …" at bounding box center [516, 427] width 899 height 73
click at [506, 404] on textarea "There’s so much to love about Jays Roost, family friendly, access friendly and …" at bounding box center [516, 427] width 899 height 73
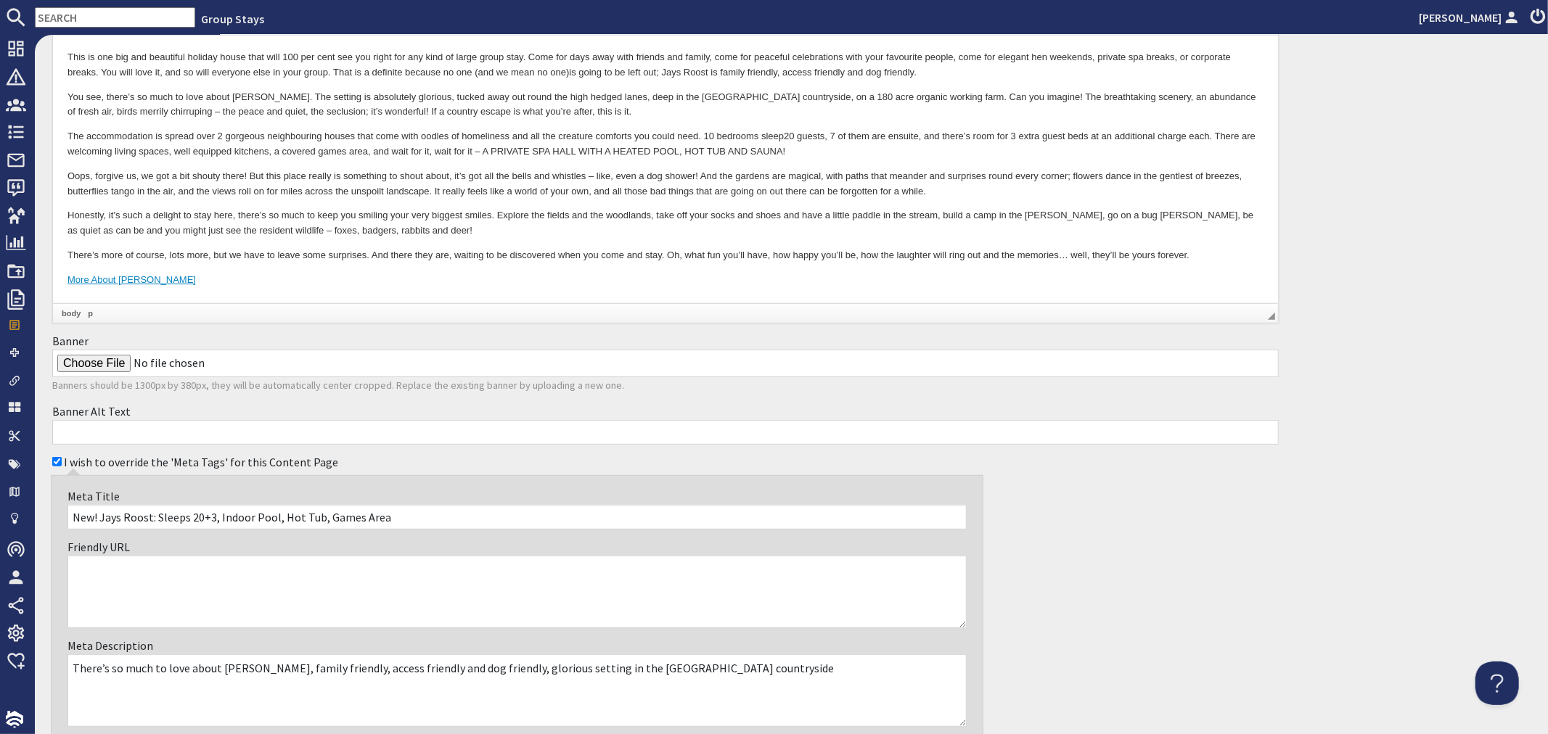
scroll to position [335, 0]
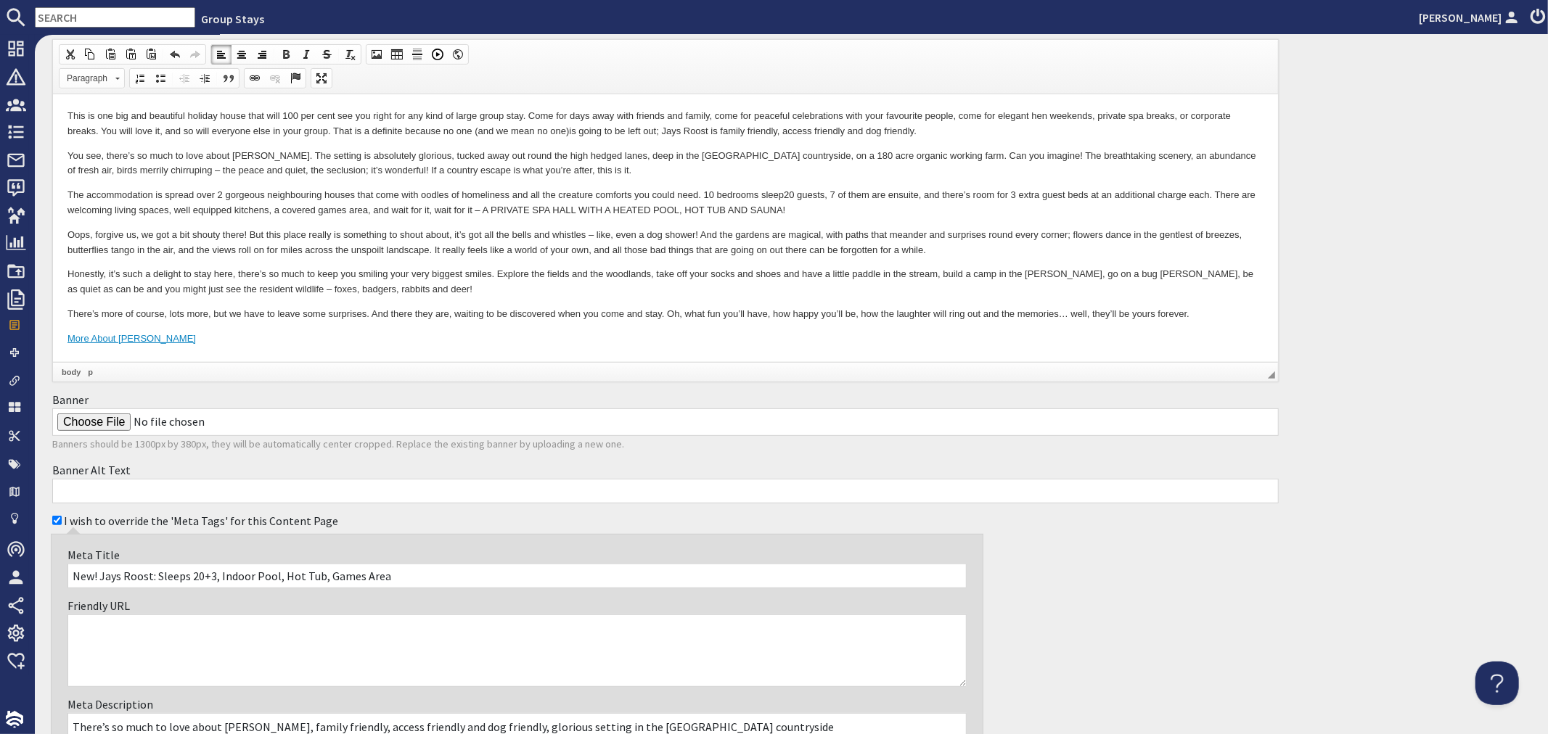
click at [663, 176] on p "You see, there’s so much to love about Jays Roost. The setting is absolutely gl…" at bounding box center [665, 164] width 1196 height 30
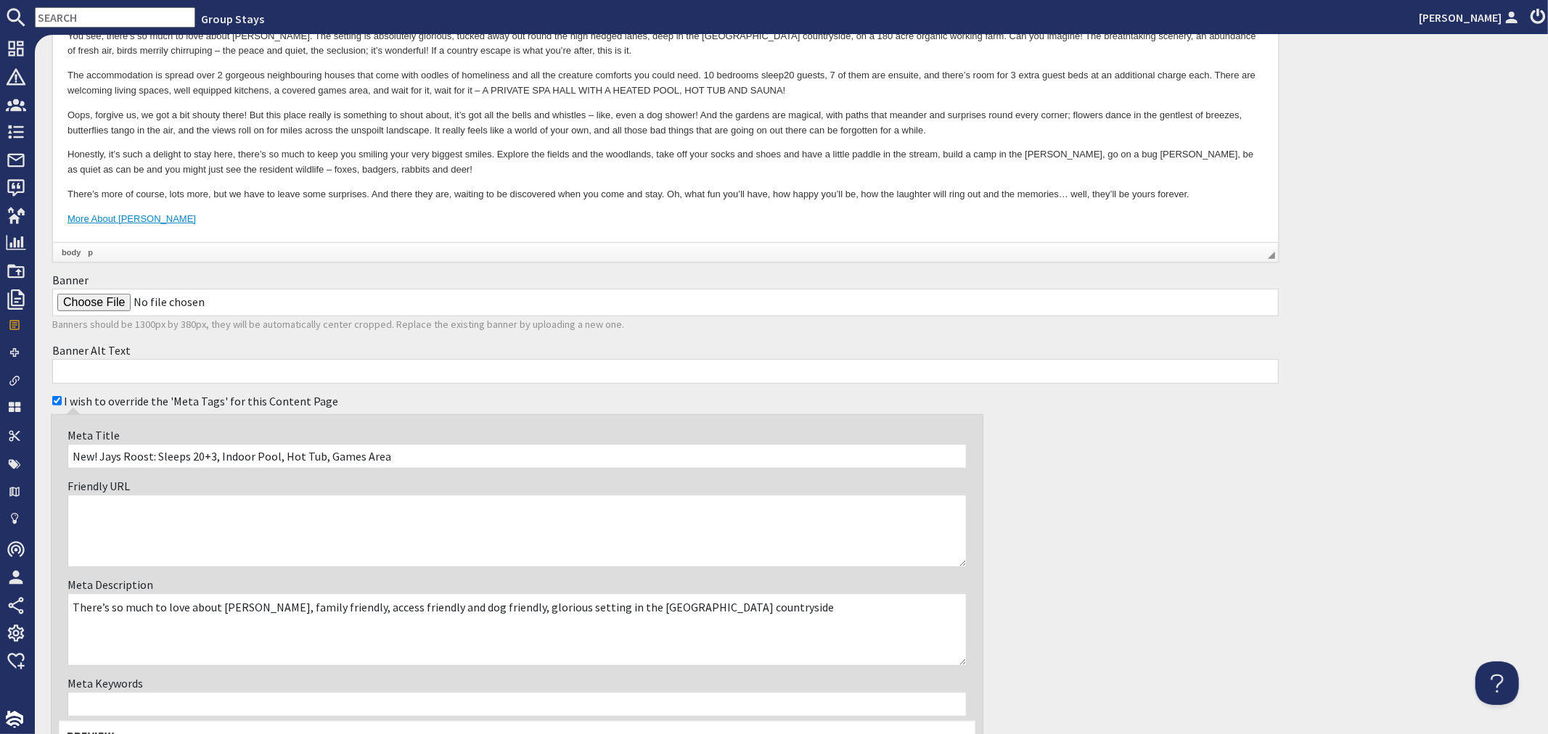
scroll to position [658, 0]
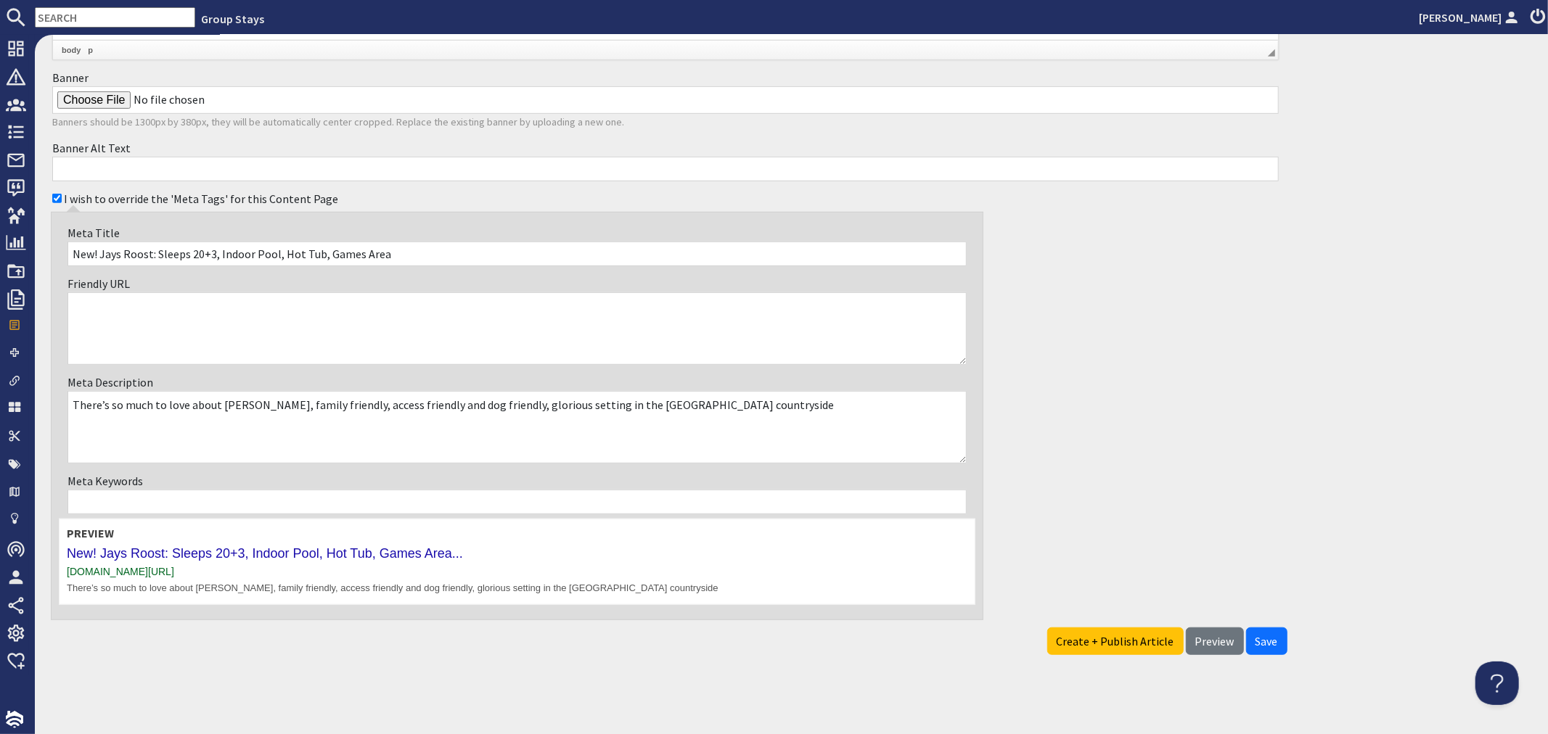
click at [740, 402] on textarea "There’s so much to love about Jays Roost, family friendly, access friendly and …" at bounding box center [516, 427] width 899 height 73
type textarea "There’s so much to love about Jays Roost, family friendly, access friendly and …"
click at [1266, 641] on span "Save" at bounding box center [1267, 641] width 22 height 15
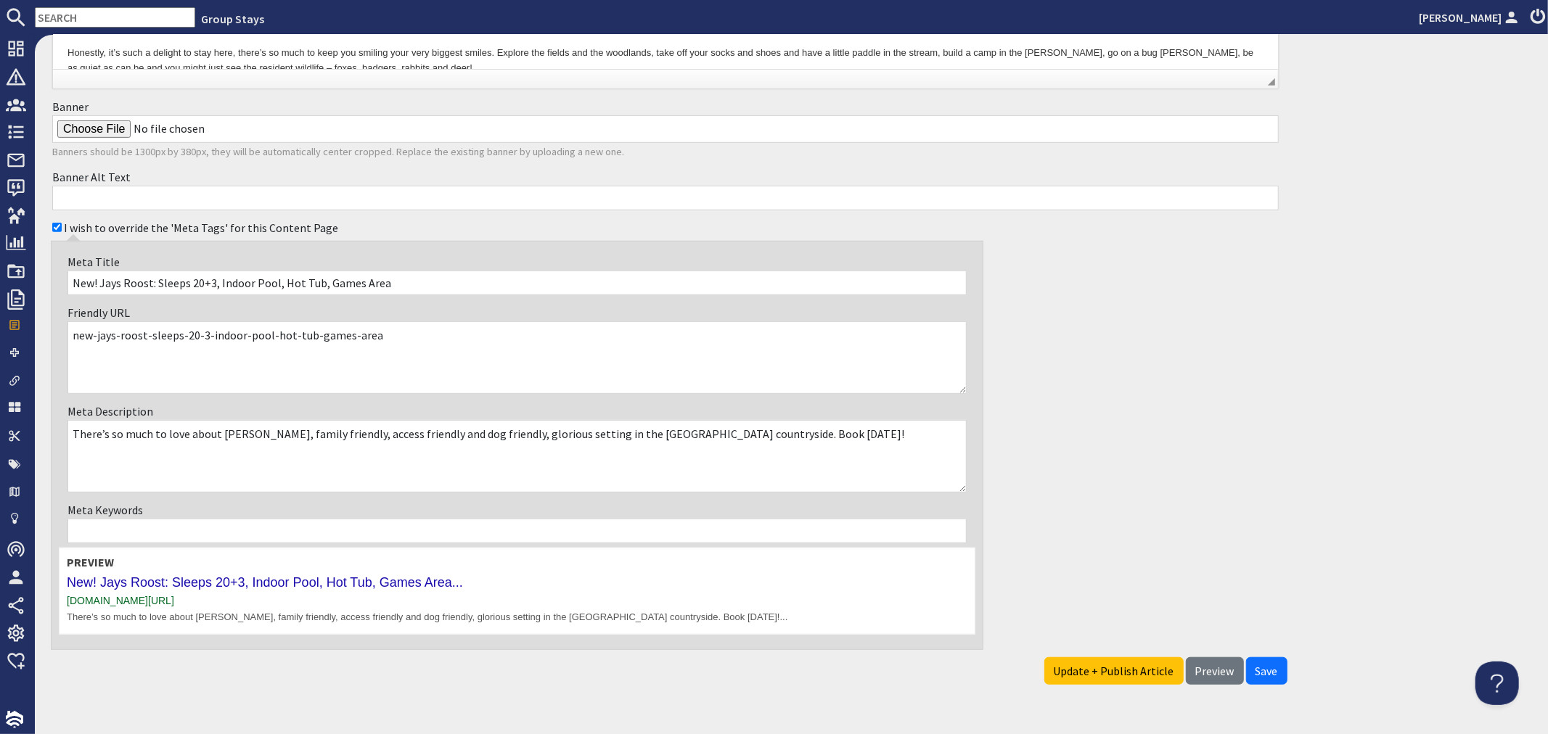
scroll to position [640, 0]
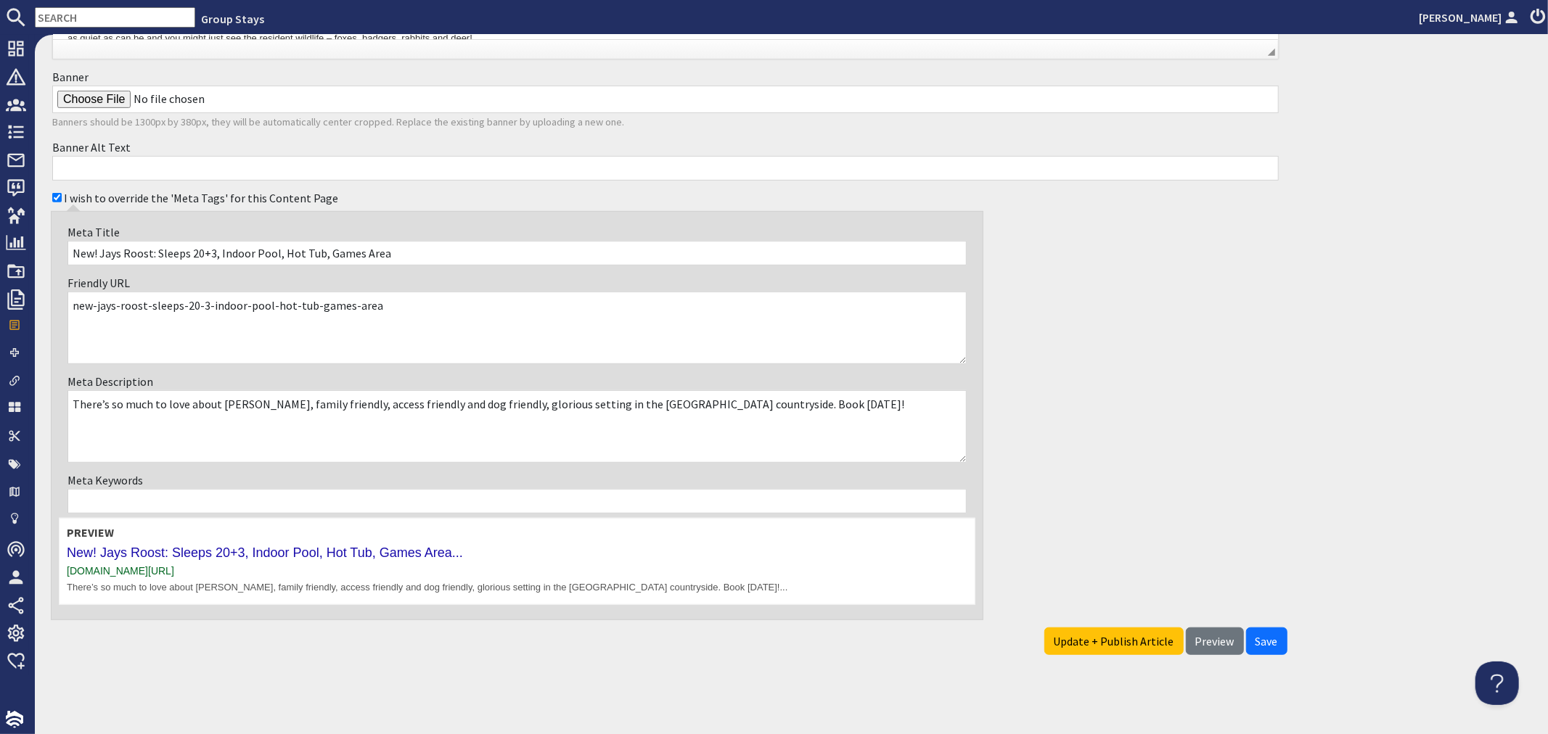
drag, startPoint x: 1271, startPoint y: 634, endPoint x: 1289, endPoint y: 623, distance: 21.5
click at [1271, 634] on button "Save" at bounding box center [1266, 642] width 41 height 28
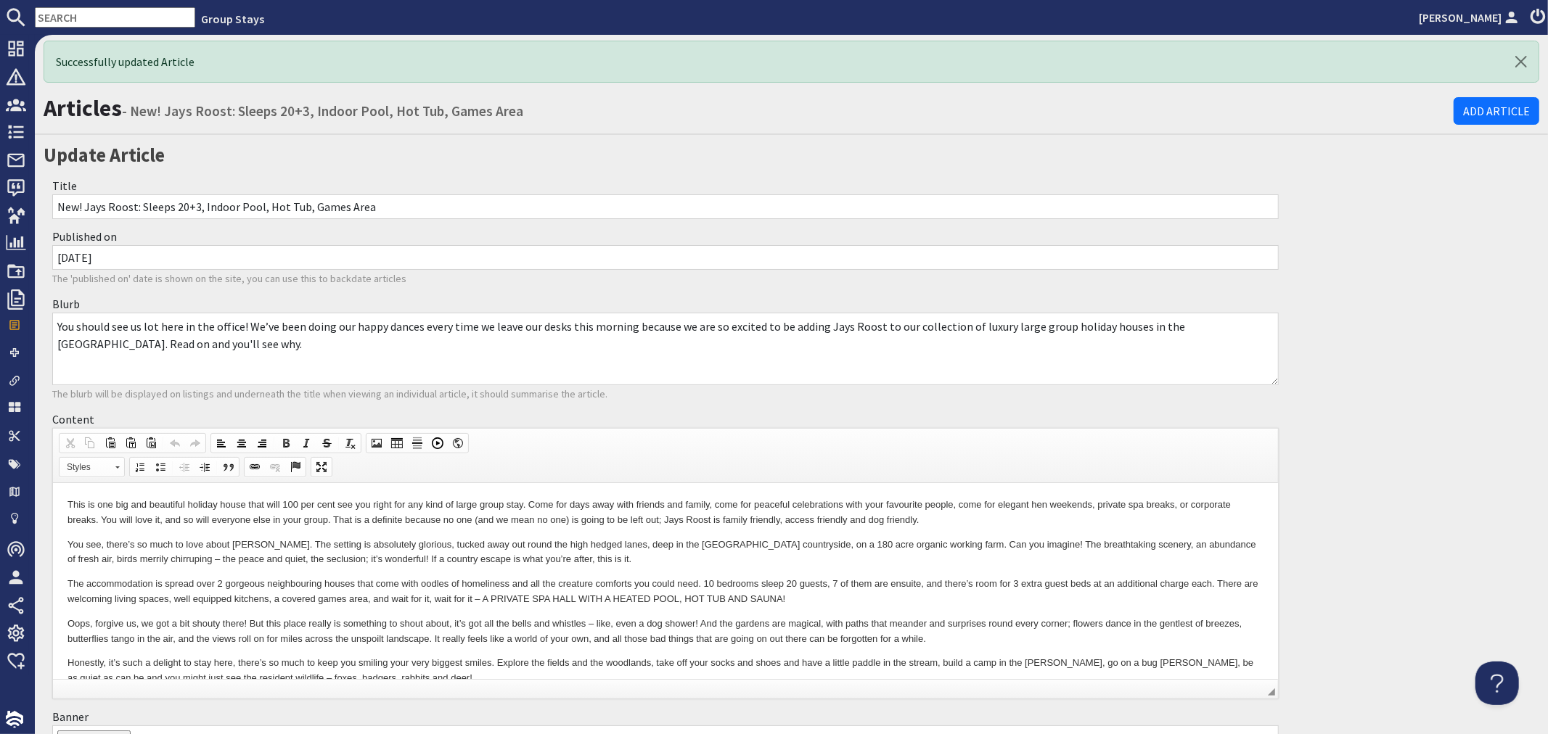
scroll to position [0, 0]
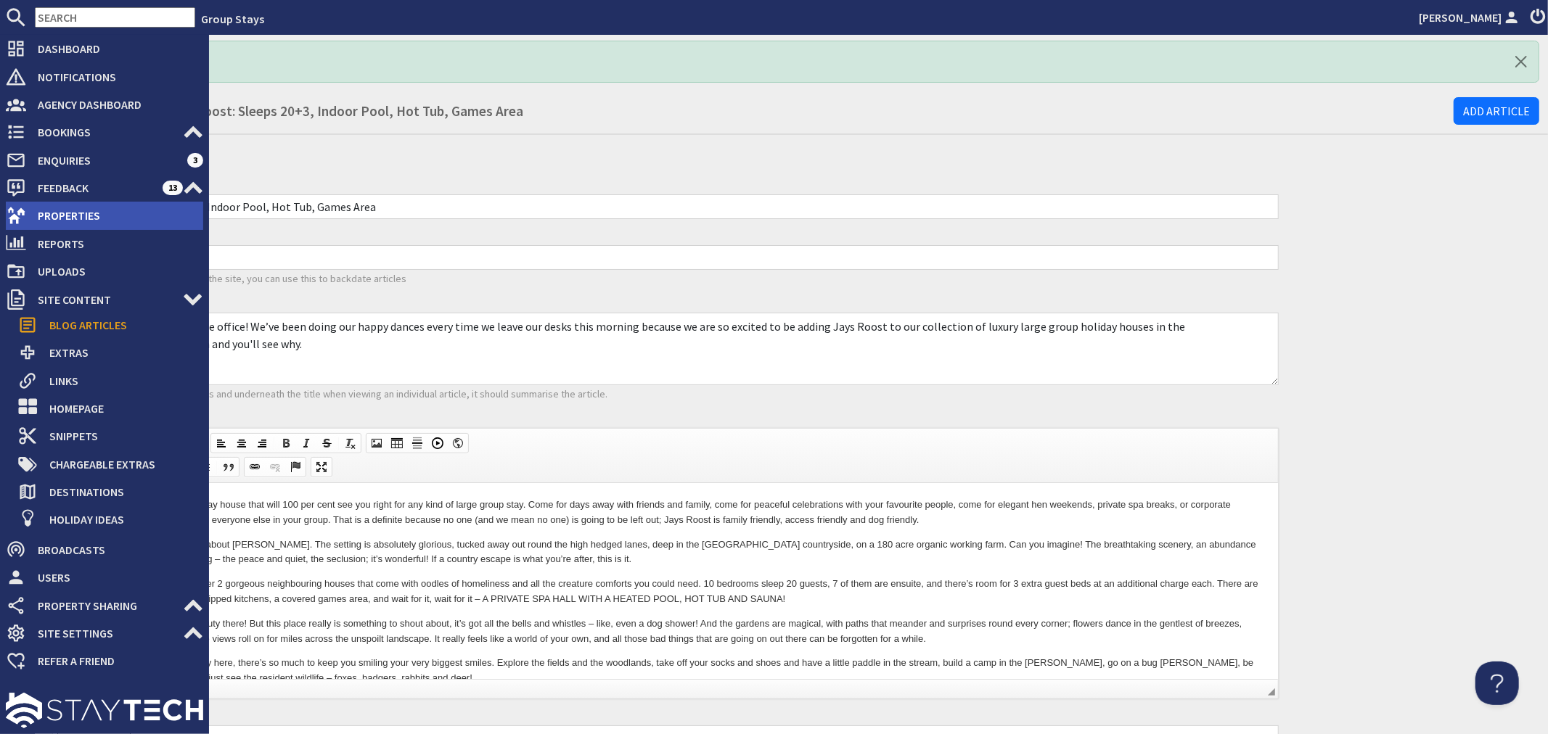
click at [67, 221] on span "Properties" at bounding box center [114, 215] width 177 height 23
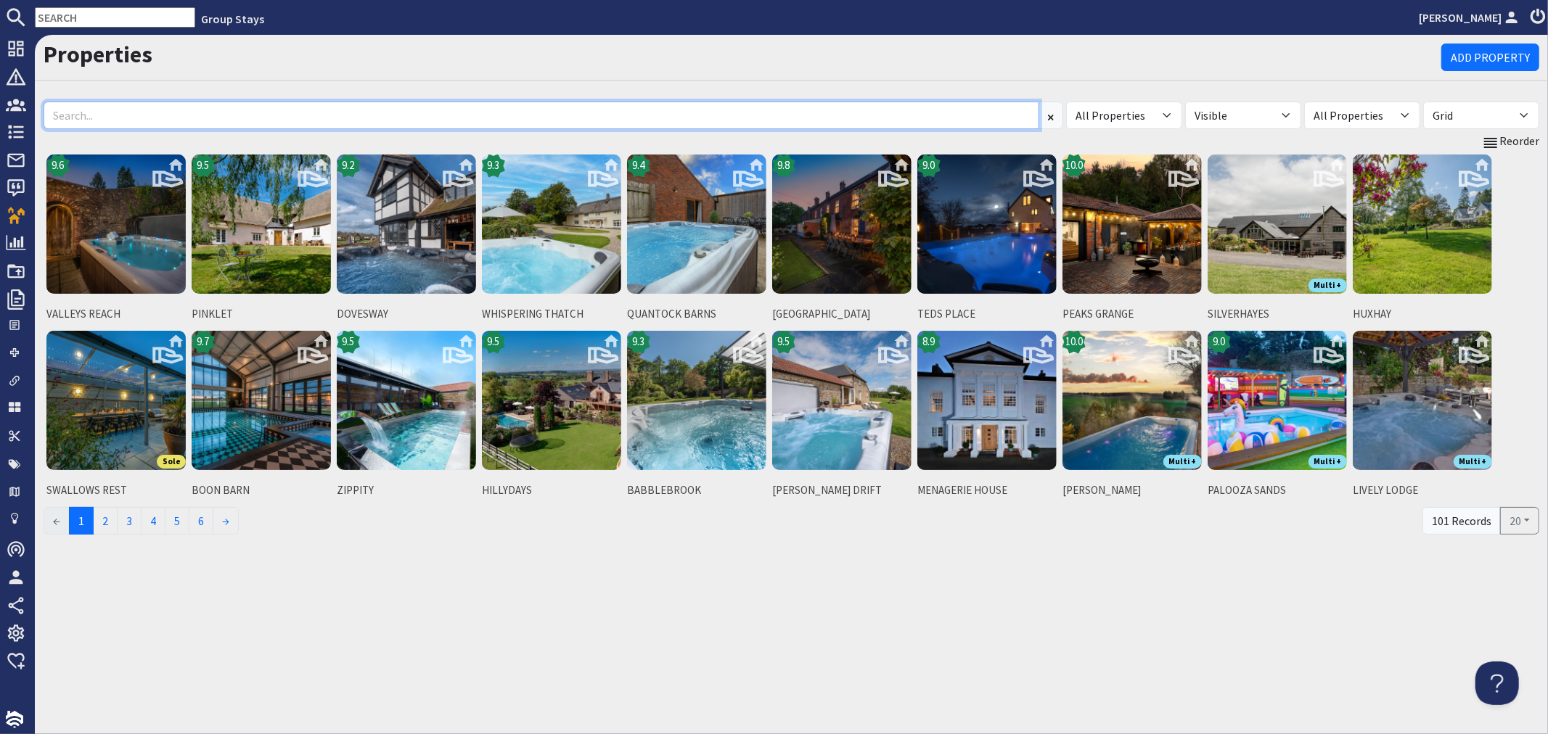
click at [155, 105] on input at bounding box center [542, 116] width 996 height 28
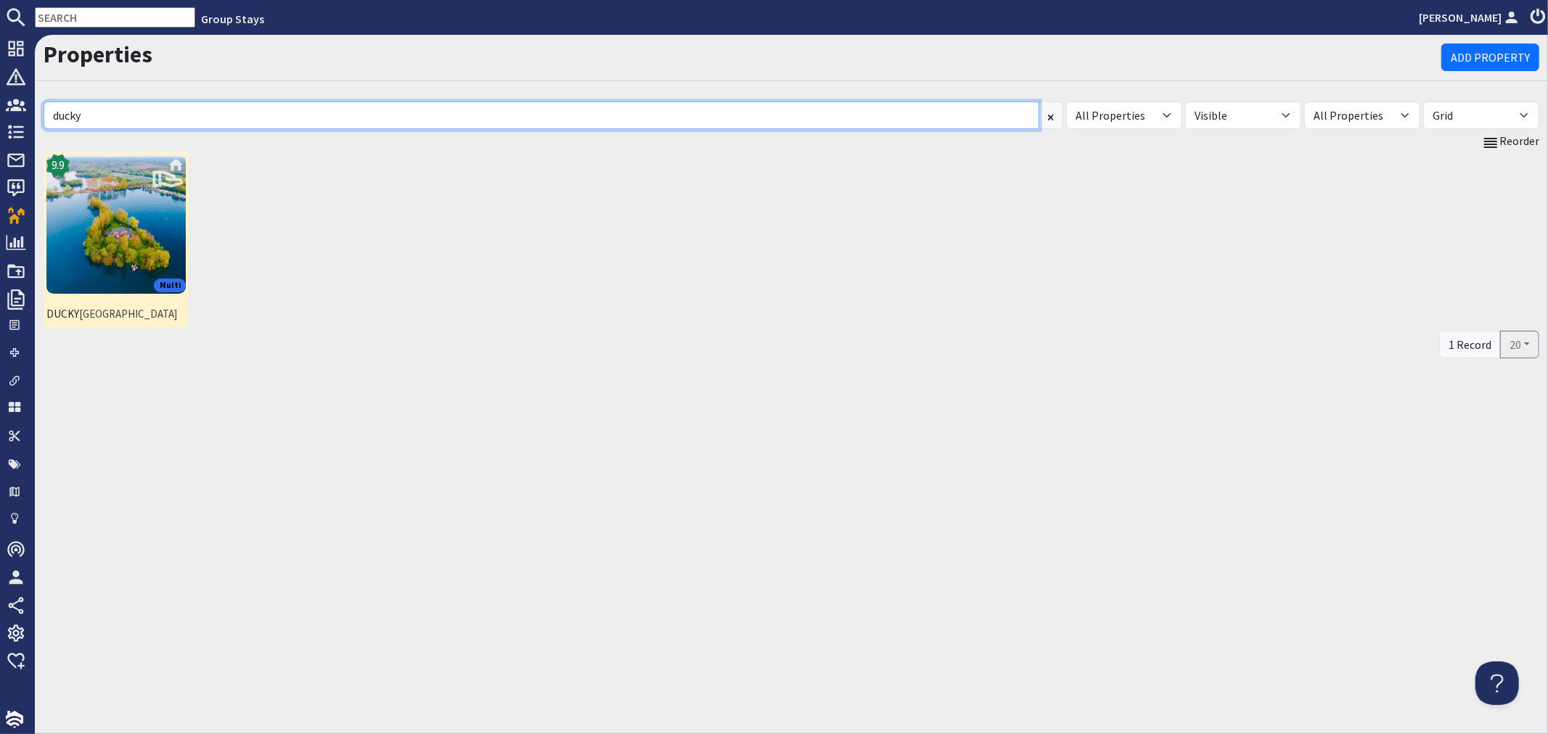
type input "ducky"
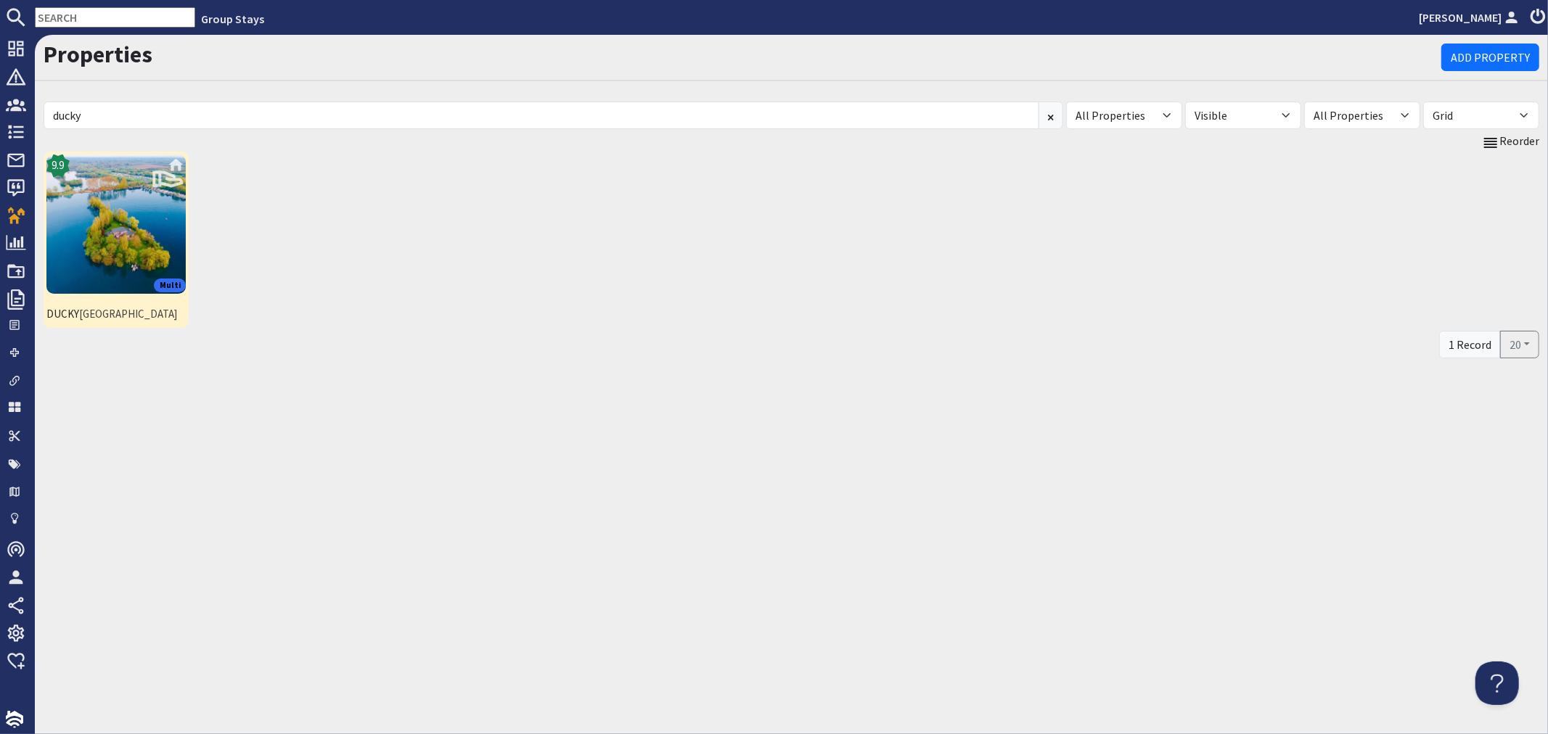
click at [136, 247] on img at bounding box center [115, 224] width 139 height 139
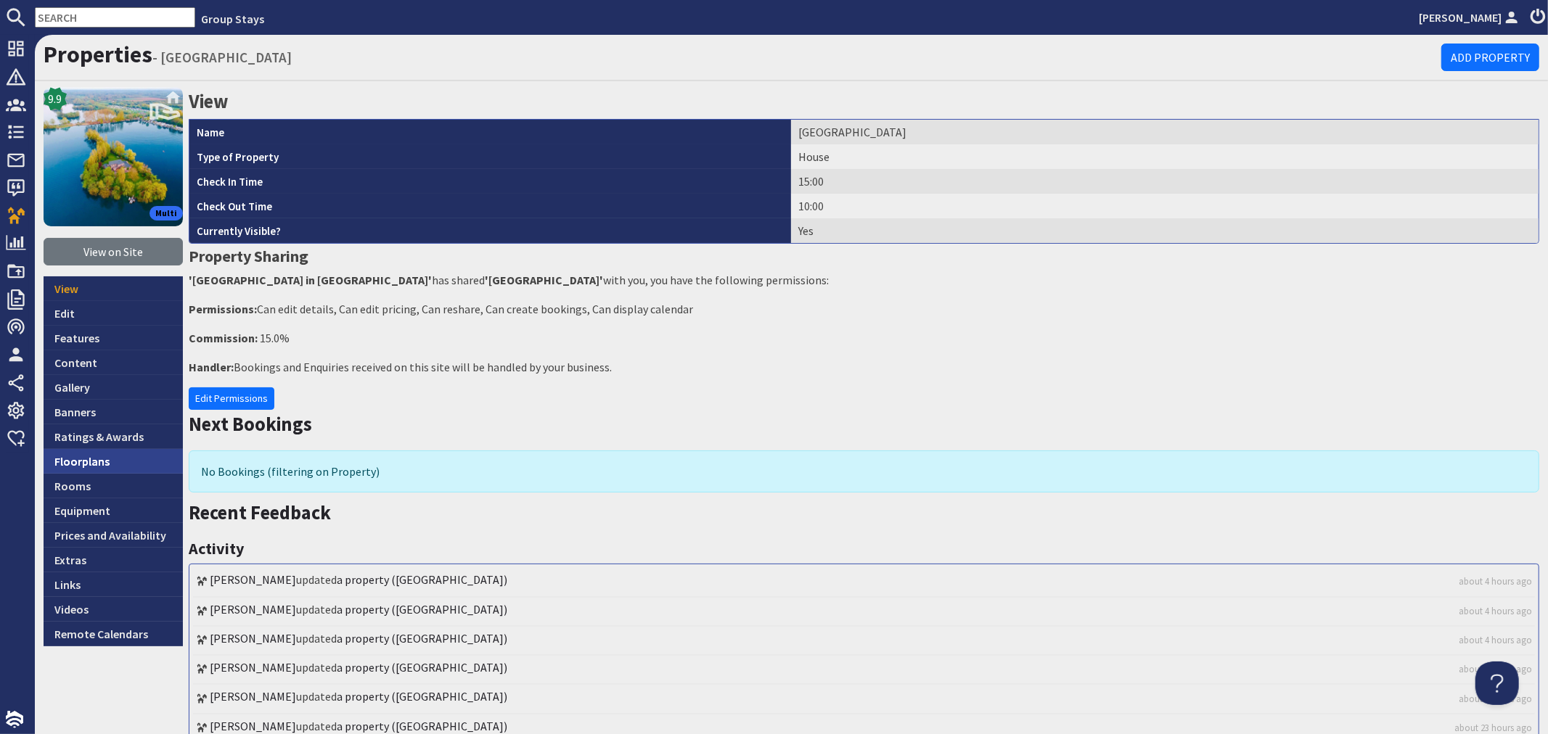
click at [113, 465] on link "Floorplans" at bounding box center [113, 461] width 139 height 25
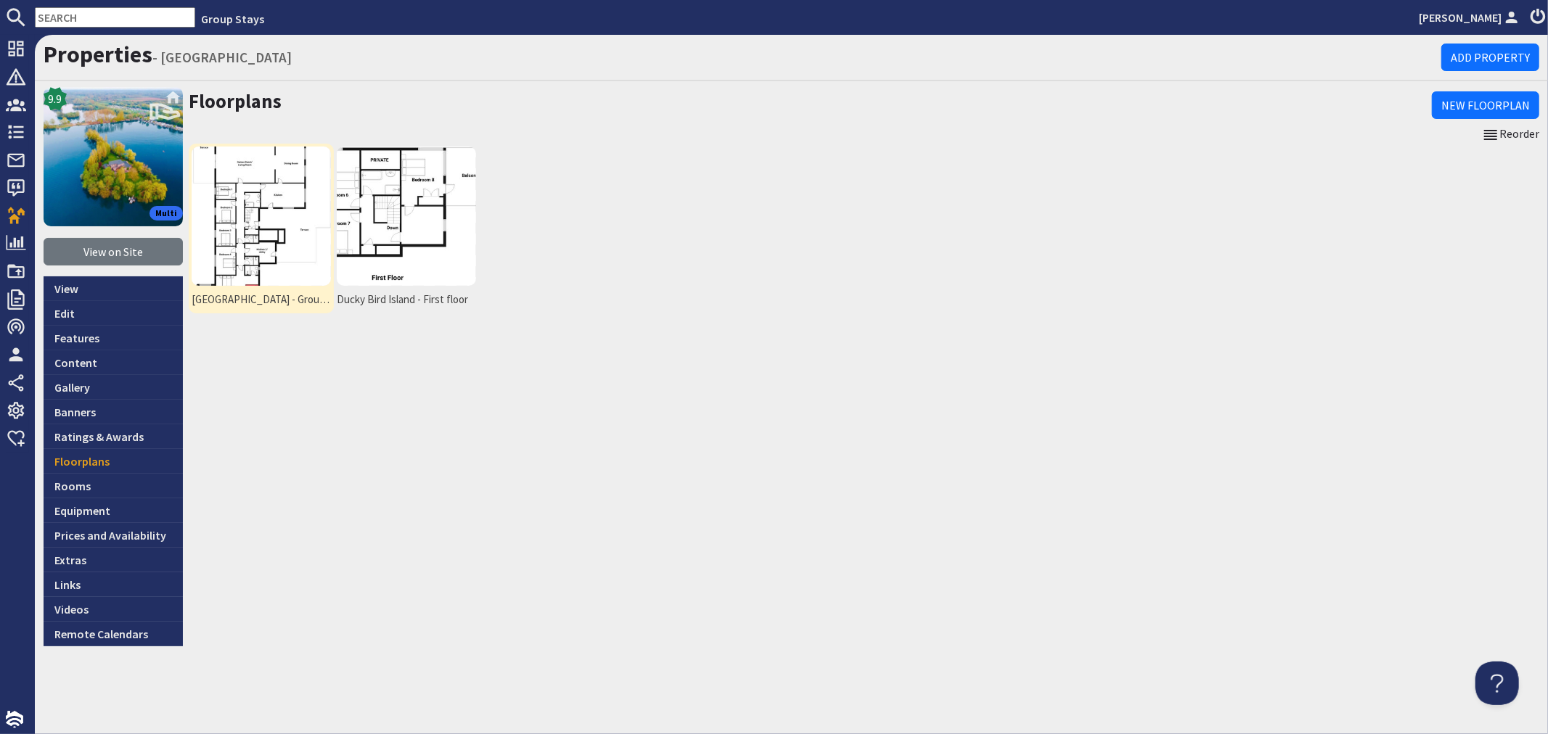
click at [306, 260] on img at bounding box center [261, 216] width 139 height 139
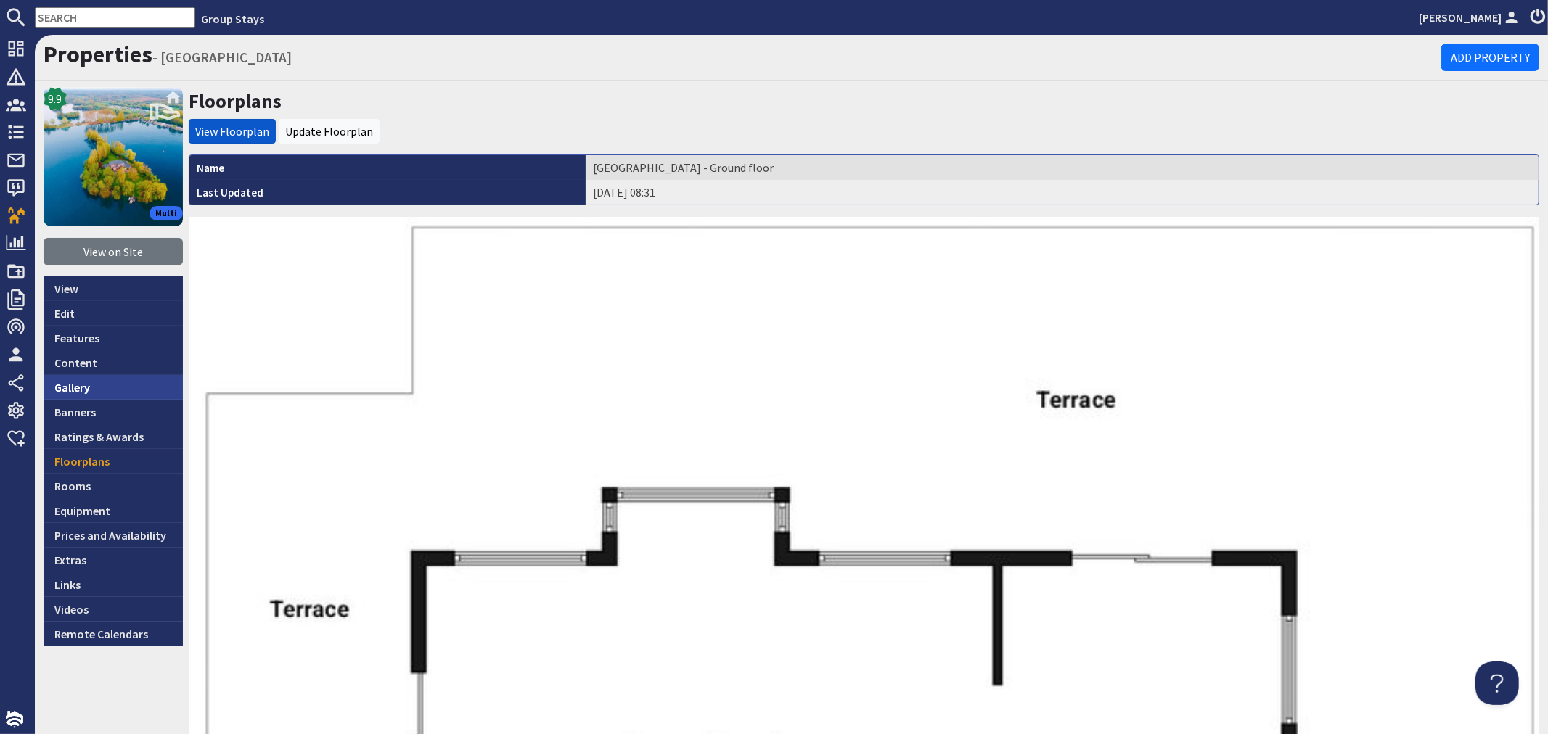
click at [83, 393] on link "Gallery" at bounding box center [113, 387] width 139 height 25
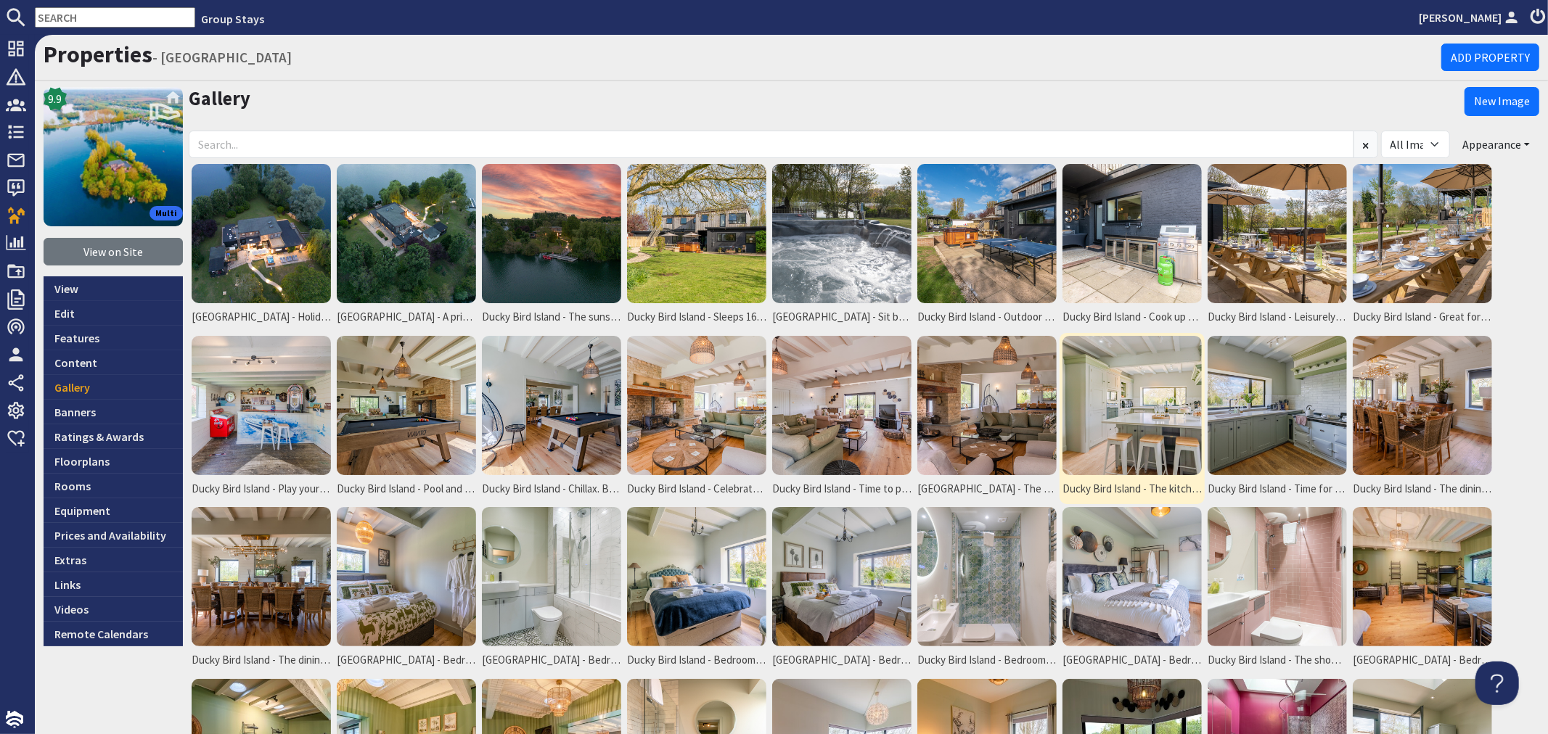
click at [1097, 395] on img at bounding box center [1132, 405] width 139 height 139
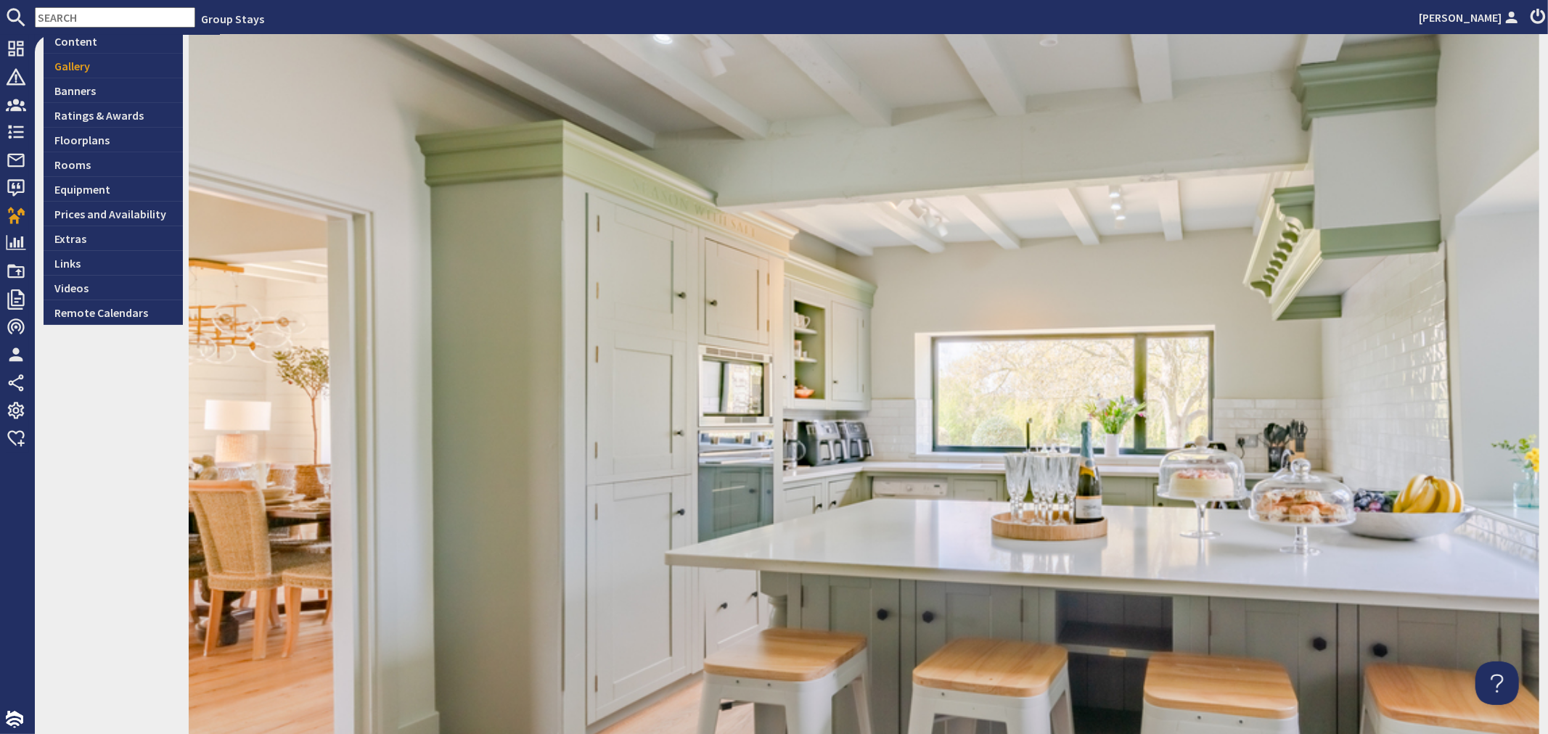
scroll to position [314, 0]
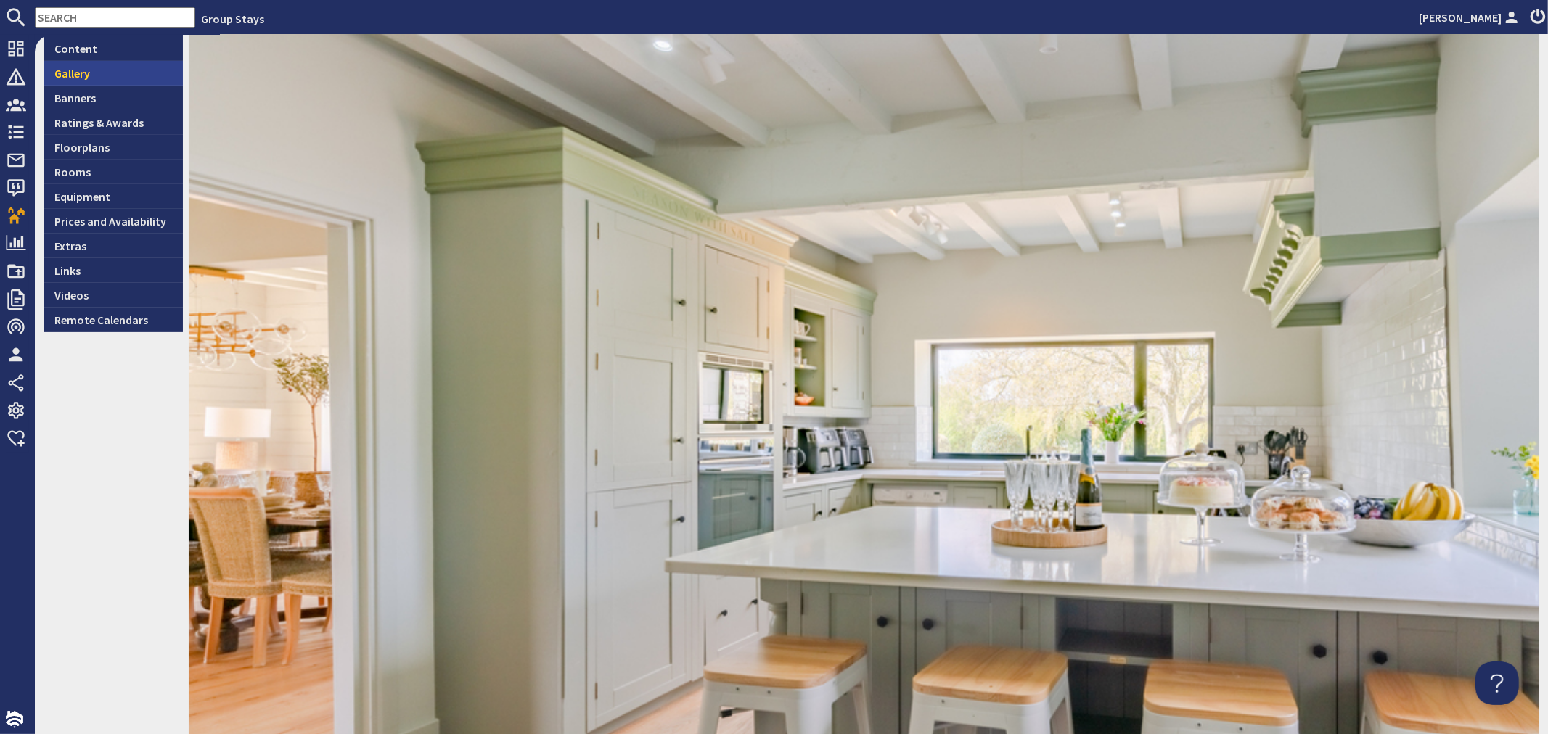
drag, startPoint x: 104, startPoint y: 73, endPoint x: 128, endPoint y: 83, distance: 26.7
click at [104, 73] on link "Gallery" at bounding box center [113, 73] width 139 height 25
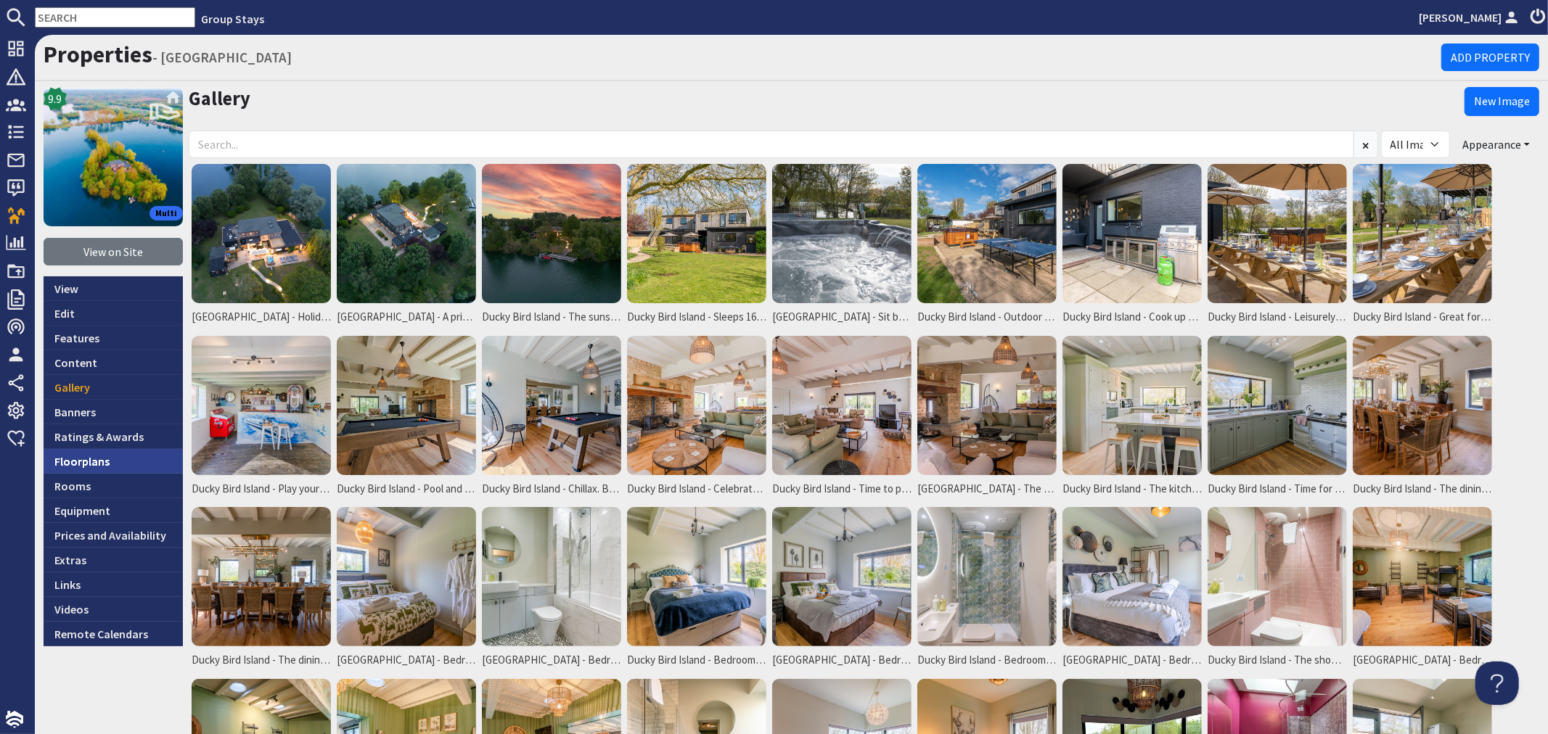
click at [154, 462] on link "Floorplans" at bounding box center [113, 461] width 139 height 25
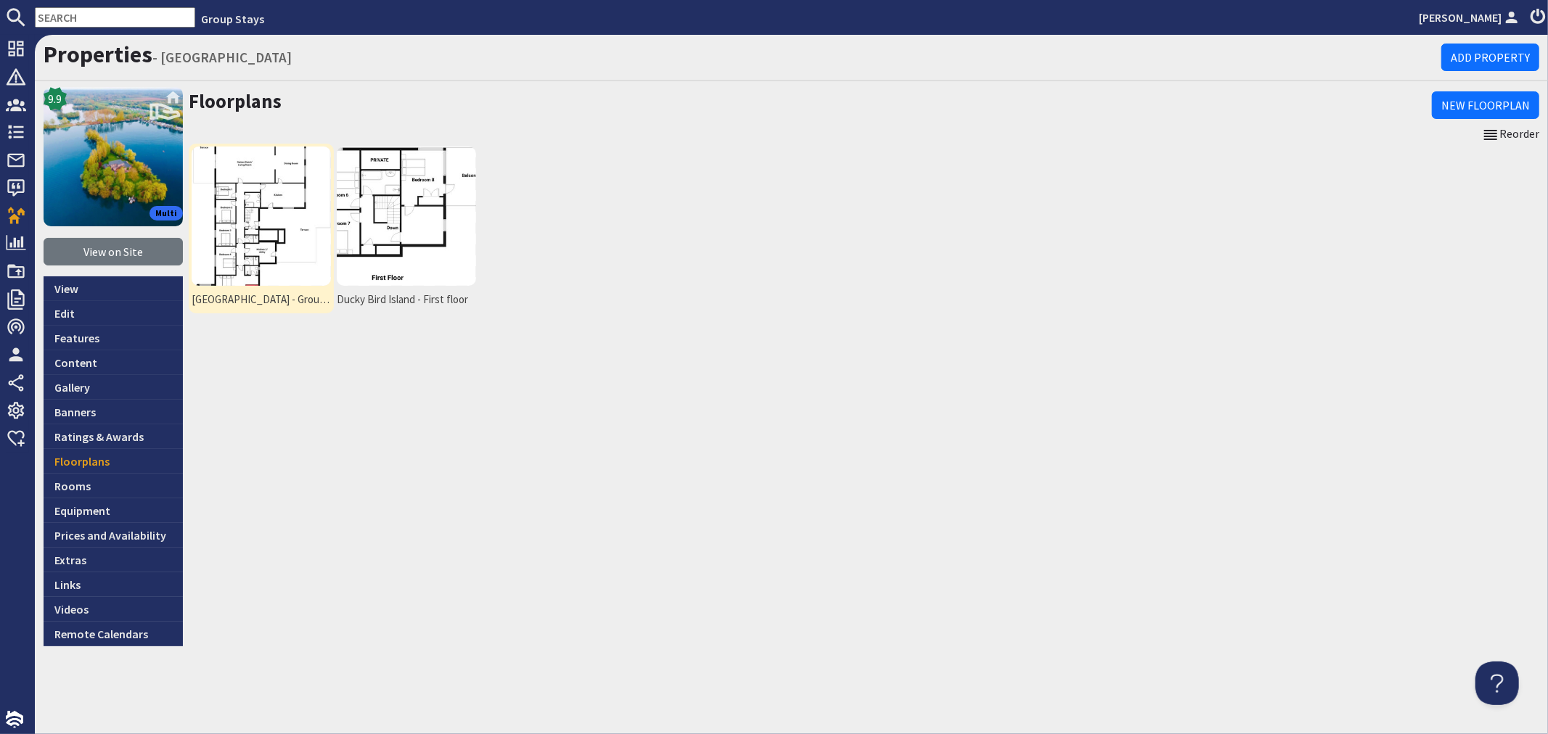
click at [262, 226] on img at bounding box center [261, 216] width 139 height 139
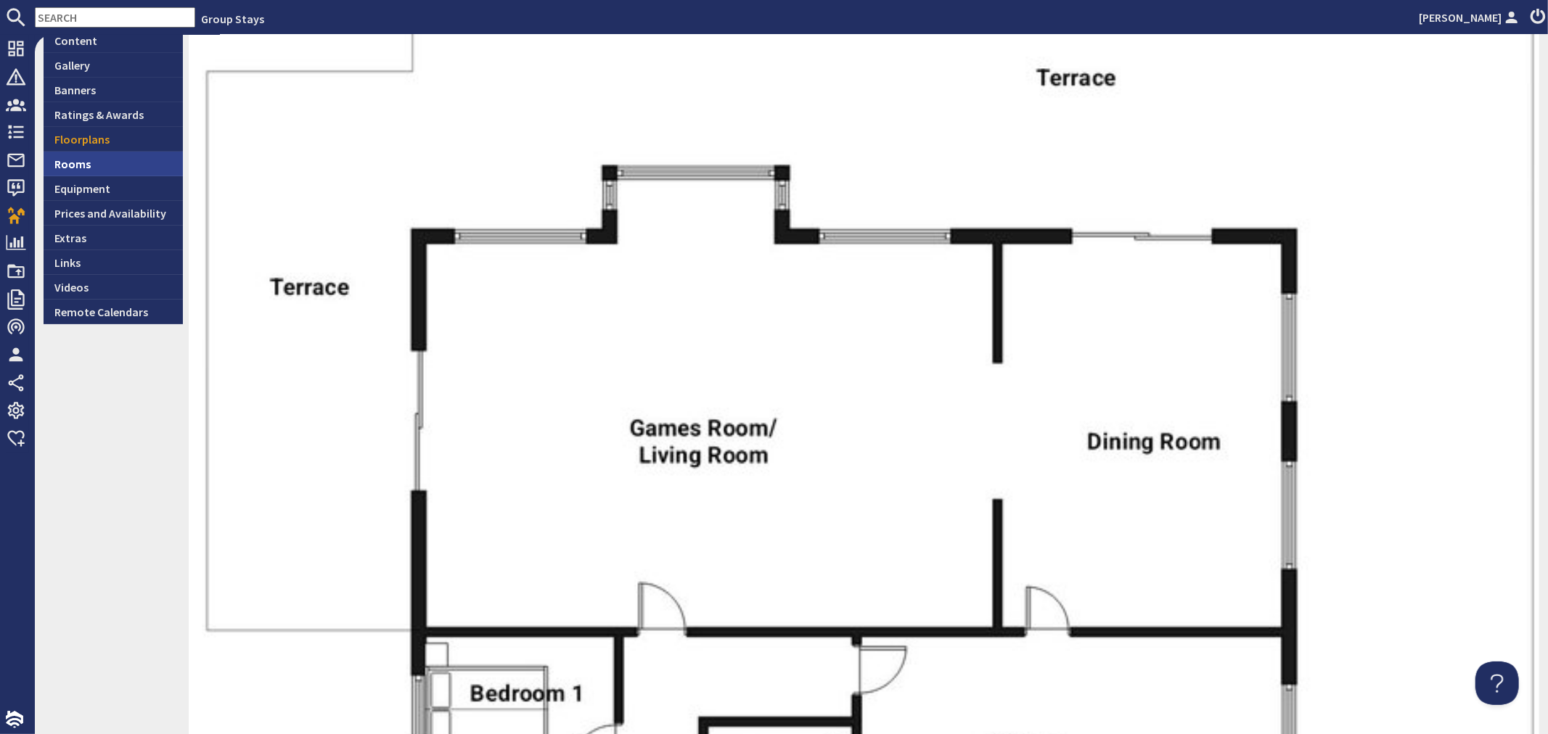
scroll to position [242, 0]
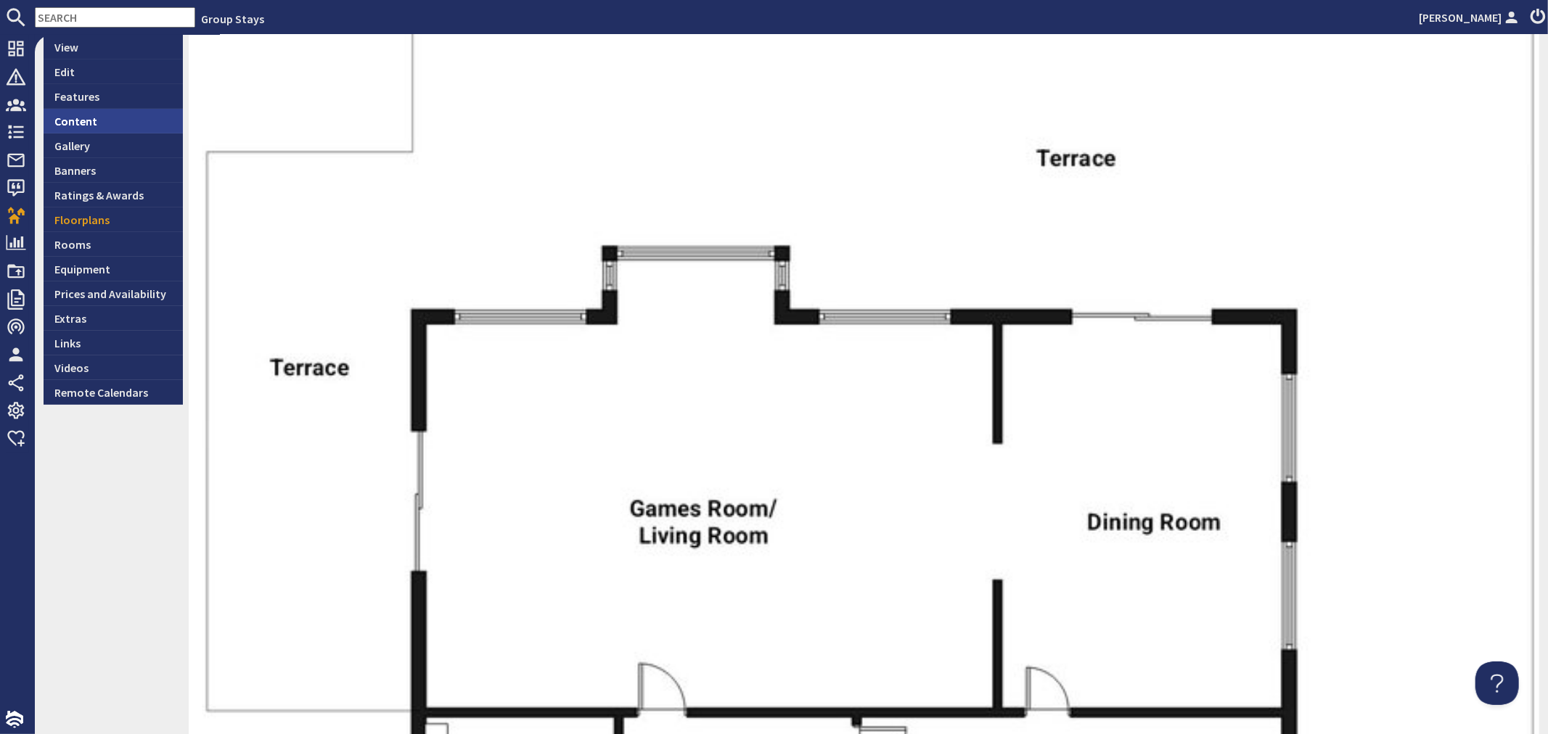
drag, startPoint x: 95, startPoint y: 120, endPoint x: 119, endPoint y: 120, distance: 23.9
click at [95, 120] on link "Content" at bounding box center [113, 121] width 139 height 25
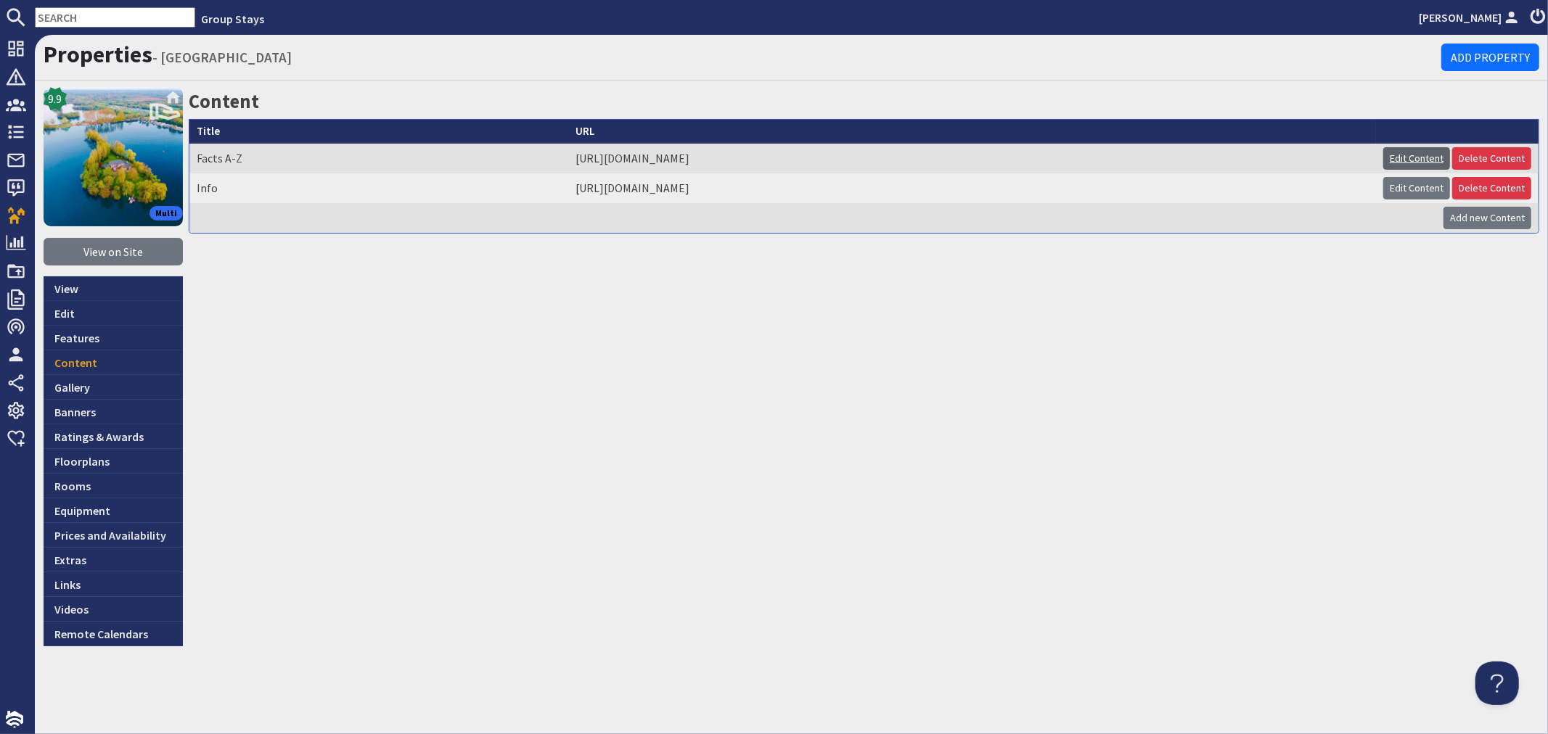
click at [1409, 157] on link "Edit Content" at bounding box center [1416, 158] width 67 height 22
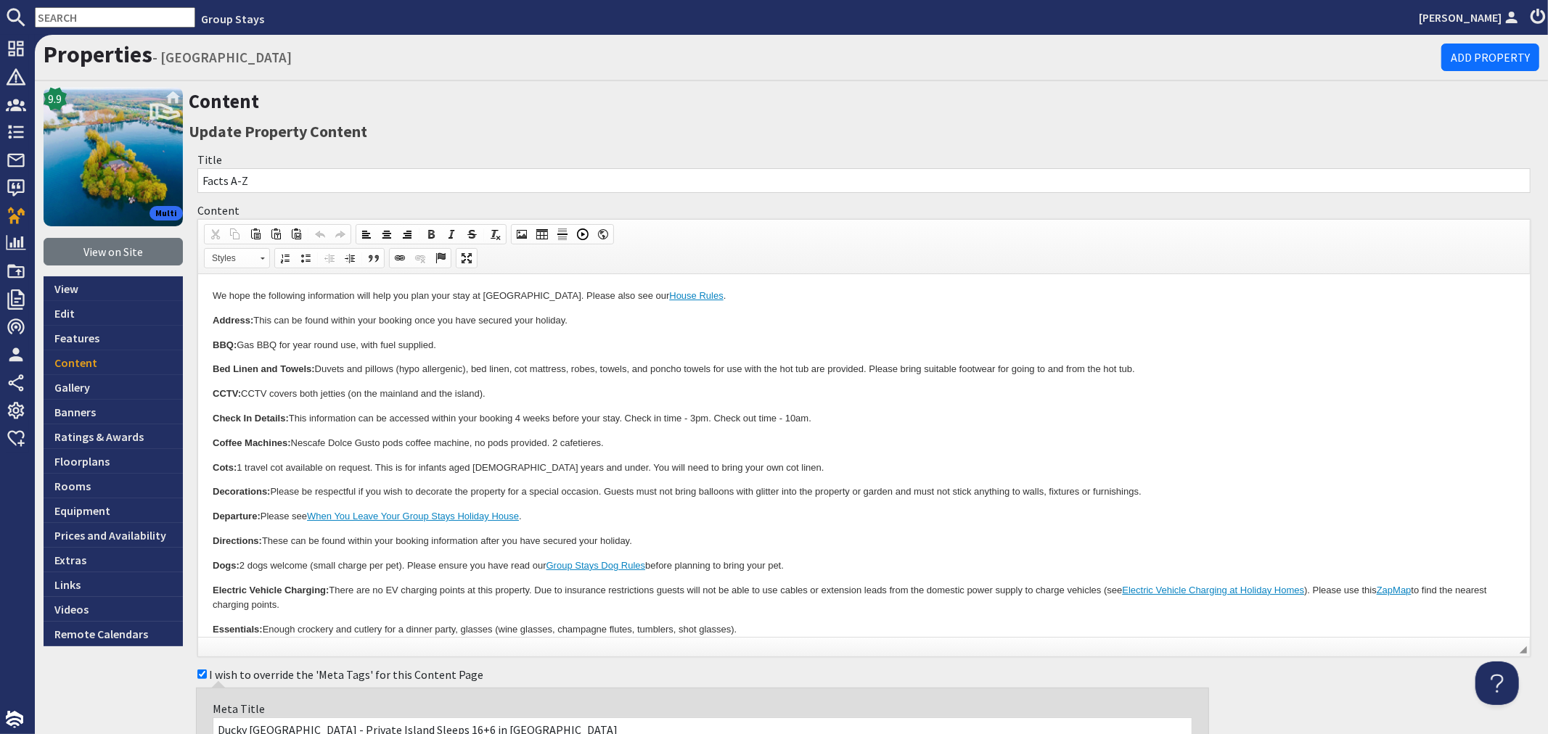
click at [859, 412] on p "Check In Details: This information can be accessed within your booking 4 weeks …" at bounding box center [863, 419] width 1303 height 15
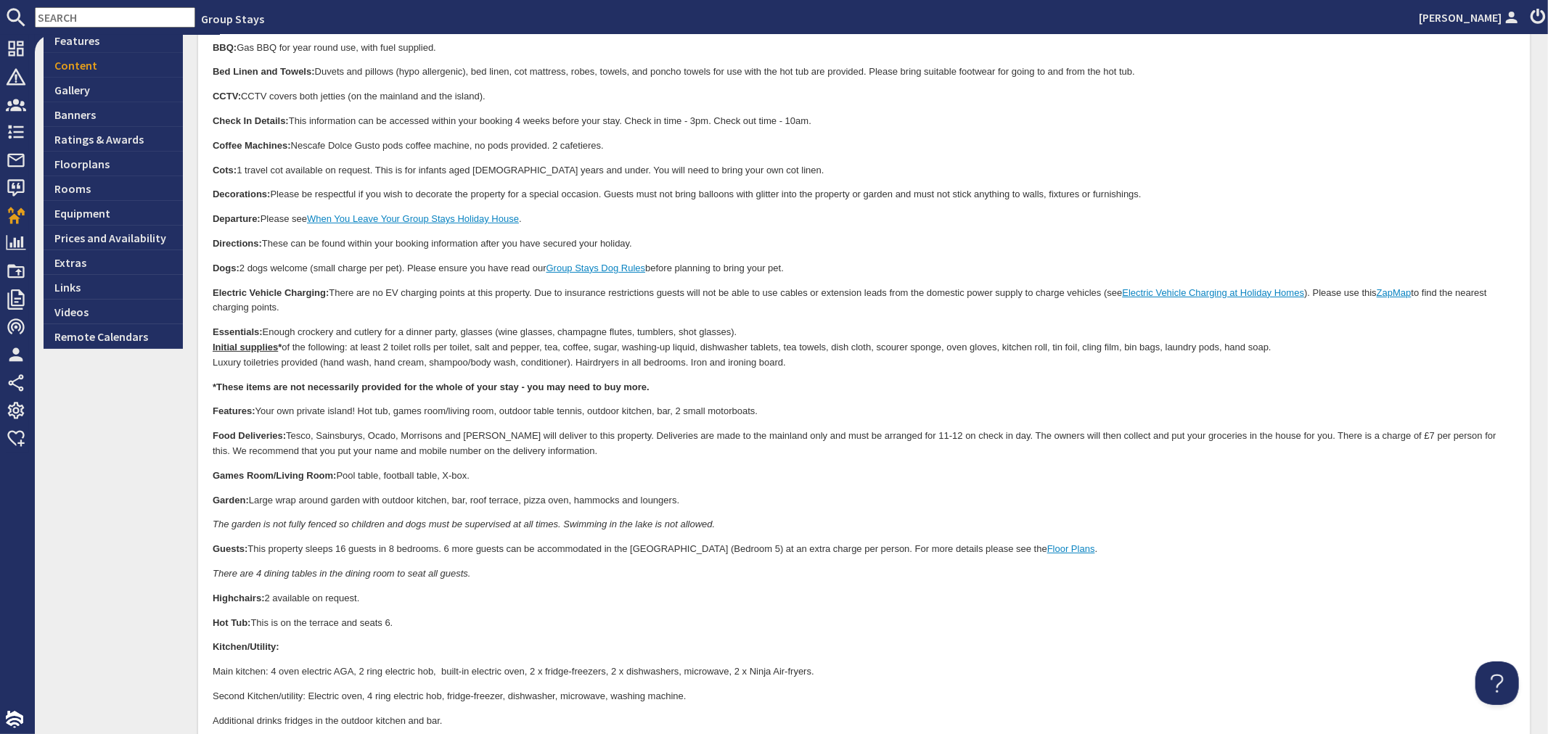
scroll to position [322, 0]
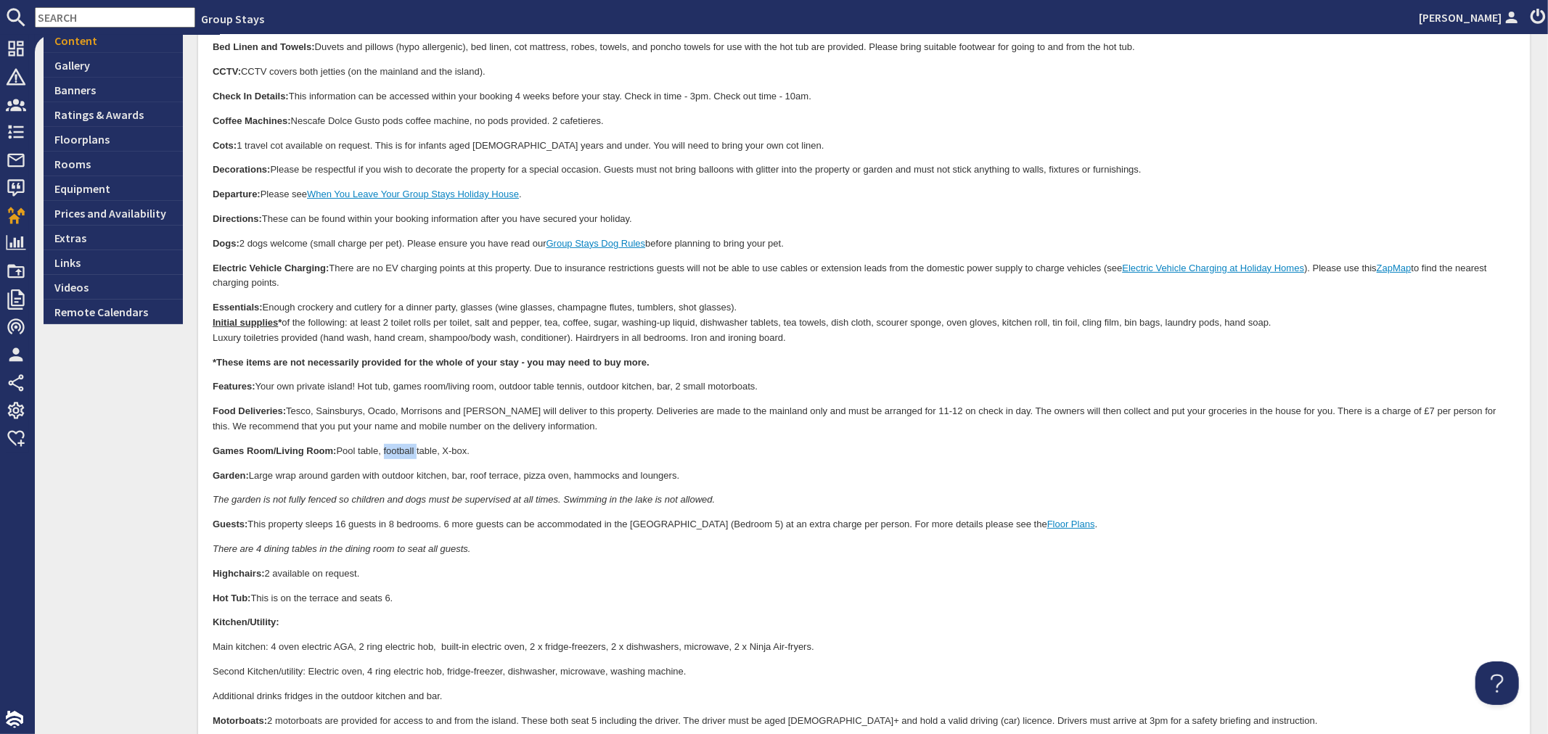
drag, startPoint x: 418, startPoint y: 451, endPoint x: 386, endPoint y: 450, distance: 31.9
click at [386, 450] on p "Games Room/Living Room: Pool table, football table, X-box." at bounding box center [863, 452] width 1303 height 15
click at [408, 451] on p "Games Room/Living Room: Pool table, table, X-box." at bounding box center [863, 452] width 1303 height 15
click at [406, 451] on p "Games Room/Living Room: Pool table, table, X-box." at bounding box center [863, 452] width 1303 height 15
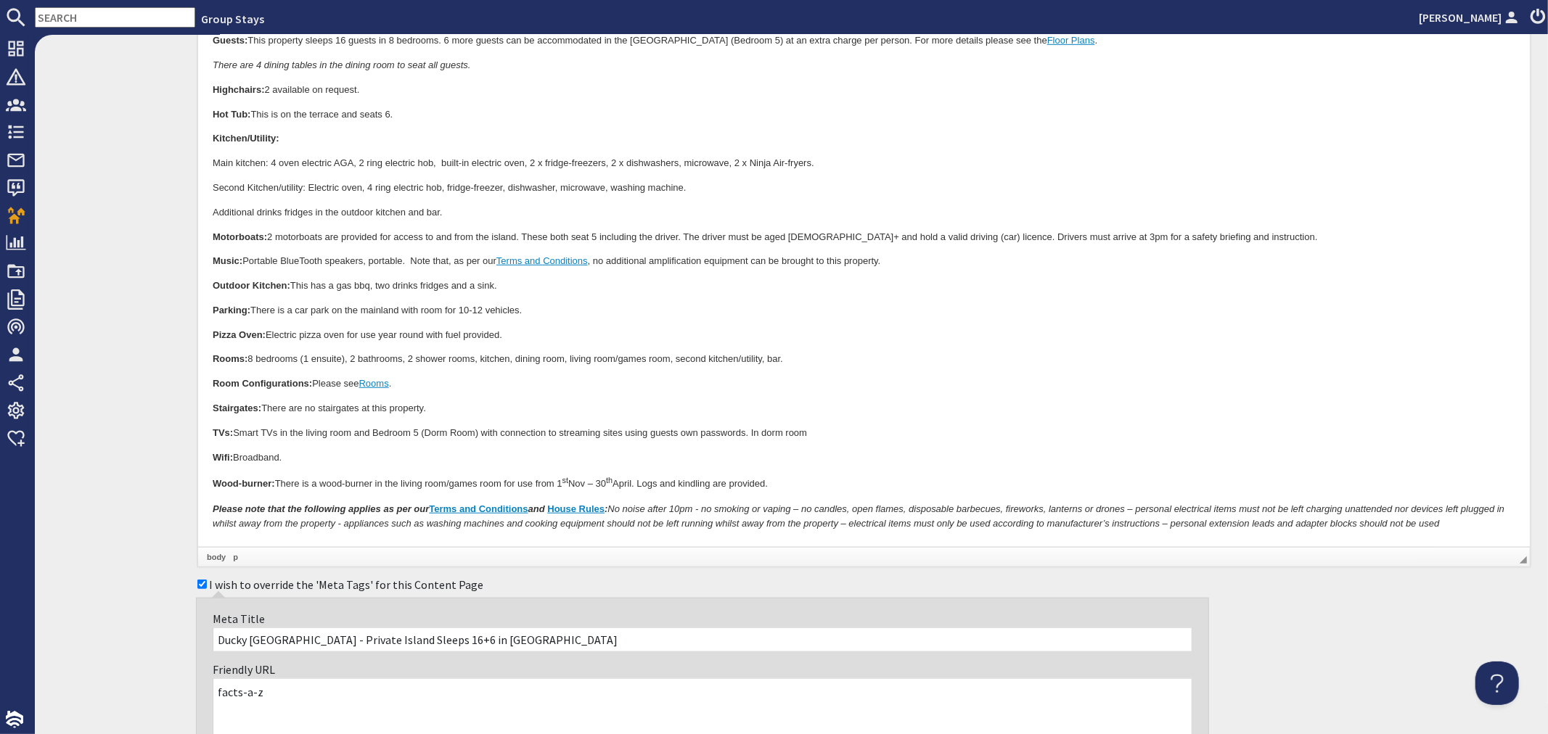
scroll to position [1194, 0]
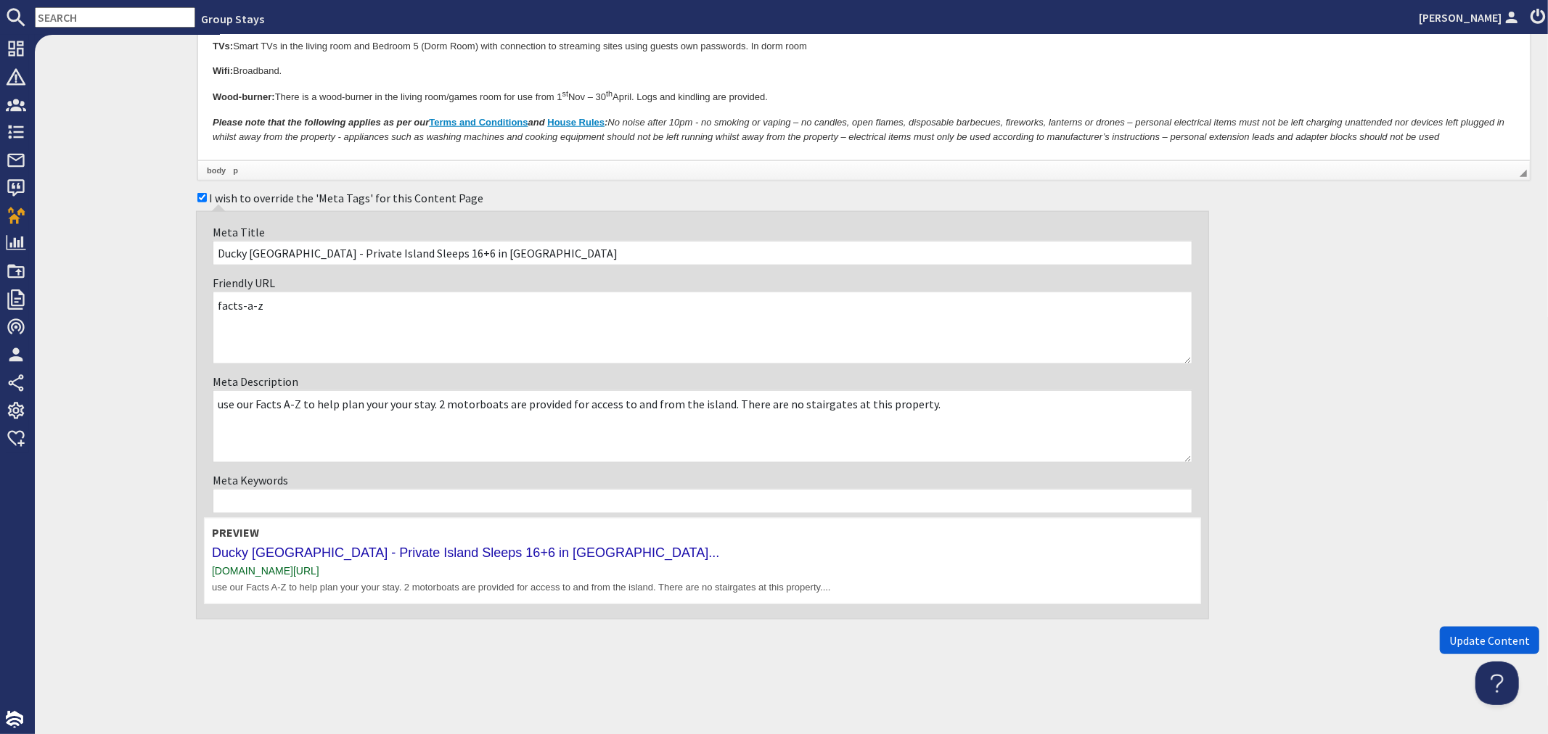
click at [1499, 629] on button "Update Content" at bounding box center [1489, 641] width 99 height 28
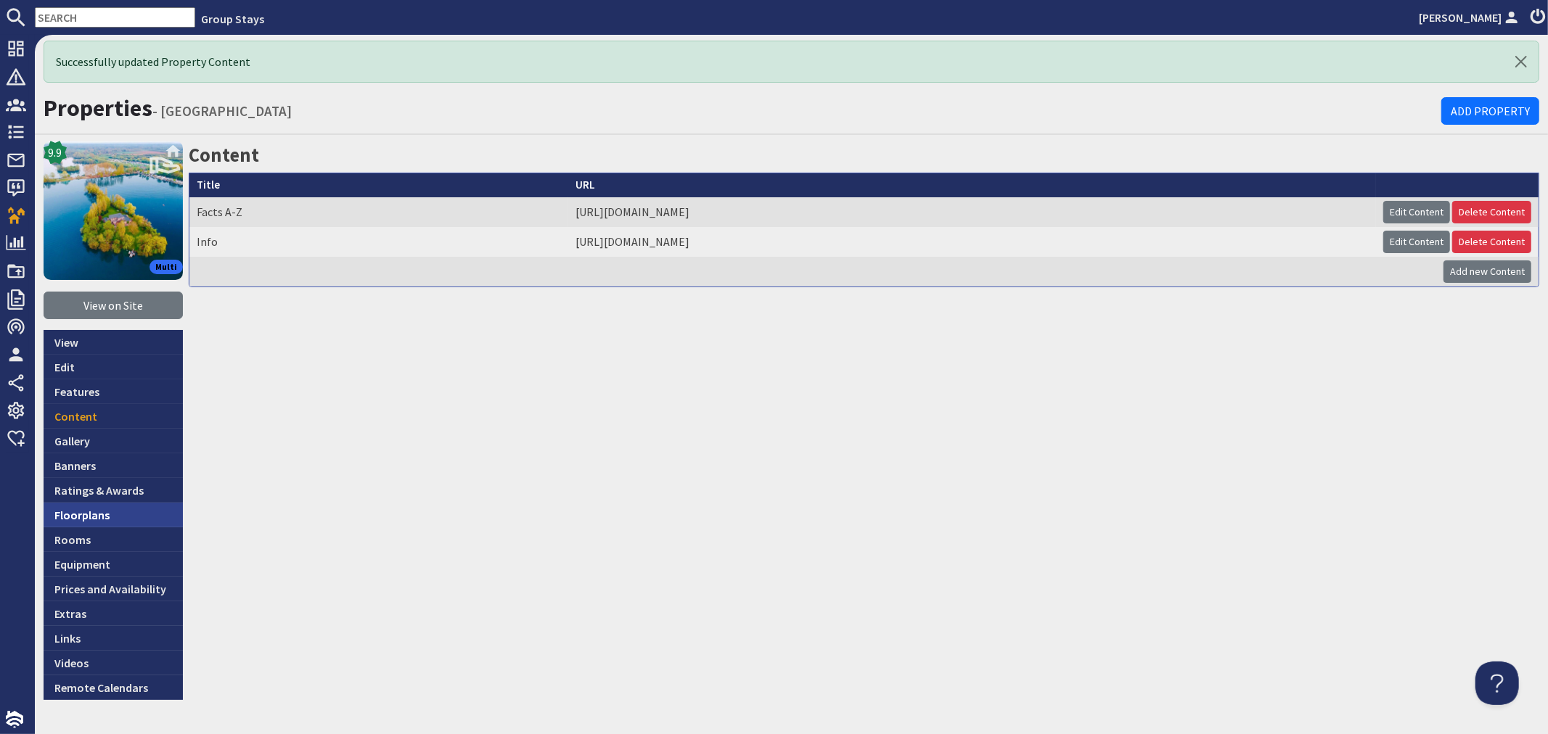
click at [105, 519] on link "Floorplans" at bounding box center [113, 515] width 139 height 25
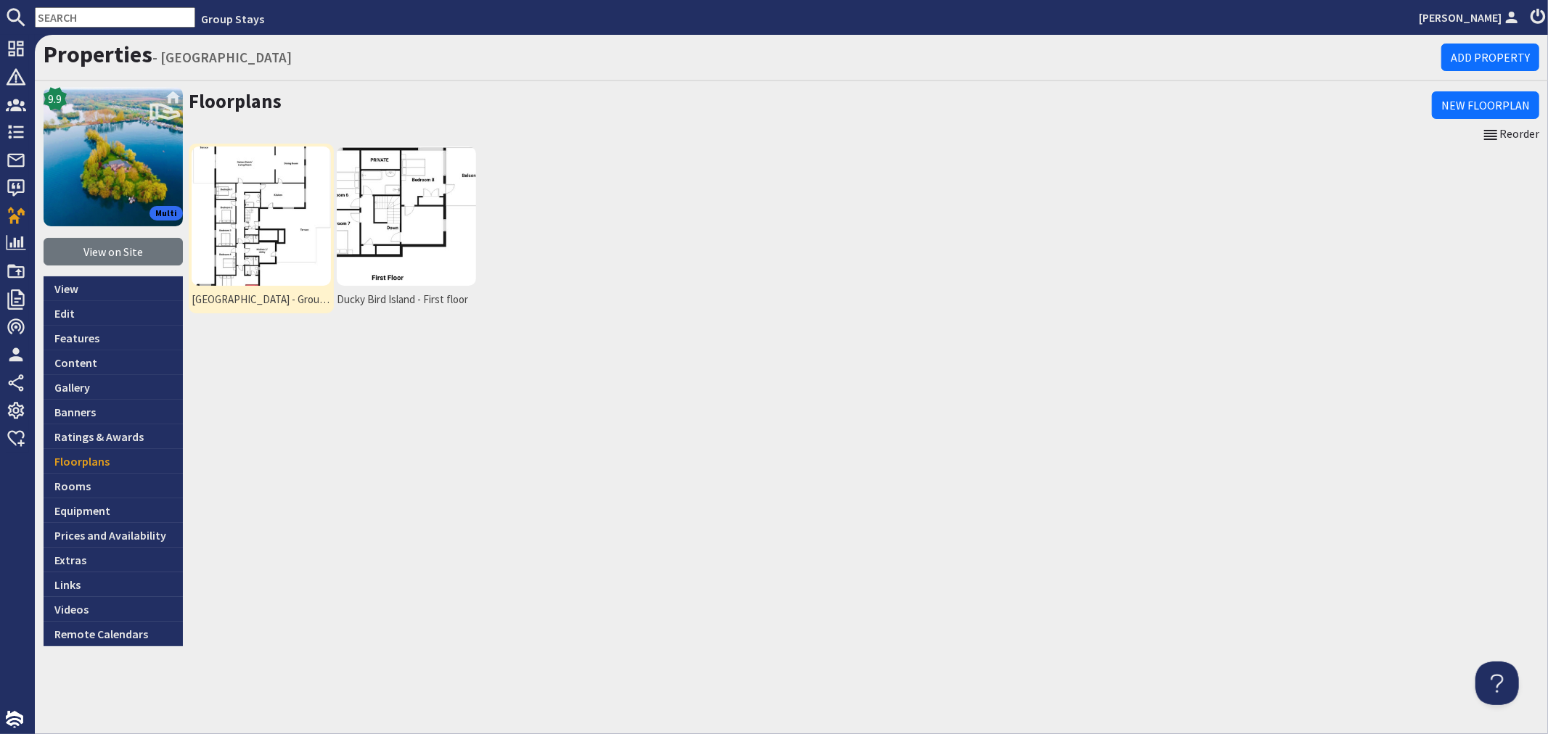
click at [228, 226] on img at bounding box center [261, 216] width 139 height 139
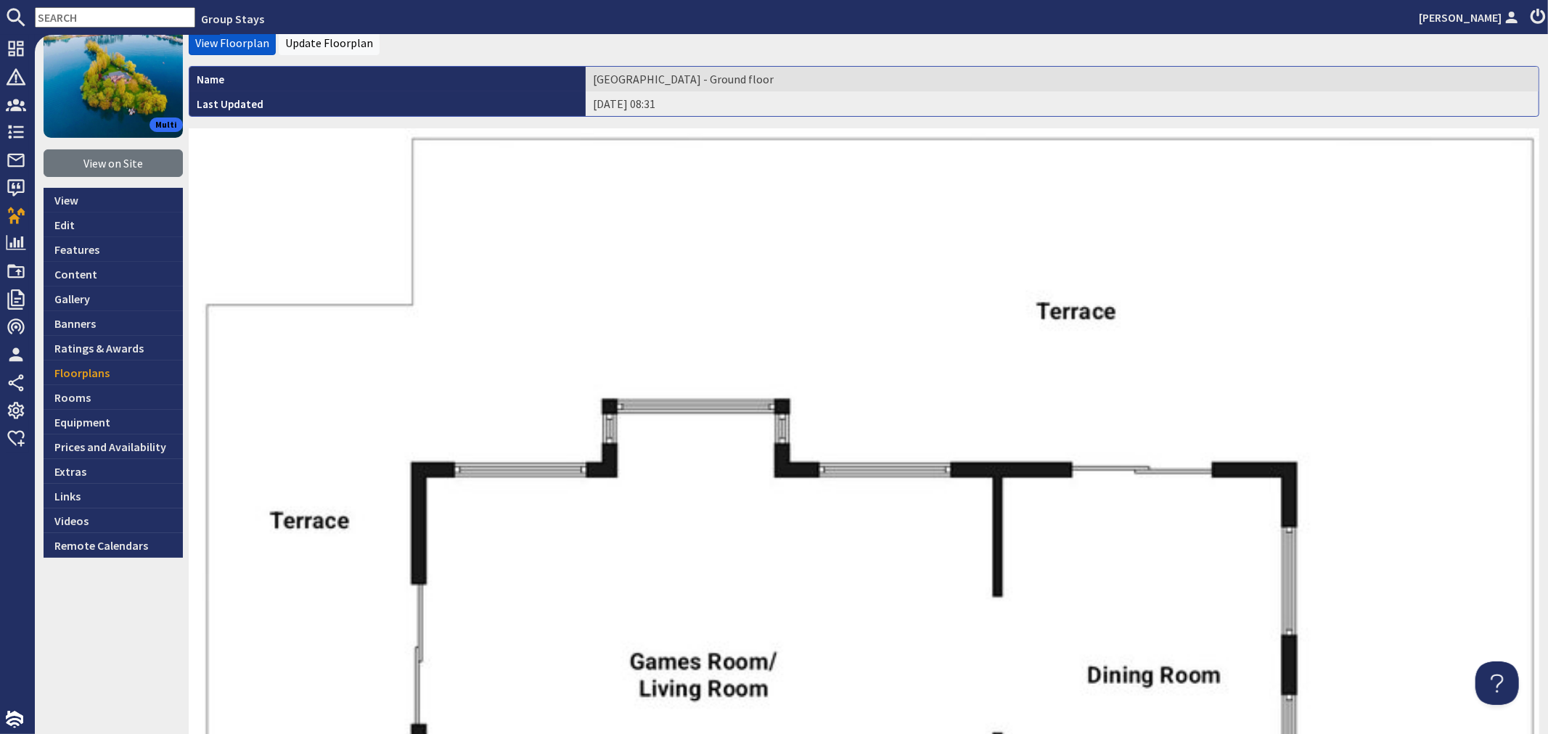
scroll to position [81, 0]
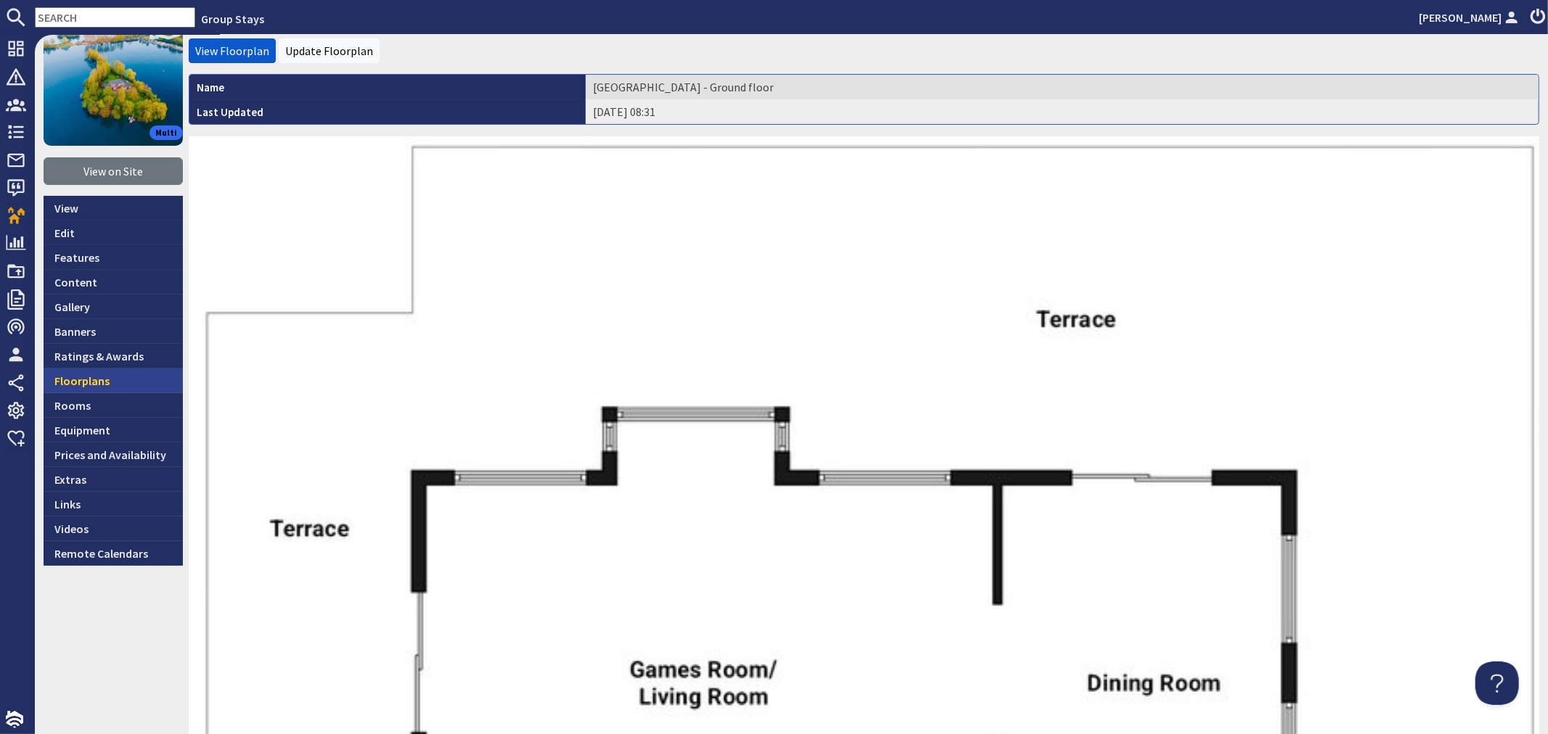
click at [115, 389] on link "Floorplans" at bounding box center [113, 381] width 139 height 25
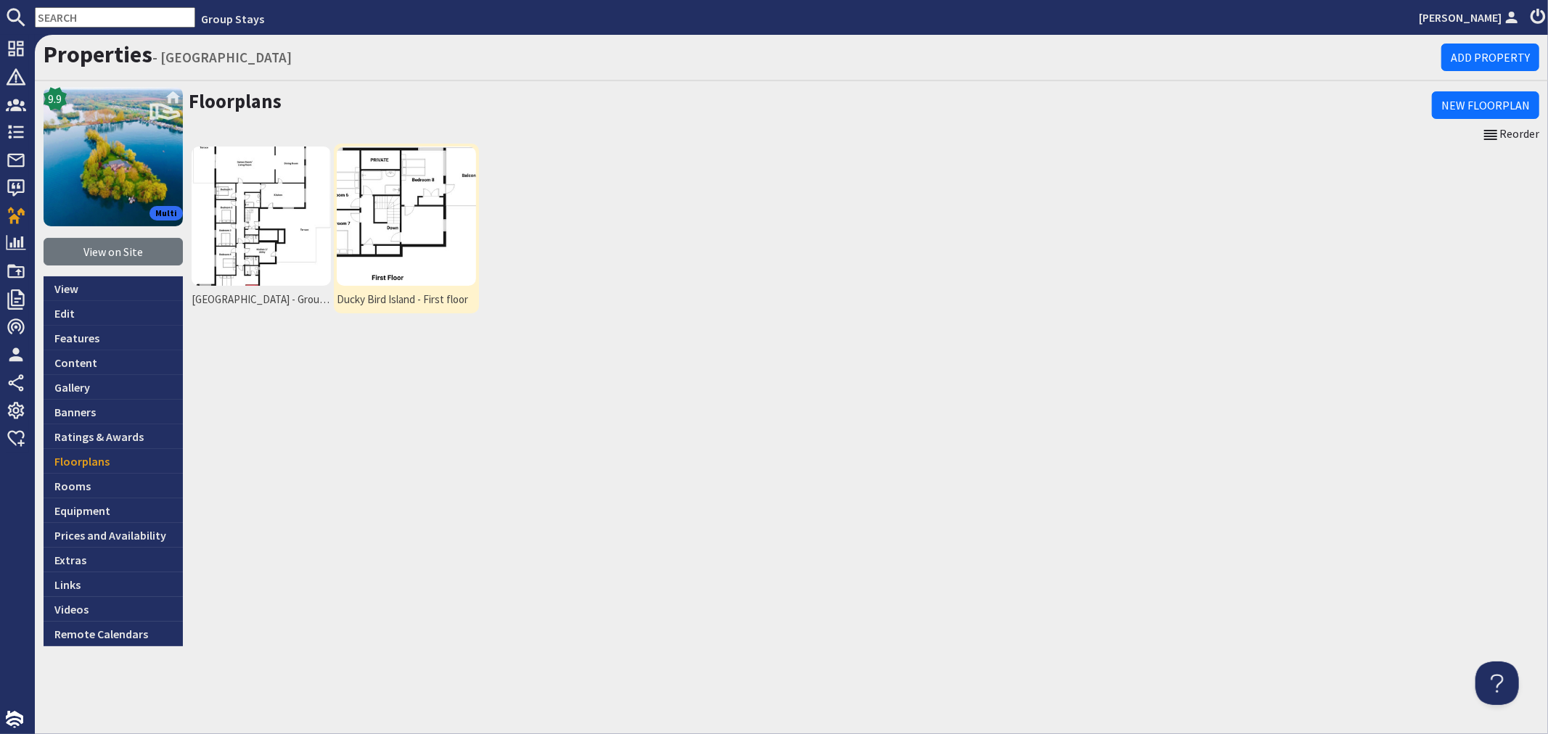
click at [419, 225] on img at bounding box center [406, 216] width 139 height 139
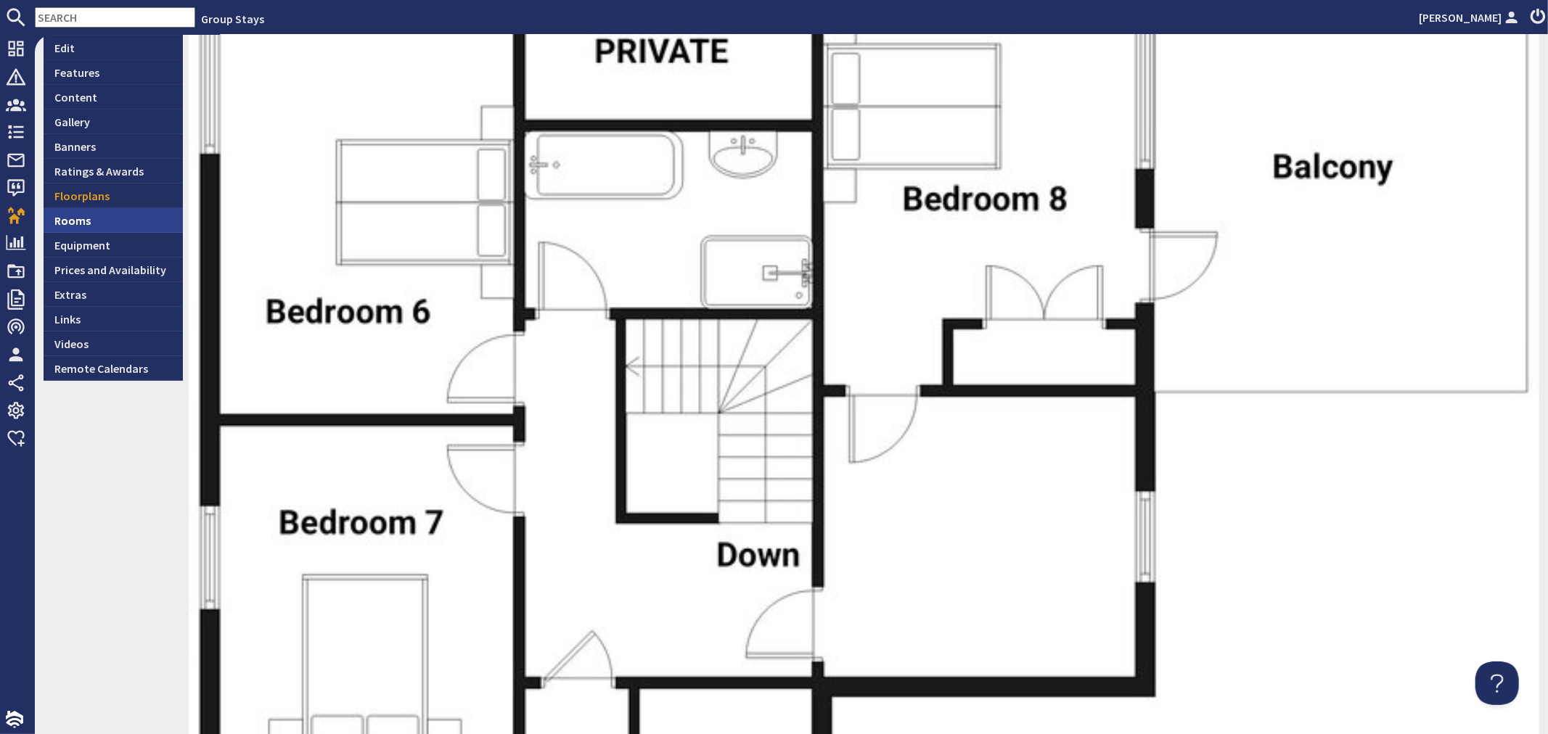
scroll to position [242, 0]
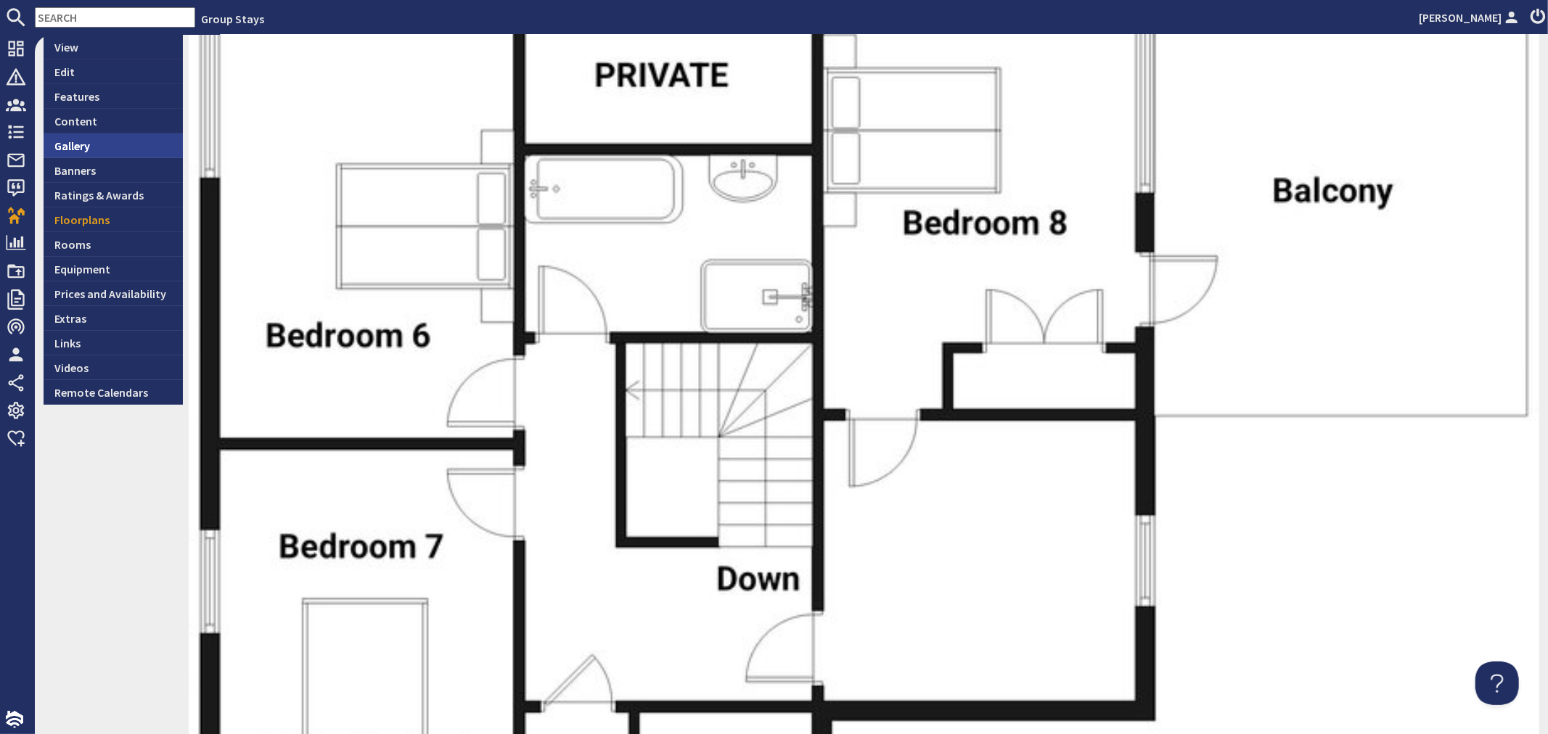
click at [95, 146] on link "Gallery" at bounding box center [113, 146] width 139 height 25
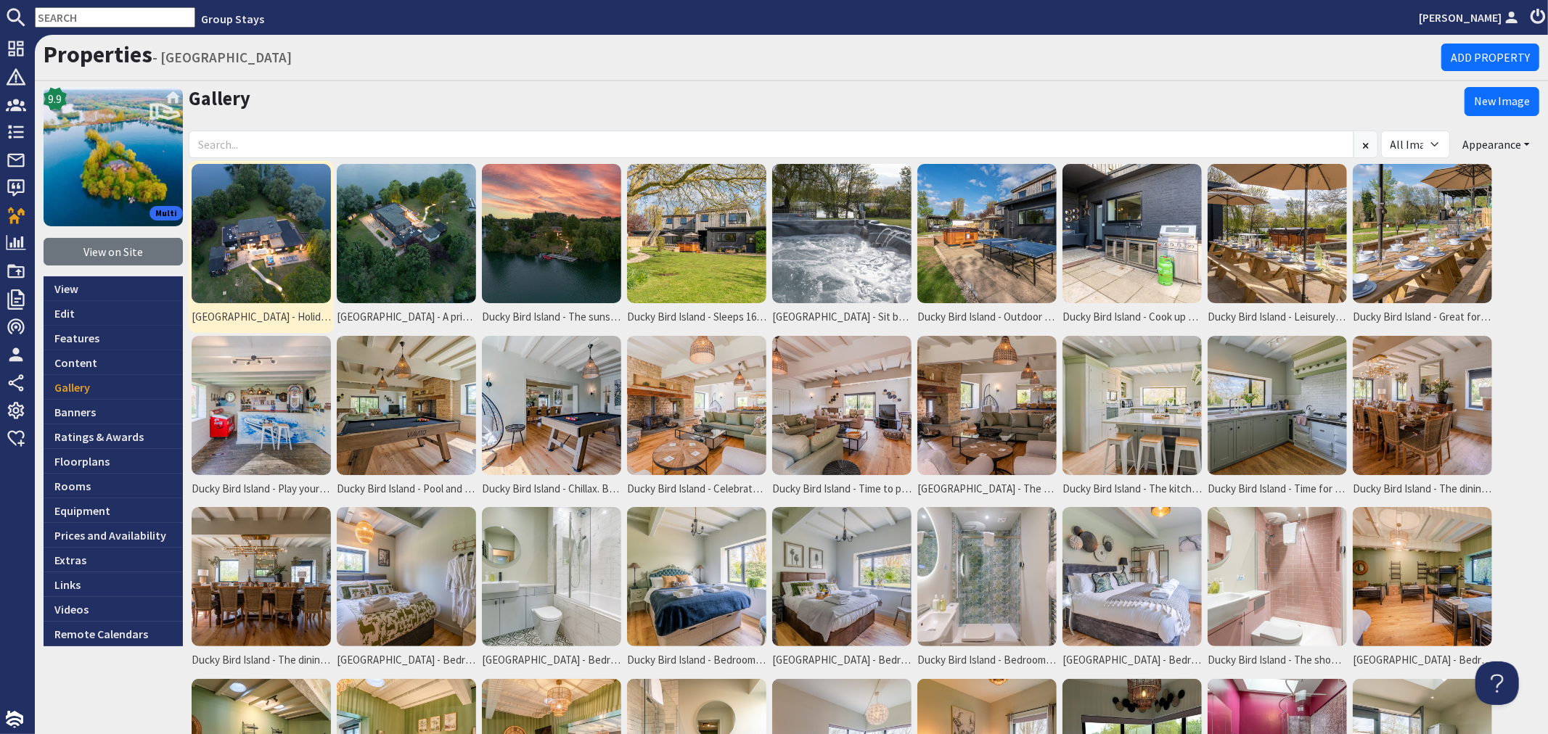
click at [245, 234] on img at bounding box center [261, 233] width 139 height 139
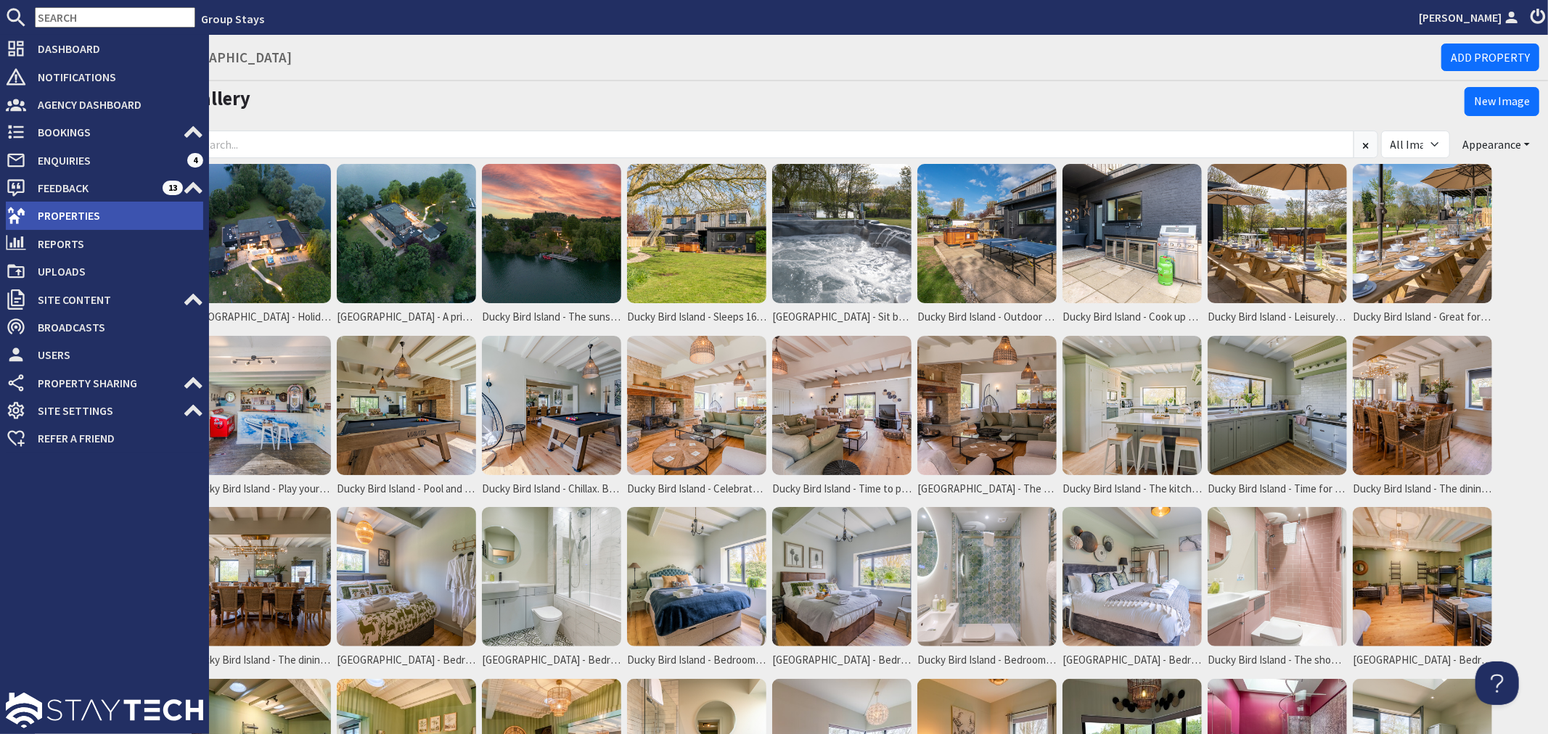
click at [20, 224] on icon at bounding box center [16, 215] width 20 height 20
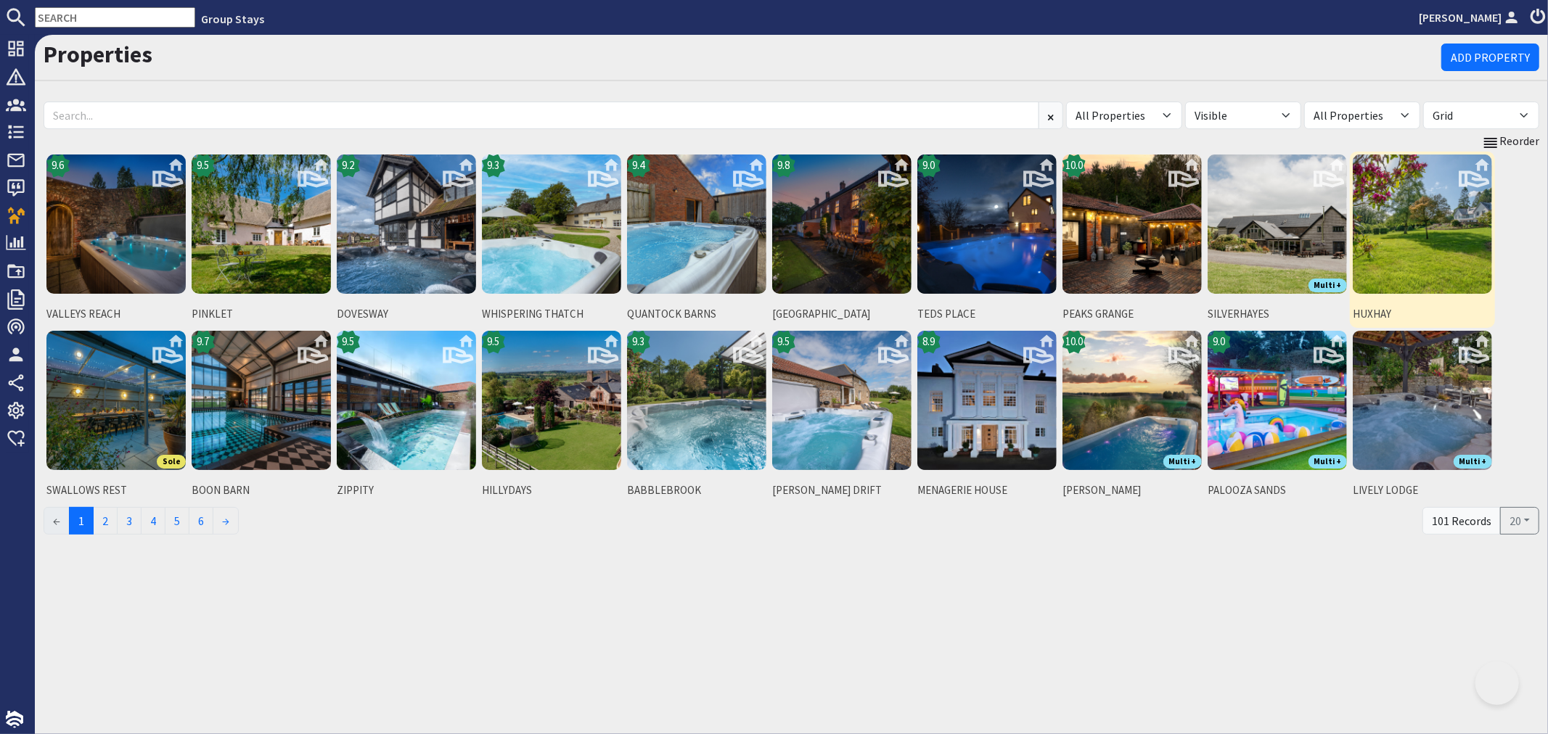
click at [1439, 242] on img at bounding box center [1422, 224] width 139 height 139
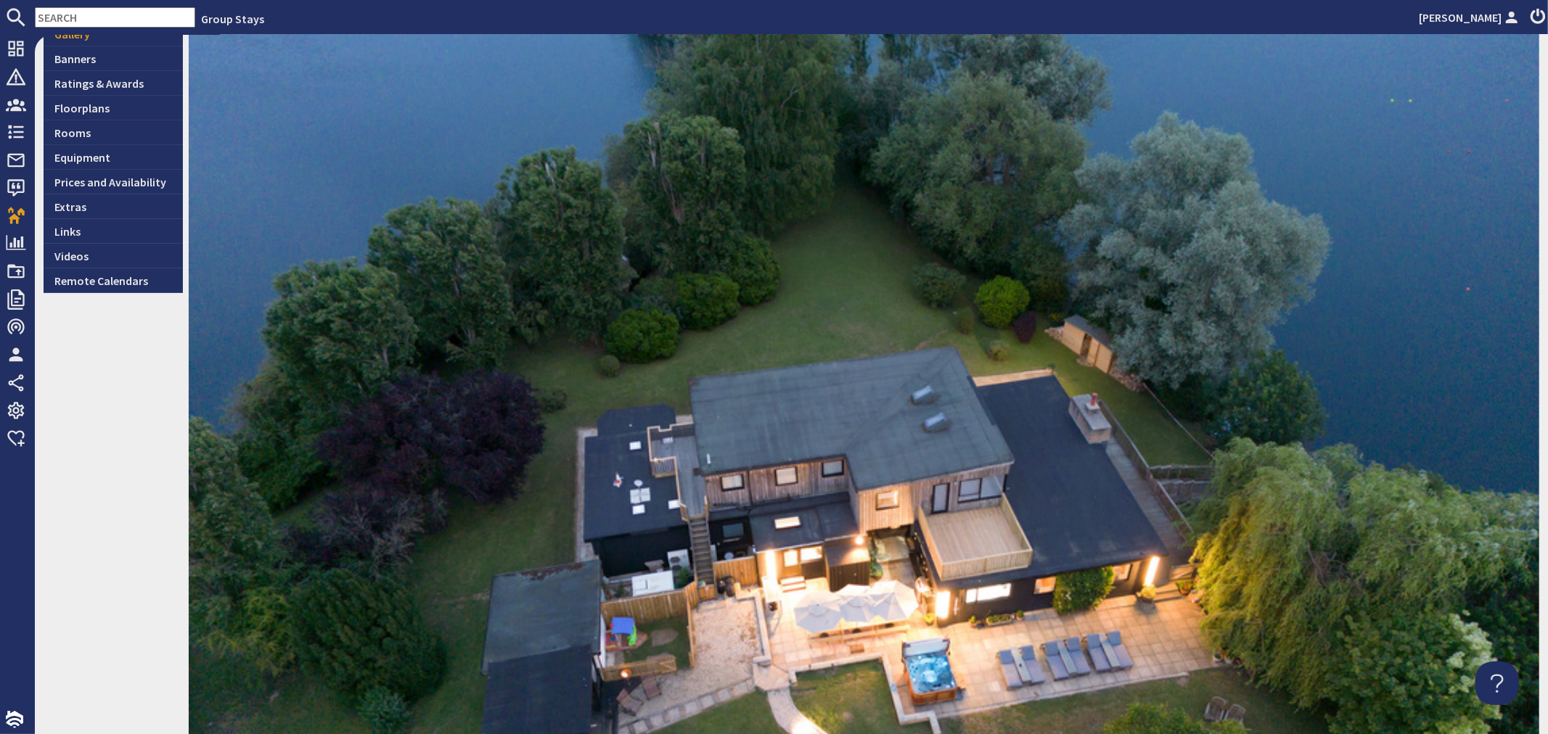
scroll to position [345, 0]
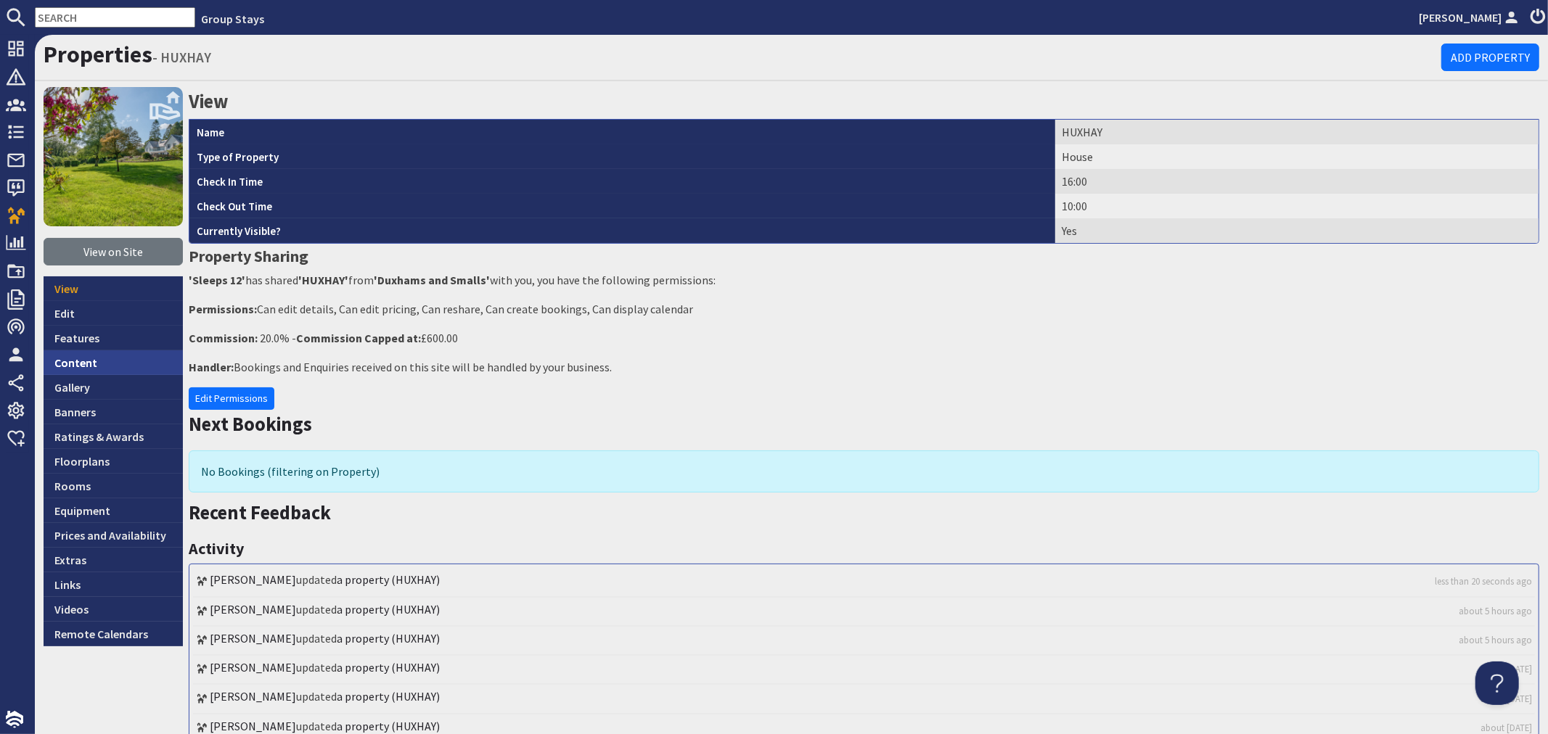
click at [99, 367] on link "Content" at bounding box center [113, 363] width 139 height 25
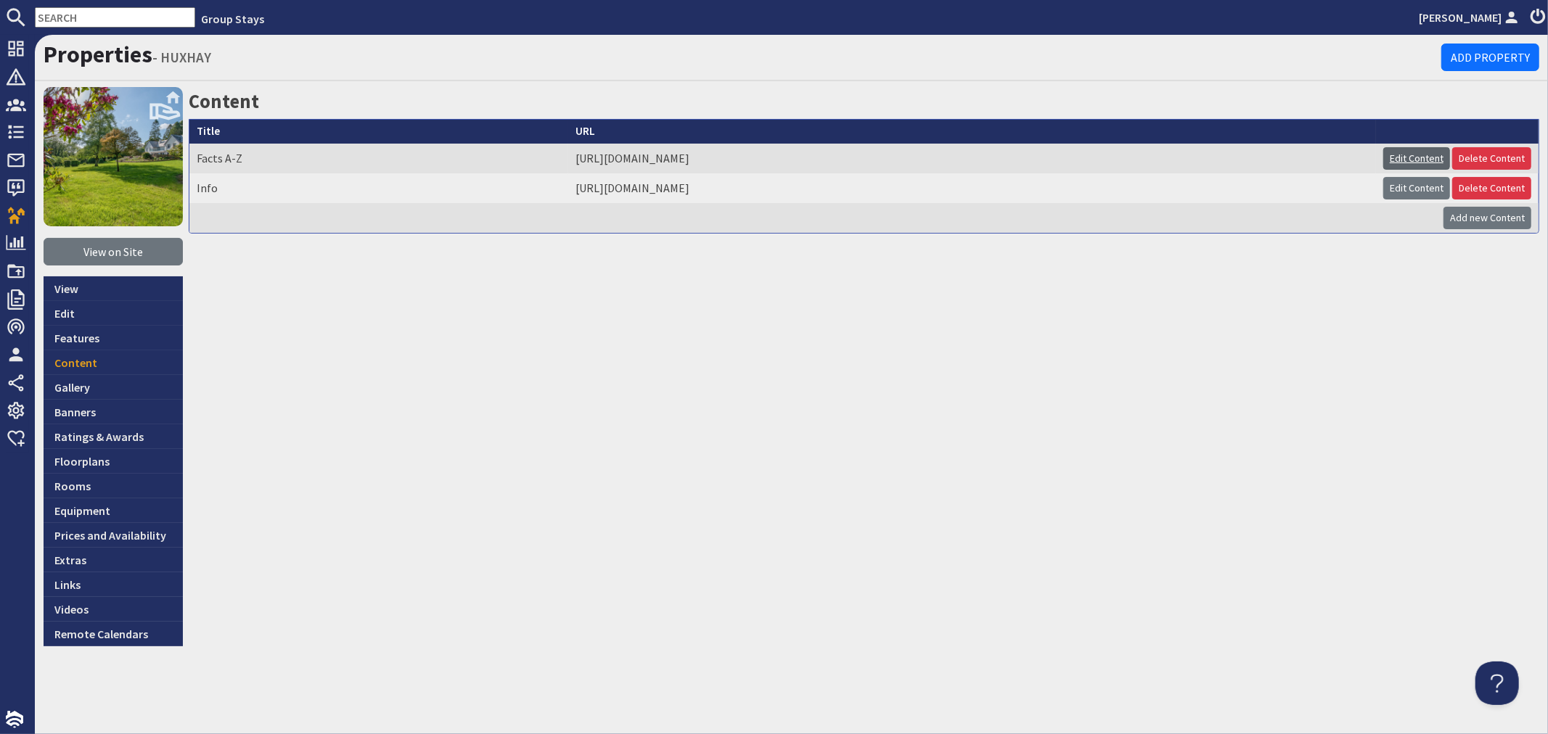
click at [1390, 160] on link "Edit Content" at bounding box center [1416, 158] width 67 height 22
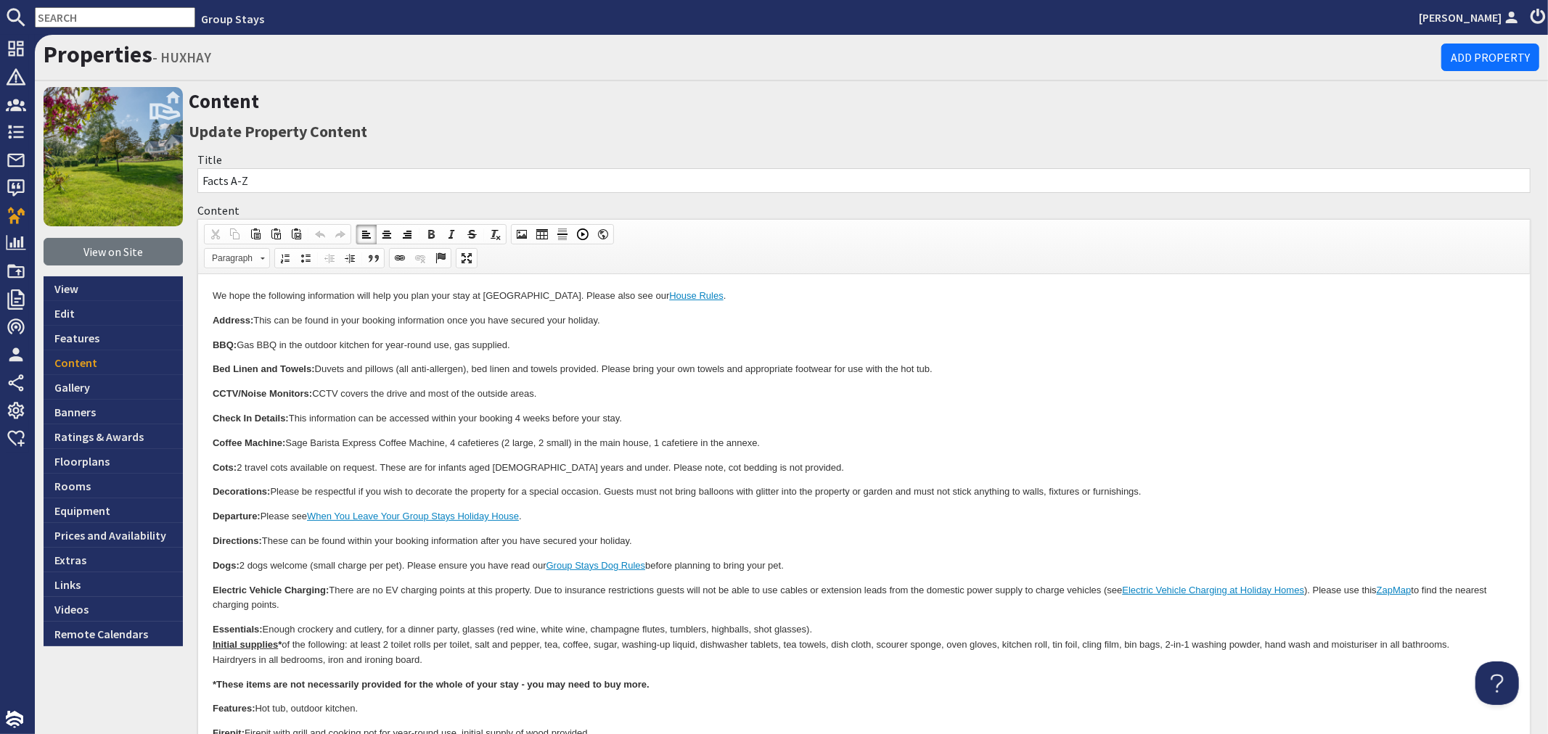
click at [959, 455] on body "We hope the following information will help you plan your stay at Huxhay. Pleas…" at bounding box center [863, 739] width 1303 height 900
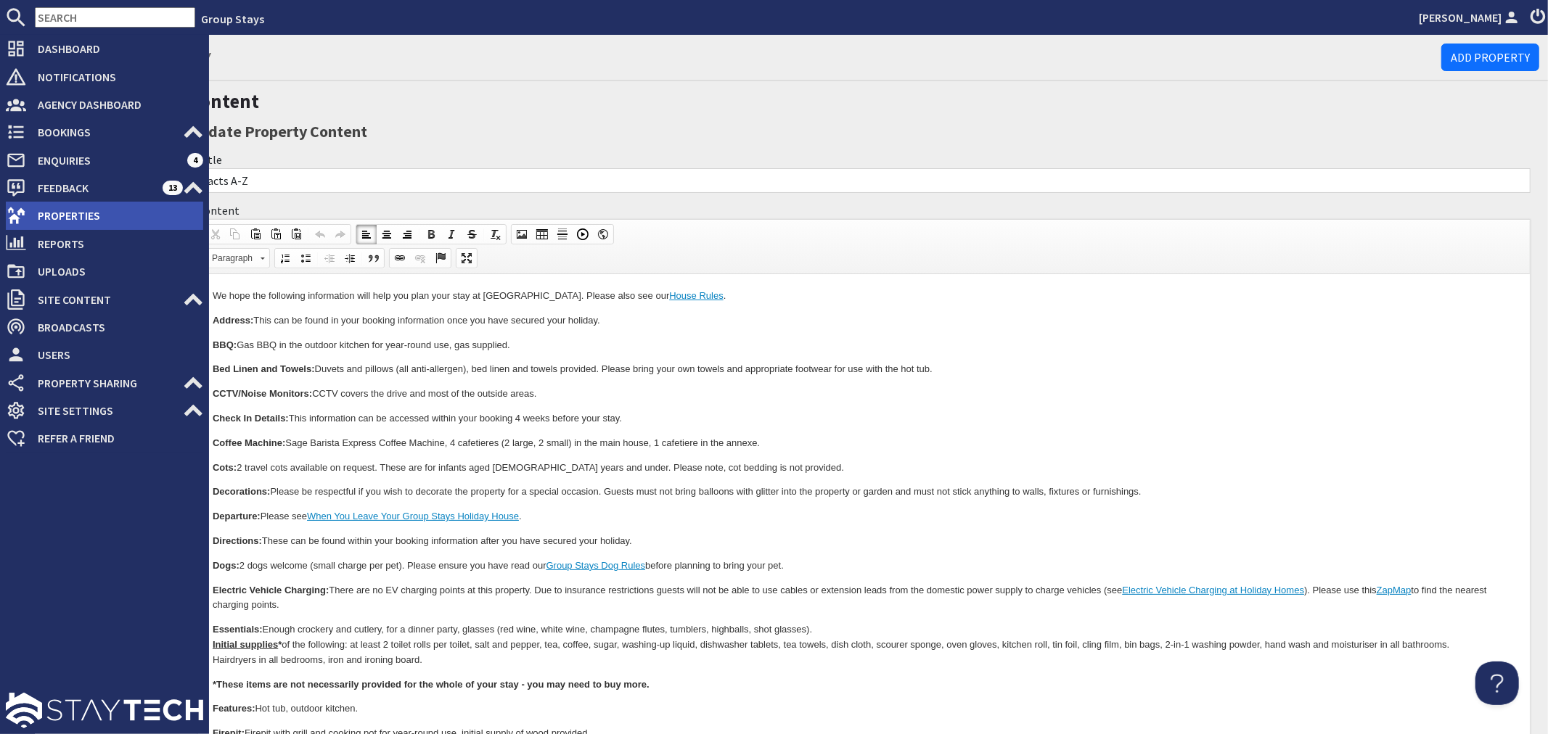
click at [25, 220] on icon at bounding box center [16, 215] width 20 height 20
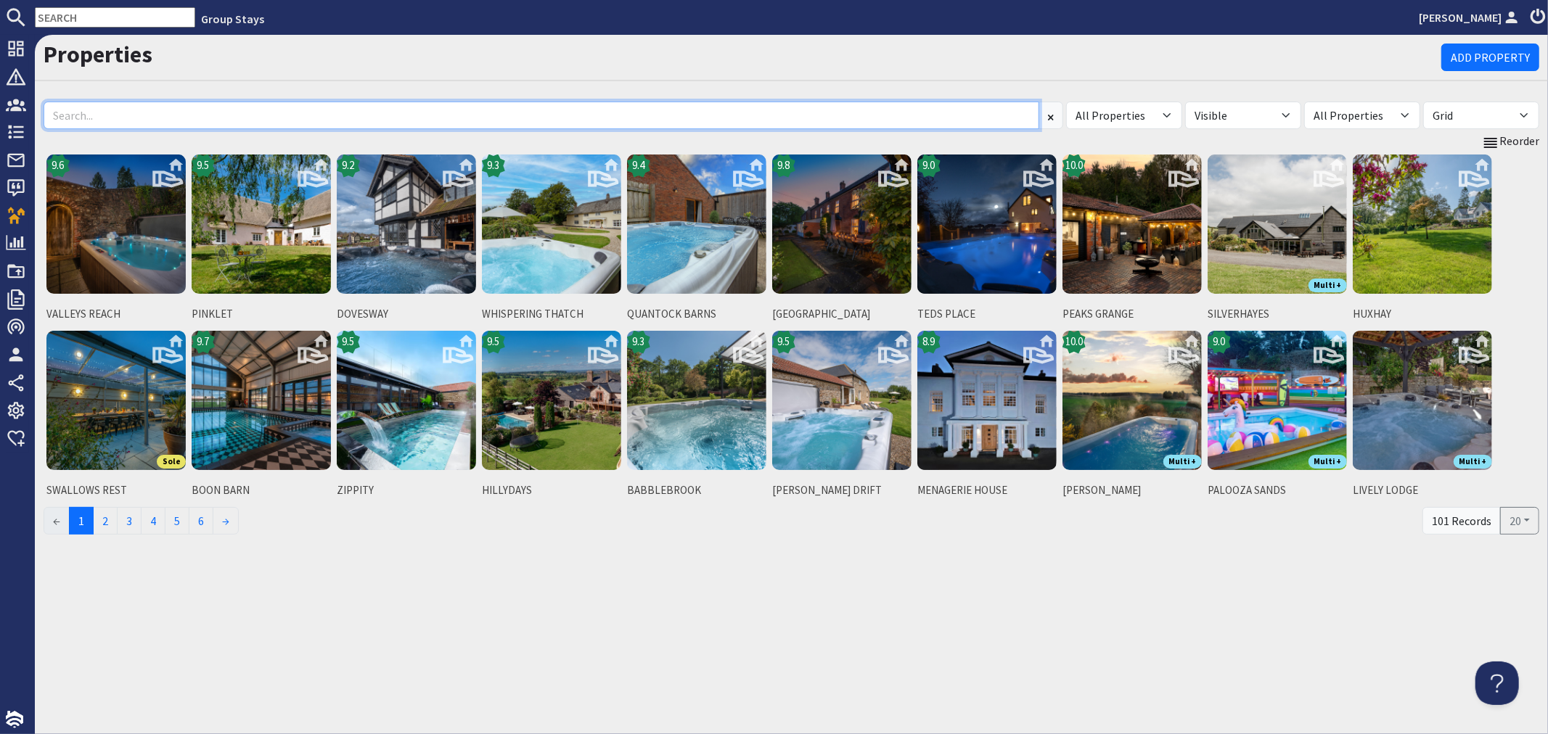
click at [133, 106] on input at bounding box center [542, 116] width 996 height 28
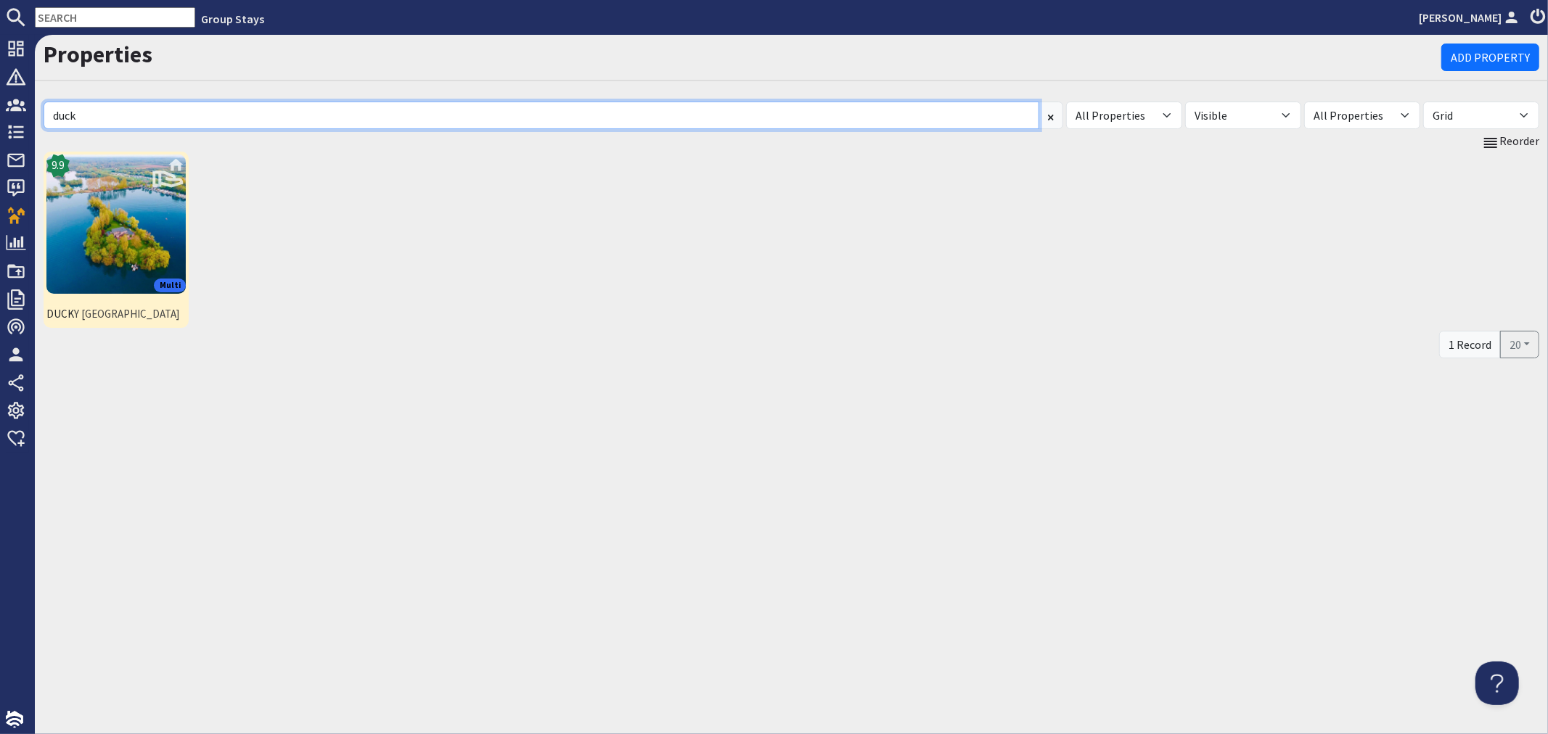
type input "duck"
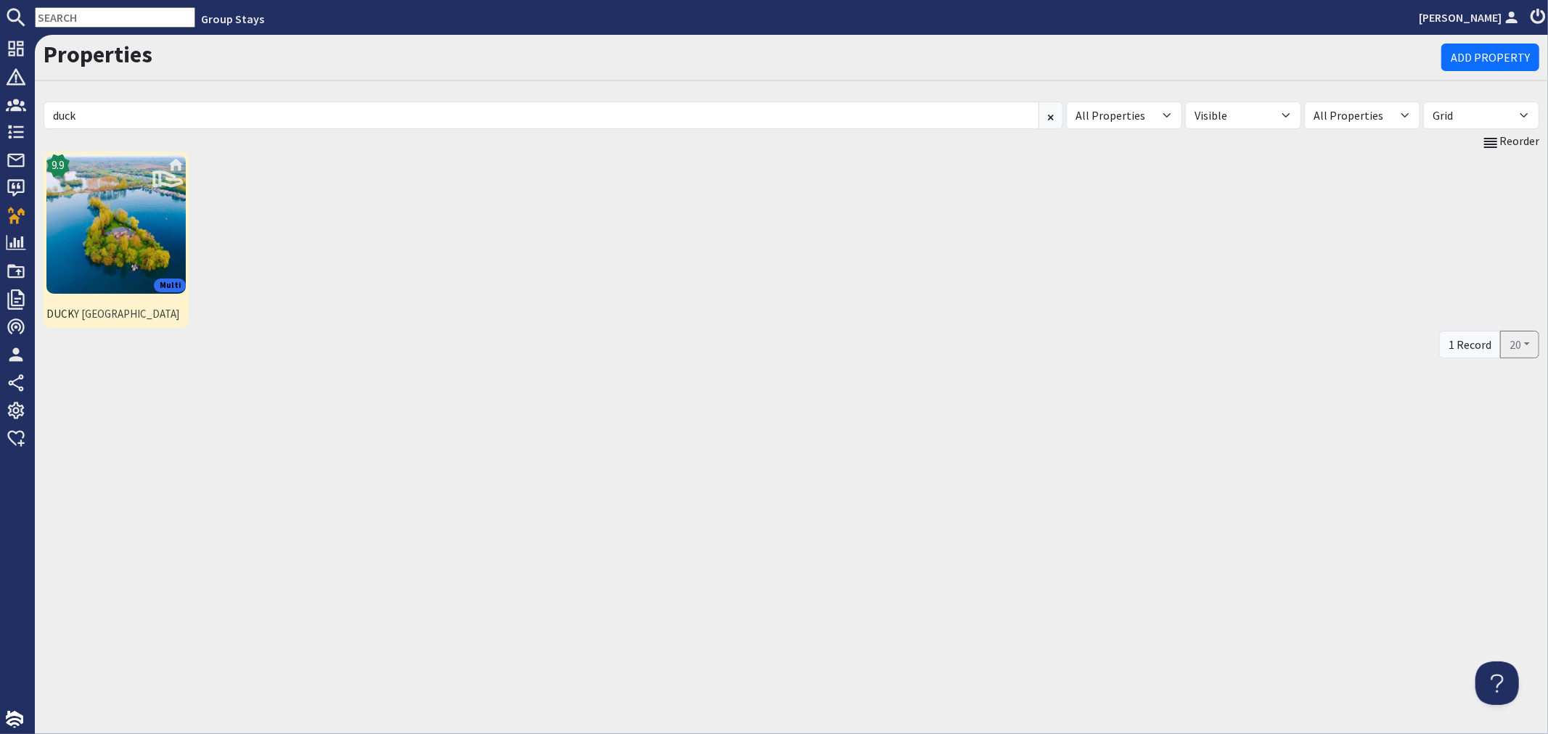
click at [96, 216] on img at bounding box center [115, 224] width 139 height 139
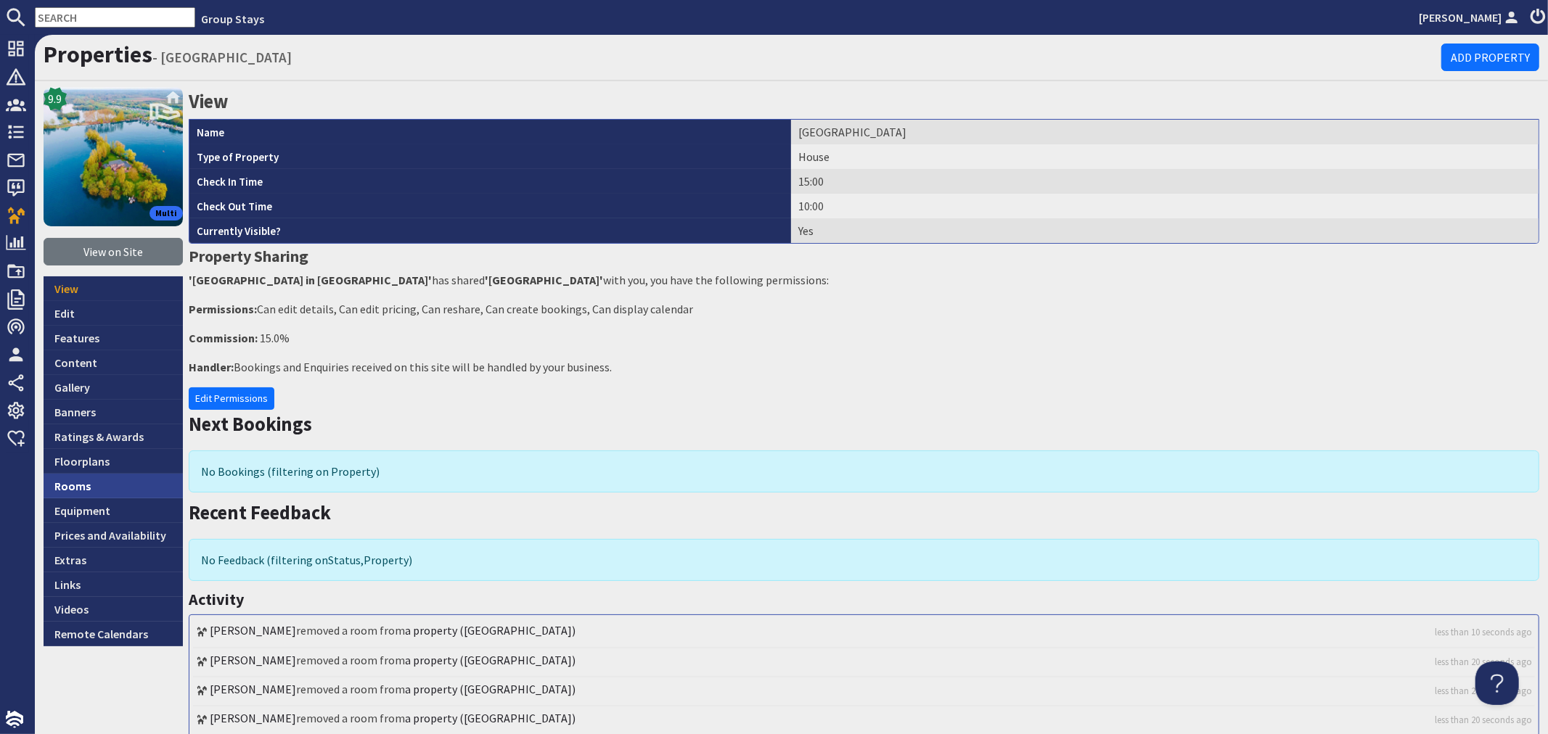
click at [62, 490] on link "Rooms" at bounding box center [113, 486] width 139 height 25
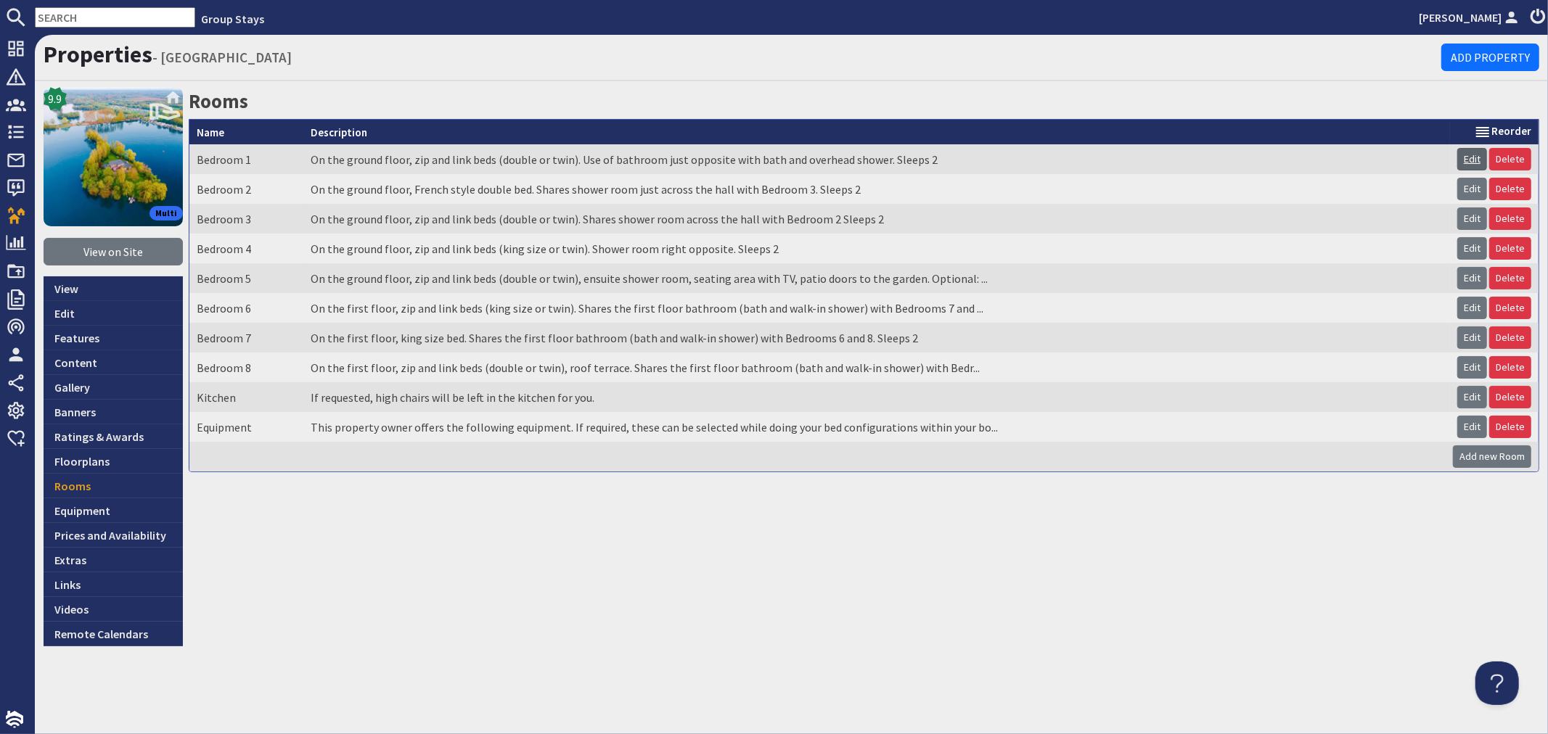
click at [1470, 157] on link "Edit" at bounding box center [1472, 159] width 30 height 22
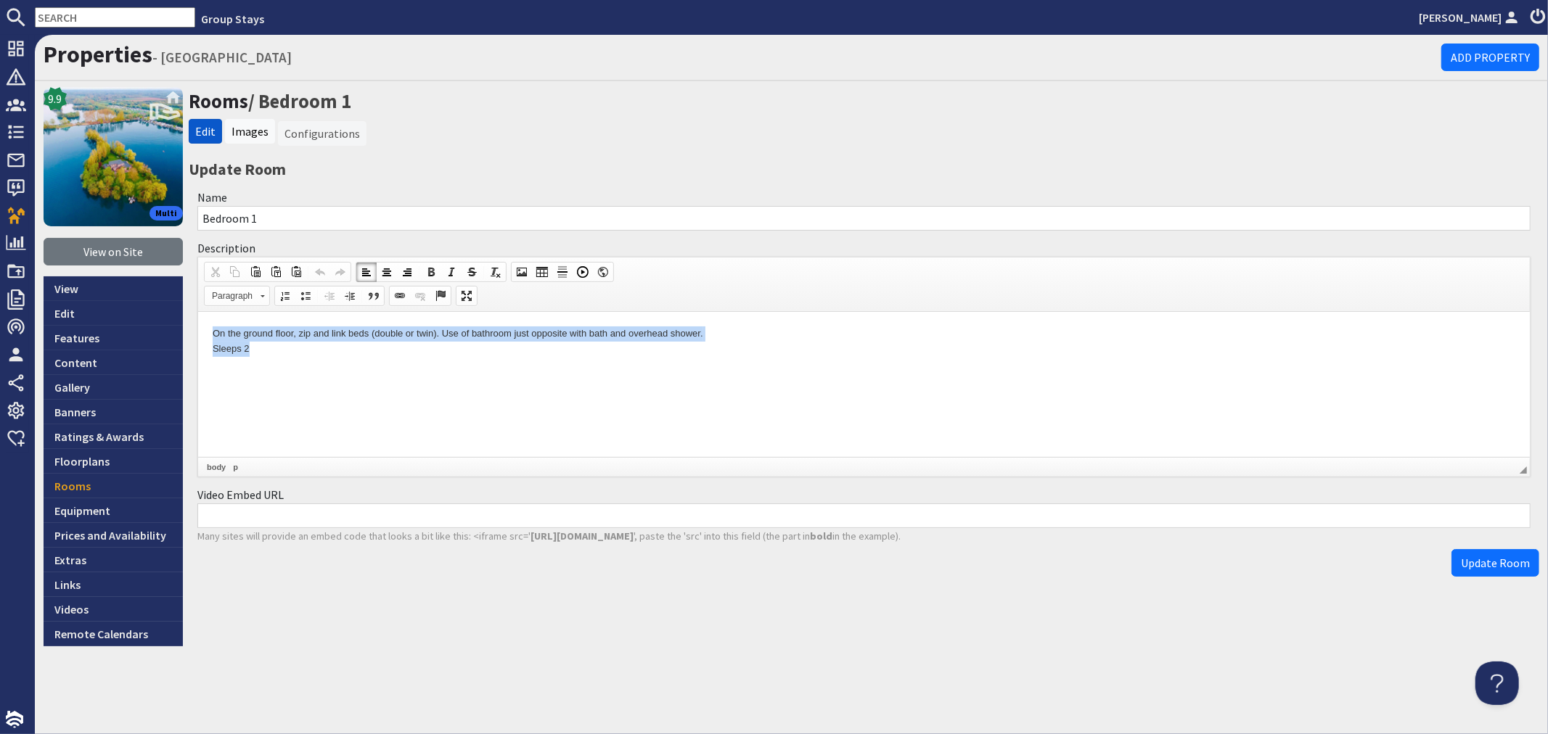
drag, startPoint x: 199, startPoint y: 335, endPoint x: 329, endPoint y: 342, distance: 130.1
click at [329, 342] on html "On the ground floor, zip and link beds (double or twin). Use of bathroom just o…" at bounding box center [863, 341] width 1332 height 60
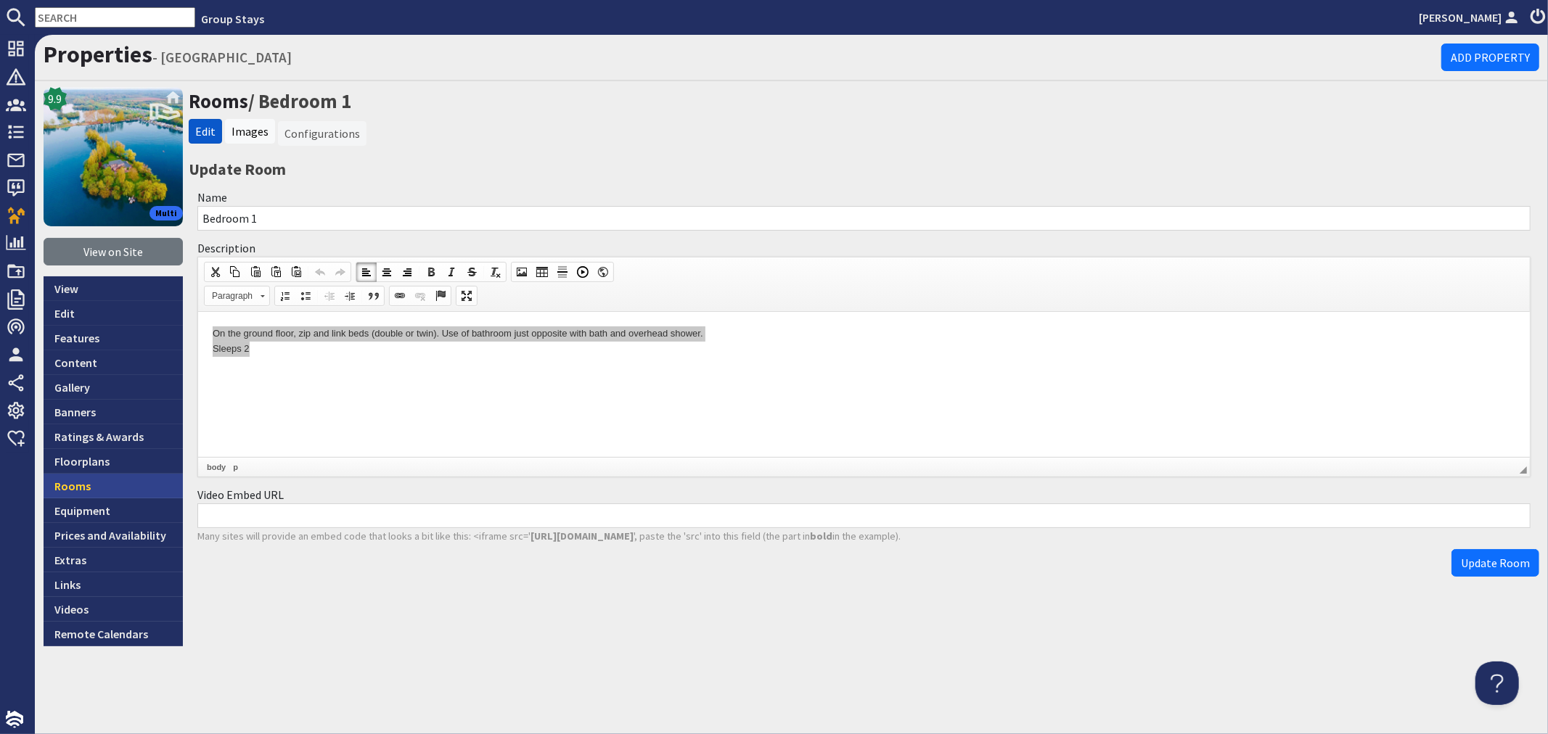
click at [75, 486] on link "Rooms" at bounding box center [113, 486] width 139 height 25
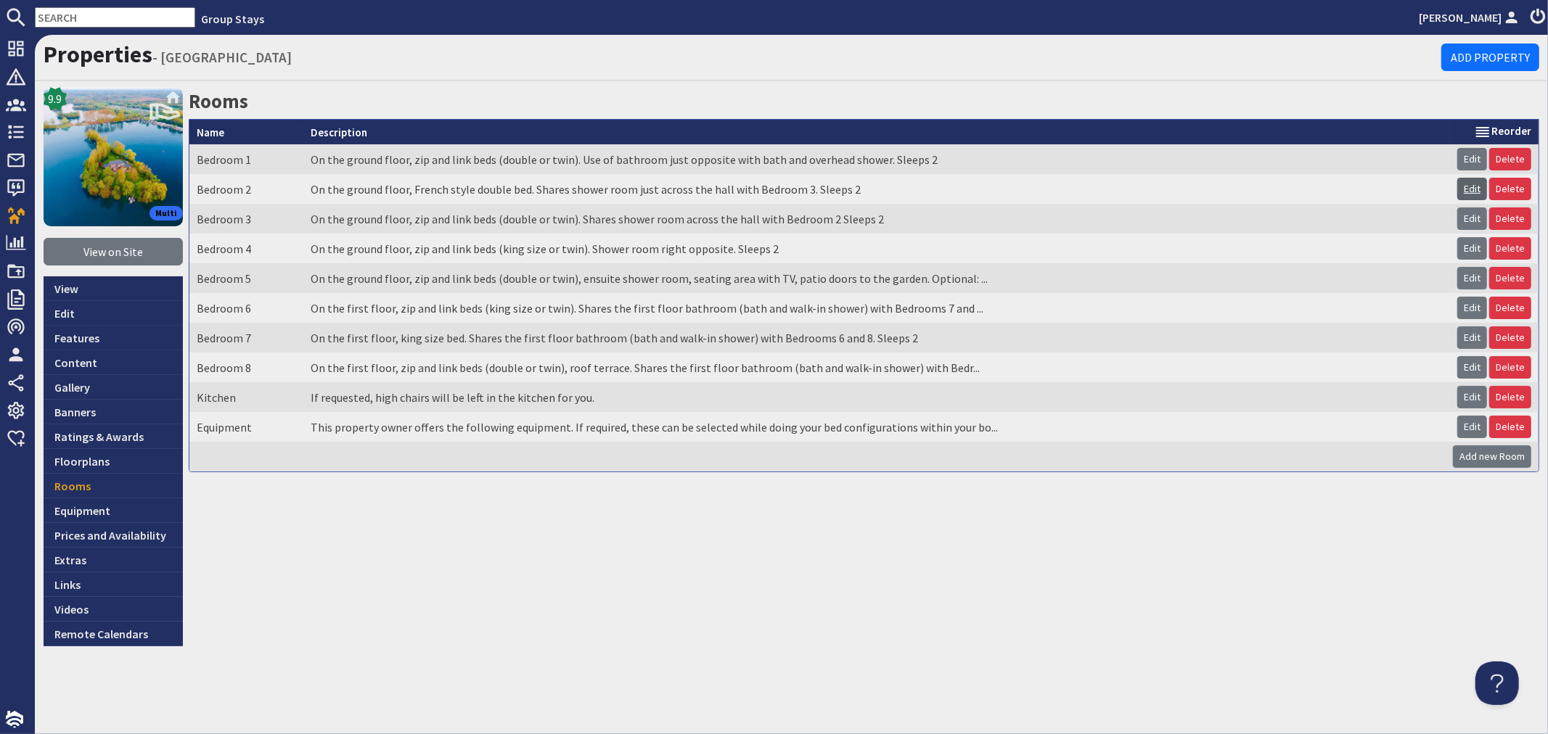
click at [1471, 185] on link "Edit" at bounding box center [1472, 189] width 30 height 22
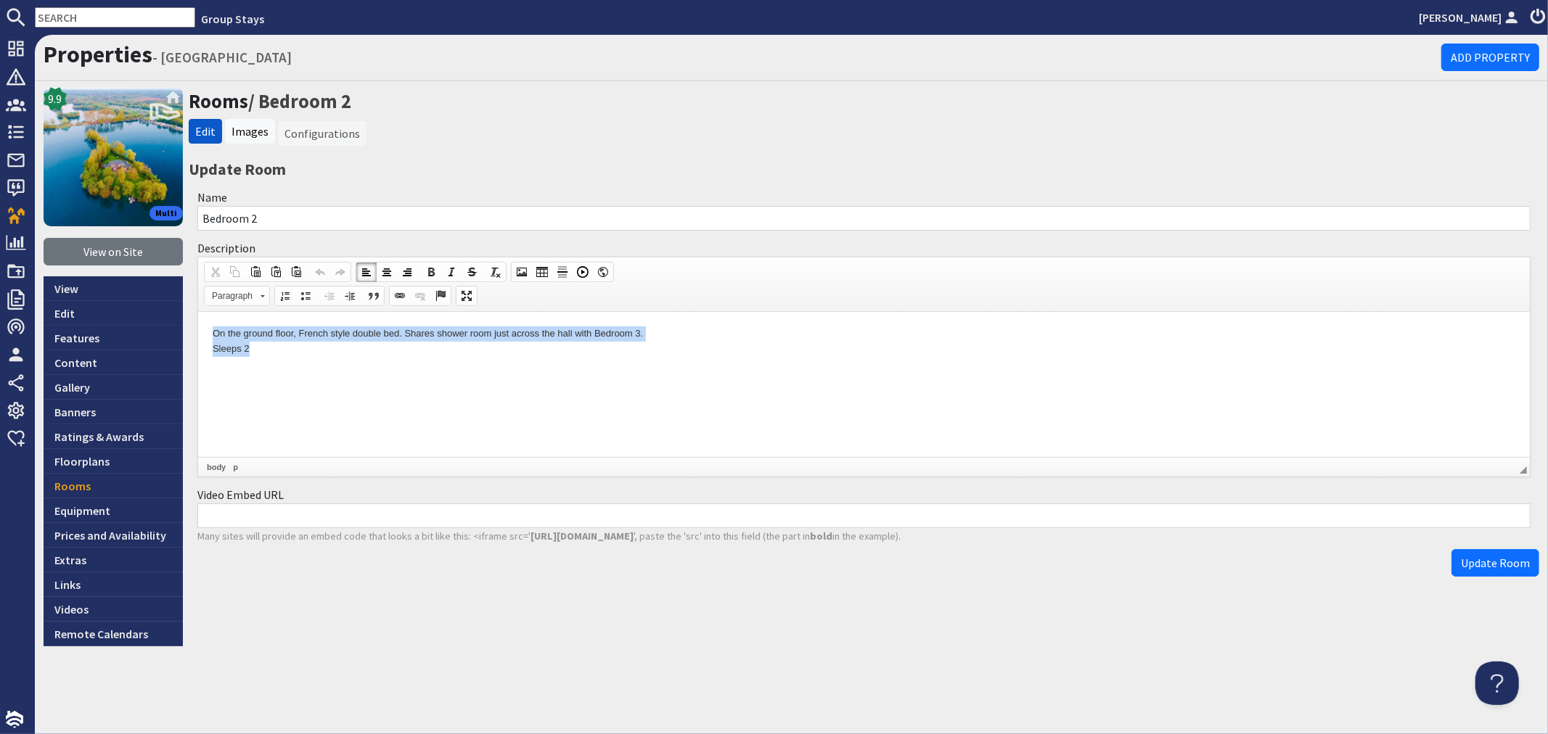
drag, startPoint x: 213, startPoint y: 330, endPoint x: 340, endPoint y: 356, distance: 129.5
click at [340, 356] on p "On the ground floor, French style double bed. Shares shower room just across th…" at bounding box center [863, 341] width 1303 height 30
copy p "On the ground floor, French style double bed. Shares shower room just across th…"
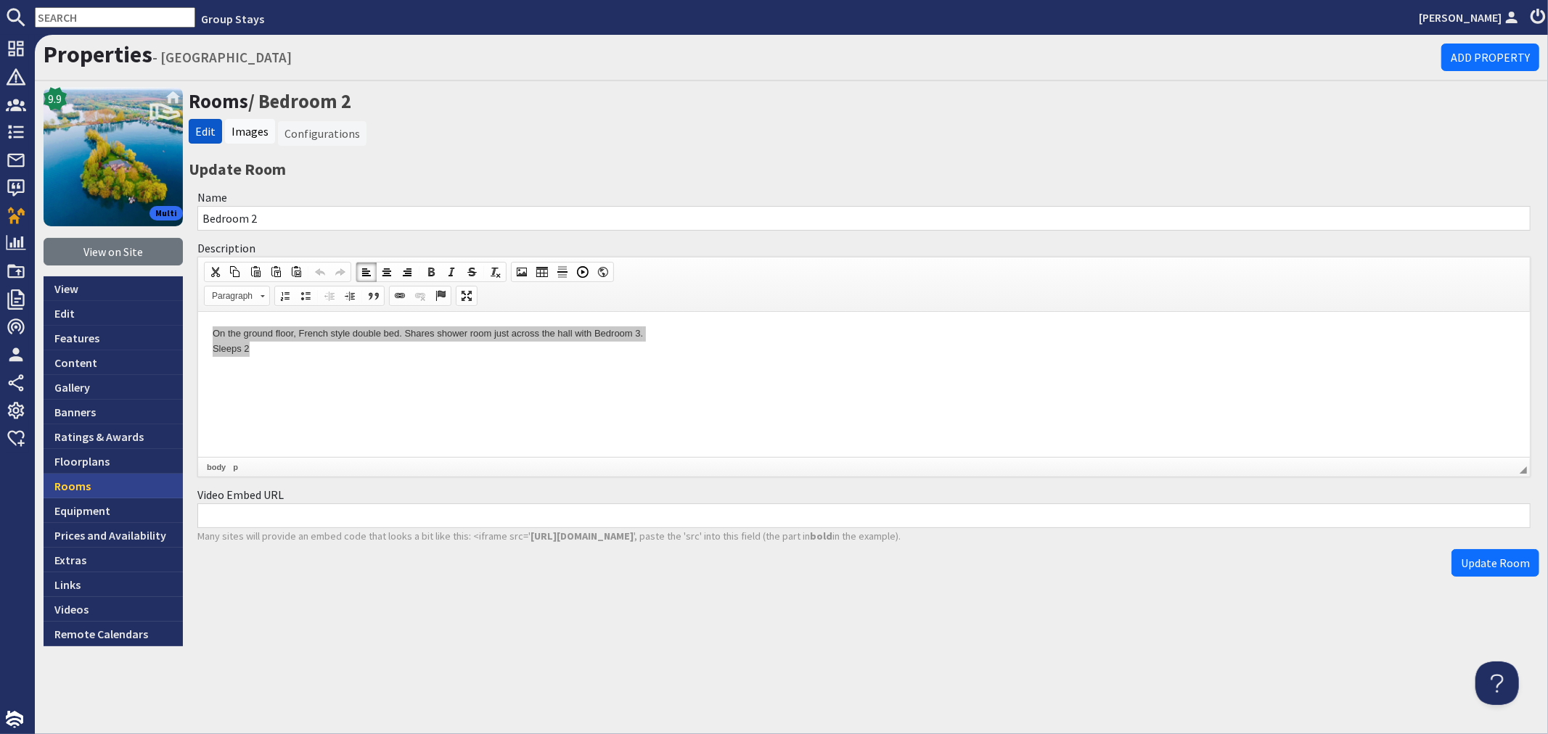
click at [134, 479] on link "Rooms" at bounding box center [113, 486] width 139 height 25
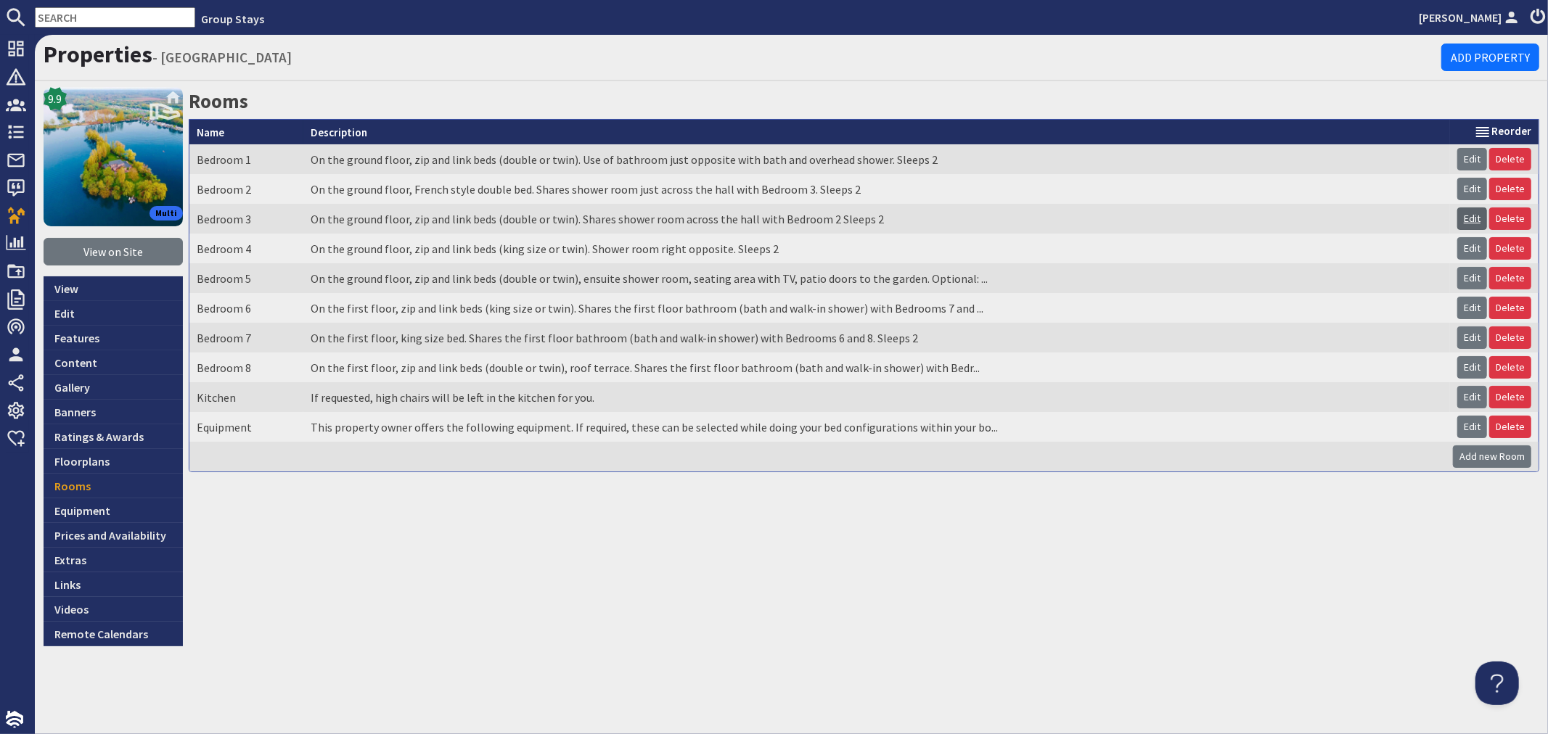
click at [1470, 221] on link "Edit" at bounding box center [1472, 219] width 30 height 22
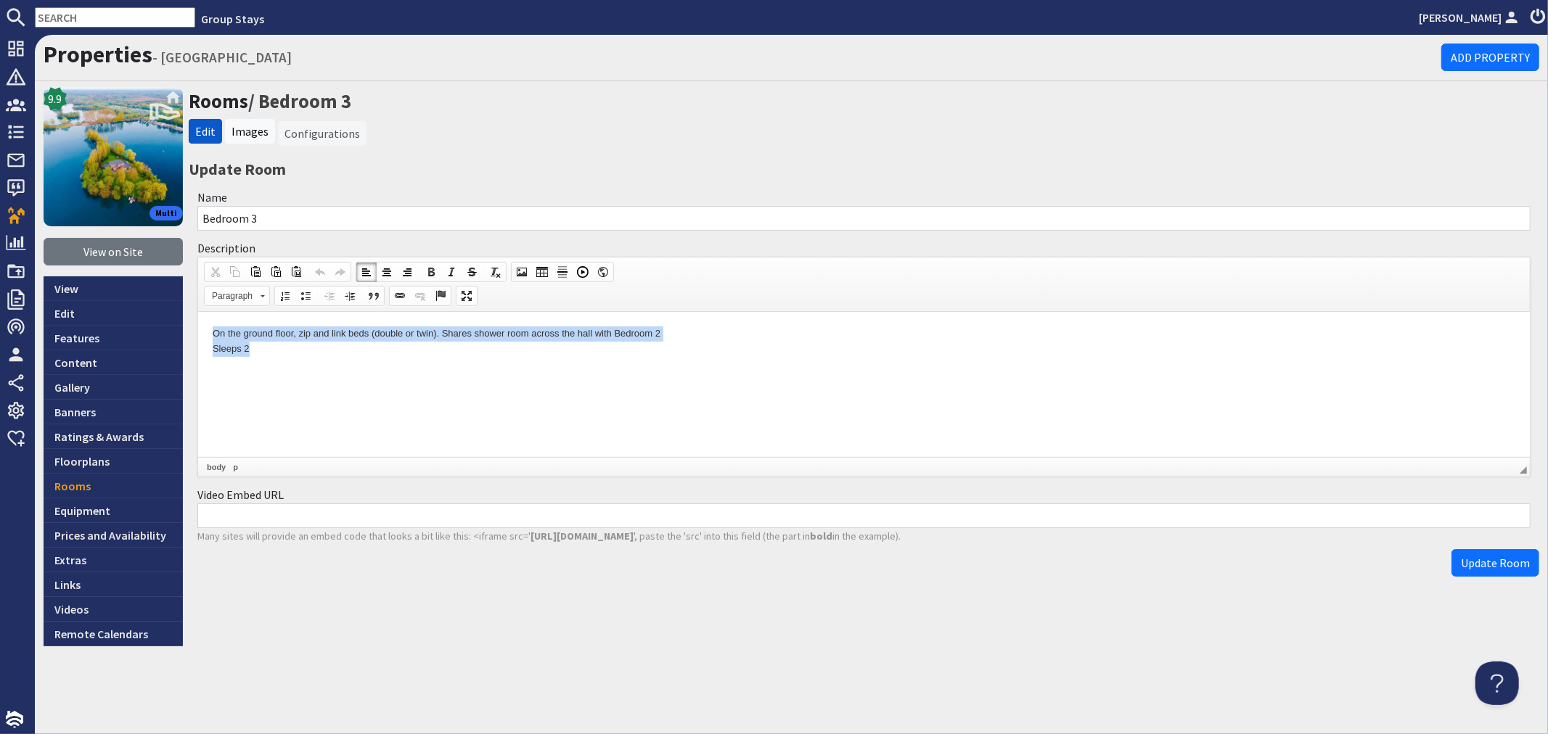
drag, startPoint x: 213, startPoint y: 333, endPoint x: 292, endPoint y: 353, distance: 81.5
click at [292, 353] on p "On the ground floor, zip and link beds (double or twin). Shares shower room acr…" at bounding box center [863, 341] width 1303 height 30
copy p "On the ground floor, zip and link beds (double or twin). Shares shower room acr…"
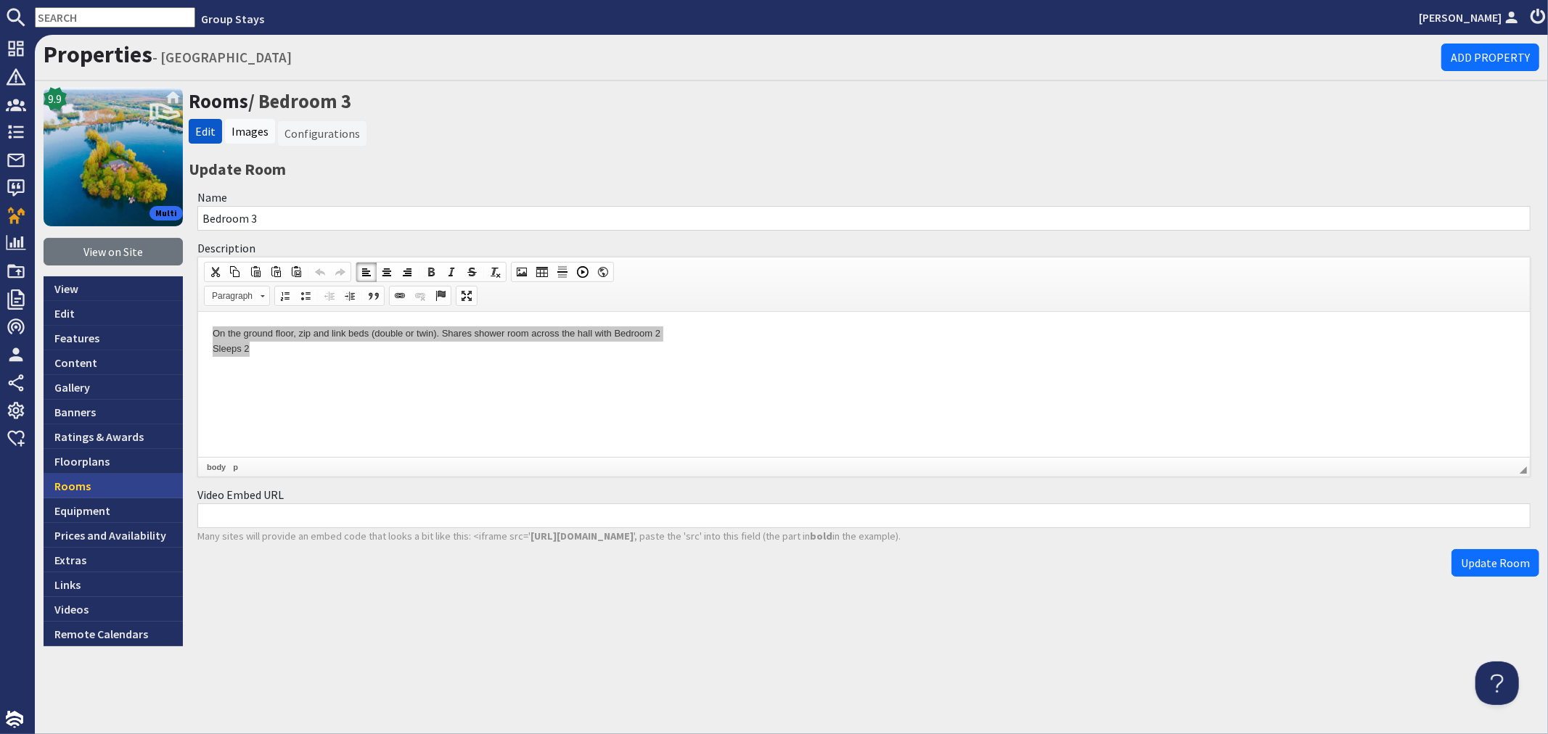
click at [117, 477] on link "Rooms" at bounding box center [113, 486] width 139 height 25
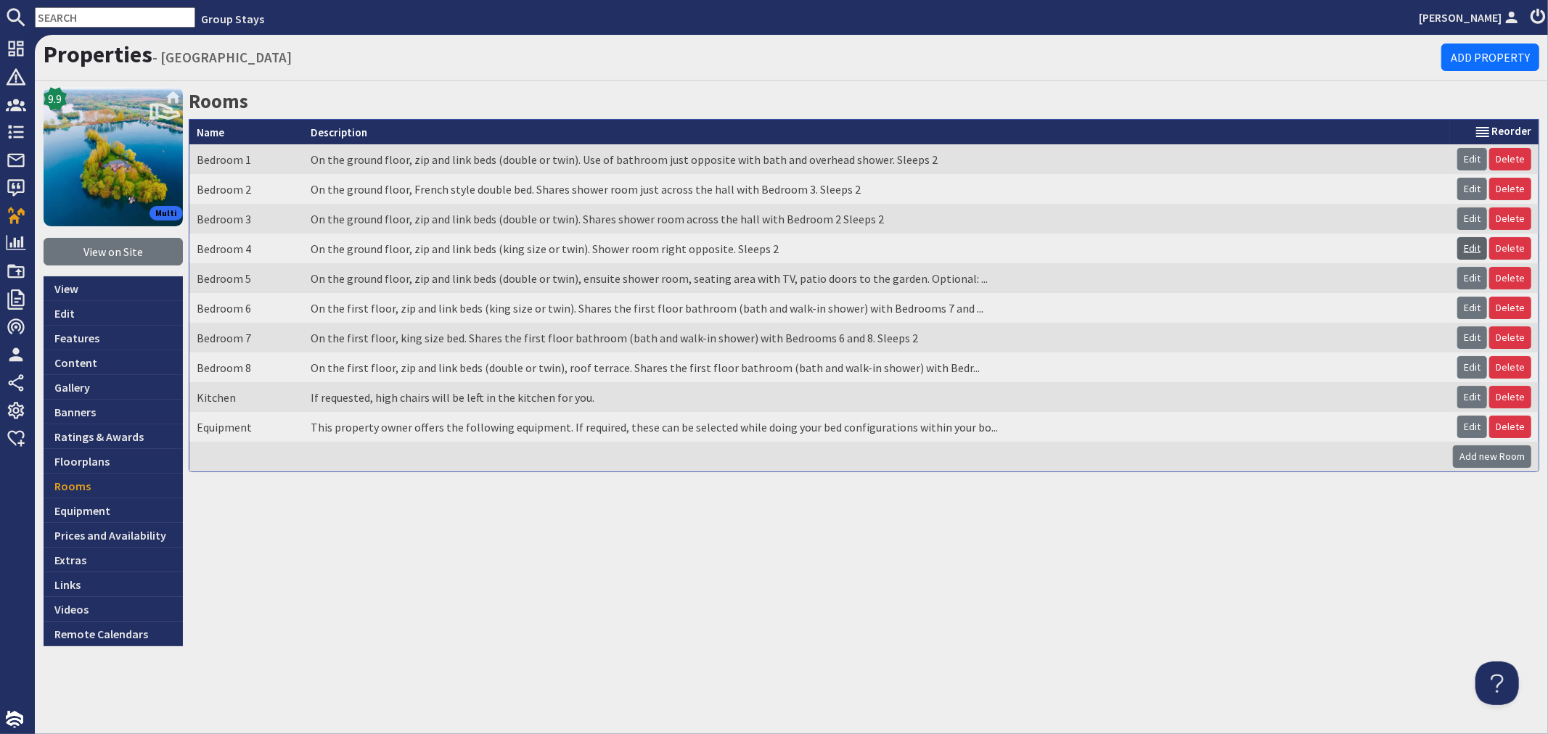
click at [1462, 250] on link "Edit" at bounding box center [1472, 248] width 30 height 22
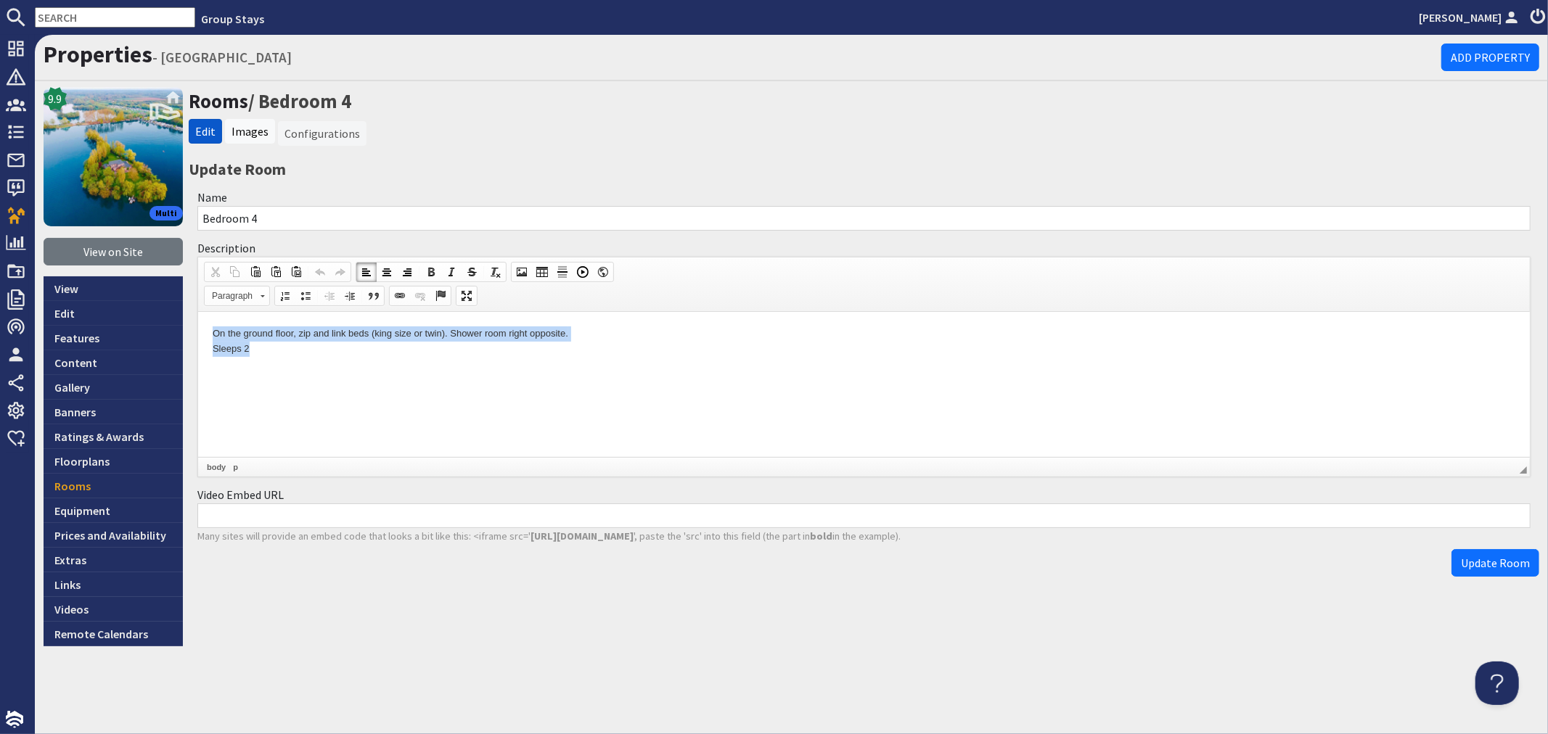
drag, startPoint x: 205, startPoint y: 329, endPoint x: 316, endPoint y: 346, distance: 111.6
click at [316, 346] on html "On the ground floor, zip and link beds (king size or twin). Shower room right o…" at bounding box center [863, 341] width 1332 height 60
copy p "On the ground floor, zip and link beds (king size or twin). Shower room right o…"
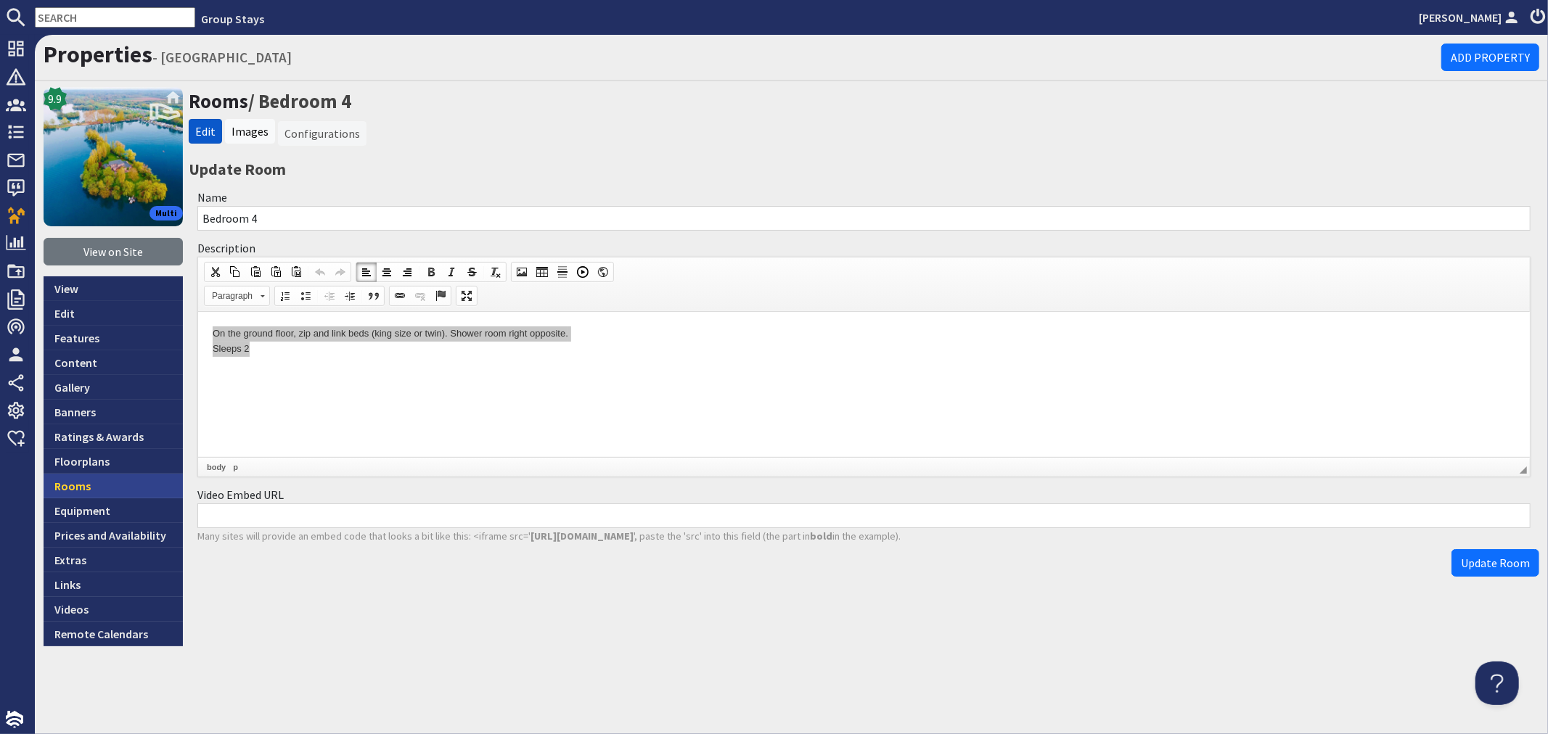
click at [119, 491] on link "Rooms" at bounding box center [113, 486] width 139 height 25
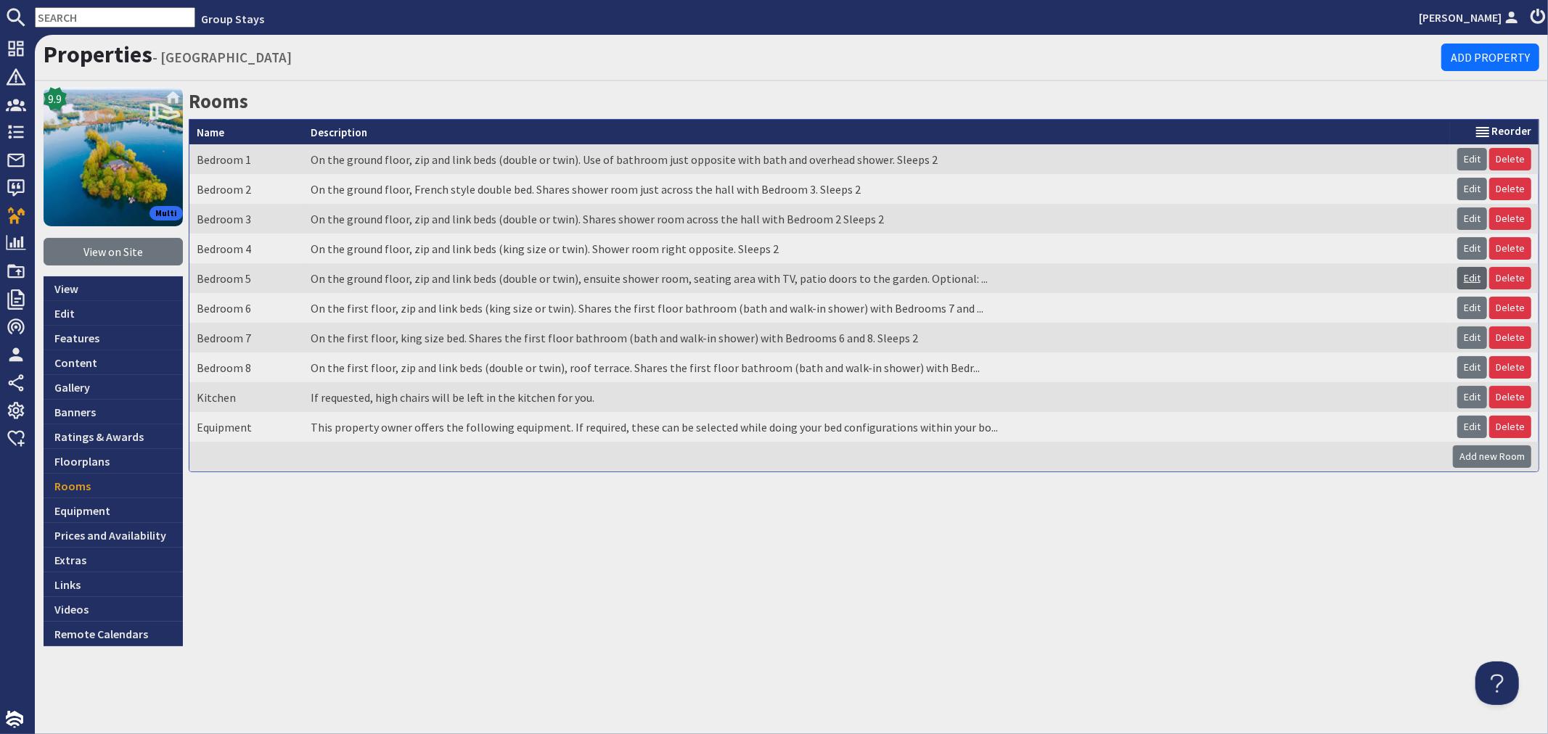
click at [1476, 283] on link "Edit" at bounding box center [1472, 278] width 30 height 22
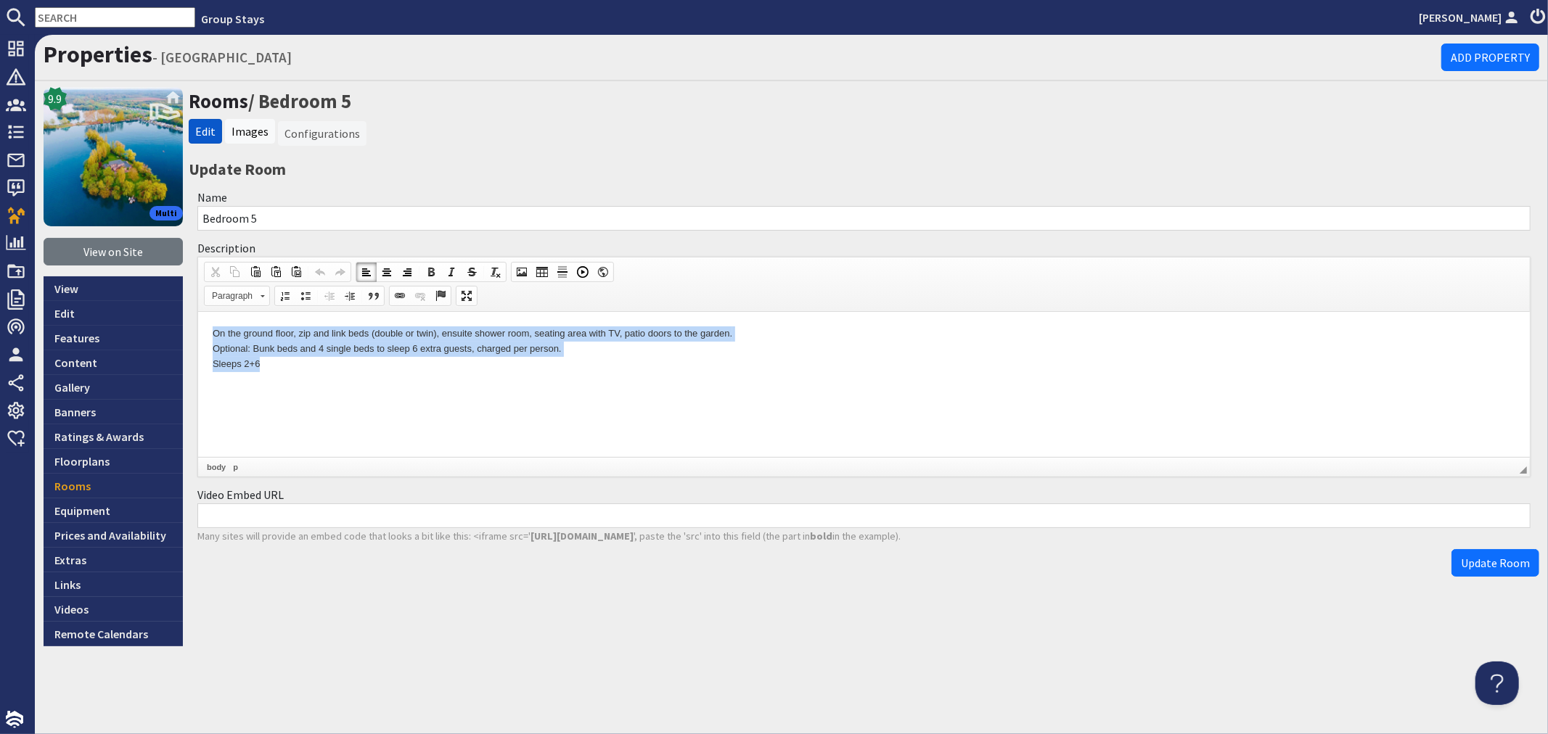
drag, startPoint x: 207, startPoint y: 335, endPoint x: 423, endPoint y: 381, distance: 221.1
click at [423, 381] on html "On the ground floor, zip and link beds (double or twin), ensuite shower room, s…" at bounding box center [863, 348] width 1332 height 74
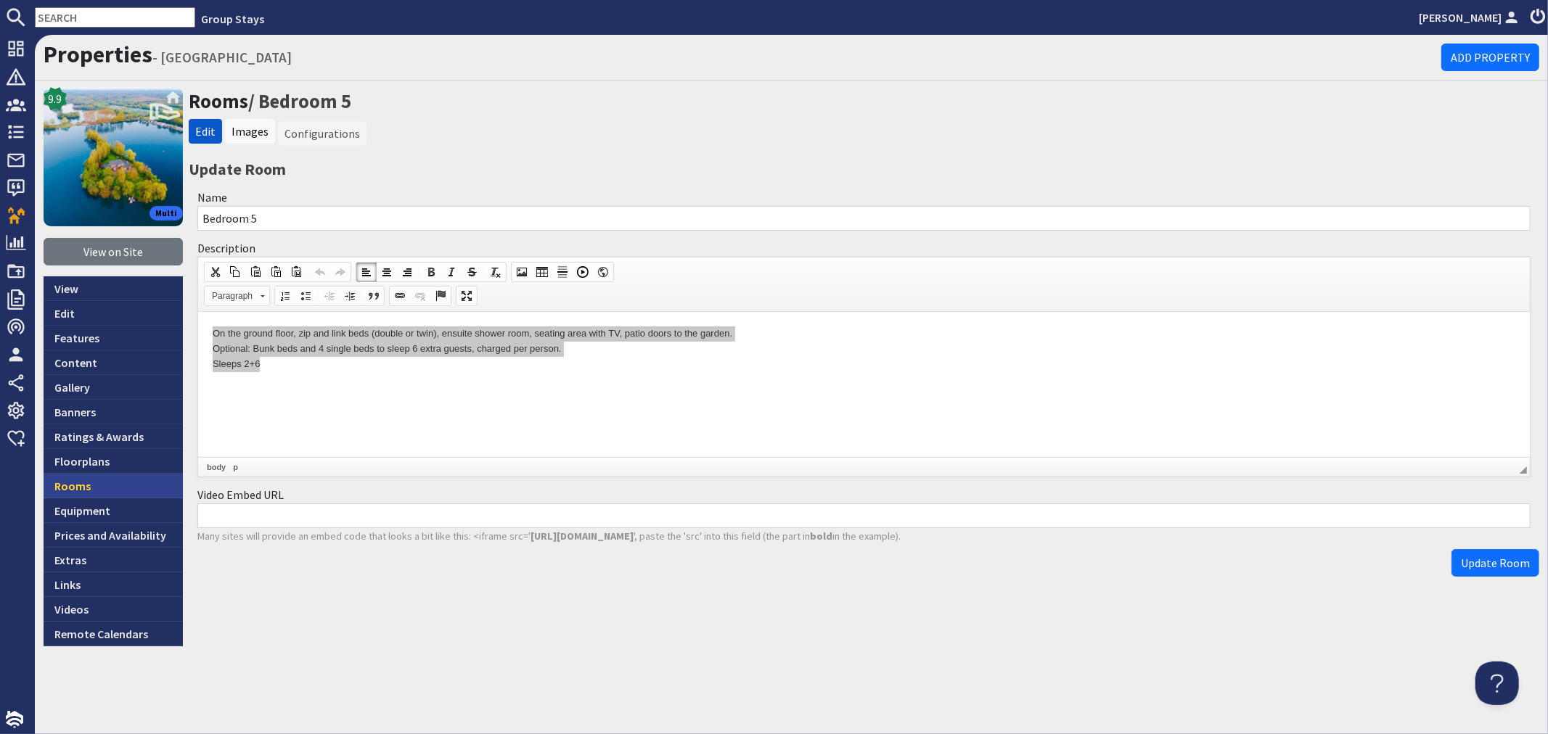
click at [105, 487] on link "Rooms" at bounding box center [113, 486] width 139 height 25
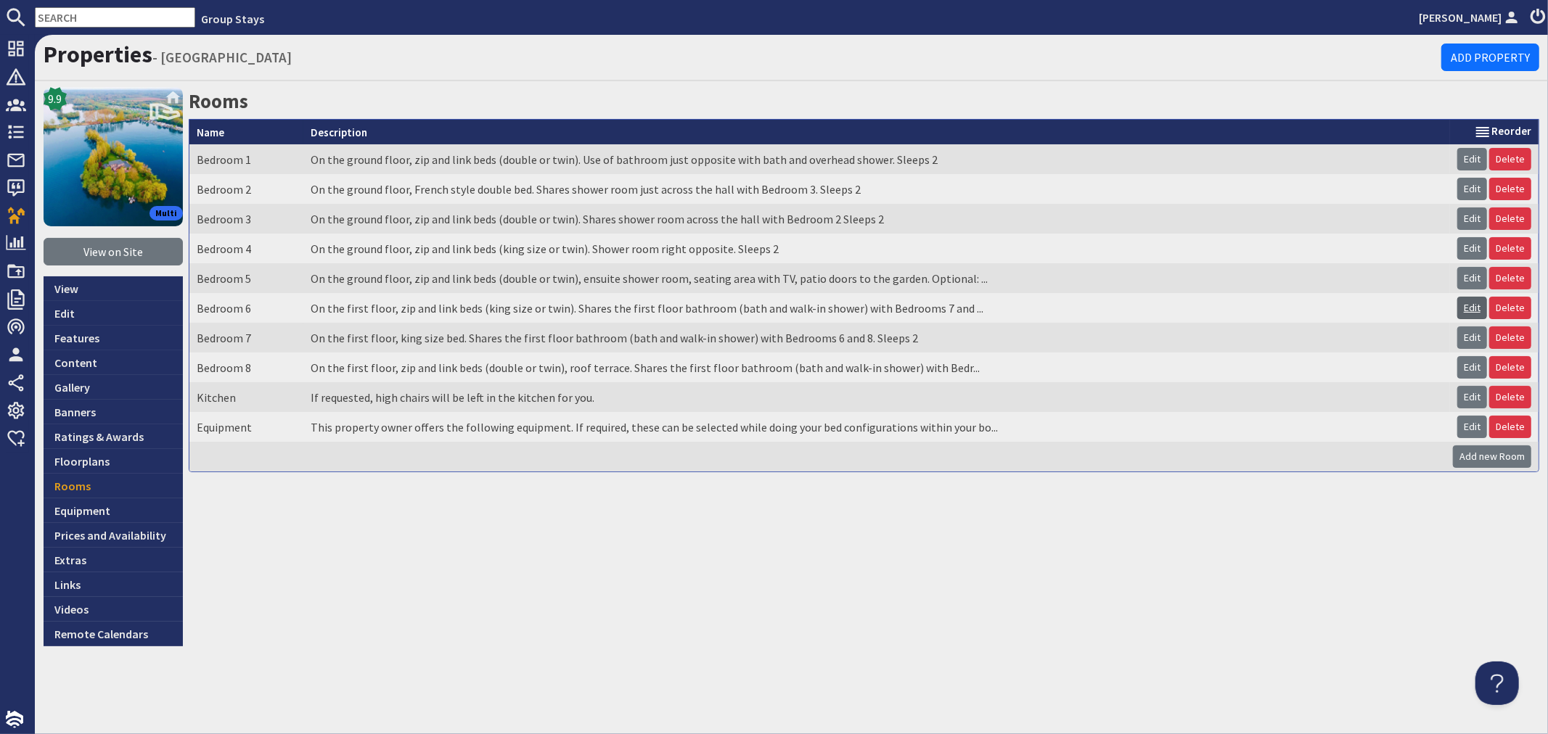
click at [1469, 306] on link "Edit" at bounding box center [1472, 308] width 30 height 22
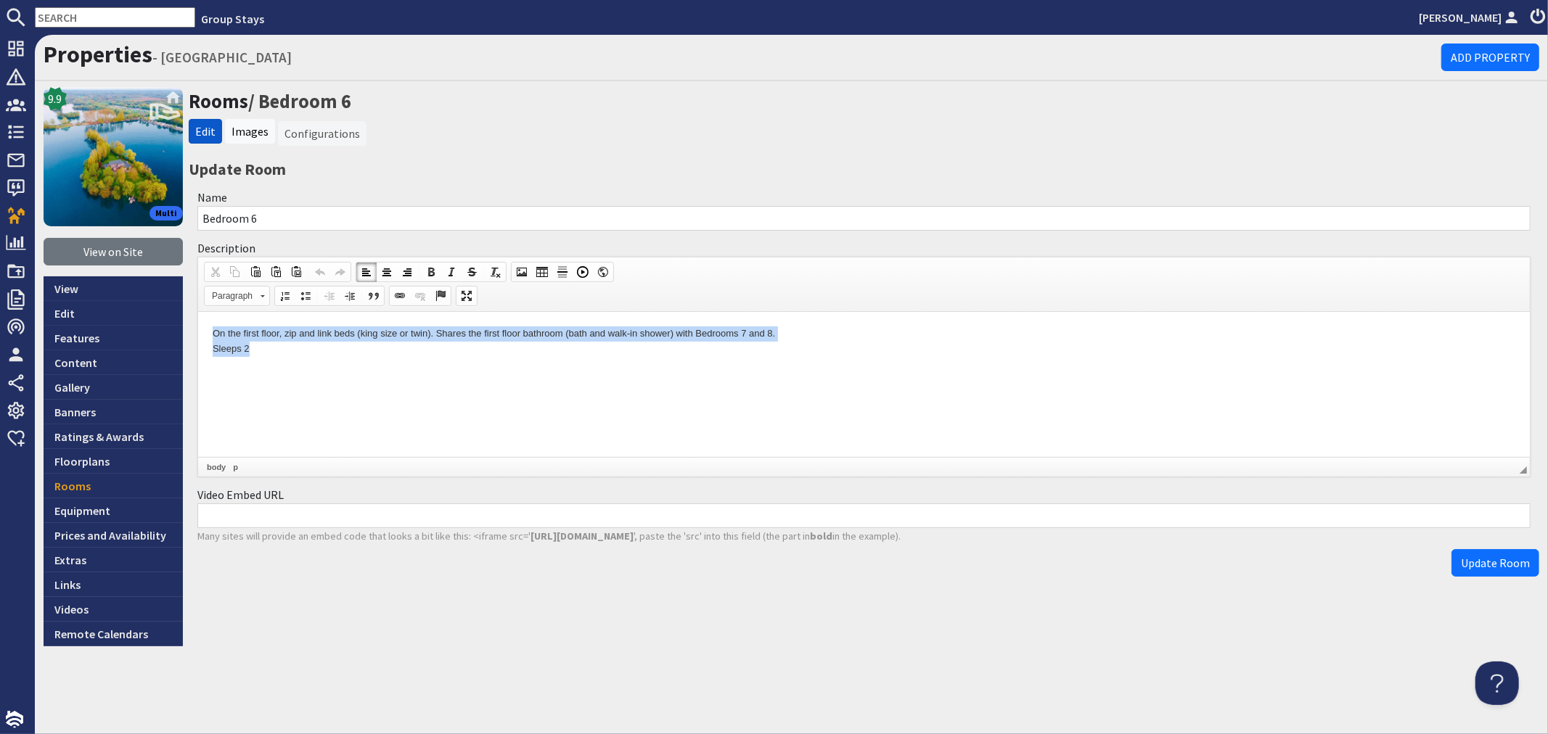
drag, startPoint x: 211, startPoint y: 334, endPoint x: 328, endPoint y: 361, distance: 119.9
click at [328, 361] on html "On the first floor, zip and link beds (king size or twin). Shares the first flo…" at bounding box center [863, 341] width 1332 height 60
copy p "On the first floor, zip and link beds (king size or twin). Shares the first flo…"
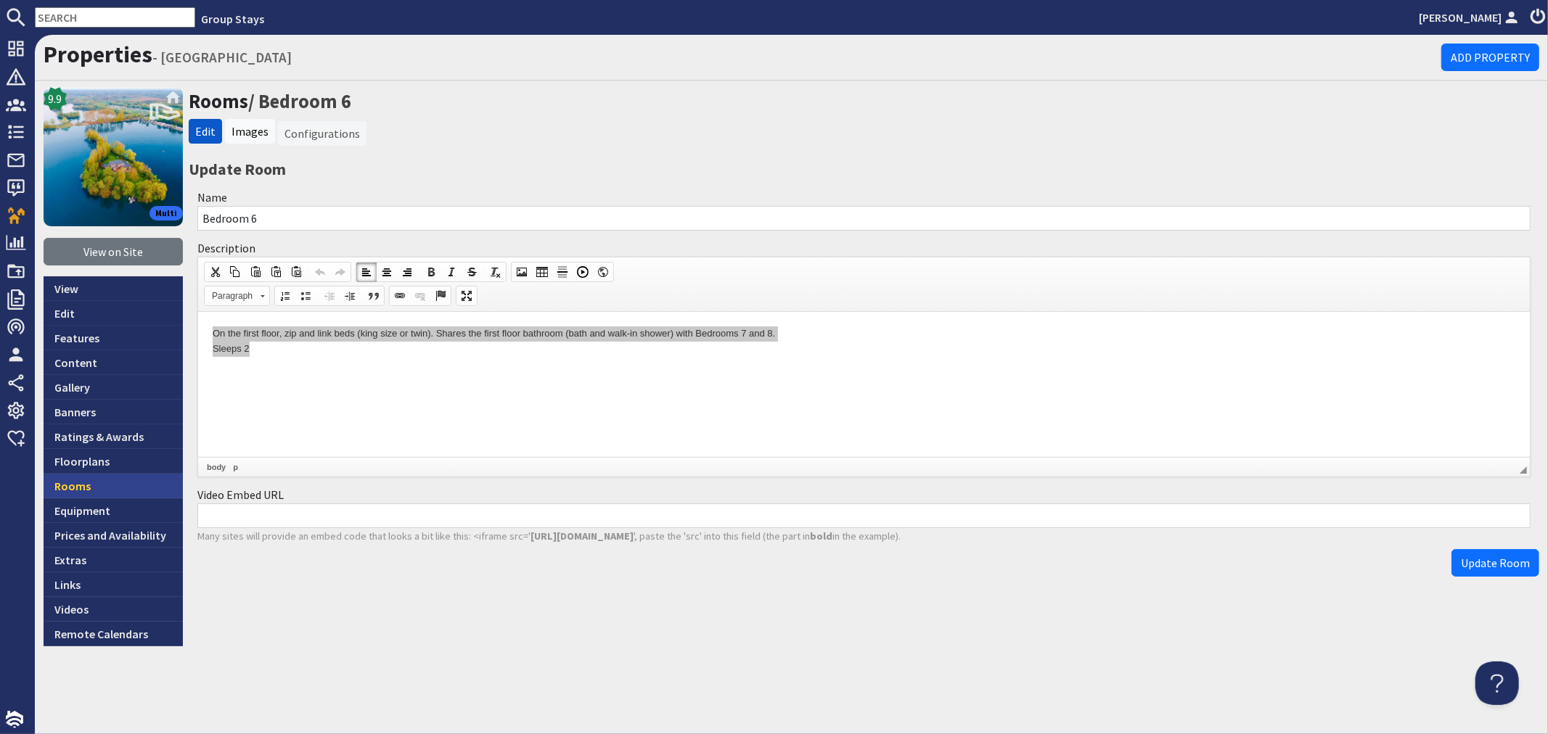
click at [125, 480] on link "Rooms" at bounding box center [113, 486] width 139 height 25
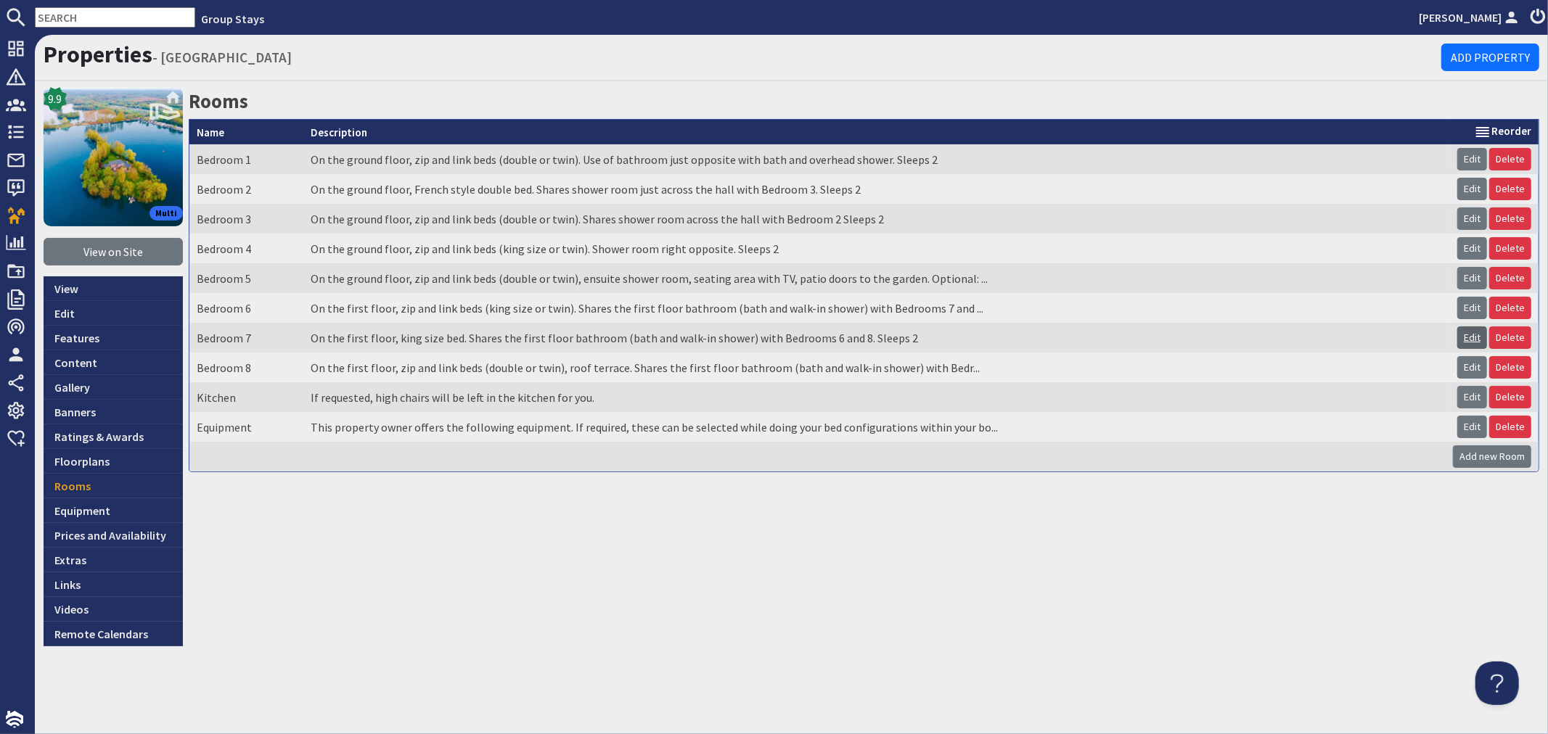
click at [1462, 335] on link "Edit" at bounding box center [1472, 338] width 30 height 22
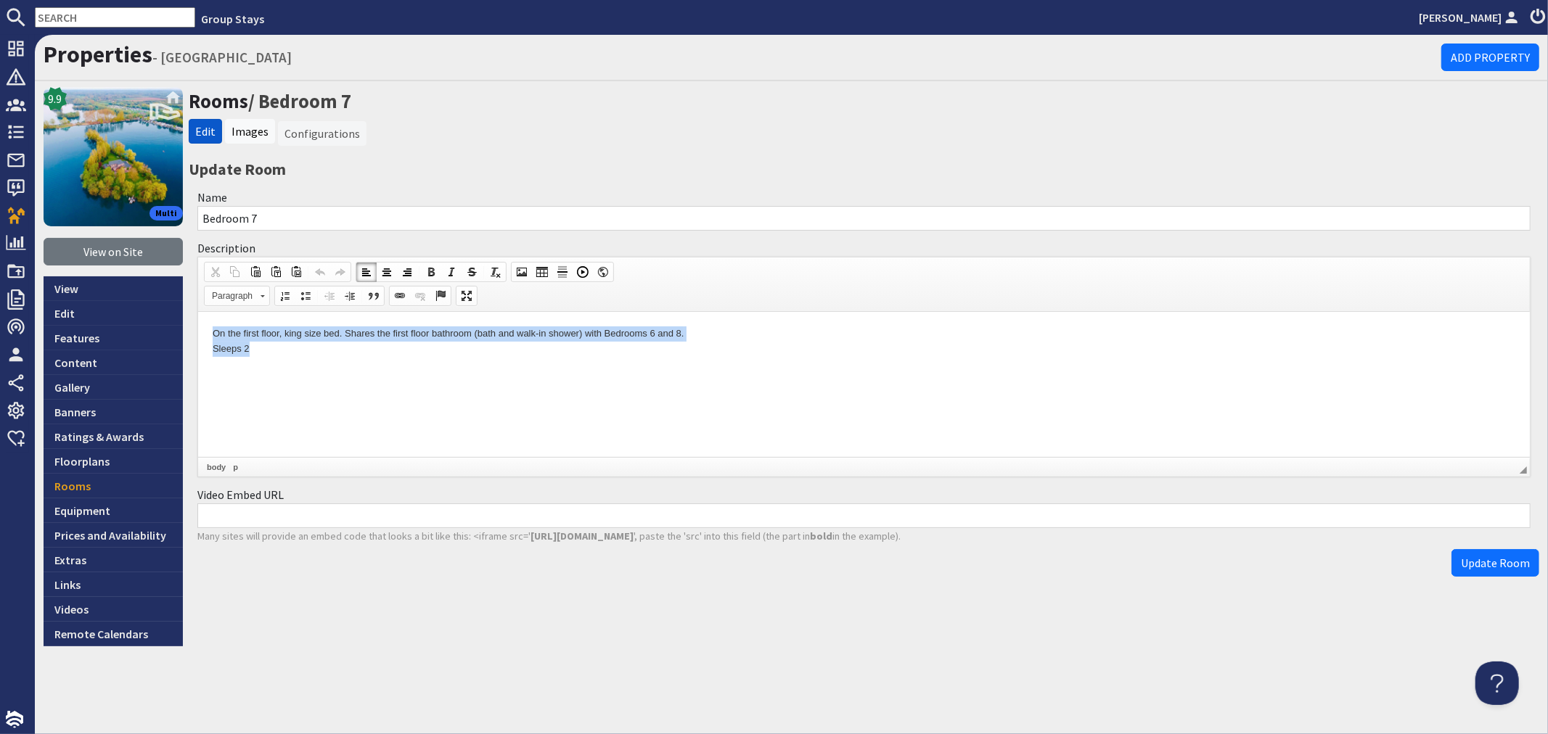
drag, startPoint x: 208, startPoint y: 329, endPoint x: 298, endPoint y: 343, distance: 90.9
click at [298, 343] on html "On the first floor, king size bed. Shares the first floor bathroom (bath and wa…" at bounding box center [863, 341] width 1332 height 60
copy p "On the first floor, king size bed. Shares the first floor bathroom (bath and wa…"
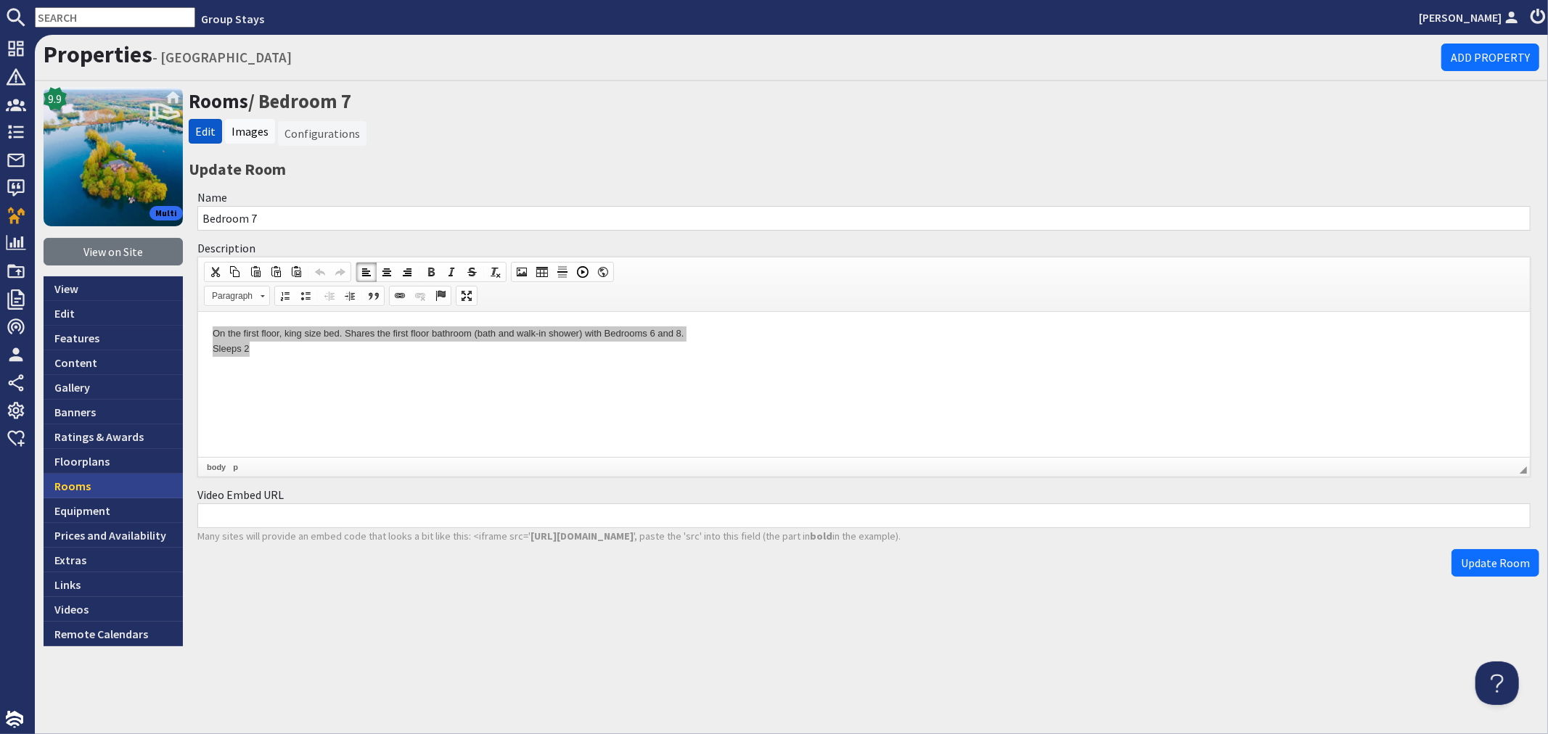
click at [95, 483] on link "Rooms" at bounding box center [113, 486] width 139 height 25
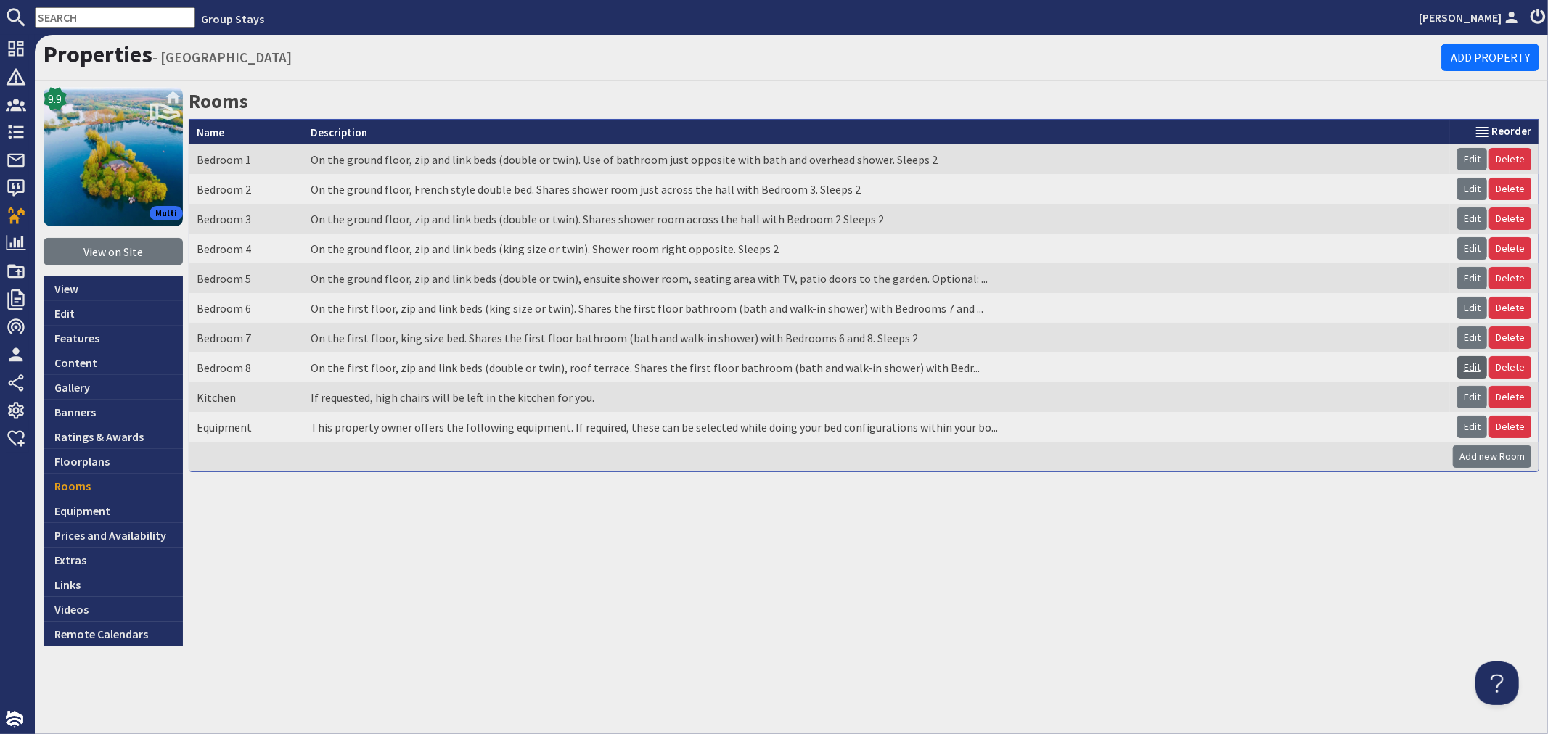
click at [1479, 364] on link "Edit" at bounding box center [1472, 367] width 30 height 22
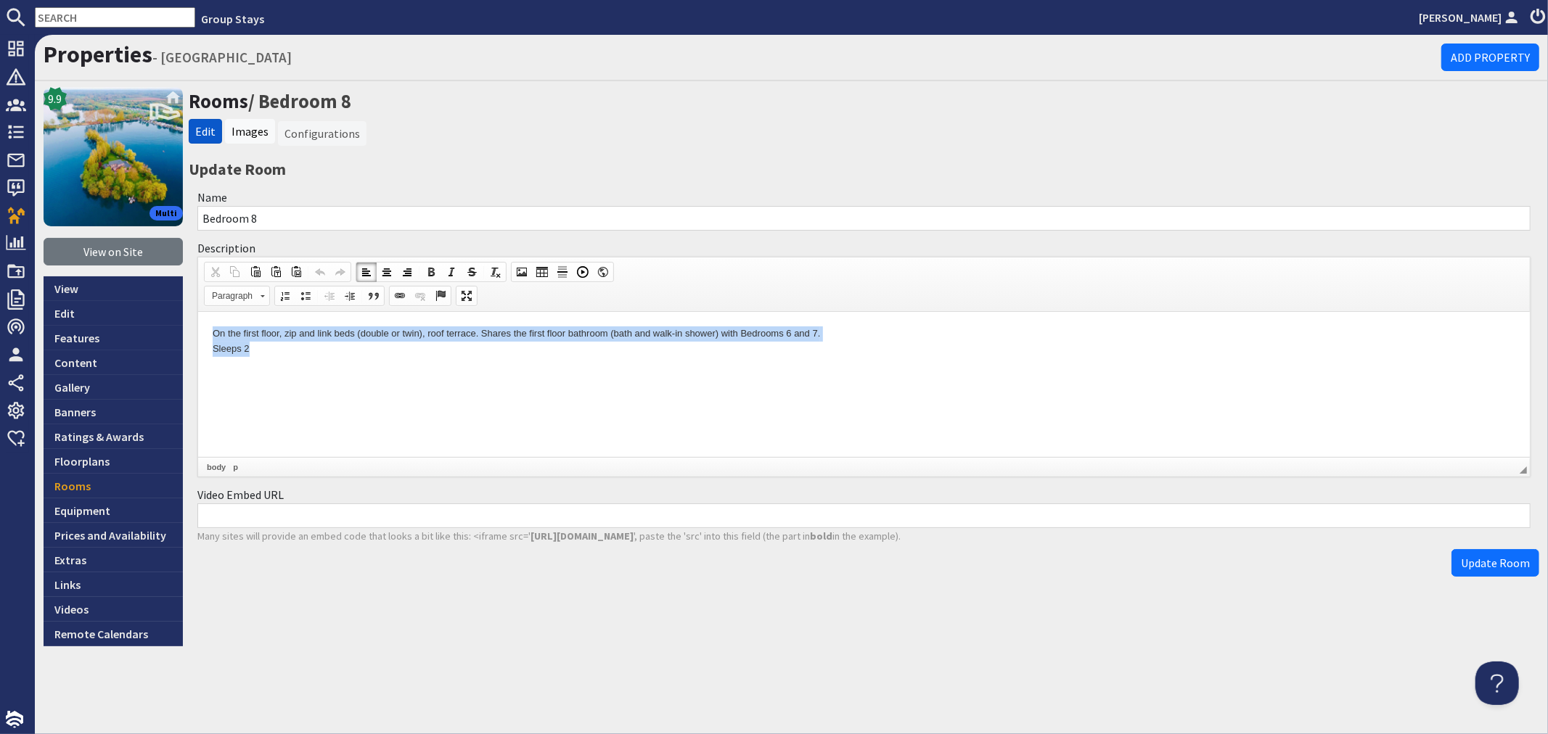
drag, startPoint x: 209, startPoint y: 333, endPoint x: 343, endPoint y: 353, distance: 135.1
click at [343, 353] on html "On the first floor, zip and link beds (double or twin), roof terrace. Shares th…" at bounding box center [863, 341] width 1332 height 60
copy p "On the first floor, zip and link beds (double or twin), roof terrace. Shares th…"
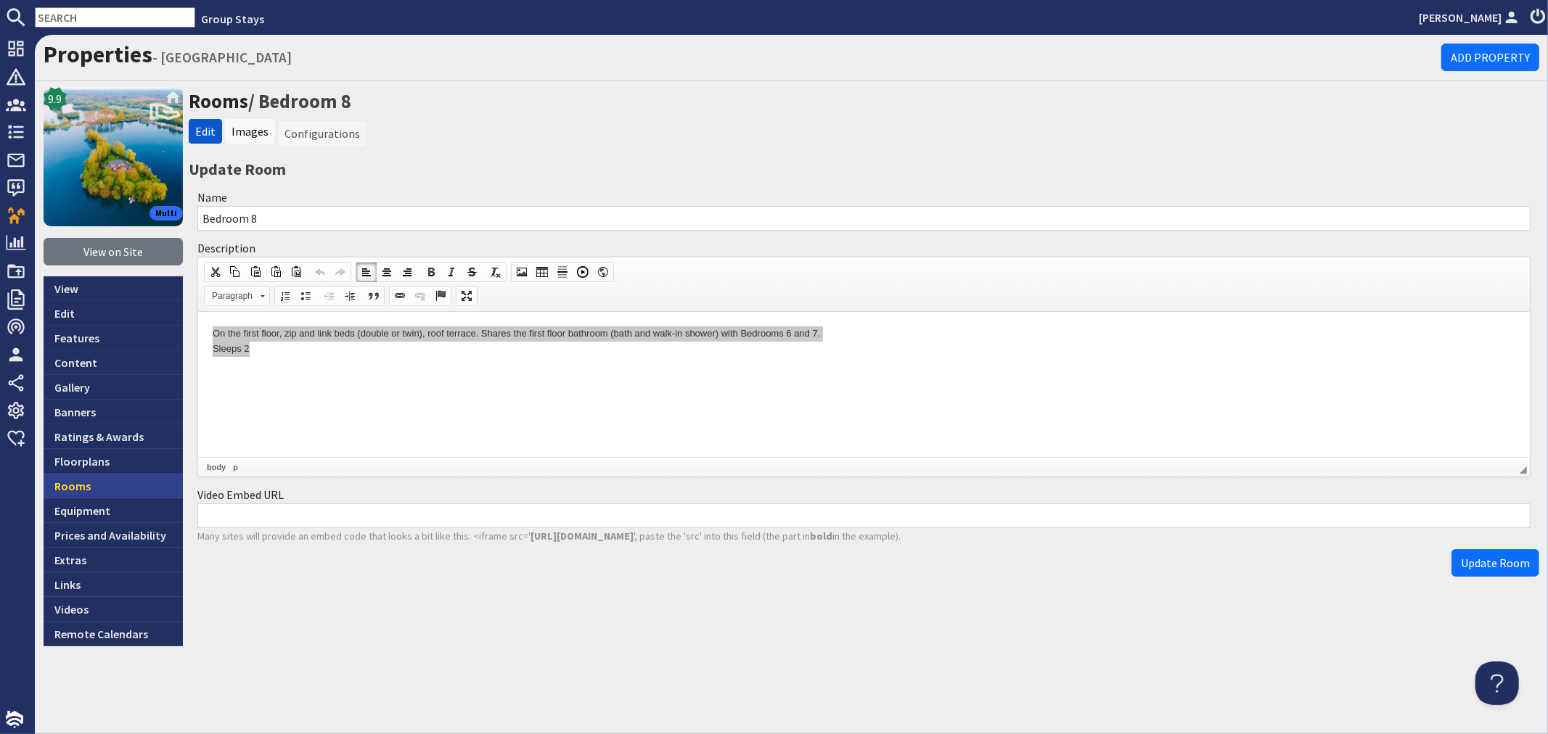
click at [112, 480] on link "Rooms" at bounding box center [113, 486] width 139 height 25
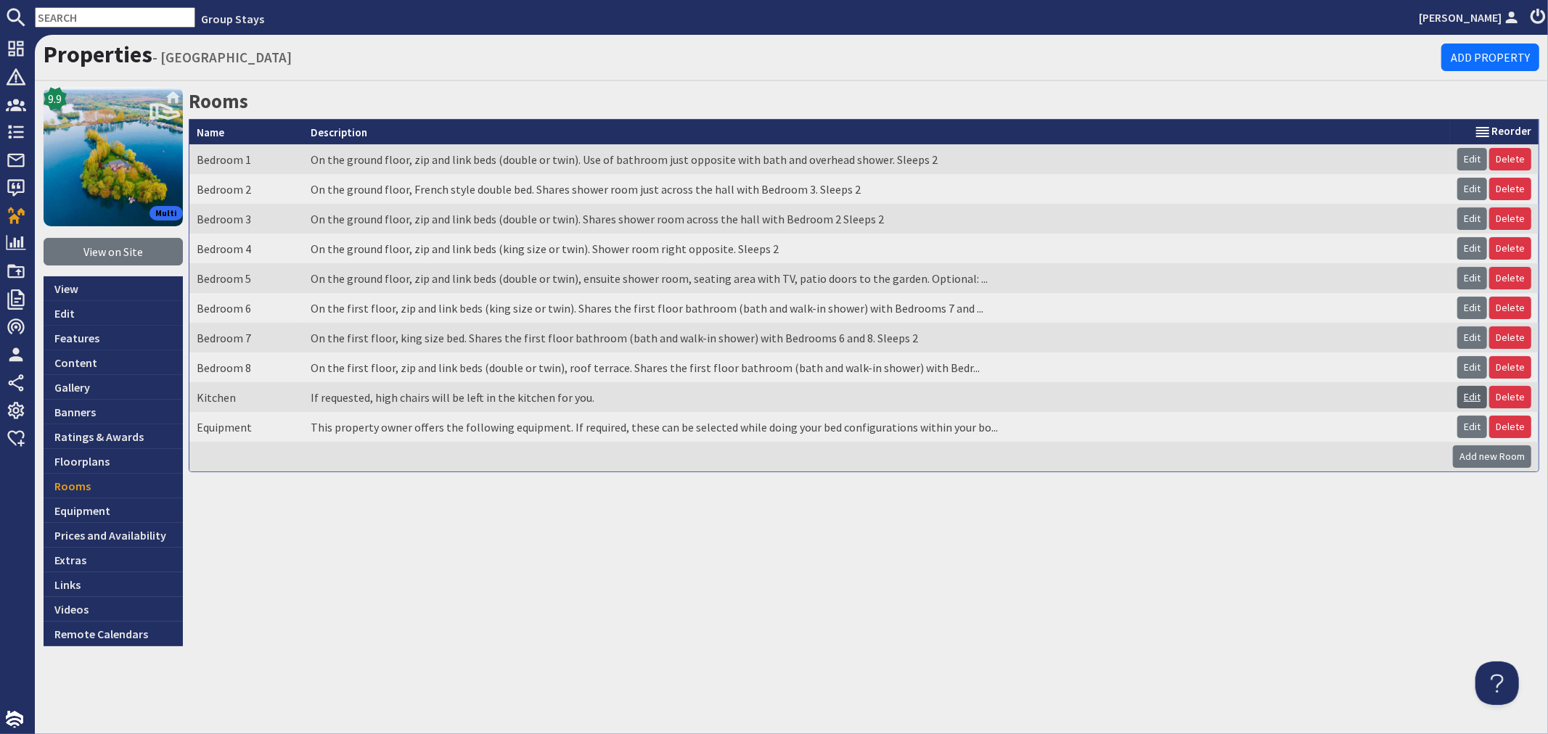
click at [1476, 398] on link "Edit" at bounding box center [1472, 397] width 30 height 22
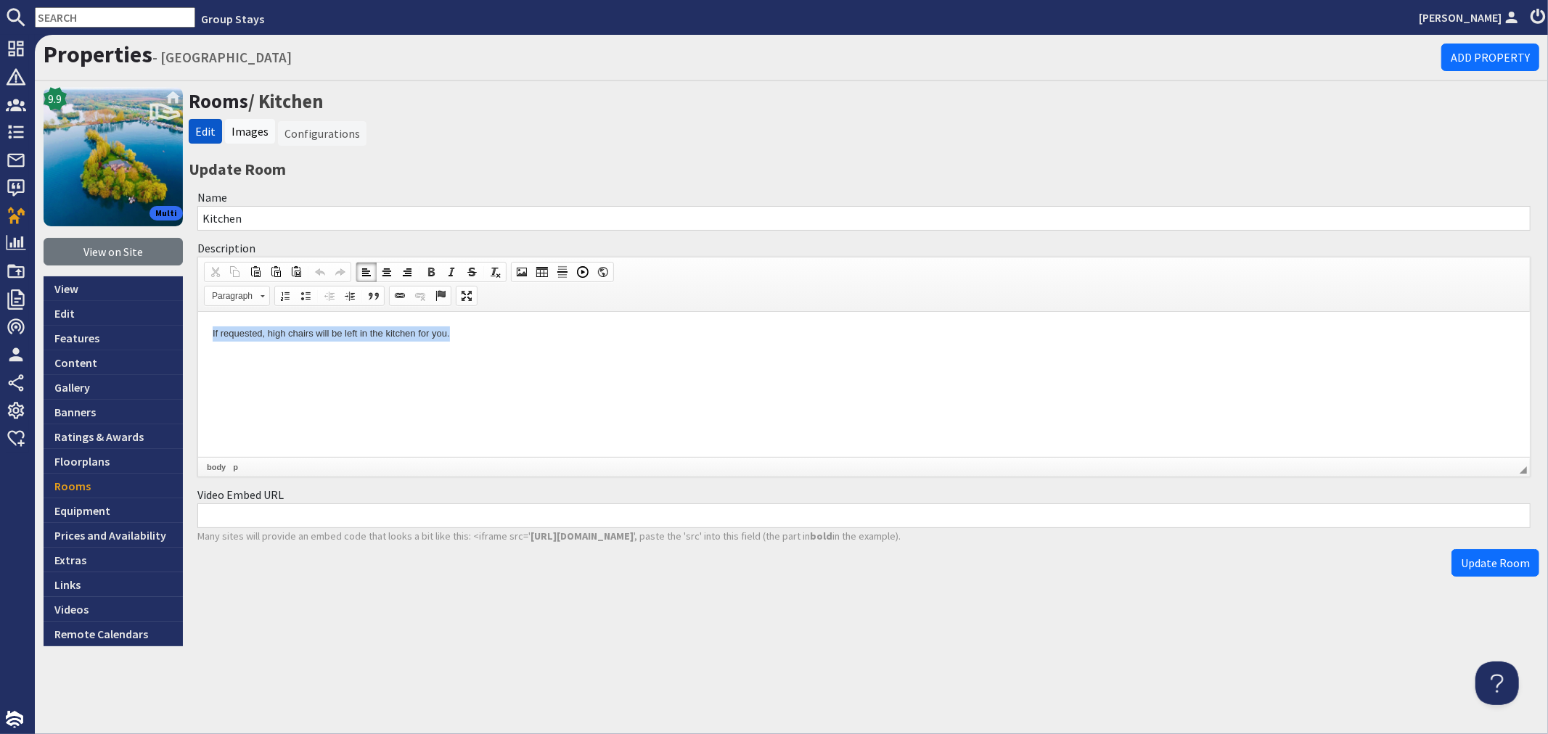
drag, startPoint x: 209, startPoint y: 331, endPoint x: 521, endPoint y: 332, distance: 312.1
click at [521, 332] on html "If requested, high chairs will be left in the kitchen for you." at bounding box center [863, 333] width 1332 height 44
copy p "If requested, high chairs will be left in the kitchen for you."
click at [58, 494] on link "Rooms" at bounding box center [113, 486] width 139 height 25
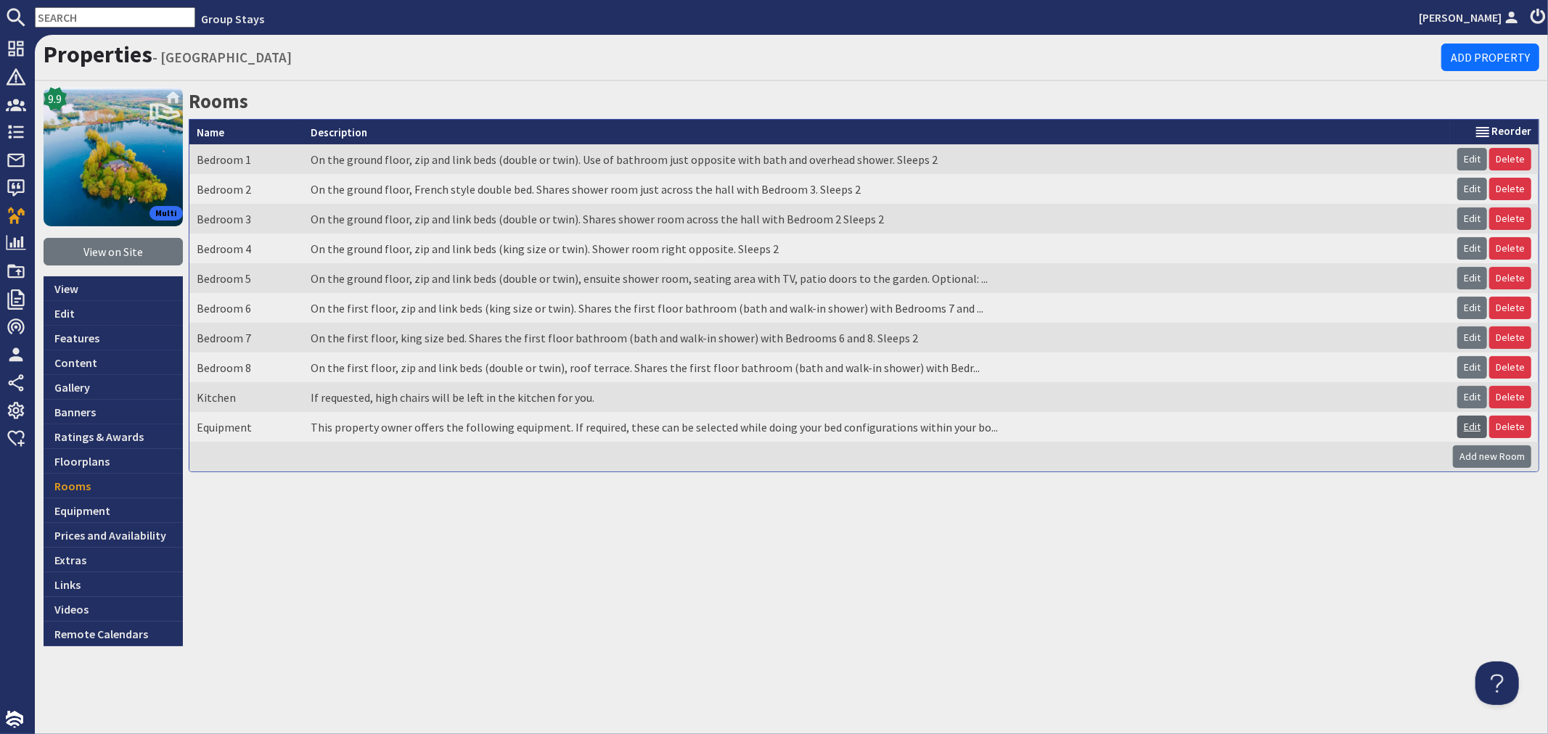
click at [1471, 435] on link "Edit" at bounding box center [1472, 427] width 30 height 22
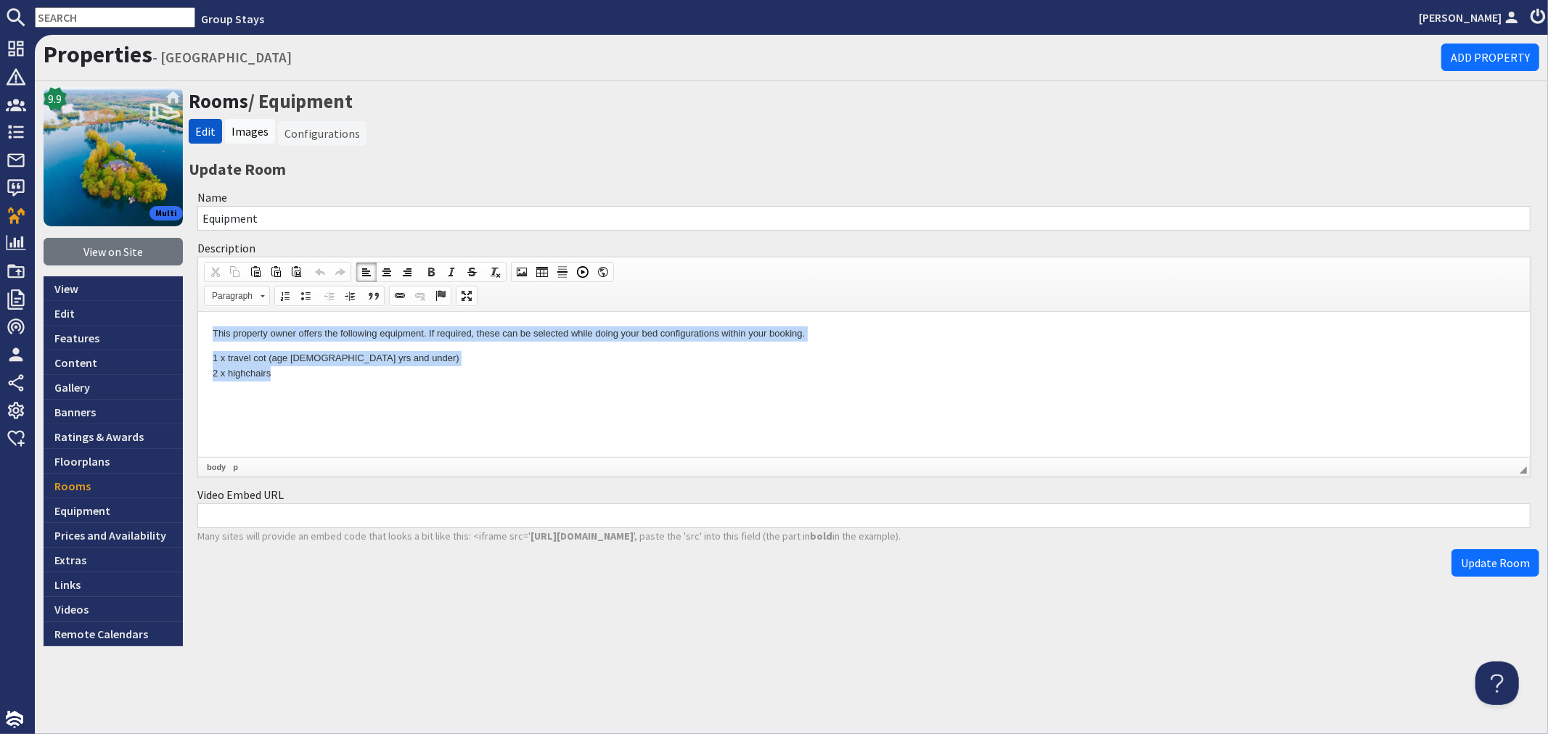
drag, startPoint x: 211, startPoint y: 327, endPoint x: 366, endPoint y: 382, distance: 164.1
click at [366, 382] on html "This property owner offers the following equipment. If required, these can be s…" at bounding box center [863, 352] width 1332 height 83
copy body "This property owner offers the following equipment. If required, these can be s…"
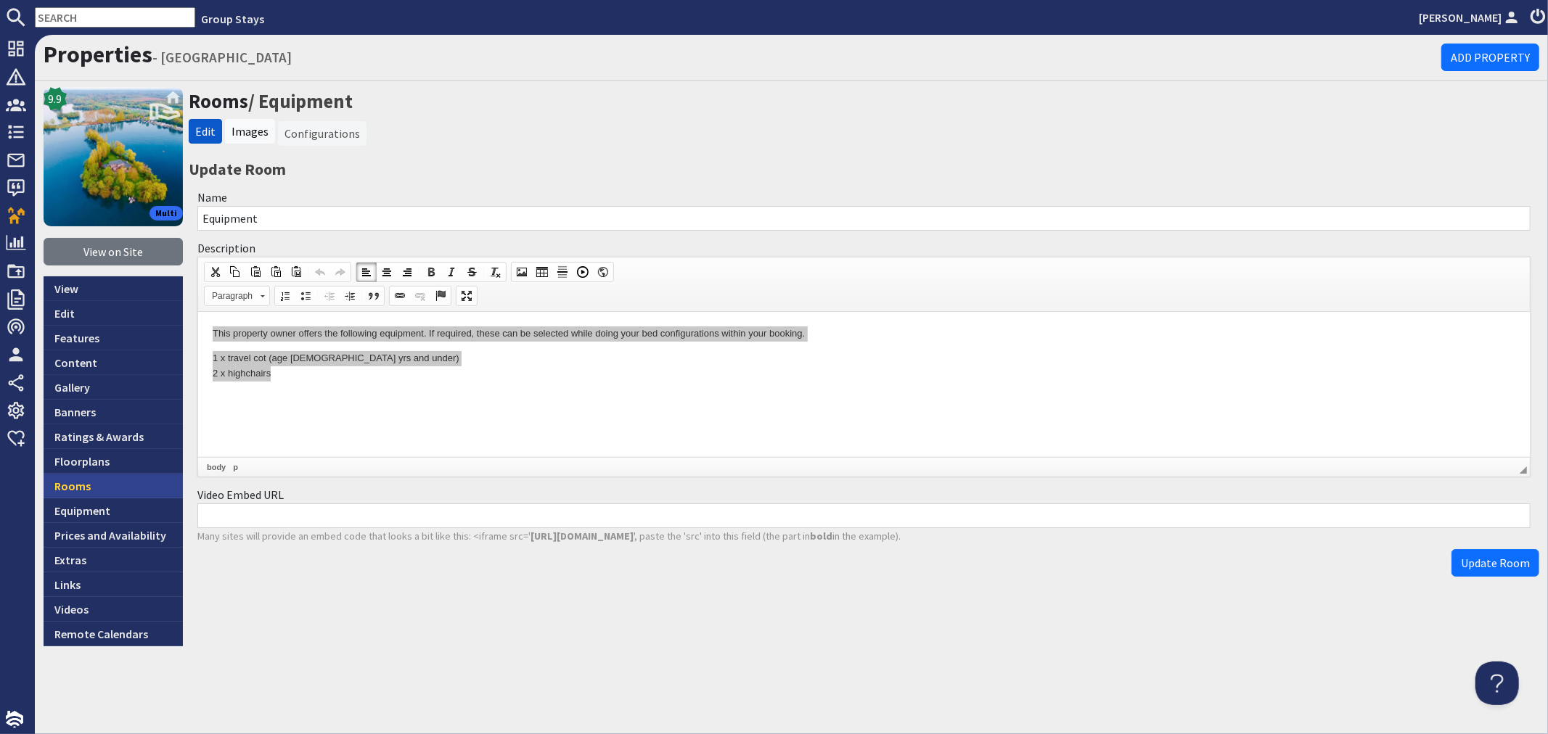
click at [119, 492] on link "Rooms" at bounding box center [113, 486] width 139 height 25
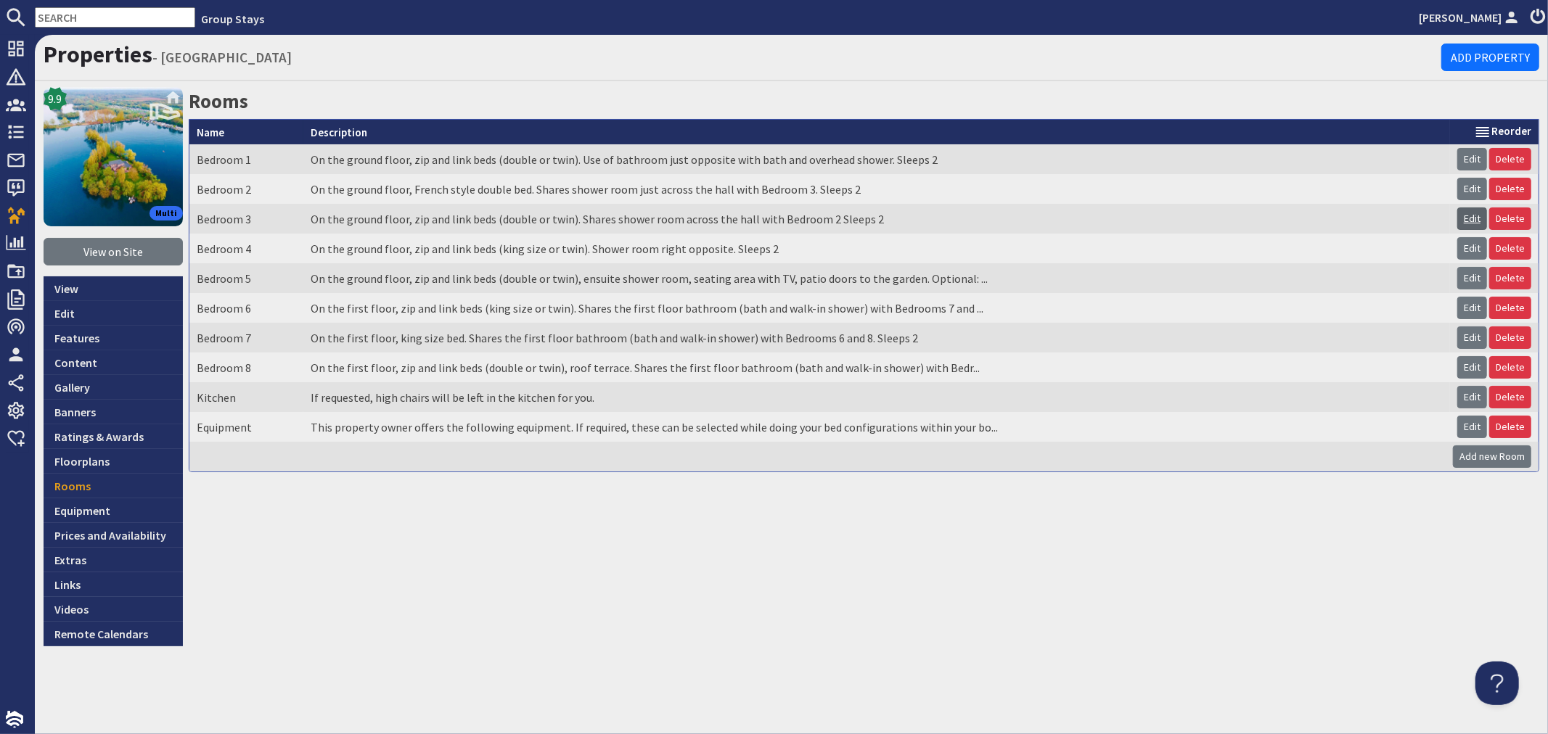
click at [1475, 220] on link "Edit" at bounding box center [1472, 219] width 30 height 22
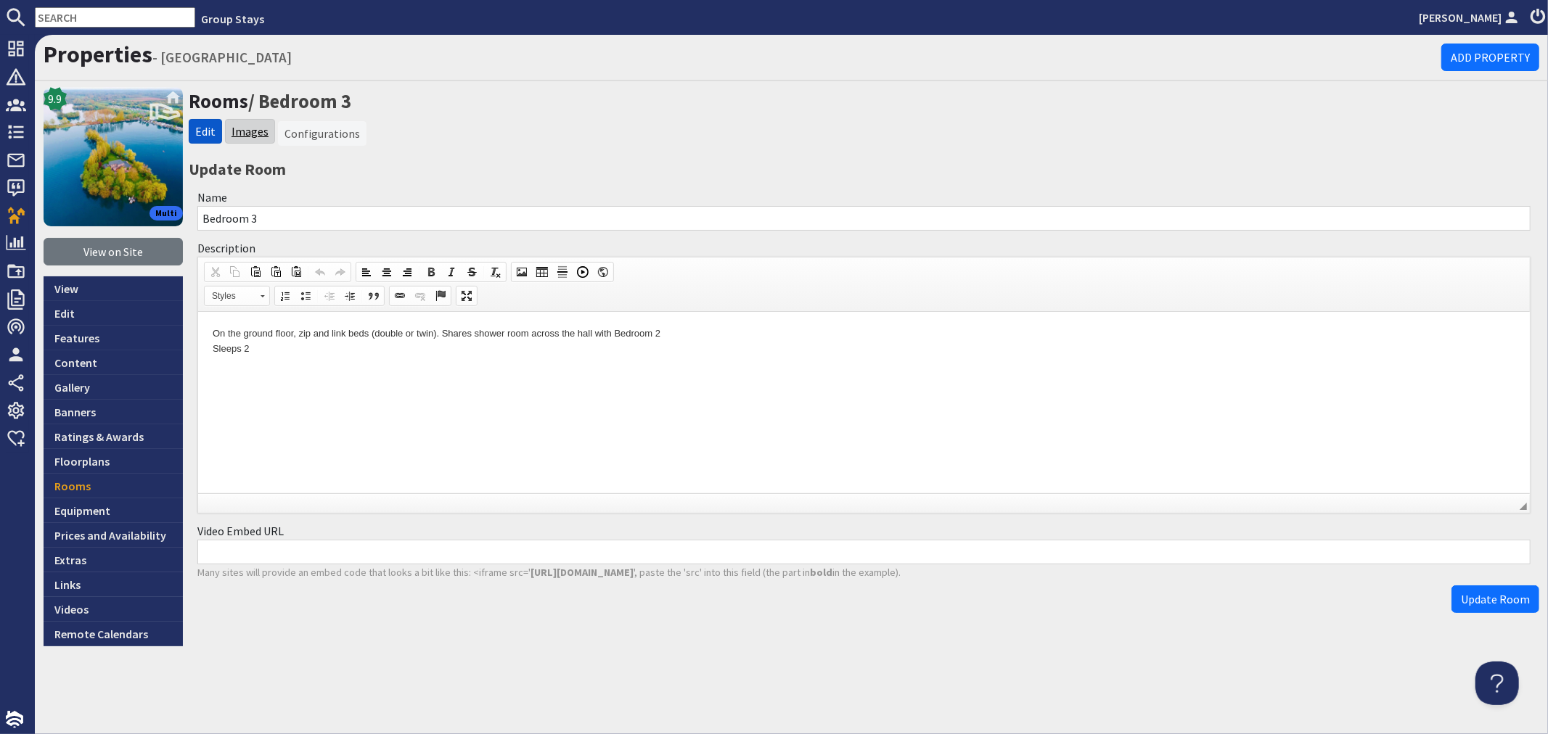
click at [253, 134] on link "Images" at bounding box center [250, 131] width 37 height 15
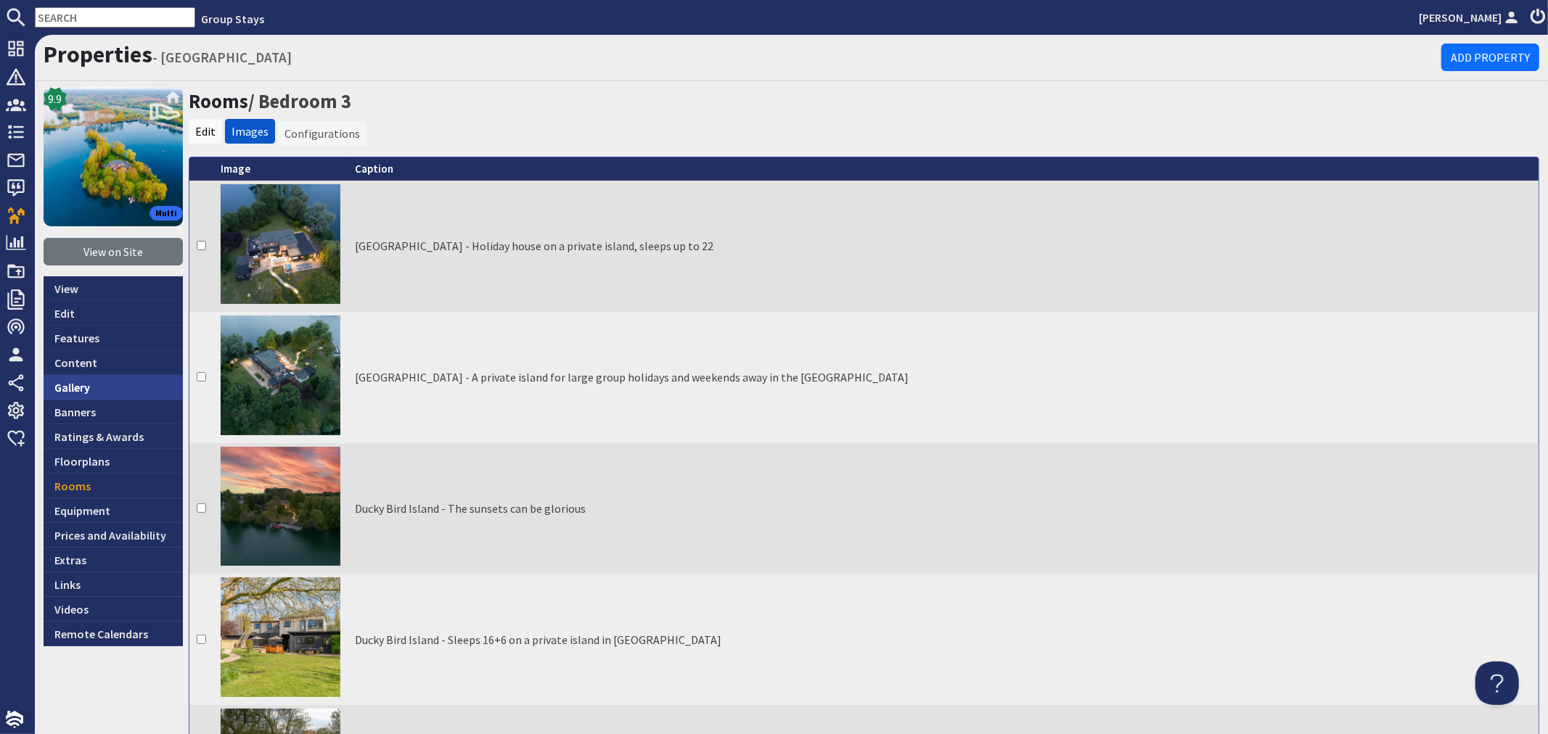
click at [99, 390] on link "Gallery" at bounding box center [113, 387] width 139 height 25
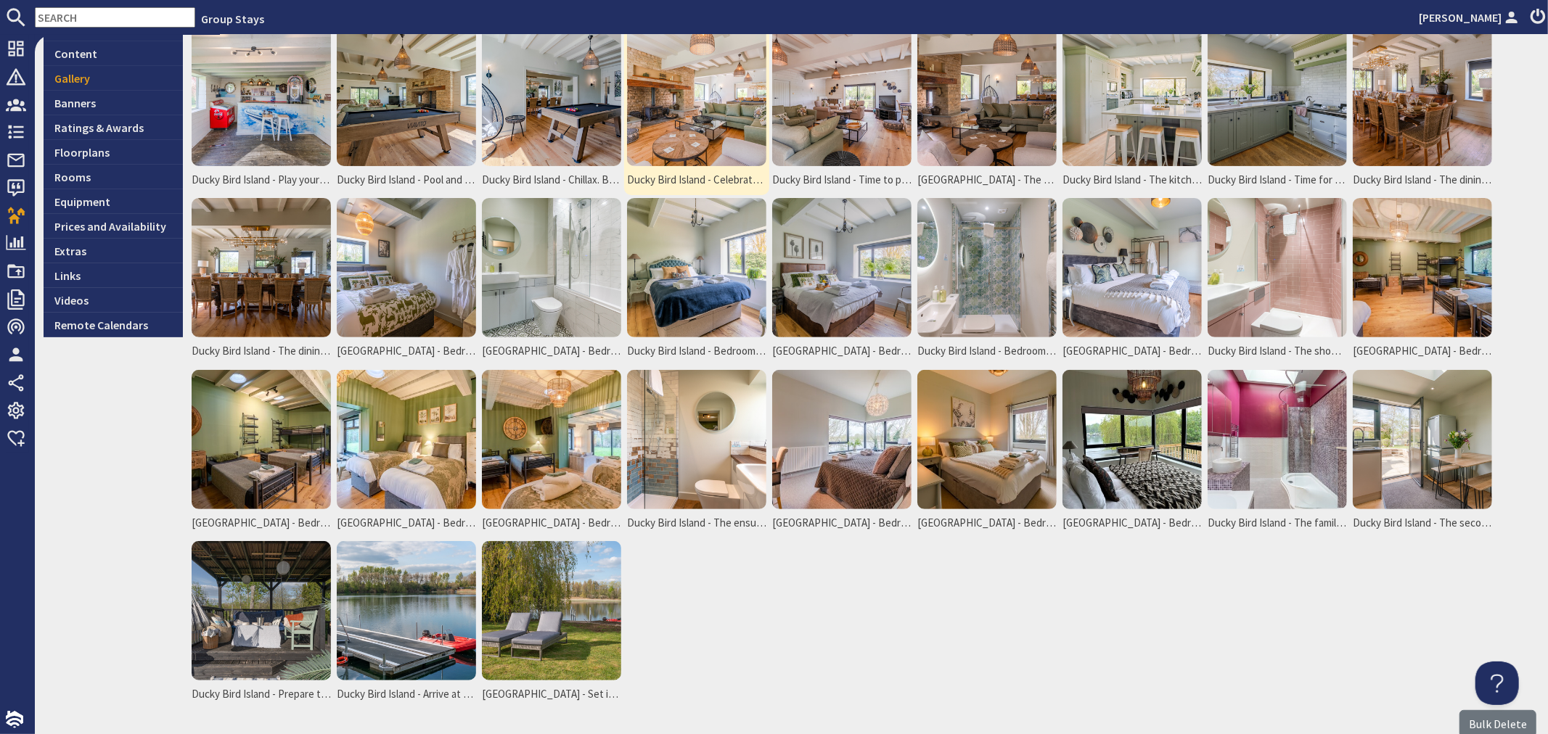
scroll to position [310, 0]
